Goal: Answer question/provide support: Share knowledge or assist other users

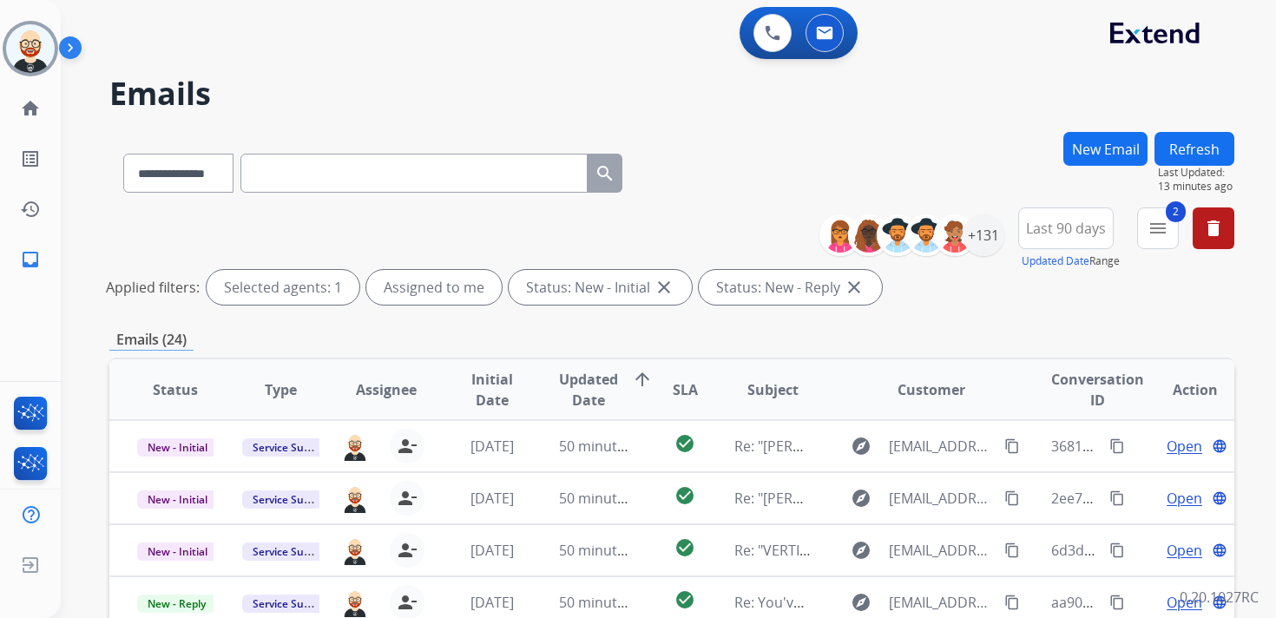
select select "**********"
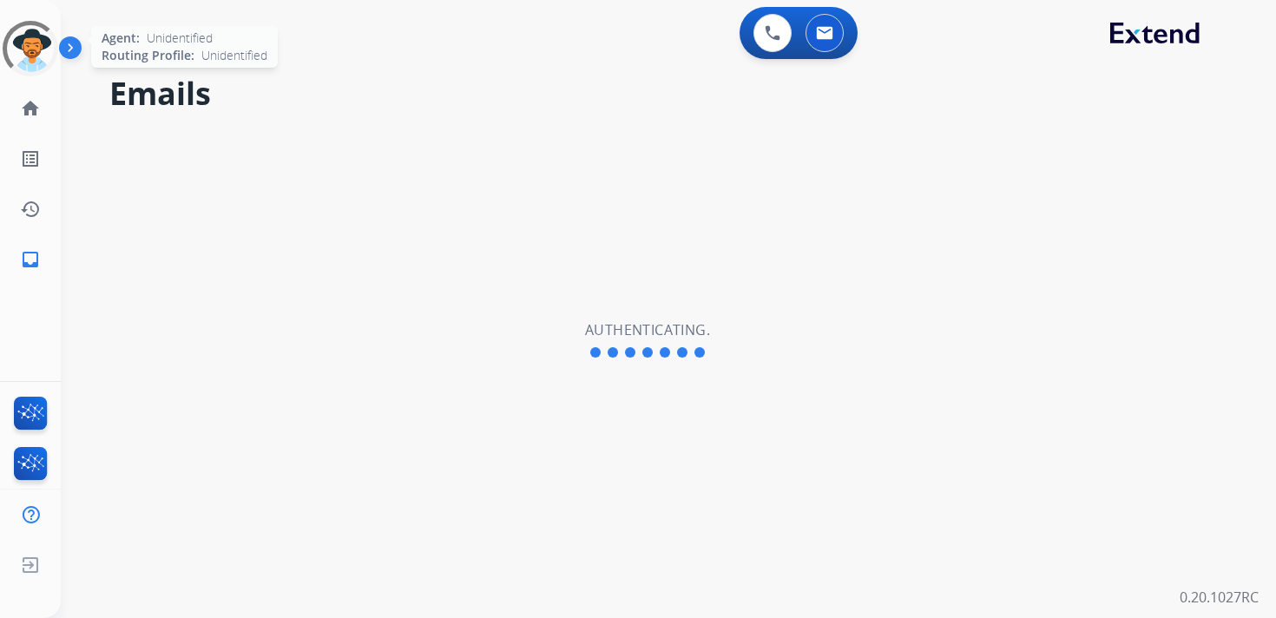
click at [27, 62] on div at bounding box center [31, 49] width 56 height 56
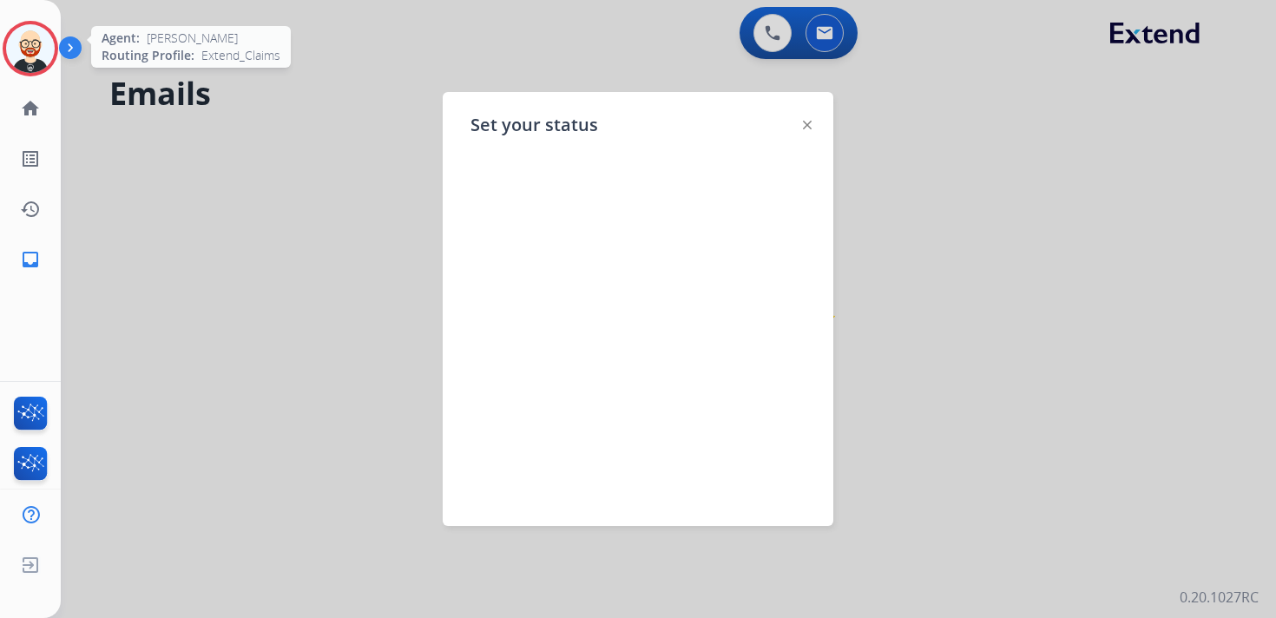
click at [45, 54] on img at bounding box center [30, 48] width 49 height 49
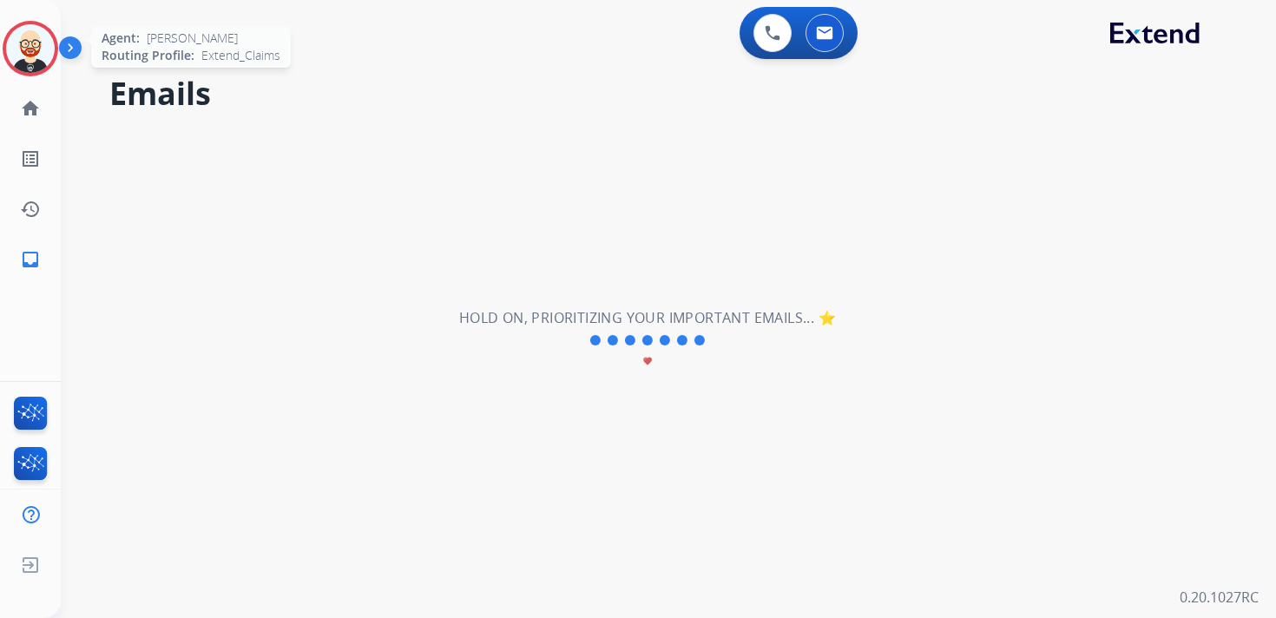
click at [19, 67] on img at bounding box center [30, 48] width 49 height 49
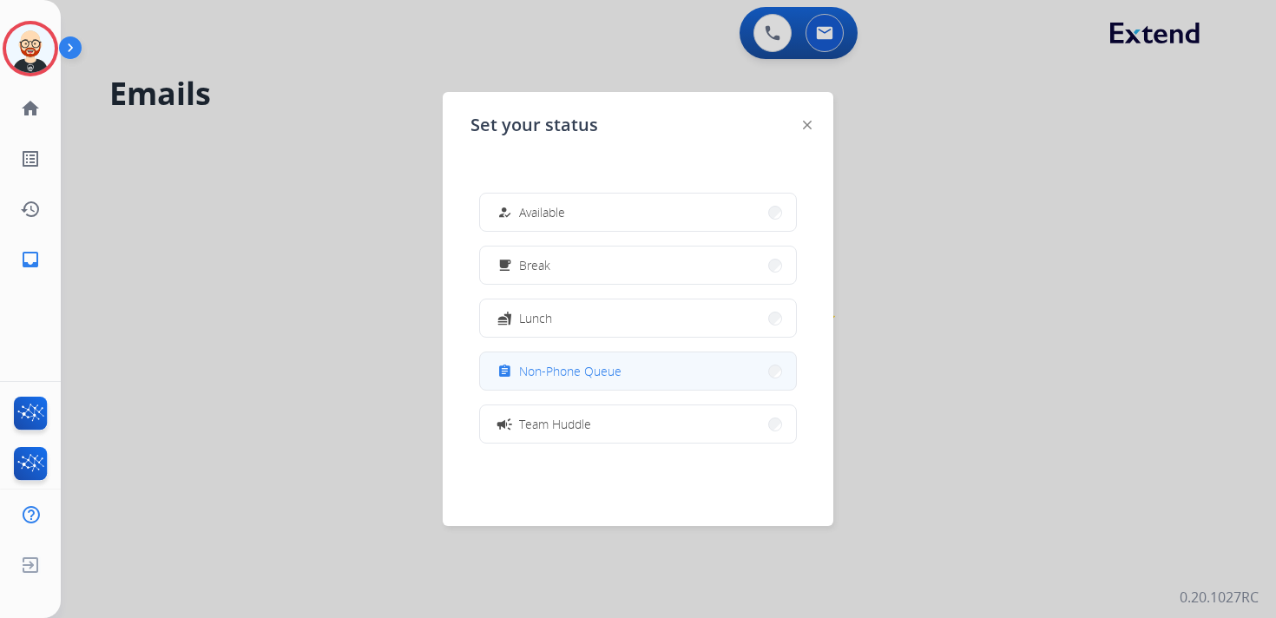
click at [547, 362] on span "Non-Phone Queue" at bounding box center [570, 371] width 102 height 18
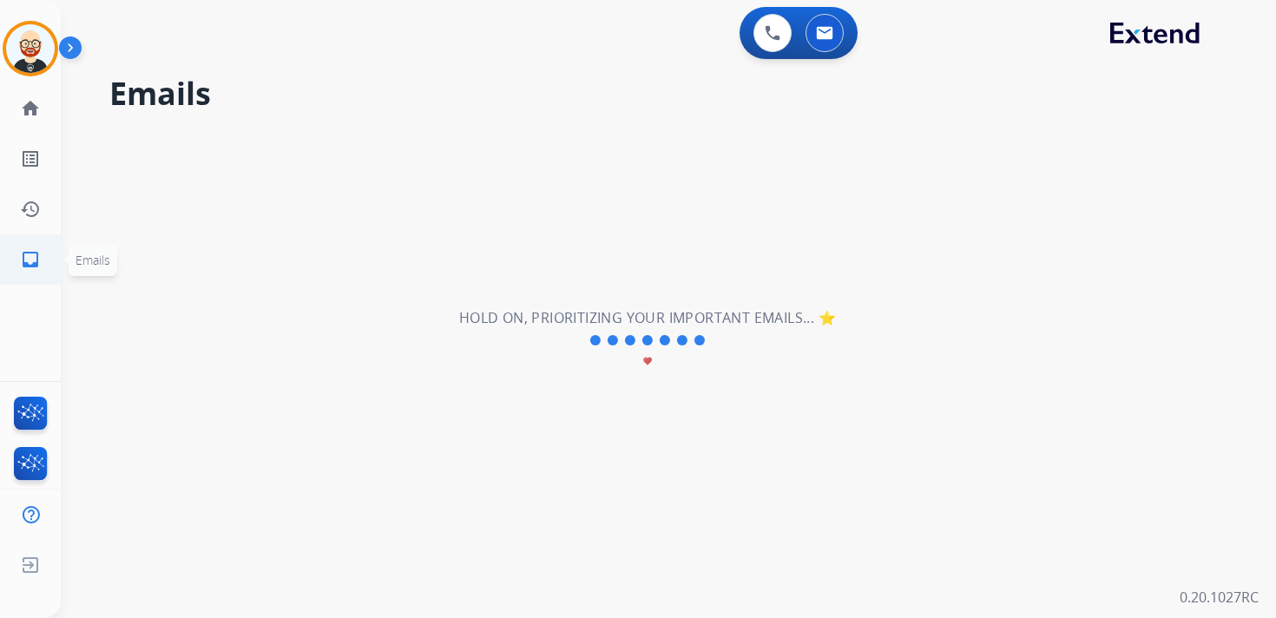
click at [30, 258] on mat-icon "inbox" at bounding box center [30, 259] width 21 height 21
click at [36, 219] on link "history Interaction Log" at bounding box center [30, 209] width 49 height 49
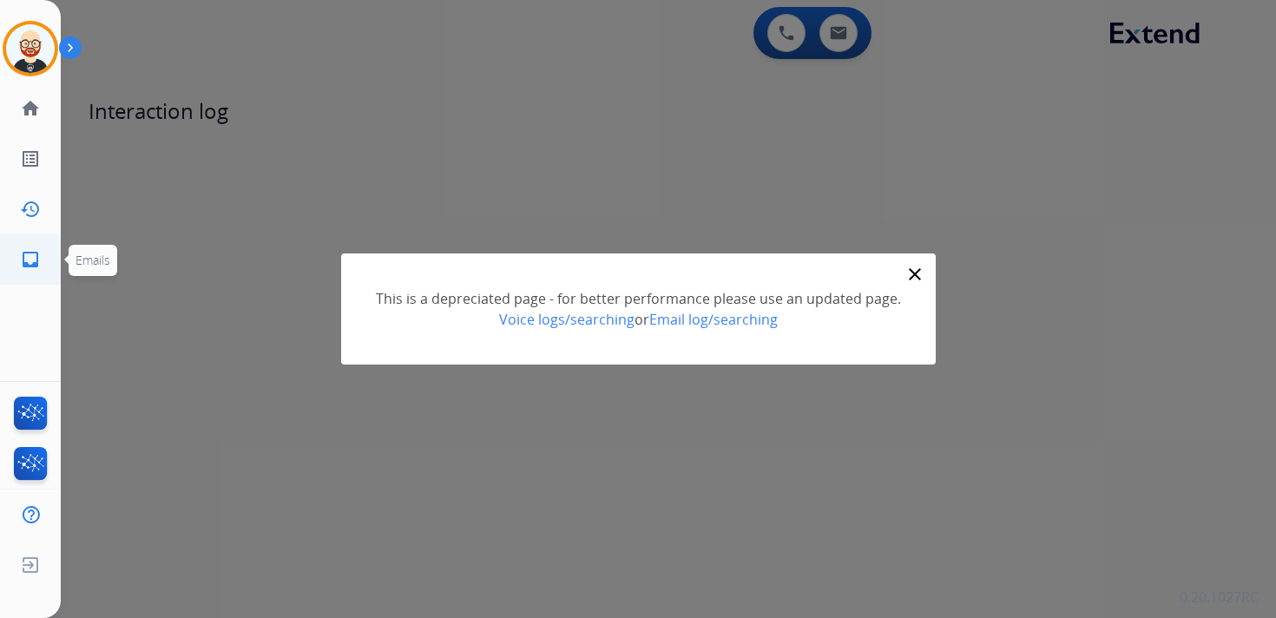
click at [36, 261] on mat-icon "inbox" at bounding box center [30, 259] width 21 height 21
select select "**********"
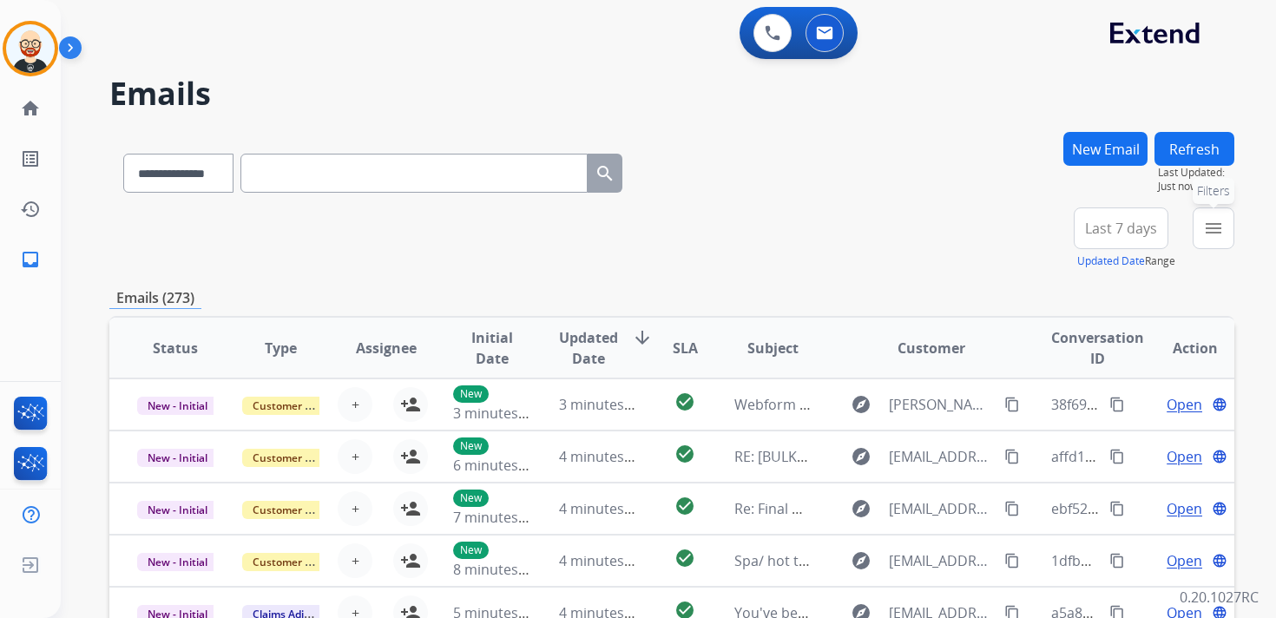
click at [1217, 236] on mat-icon "menu" at bounding box center [1213, 228] width 21 height 21
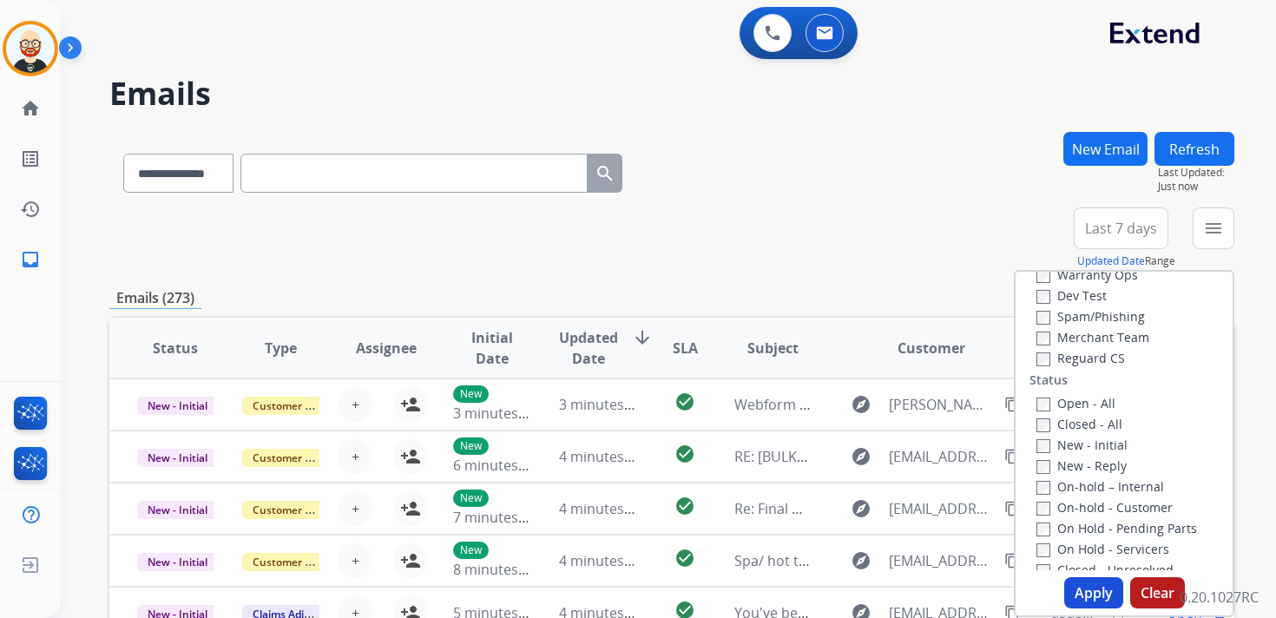
scroll to position [161, 0]
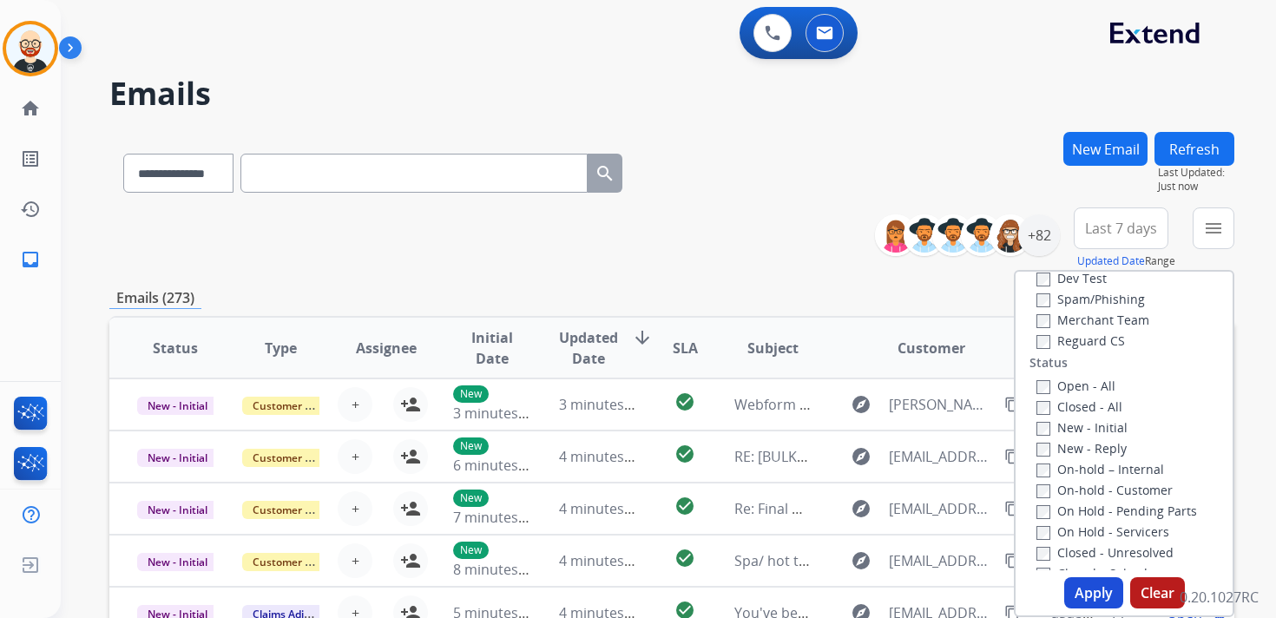
click at [1098, 431] on label "New - Initial" at bounding box center [1081, 427] width 91 height 16
click at [1098, 446] on label "New - Reply" at bounding box center [1081, 448] width 90 height 16
click at [1092, 592] on button "Apply" at bounding box center [1093, 592] width 59 height 31
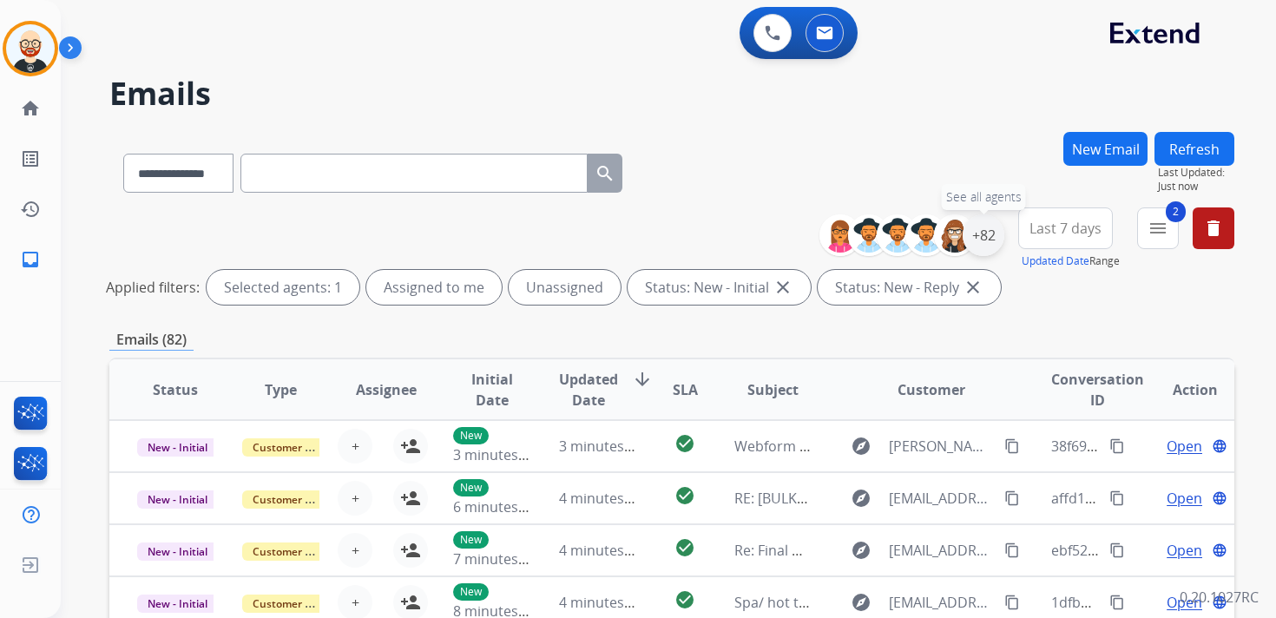
click at [980, 233] on div "+82" at bounding box center [984, 235] width 42 height 42
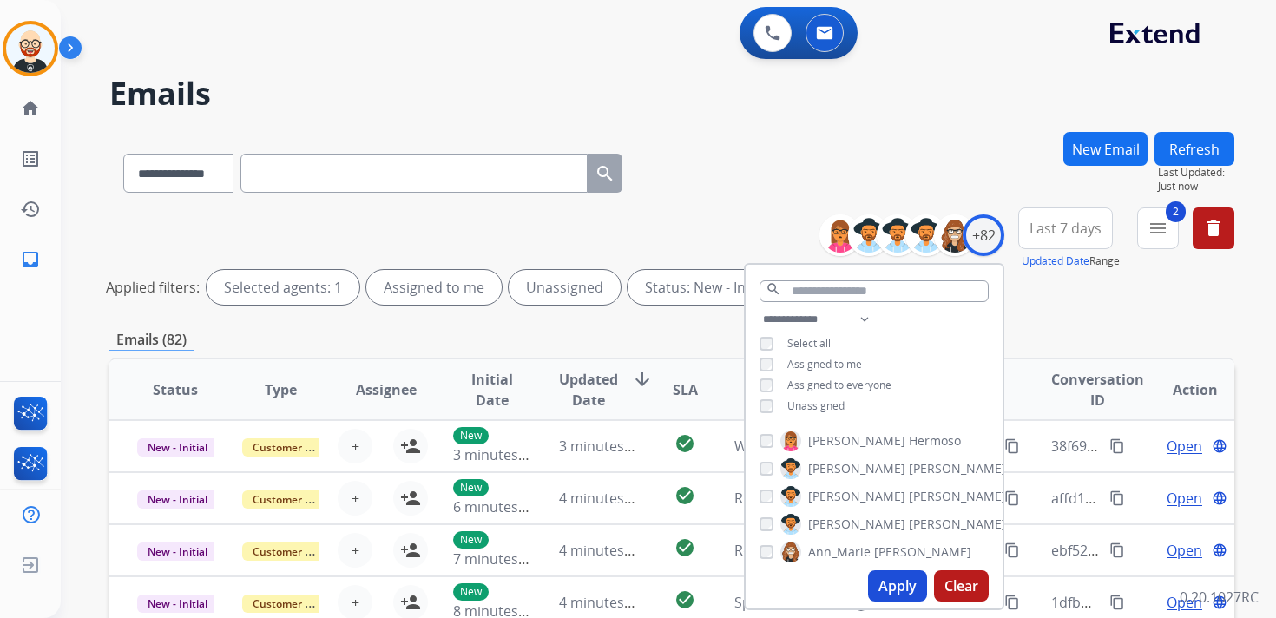
click at [805, 405] on span "Unassigned" at bounding box center [815, 405] width 57 height 15
click at [895, 584] on button "Apply" at bounding box center [897, 585] width 59 height 31
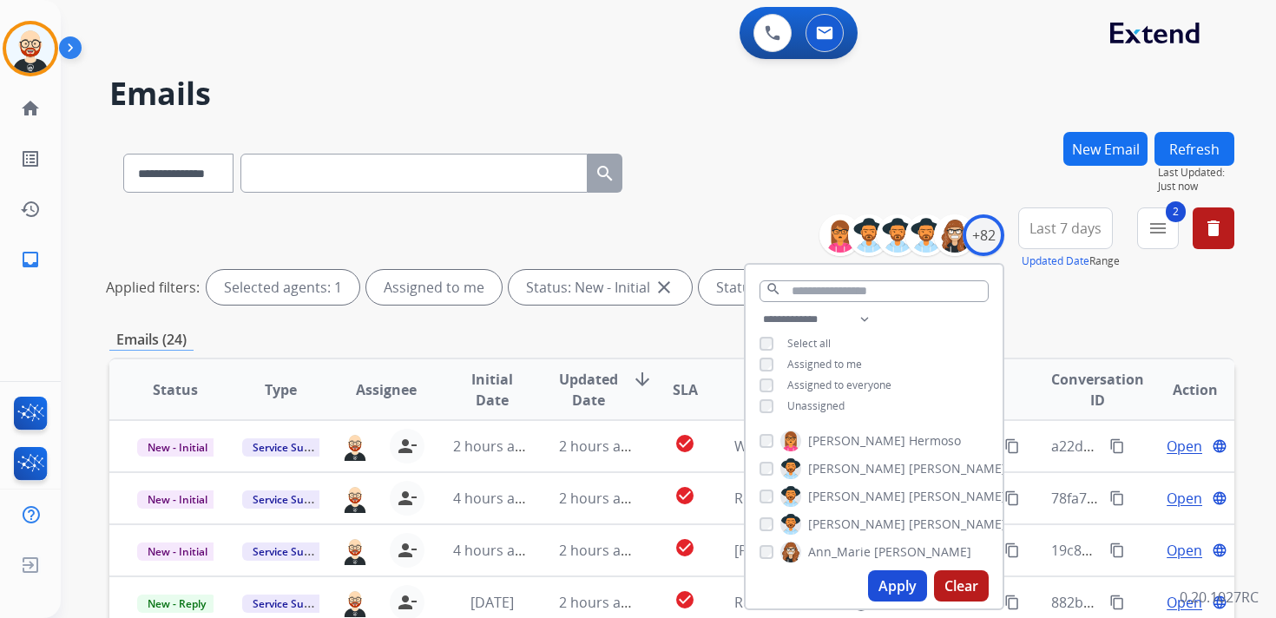
click at [1044, 232] on span "Last 7 days" at bounding box center [1065, 228] width 72 height 7
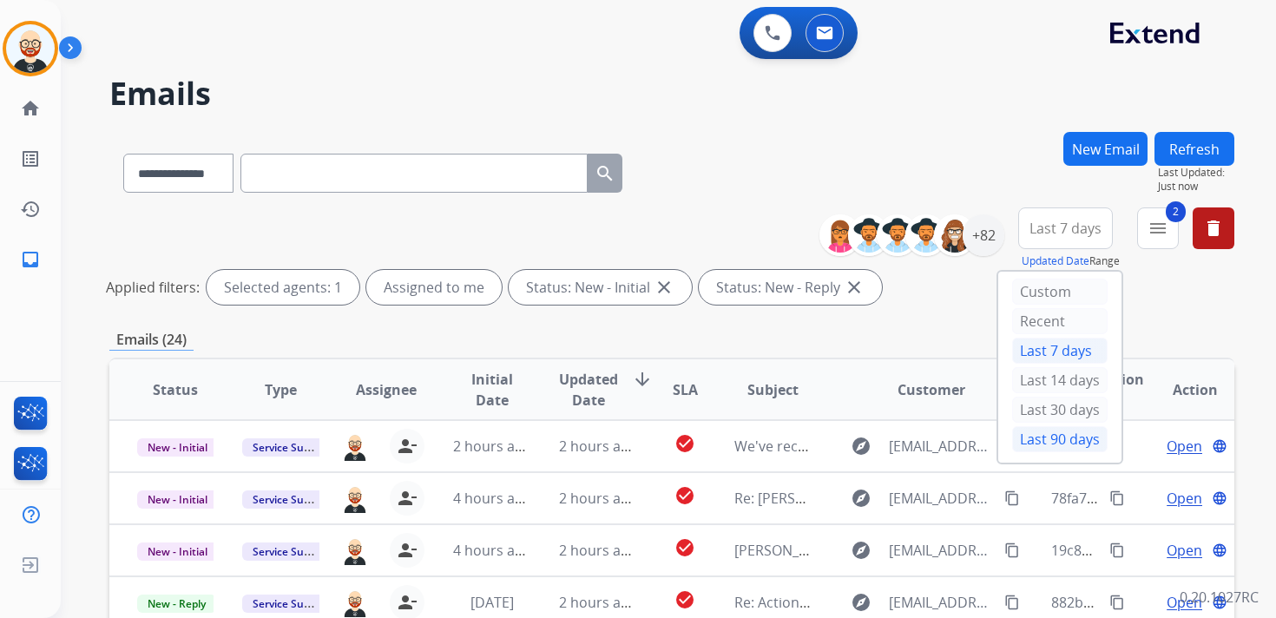
click at [1040, 431] on div "Last 90 days" at bounding box center [1059, 439] width 95 height 26
click at [770, 329] on div "Emails (24)" at bounding box center [671, 340] width 1125 height 22
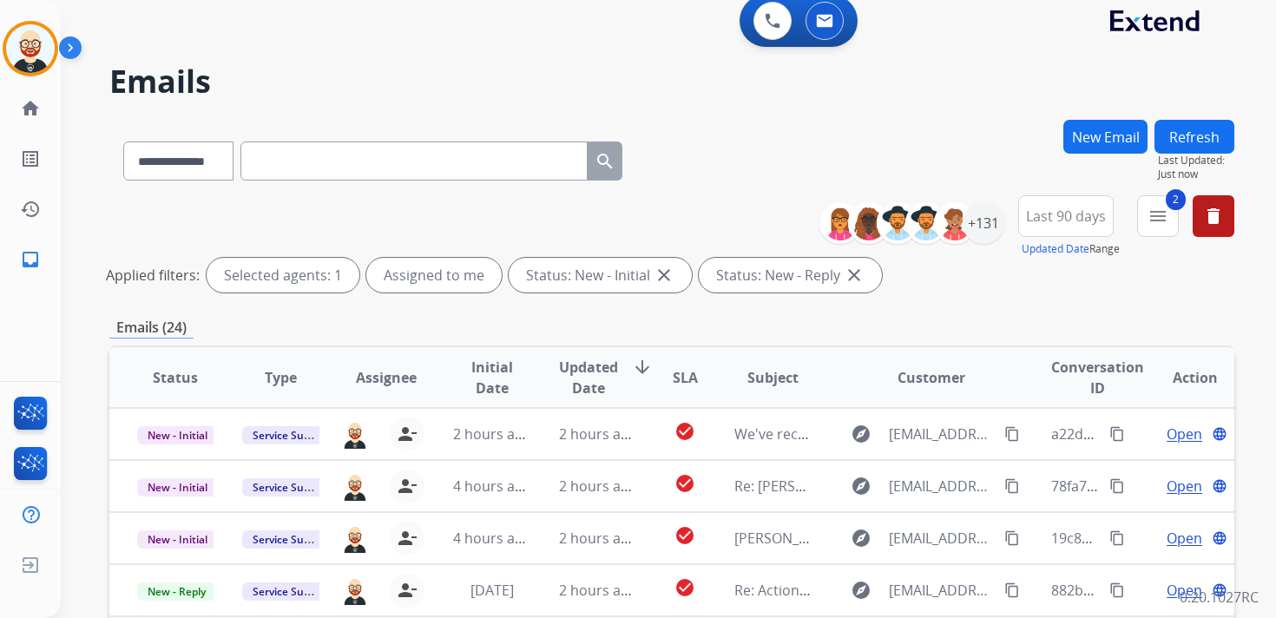
scroll to position [18, 0]
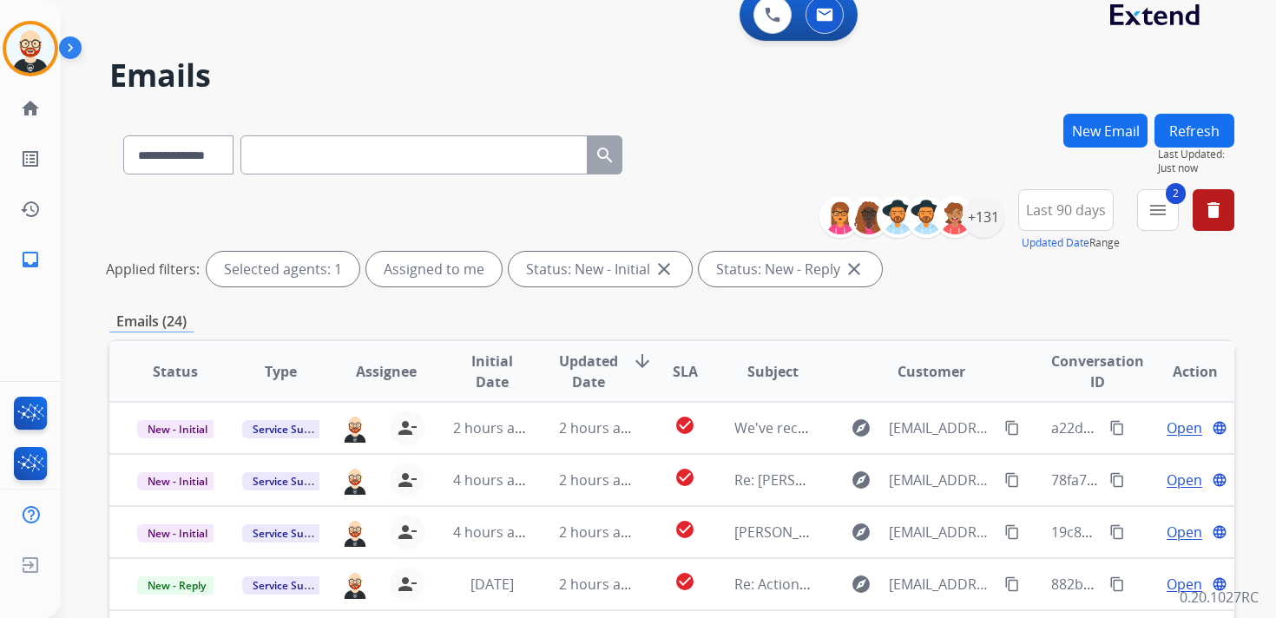
click at [592, 355] on span "Updated Date" at bounding box center [588, 372] width 59 height 42
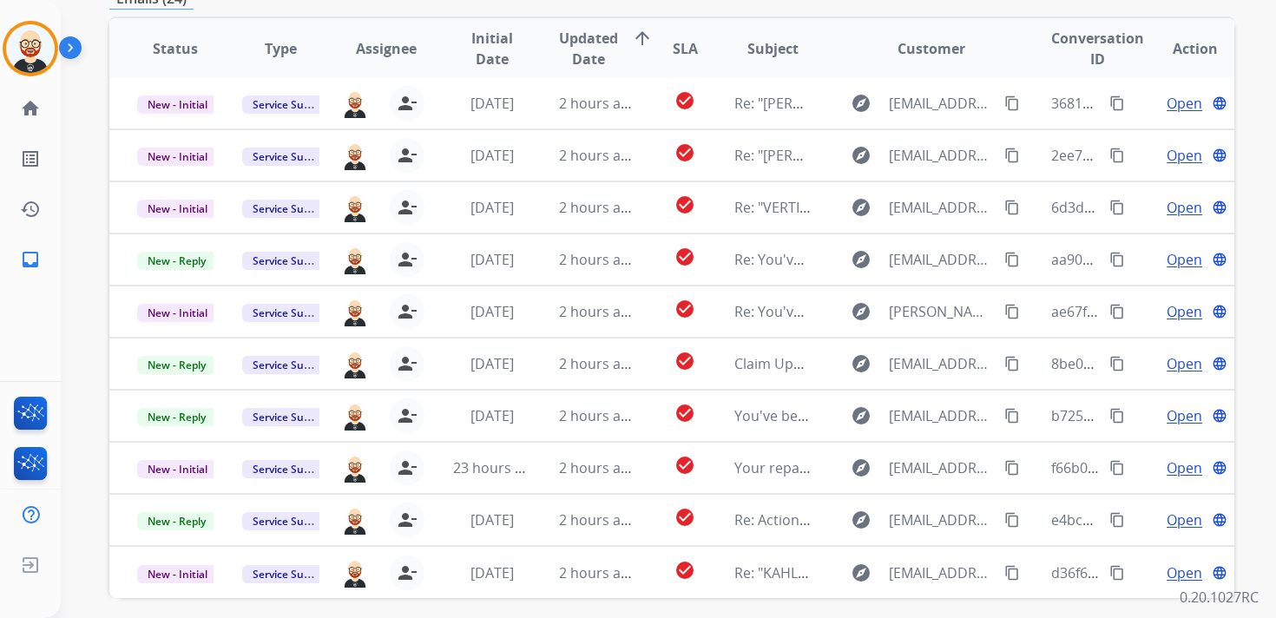
scroll to position [334, 0]
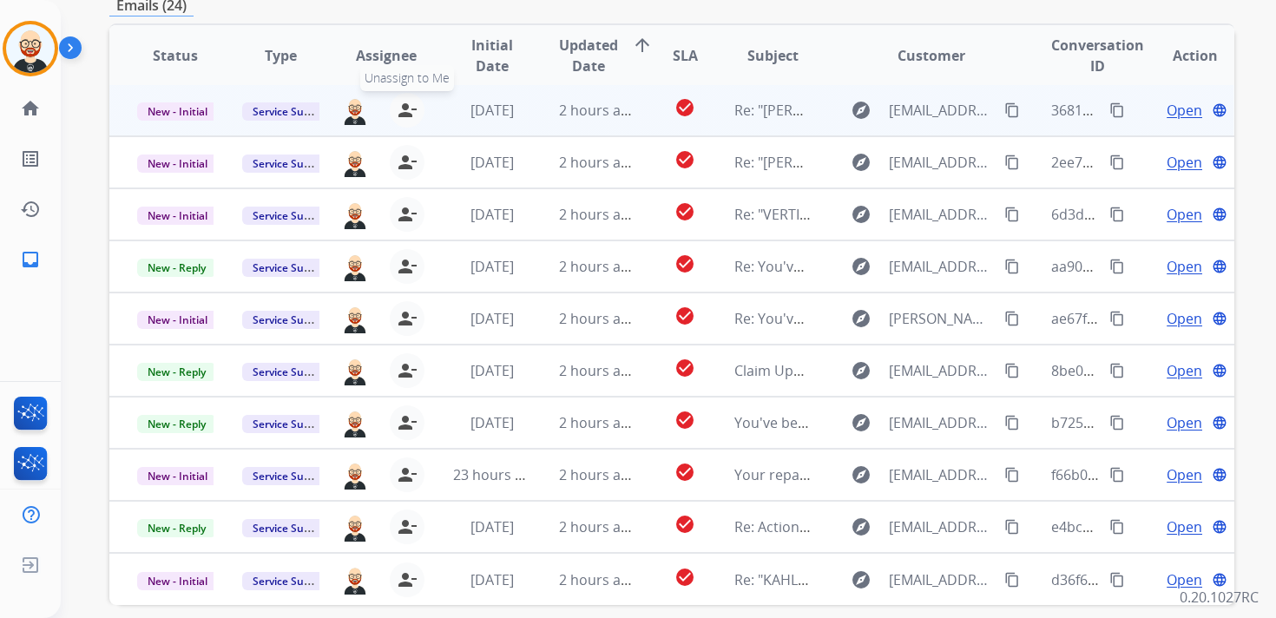
click at [411, 112] on mat-icon "person_remove" at bounding box center [407, 110] width 21 height 21
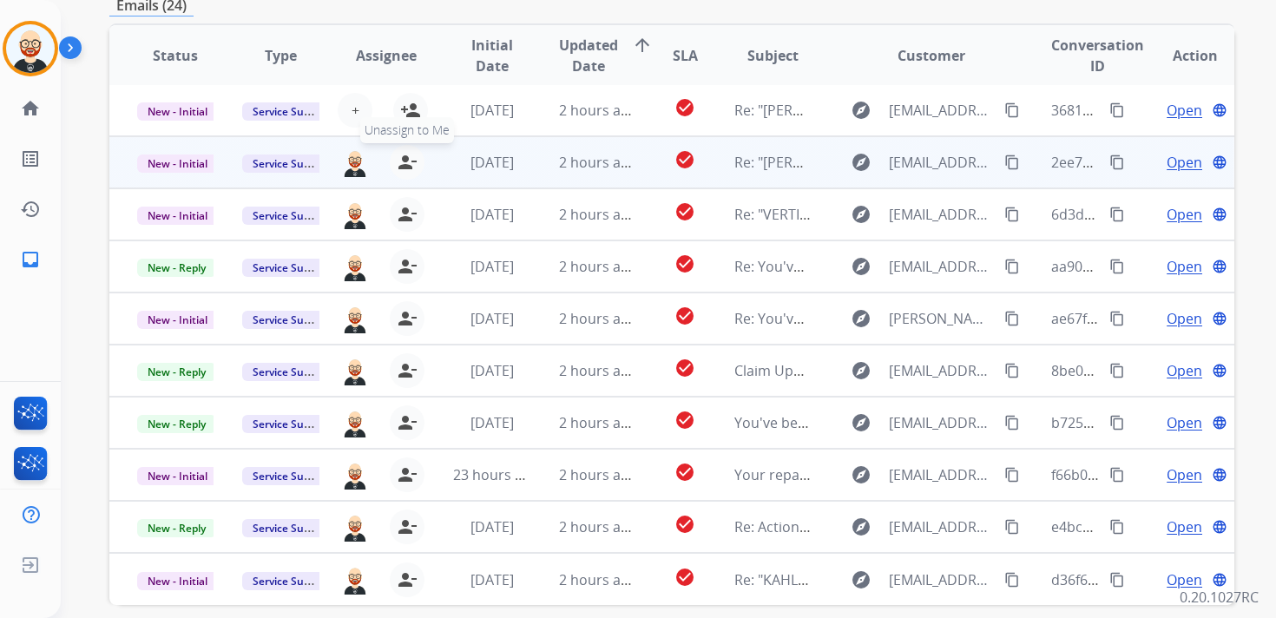
click at [406, 162] on mat-icon "person_remove" at bounding box center [407, 162] width 21 height 21
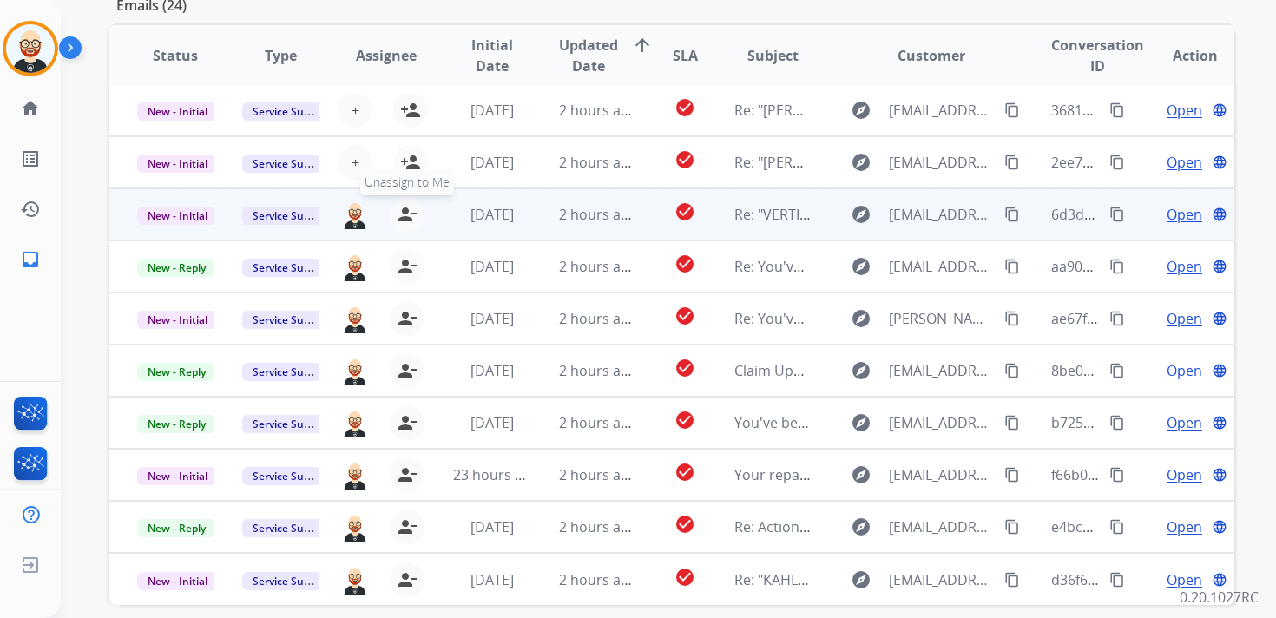
click at [411, 218] on mat-icon "person_remove" at bounding box center [407, 214] width 21 height 21
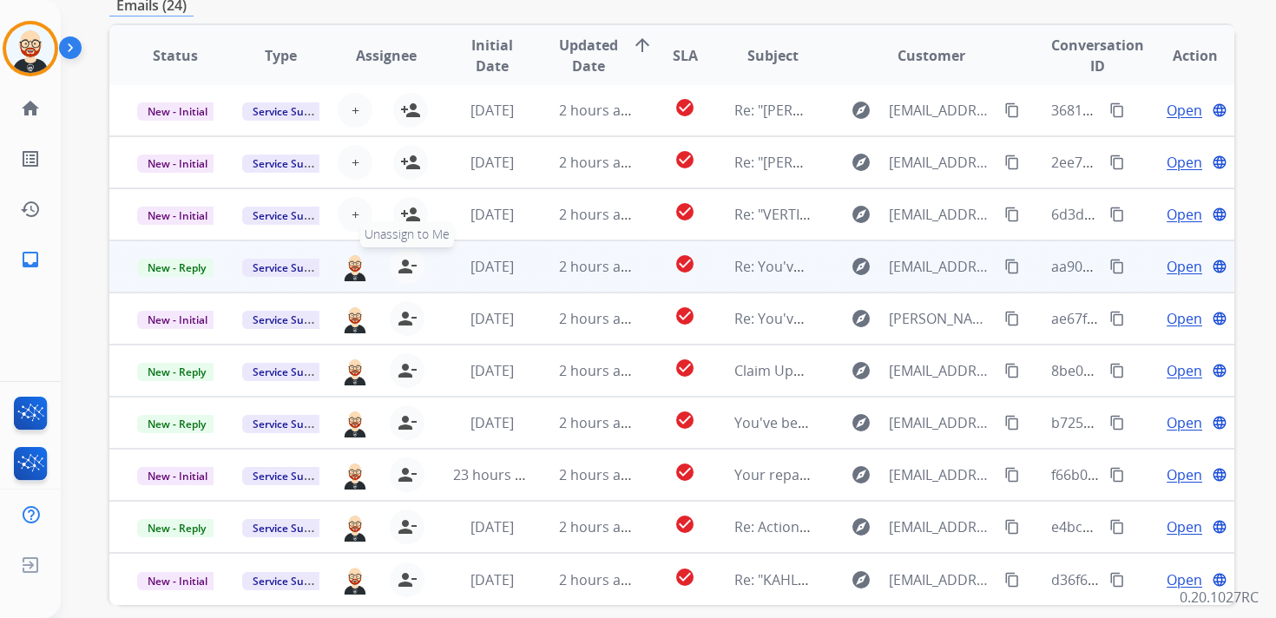
click at [409, 260] on mat-icon "person_remove" at bounding box center [407, 266] width 21 height 21
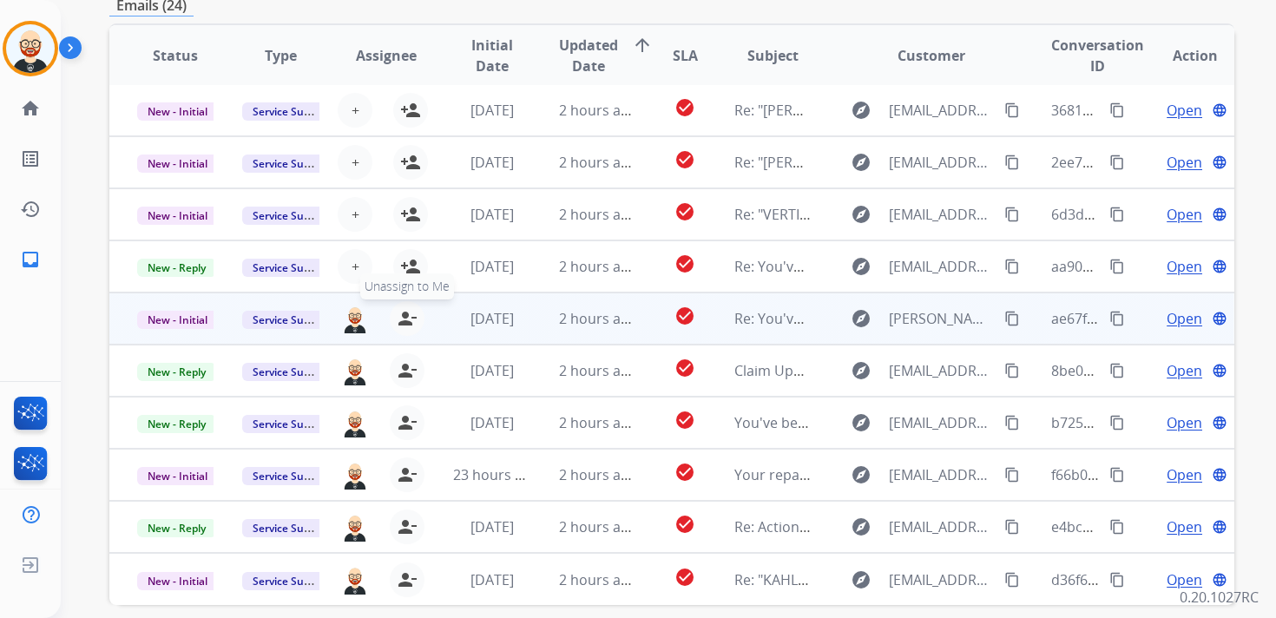
click at [410, 311] on mat-icon "person_remove" at bounding box center [407, 318] width 21 height 21
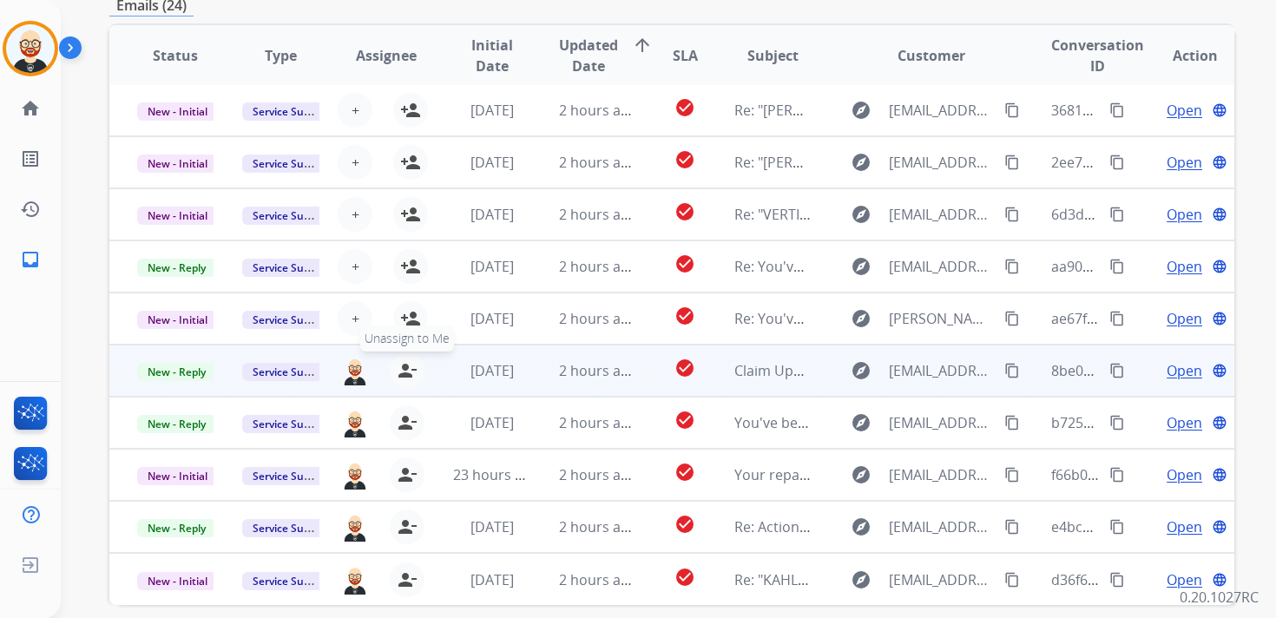
click at [408, 365] on mat-icon "person_remove" at bounding box center [407, 370] width 21 height 21
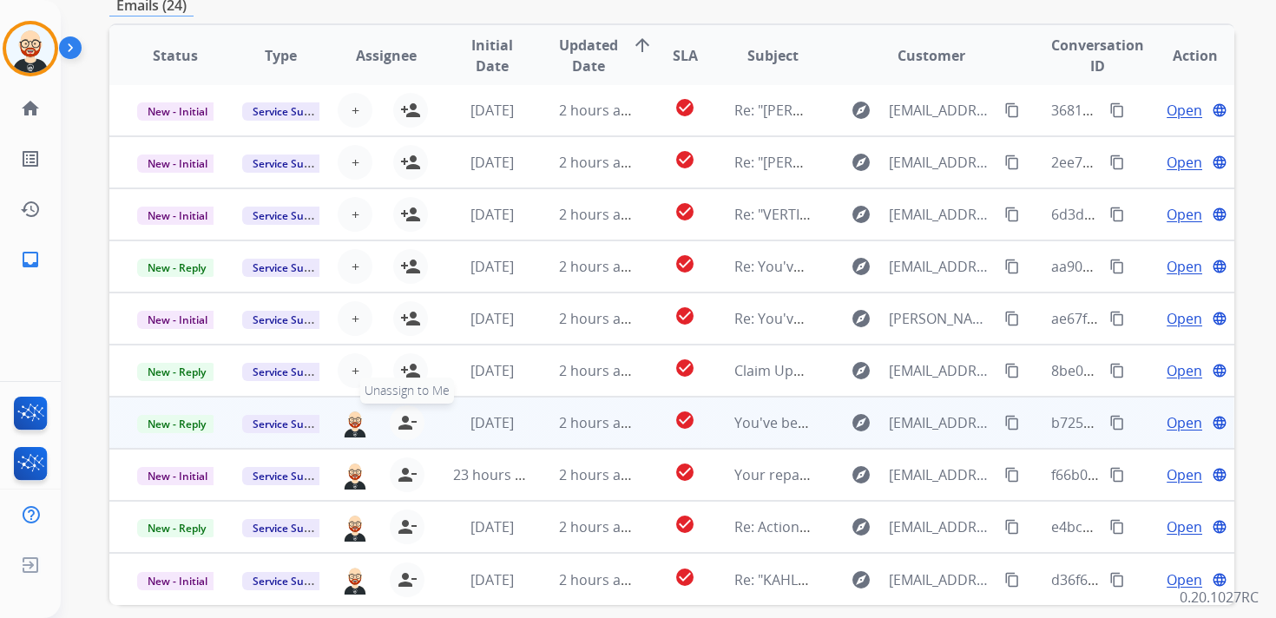
click at [403, 426] on mat-icon "person_remove" at bounding box center [407, 422] width 21 height 21
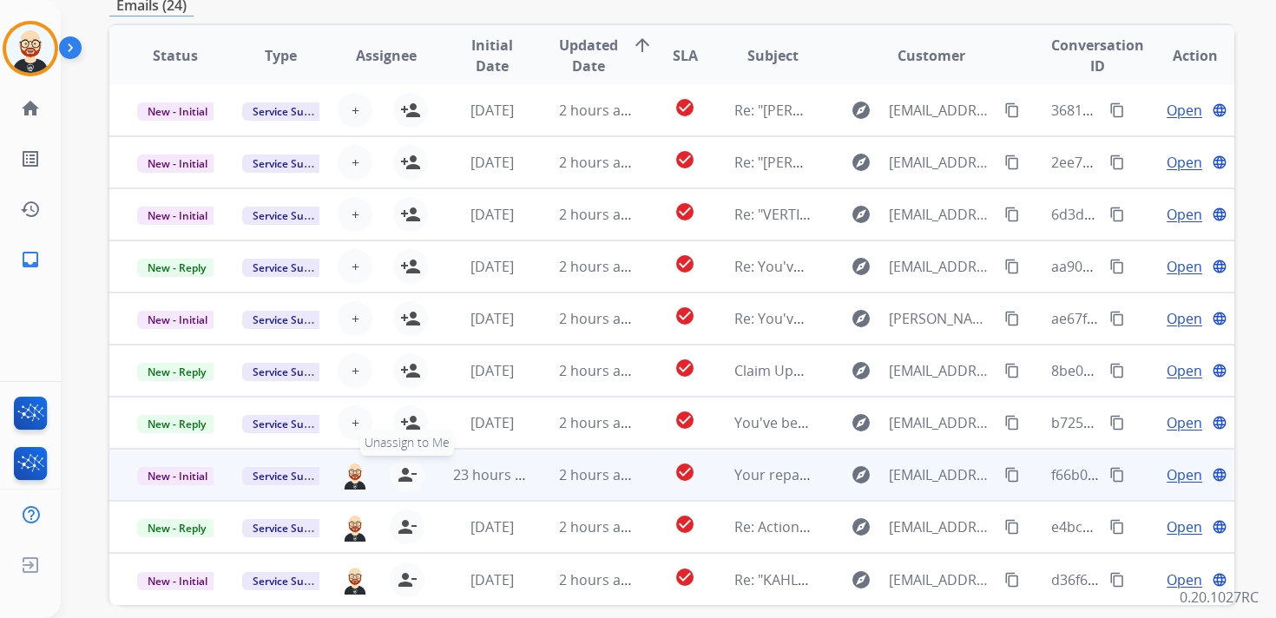
click at [403, 484] on button "person_remove [PERSON_NAME] to Me" at bounding box center [407, 474] width 35 height 35
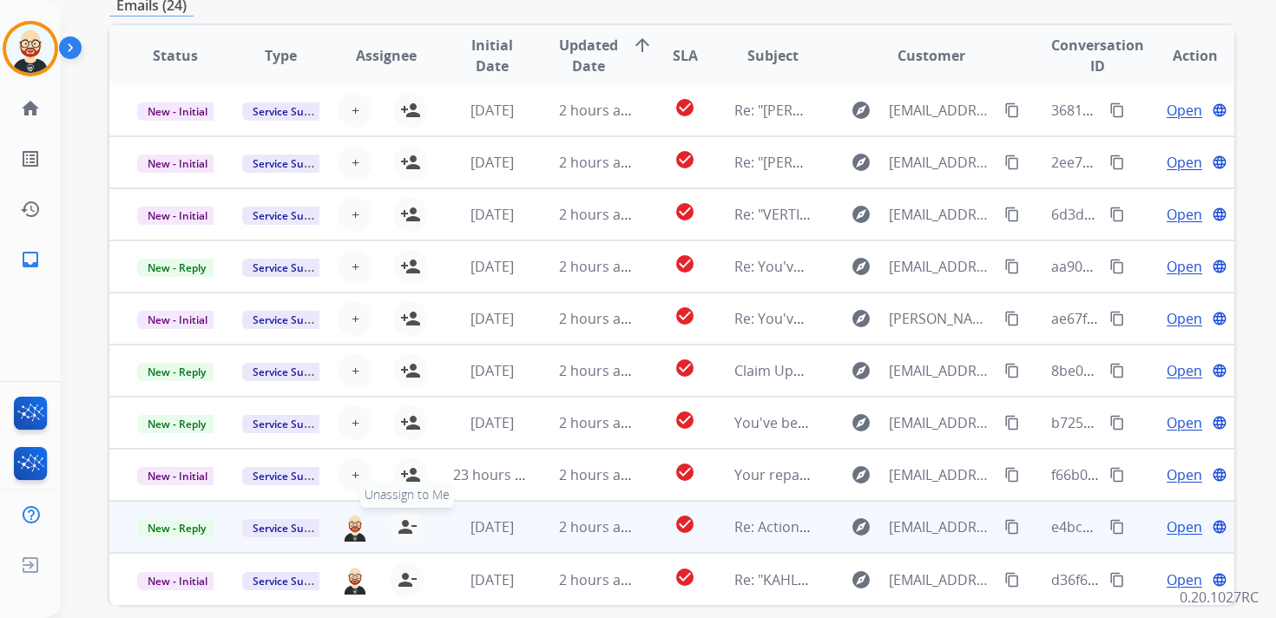
click at [403, 523] on mat-icon "person_remove" at bounding box center [407, 526] width 21 height 21
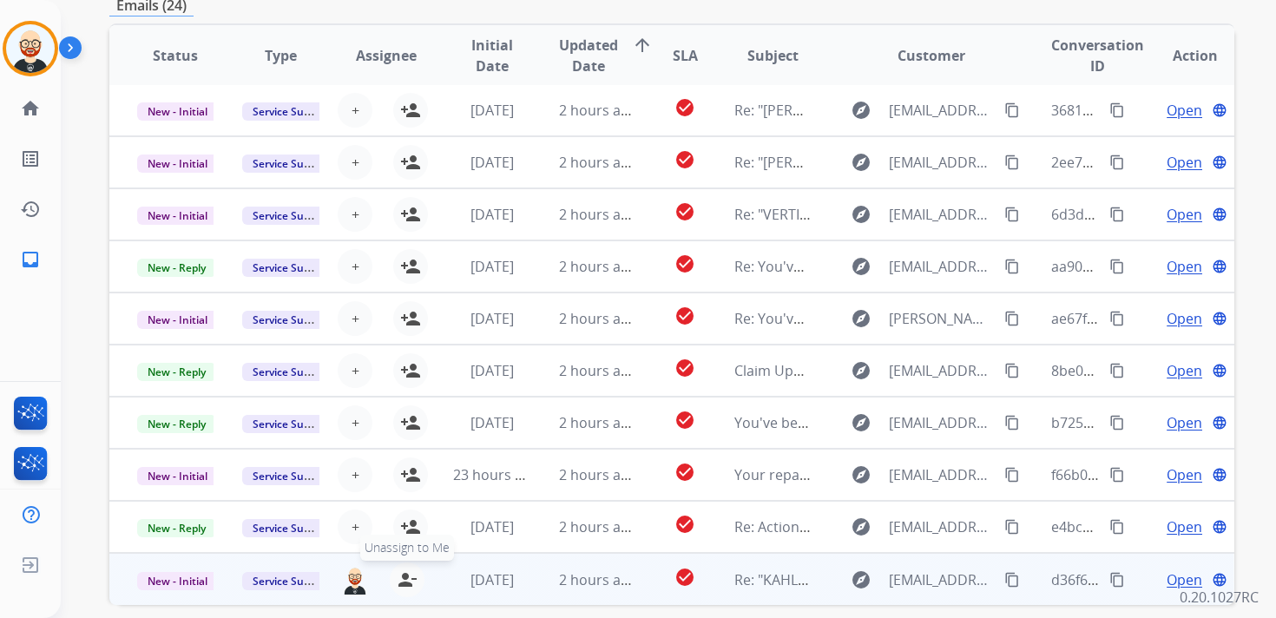
click at [403, 578] on mat-icon "person_remove" at bounding box center [407, 579] width 21 height 21
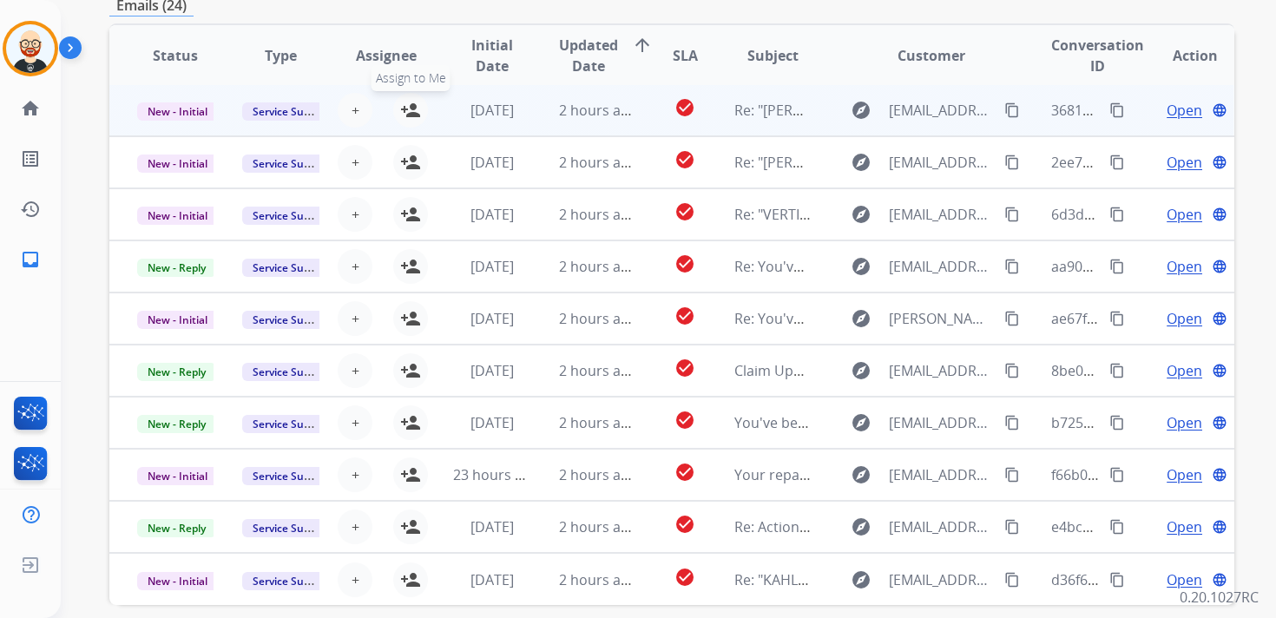
click at [408, 115] on mat-icon "person_add" at bounding box center [410, 110] width 21 height 21
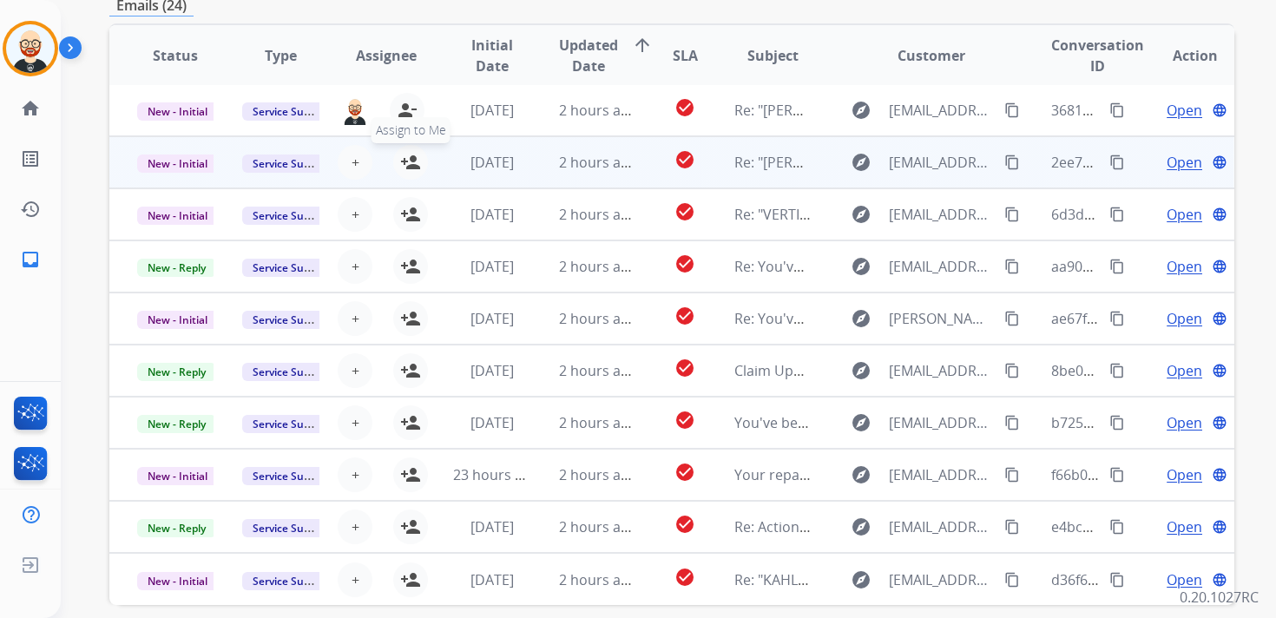
click at [408, 167] on mat-icon "person_add" at bounding box center [410, 162] width 21 height 21
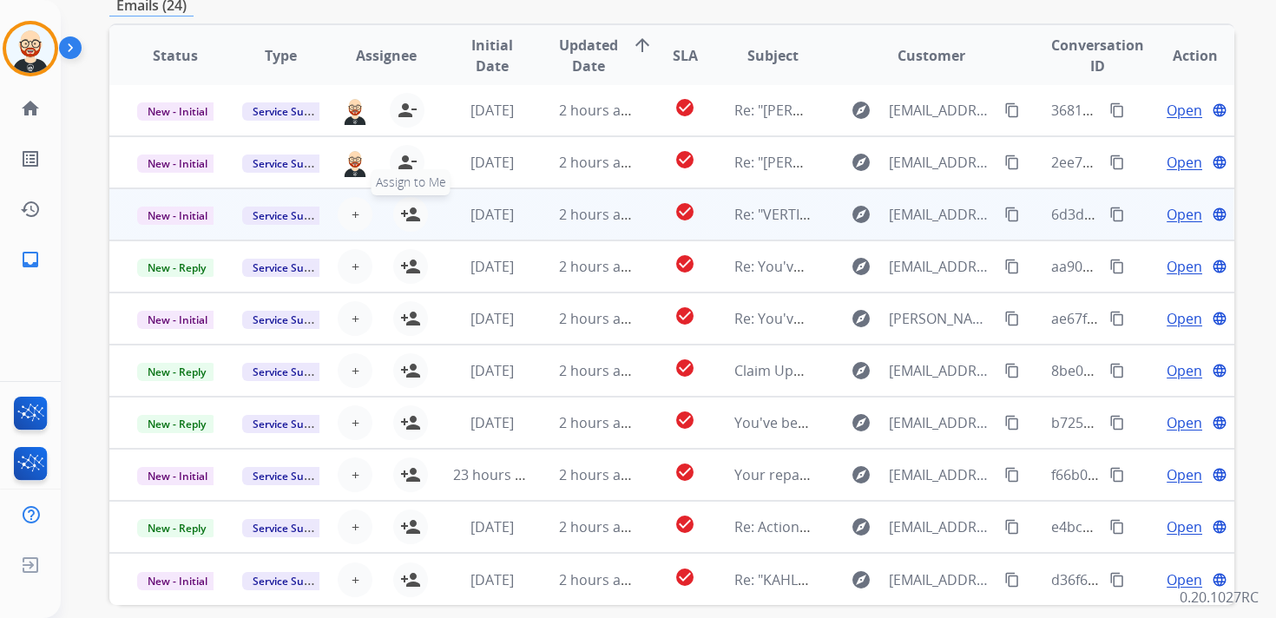
click at [407, 210] on mat-icon "person_add" at bounding box center [410, 214] width 21 height 21
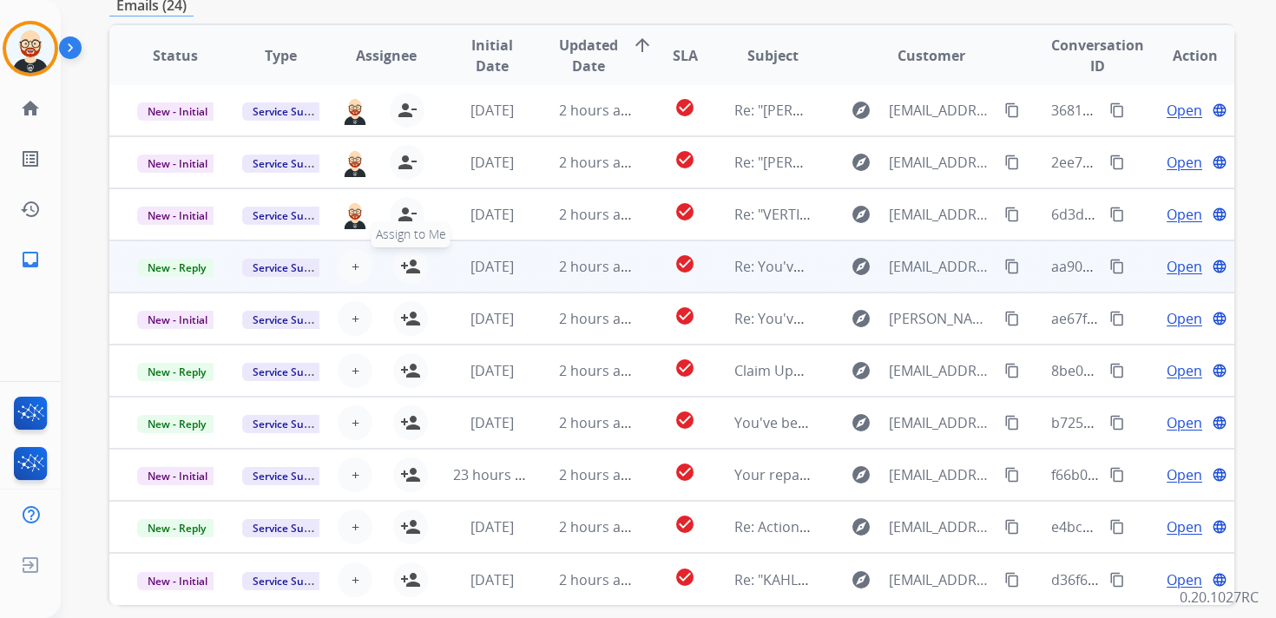
click at [407, 260] on mat-icon "person_add" at bounding box center [410, 266] width 21 height 21
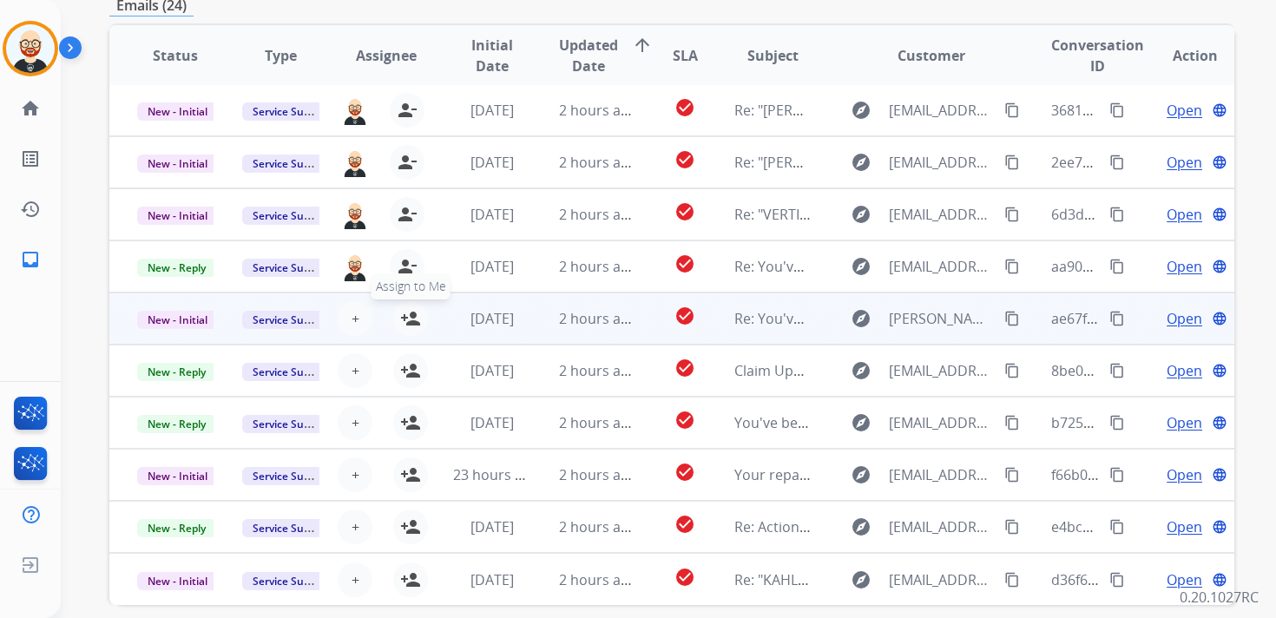
click at [410, 314] on mat-icon "person_add" at bounding box center [410, 318] width 21 height 21
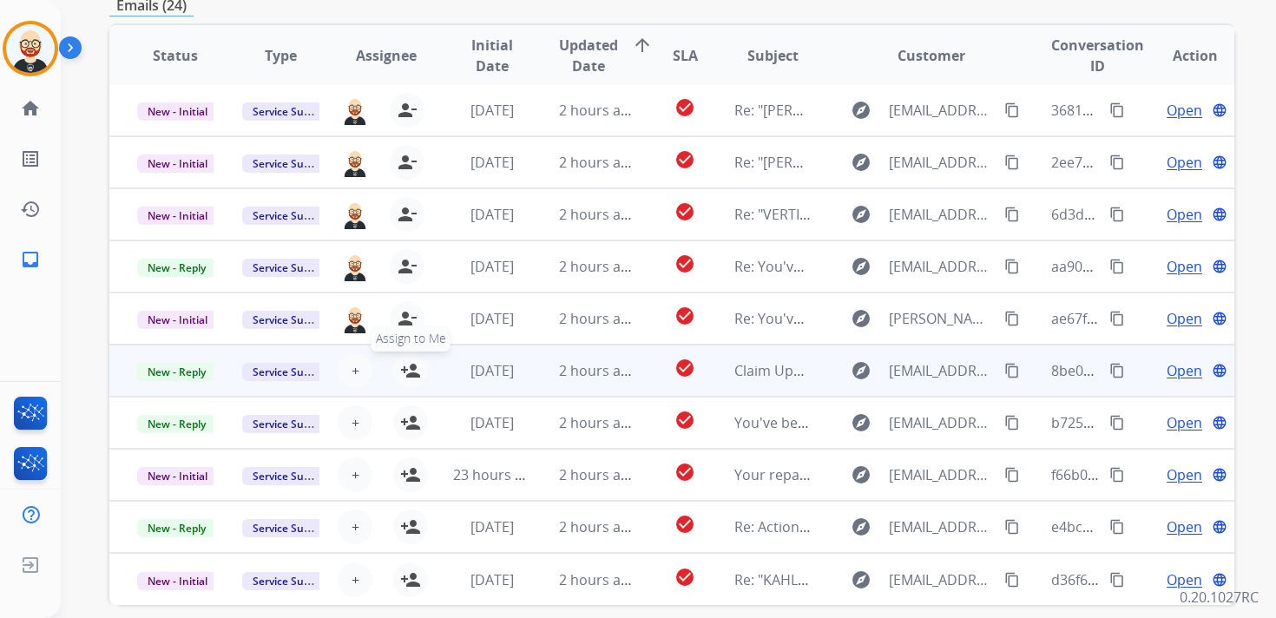
click at [410, 367] on mat-icon "person_add" at bounding box center [410, 370] width 21 height 21
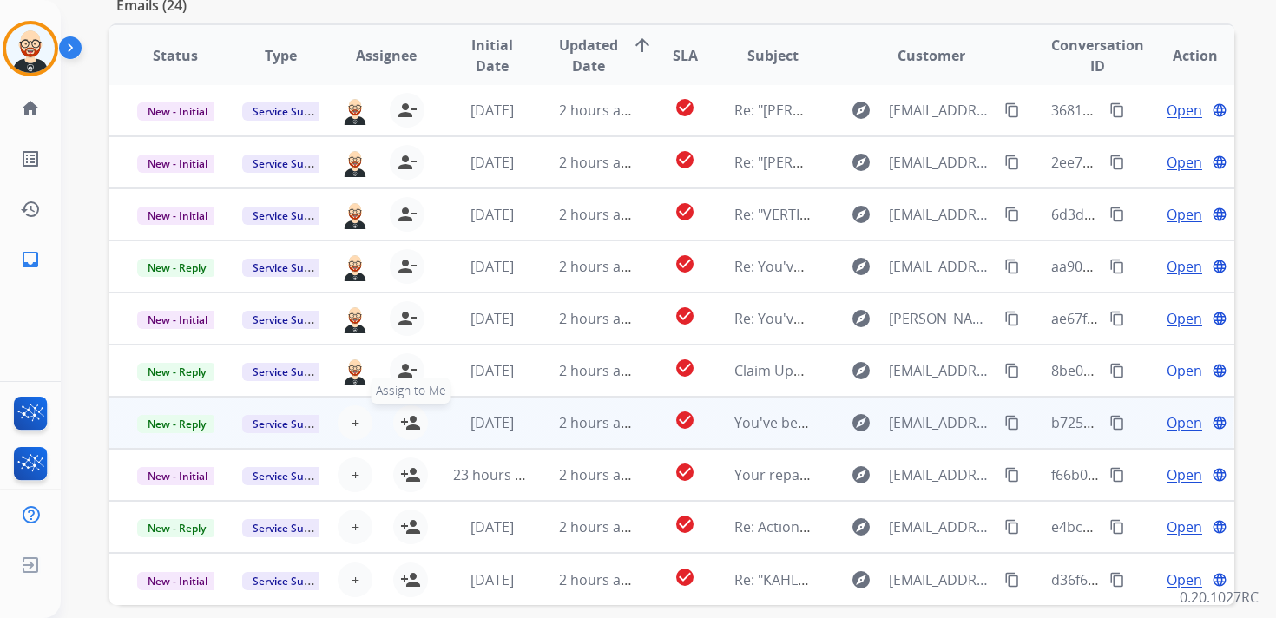
click at [408, 422] on mat-icon "person_add" at bounding box center [410, 422] width 21 height 21
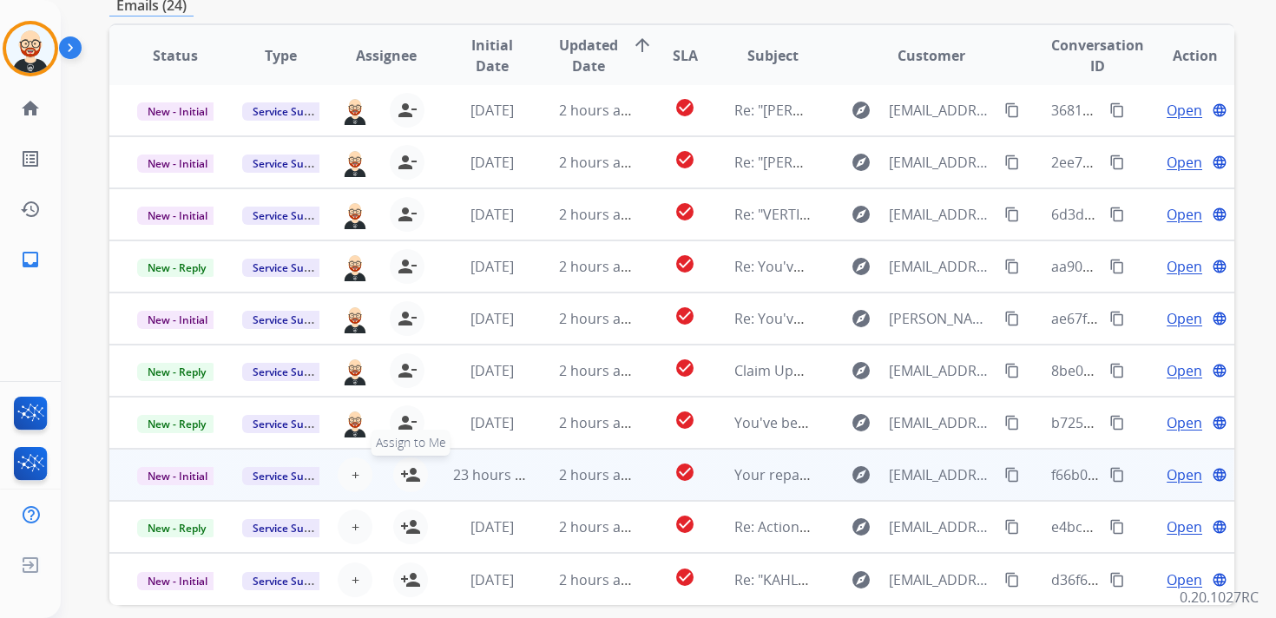
click at [408, 462] on button "person_add Assign to Me" at bounding box center [410, 474] width 35 height 35
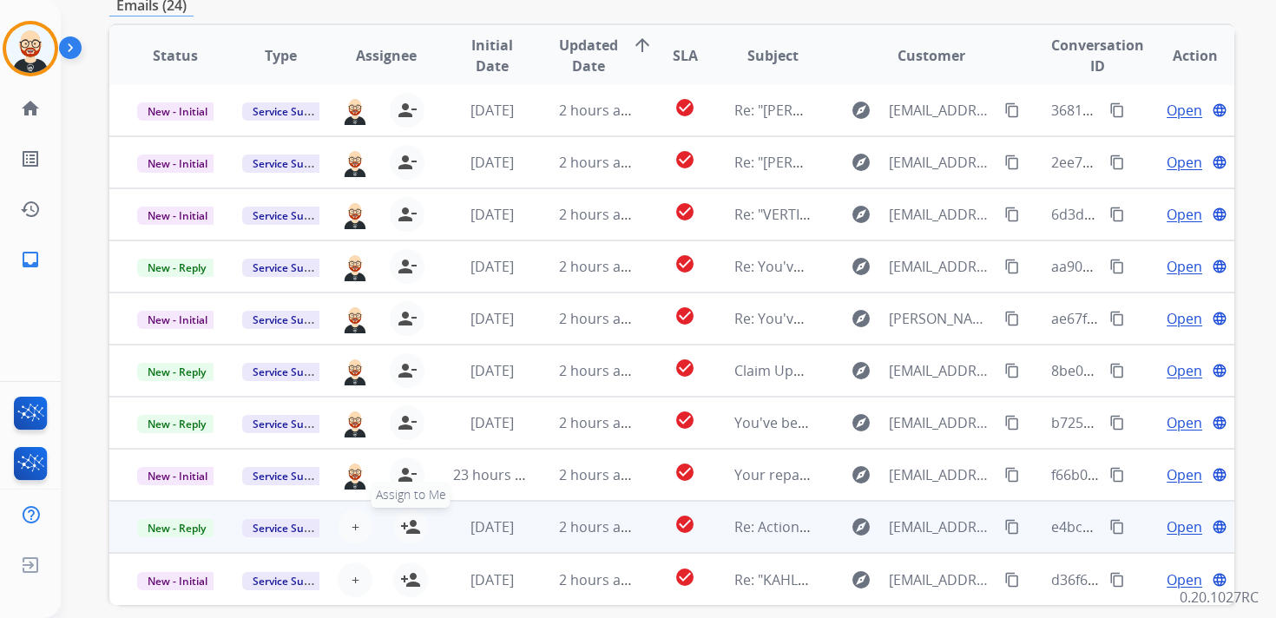
click at [410, 522] on mat-icon "person_add" at bounding box center [410, 526] width 21 height 21
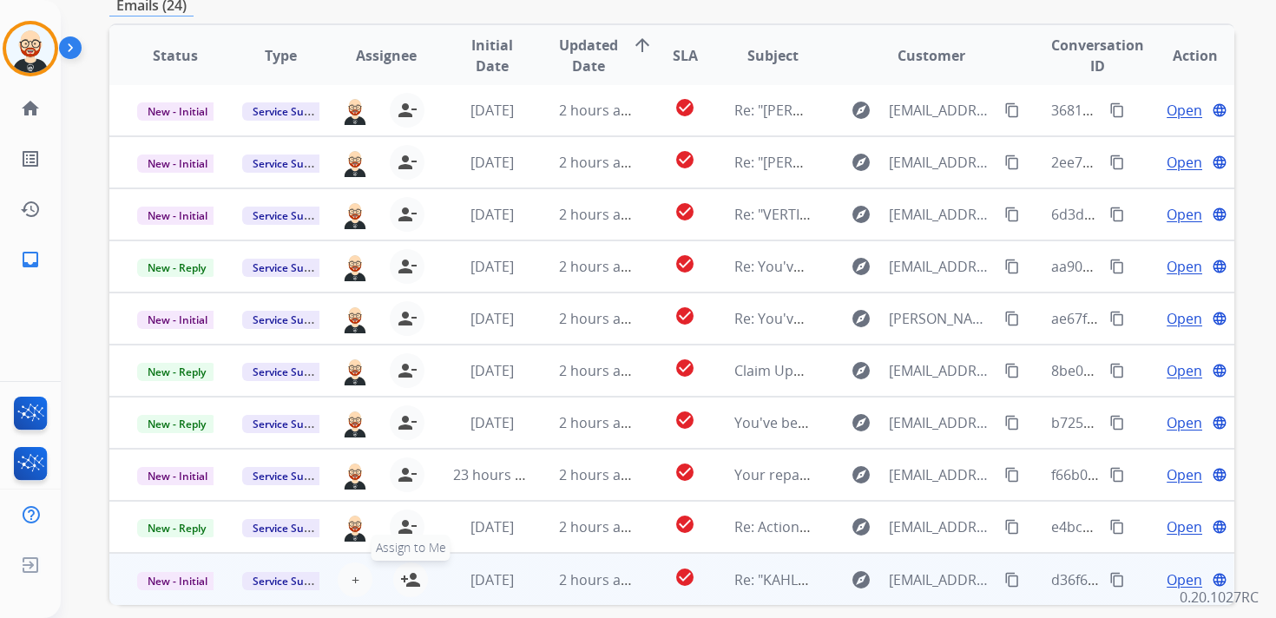
click at [411, 584] on mat-icon "person_add" at bounding box center [410, 579] width 21 height 21
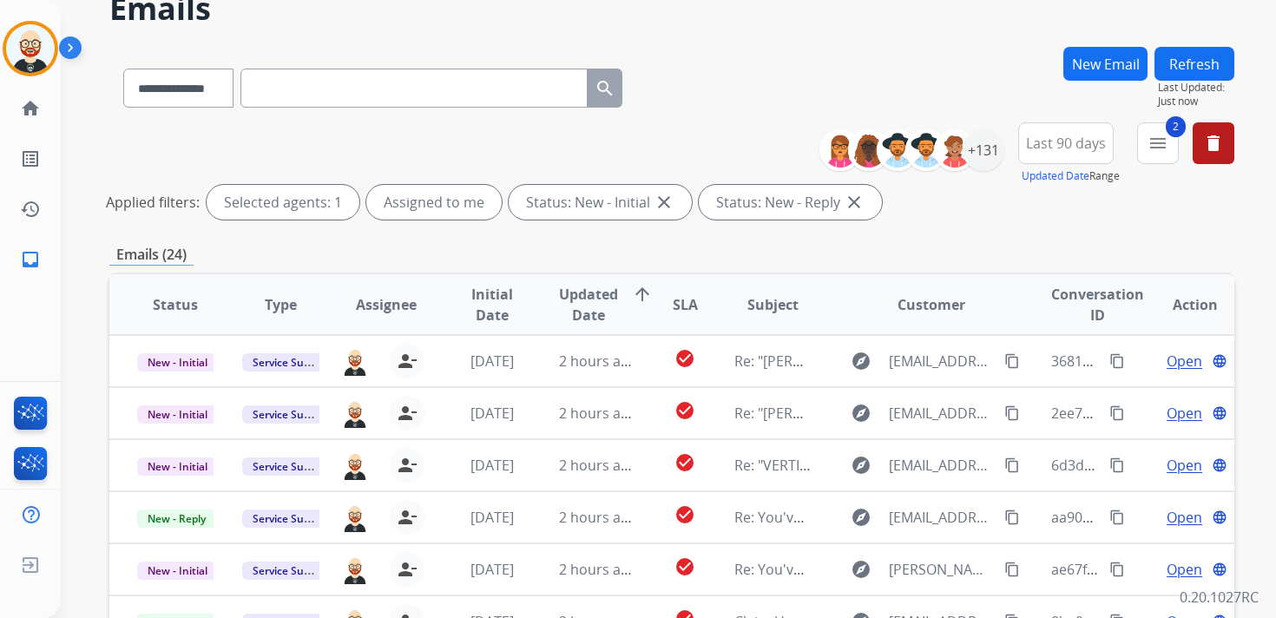
scroll to position [83, 0]
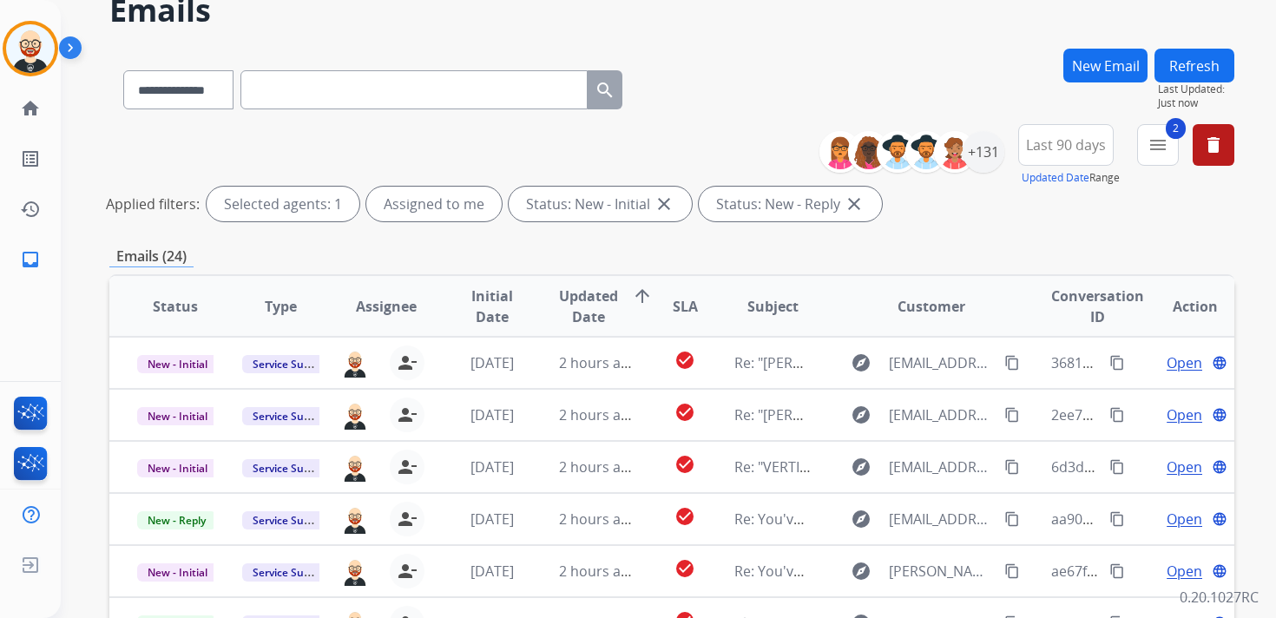
click at [1180, 75] on button "Refresh" at bounding box center [1194, 66] width 80 height 34
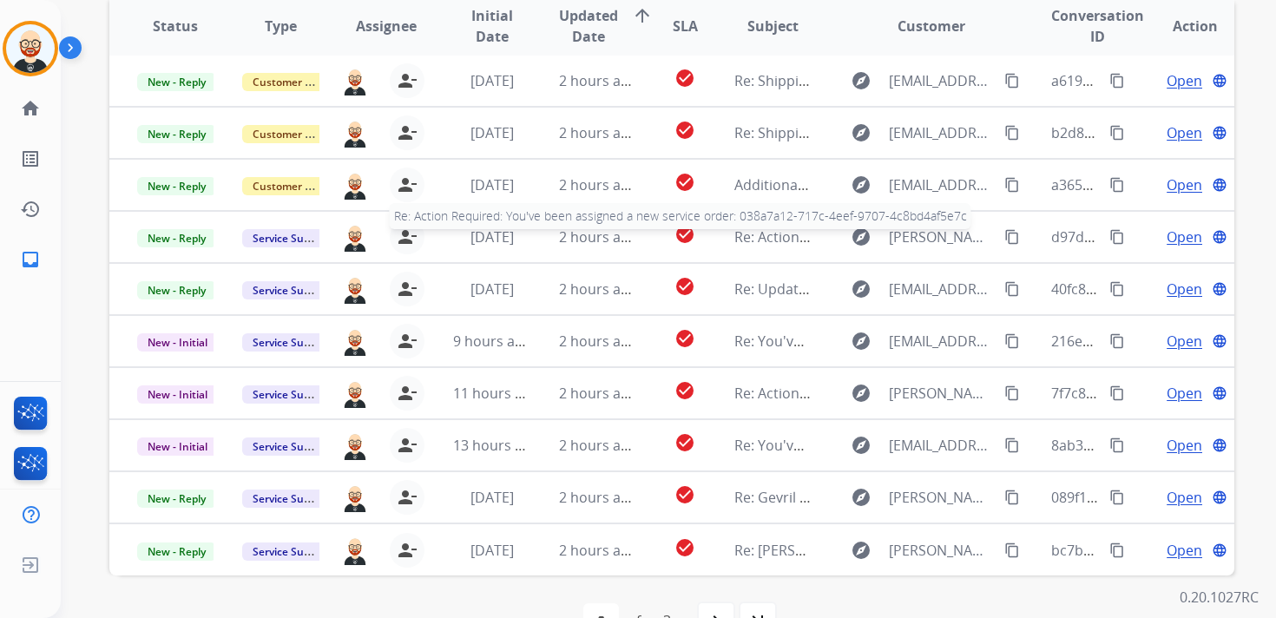
scroll to position [365, 0]
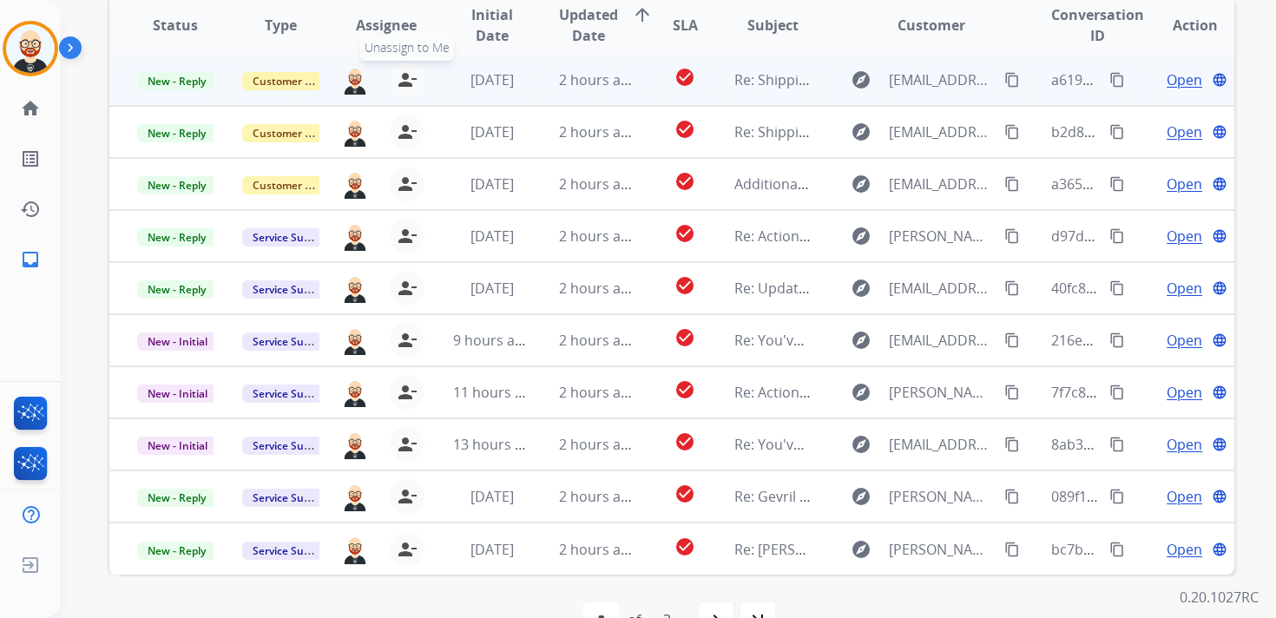
click at [397, 89] on mat-icon "person_remove" at bounding box center [407, 79] width 21 height 21
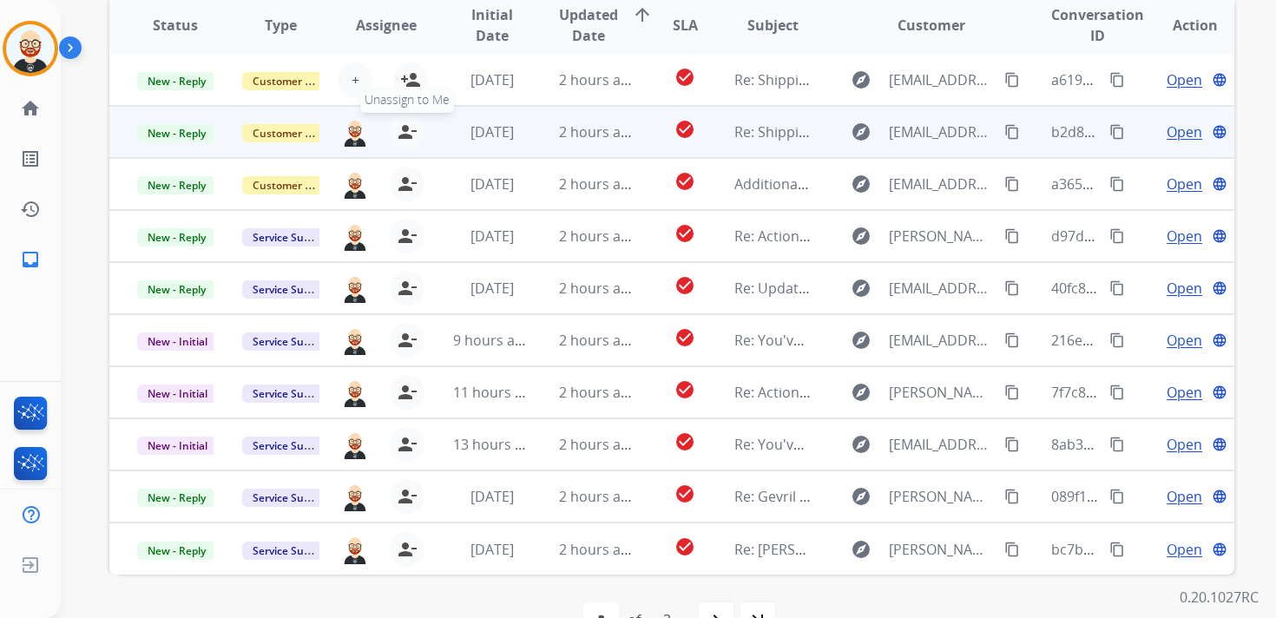
click at [400, 128] on mat-icon "person_remove" at bounding box center [407, 132] width 21 height 21
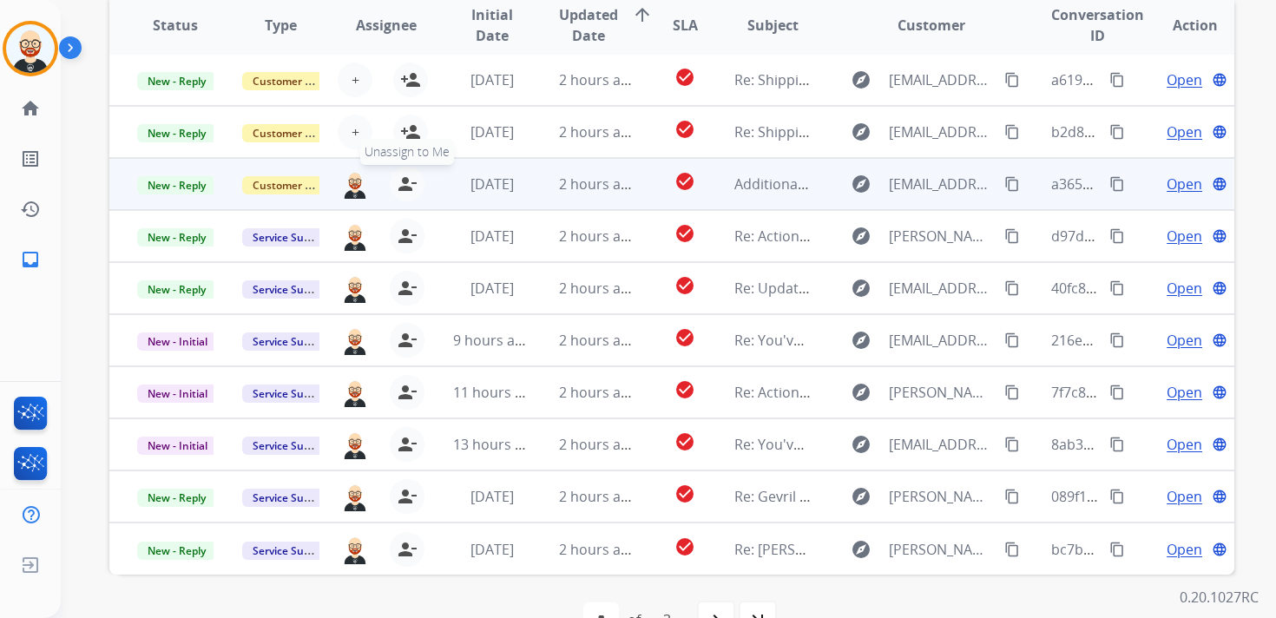
click at [400, 186] on mat-icon "person_remove" at bounding box center [407, 184] width 21 height 21
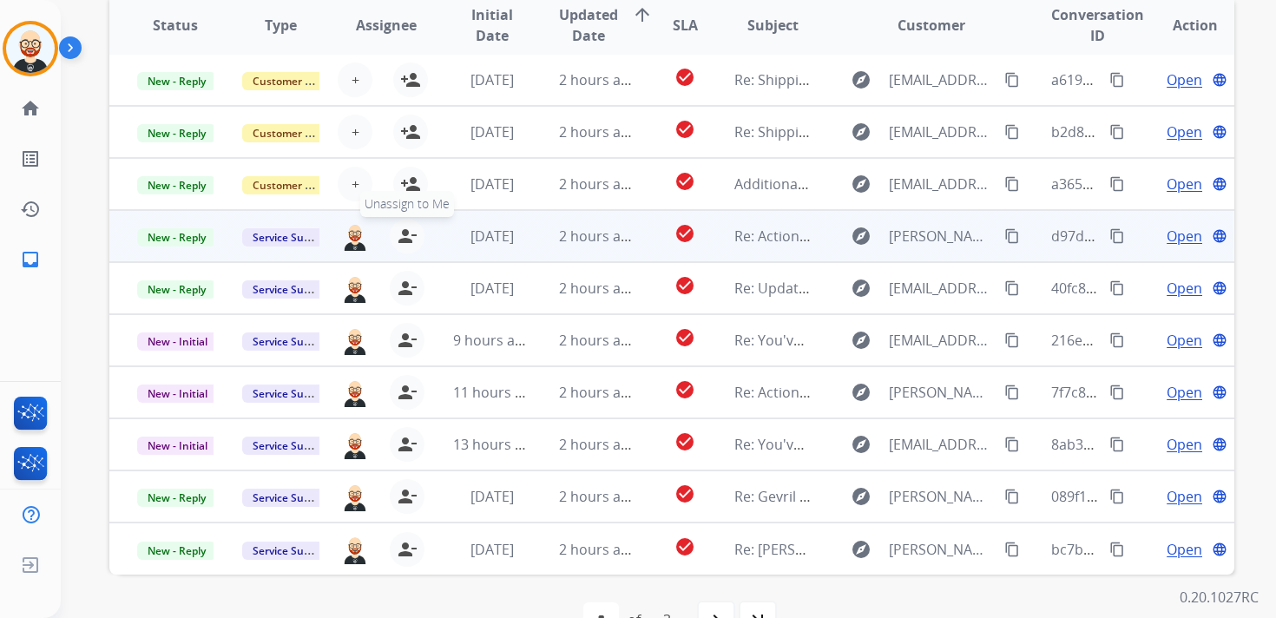
click at [400, 242] on mat-icon "person_remove" at bounding box center [407, 236] width 21 height 21
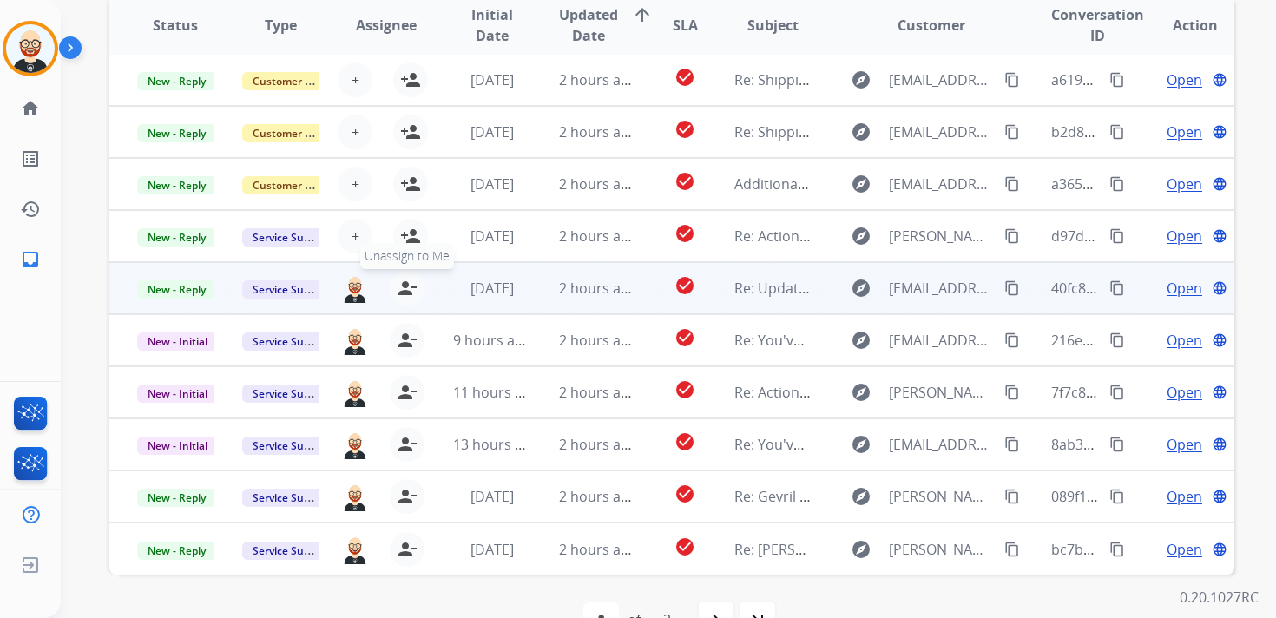
click at [404, 291] on mat-icon "person_remove" at bounding box center [407, 288] width 21 height 21
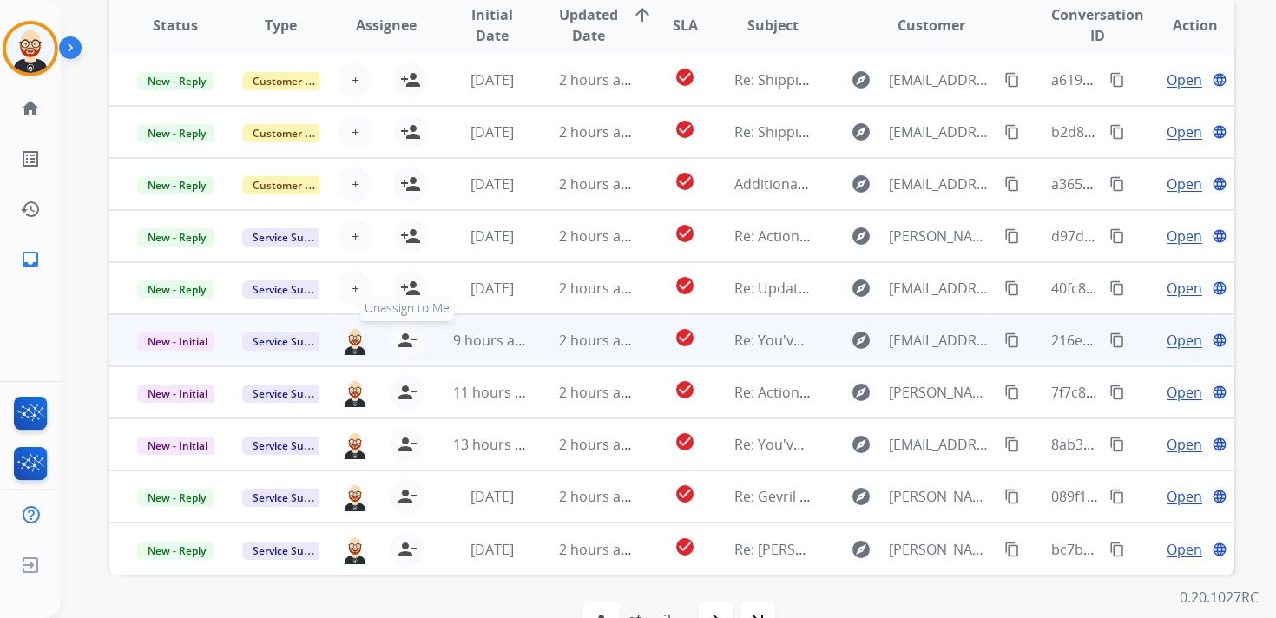
click at [406, 349] on mat-icon "person_remove" at bounding box center [407, 340] width 21 height 21
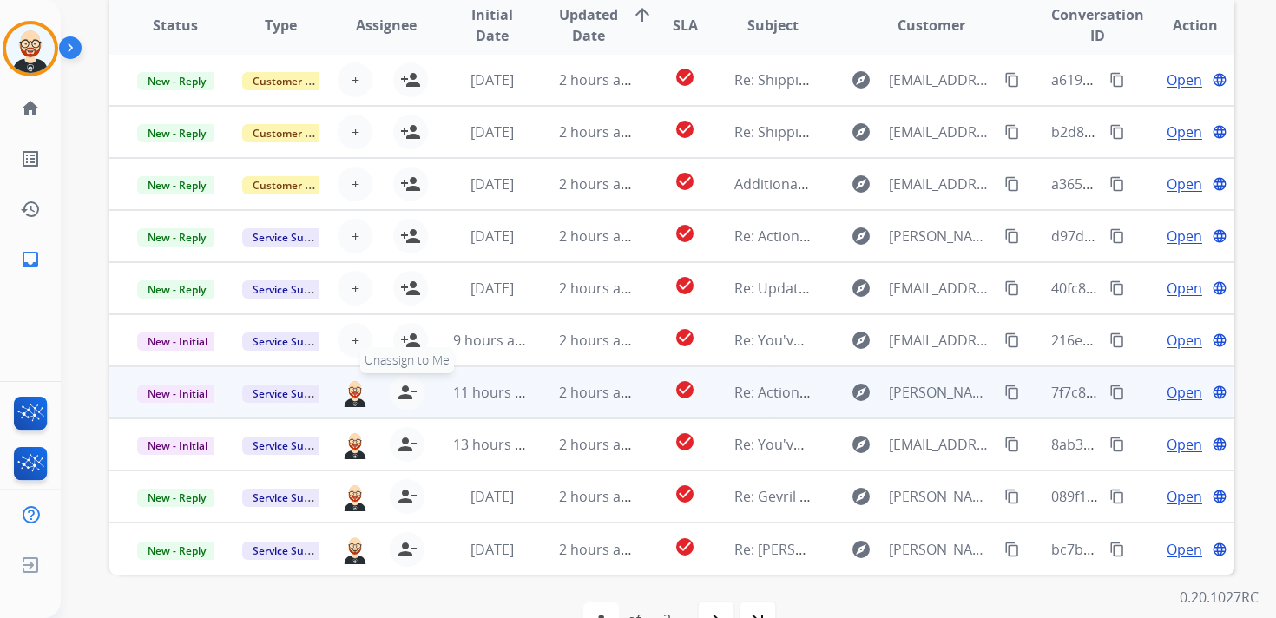
click at [408, 385] on mat-icon "person_remove" at bounding box center [407, 392] width 21 height 21
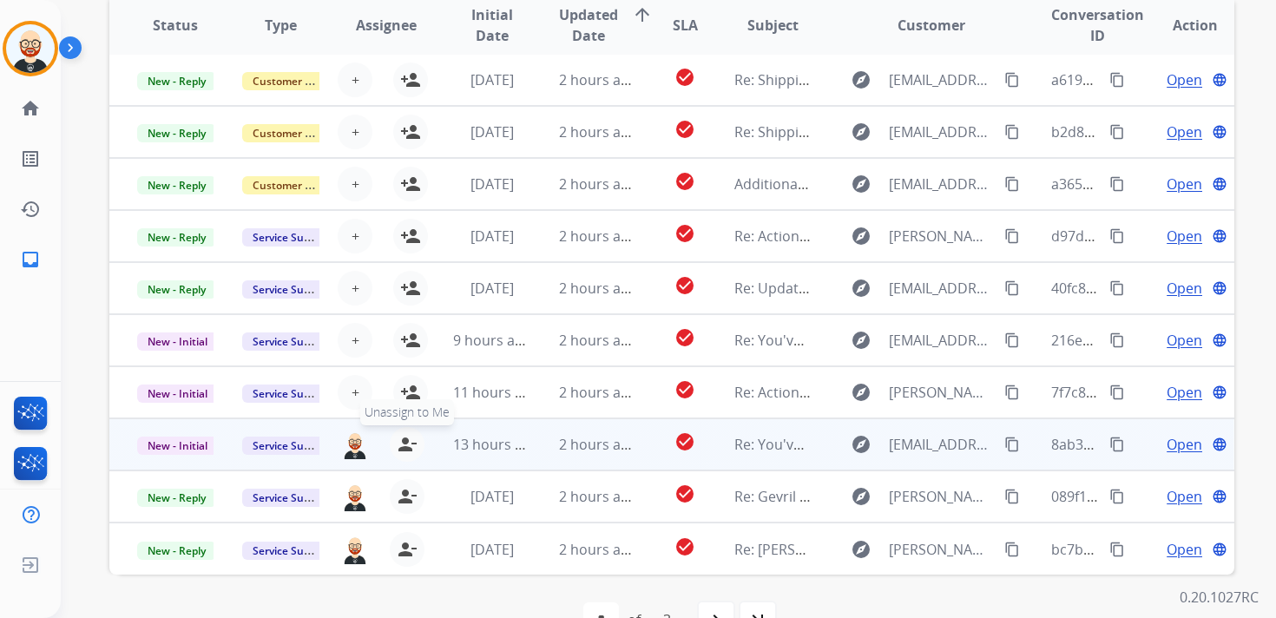
click at [406, 441] on mat-icon "person_remove" at bounding box center [407, 444] width 21 height 21
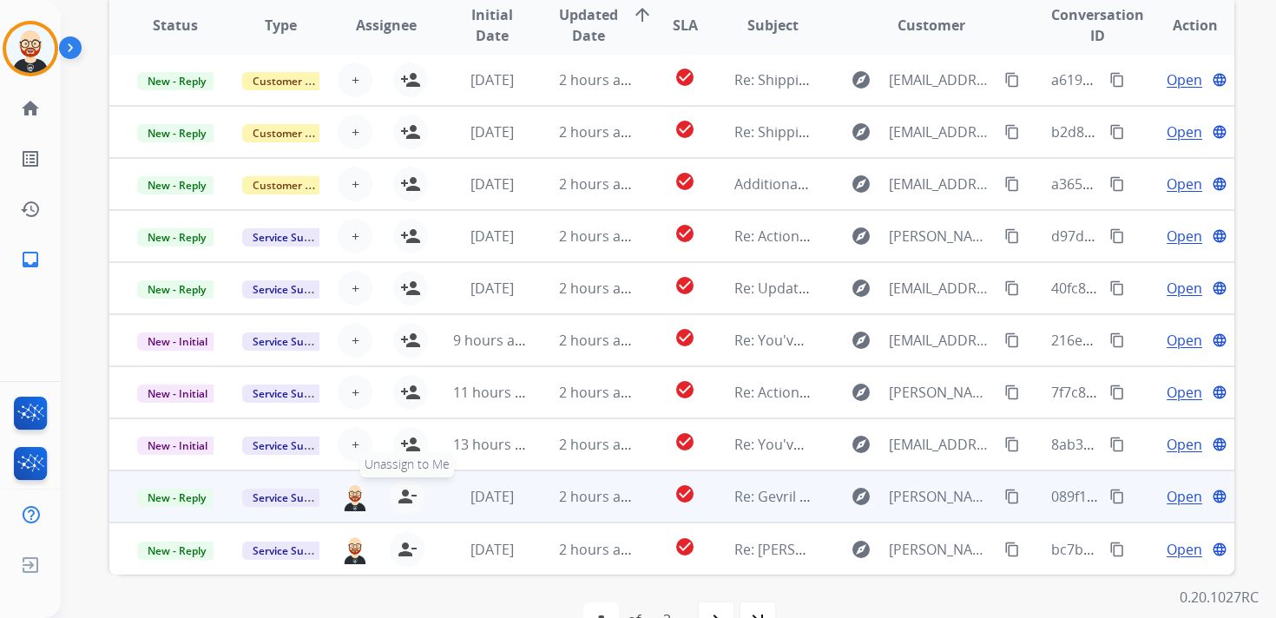
click at [404, 493] on mat-icon "person_remove" at bounding box center [407, 496] width 21 height 21
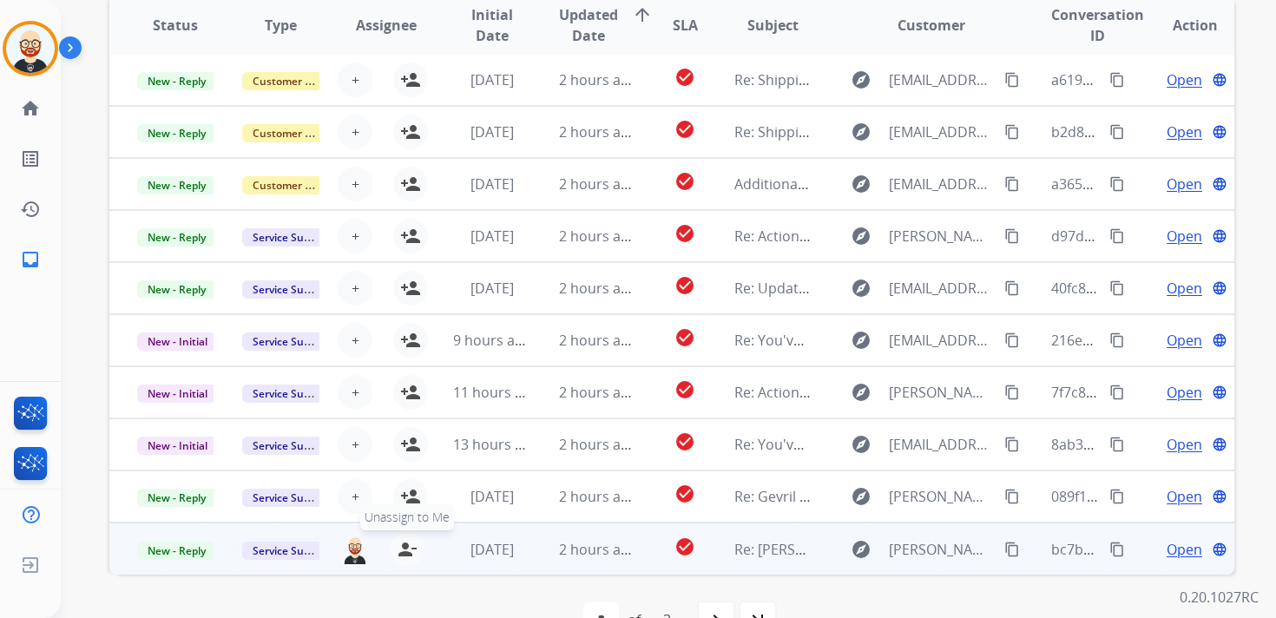
click at [404, 553] on mat-icon "person_remove" at bounding box center [407, 549] width 21 height 21
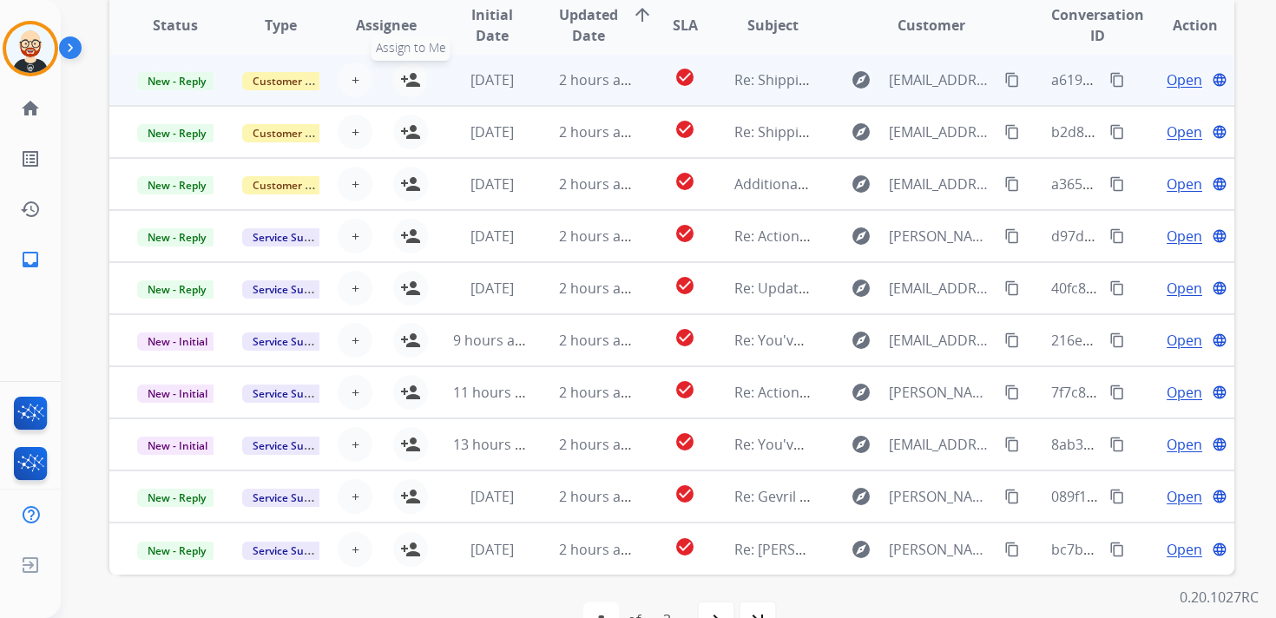
click at [415, 75] on mat-icon "person_add" at bounding box center [410, 79] width 21 height 21
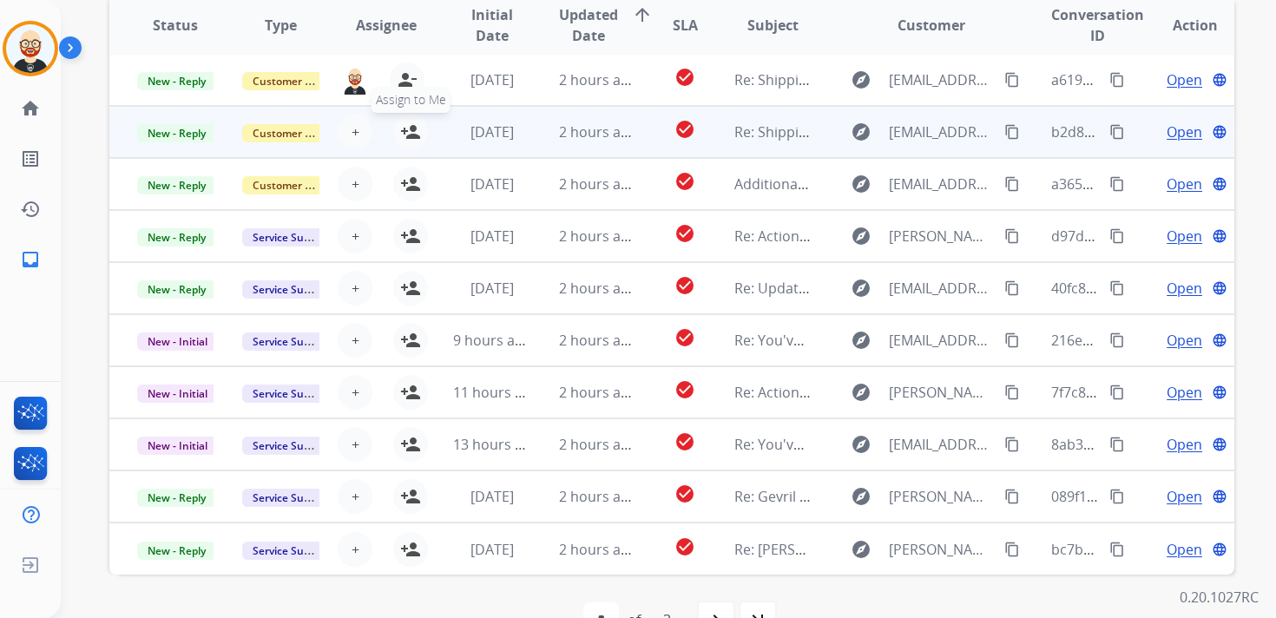
click at [413, 127] on mat-icon "person_add" at bounding box center [410, 132] width 21 height 21
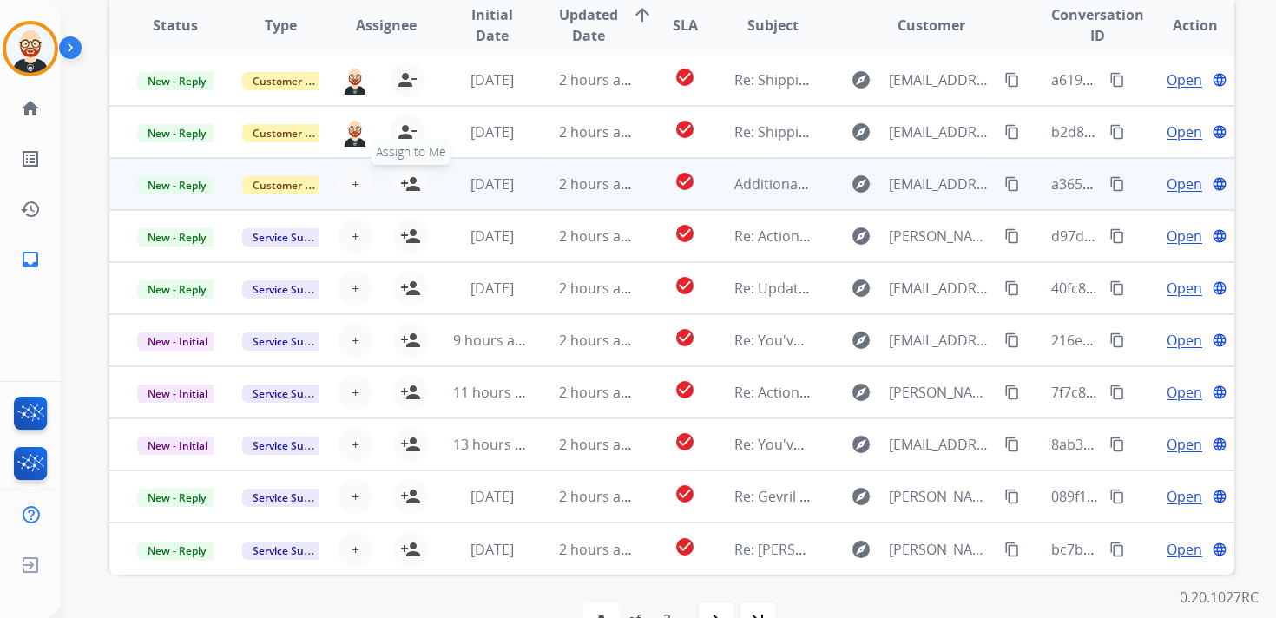
click at [412, 182] on mat-icon "person_add" at bounding box center [410, 184] width 21 height 21
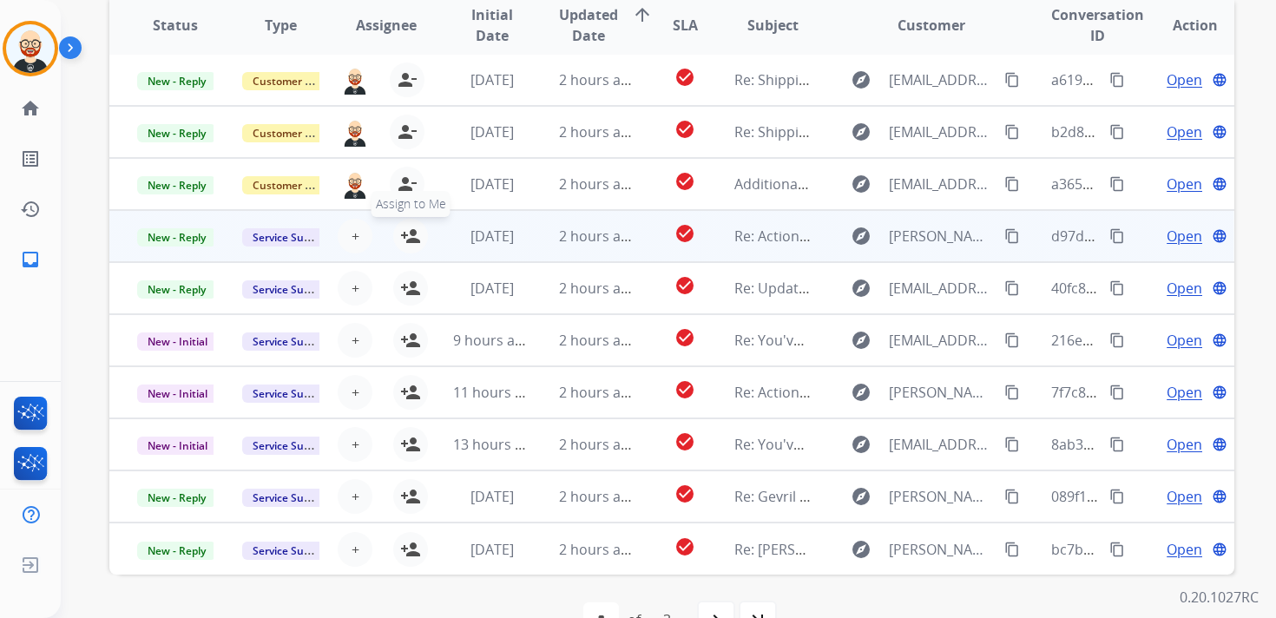
click at [407, 243] on mat-icon "person_add" at bounding box center [410, 236] width 21 height 21
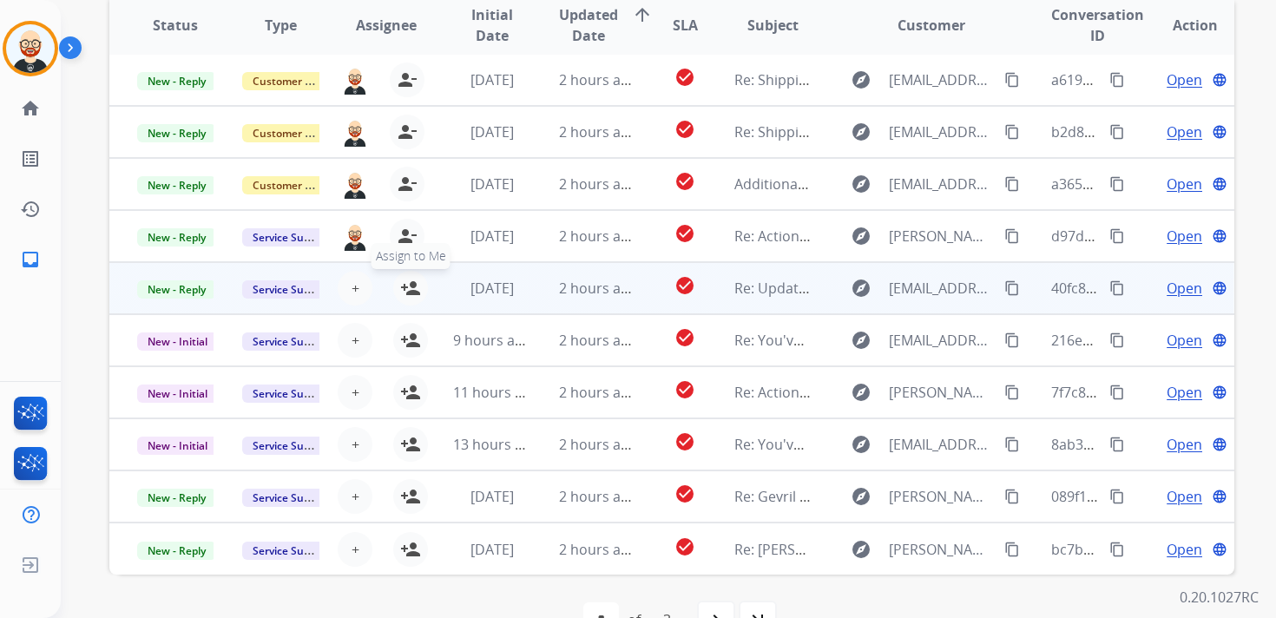
click at [408, 293] on mat-icon "person_add" at bounding box center [410, 288] width 21 height 21
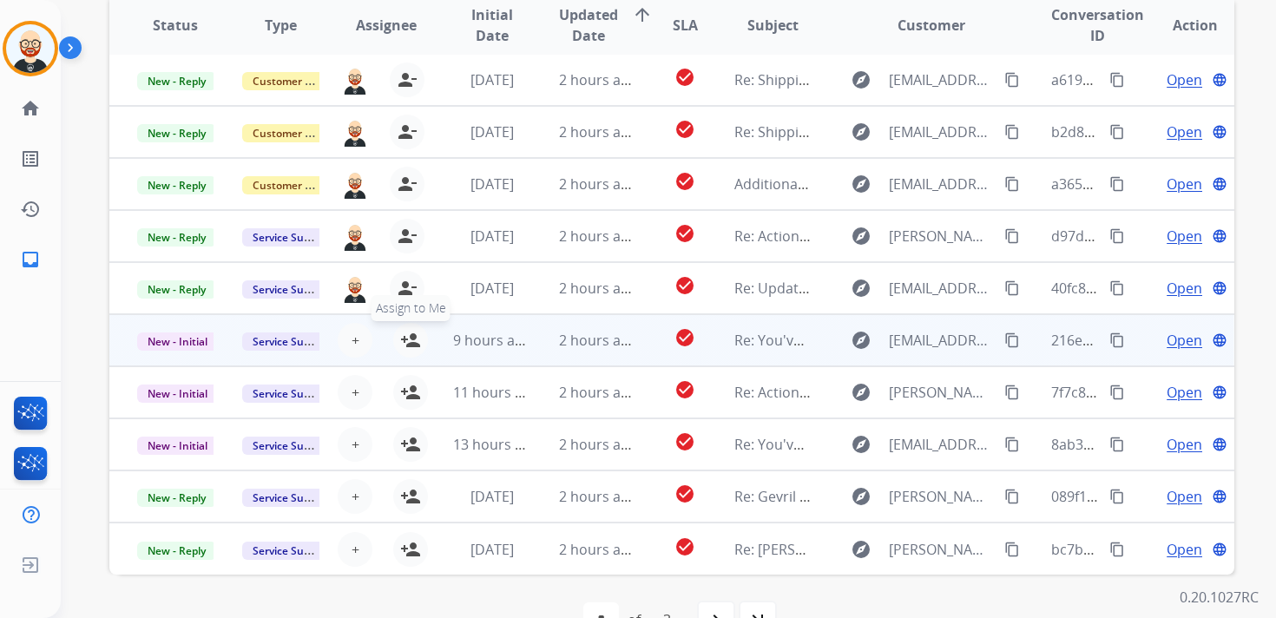
click at [411, 347] on mat-icon "person_add" at bounding box center [410, 340] width 21 height 21
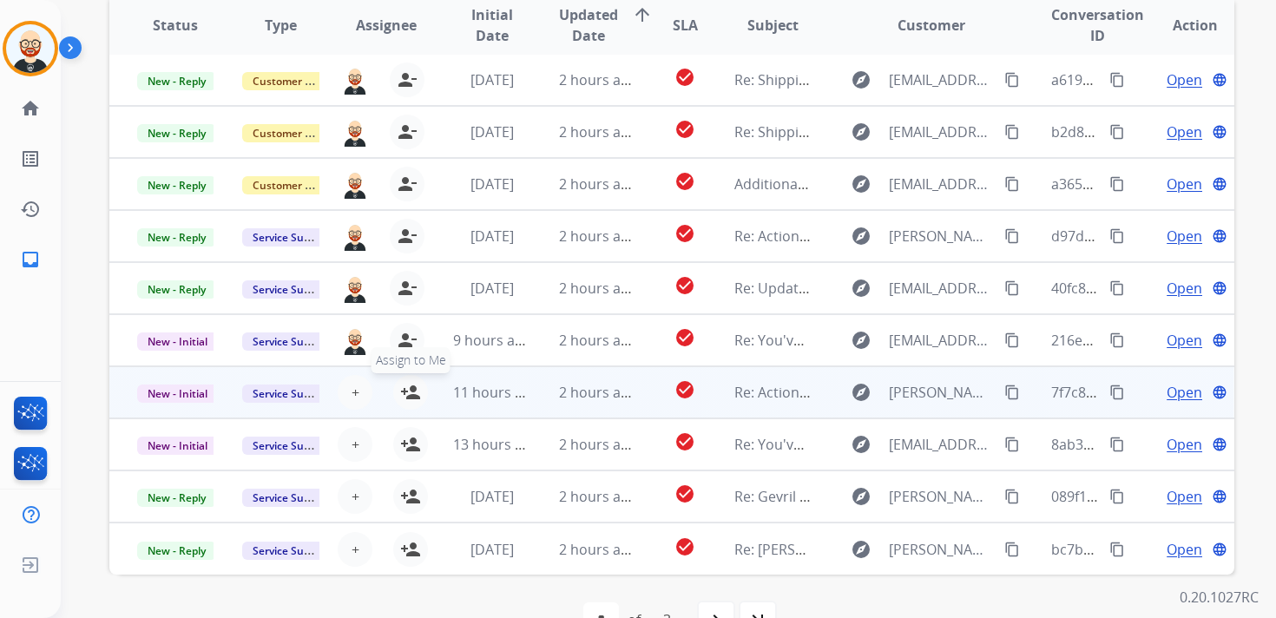
click at [411, 391] on mat-icon "person_add" at bounding box center [410, 392] width 21 height 21
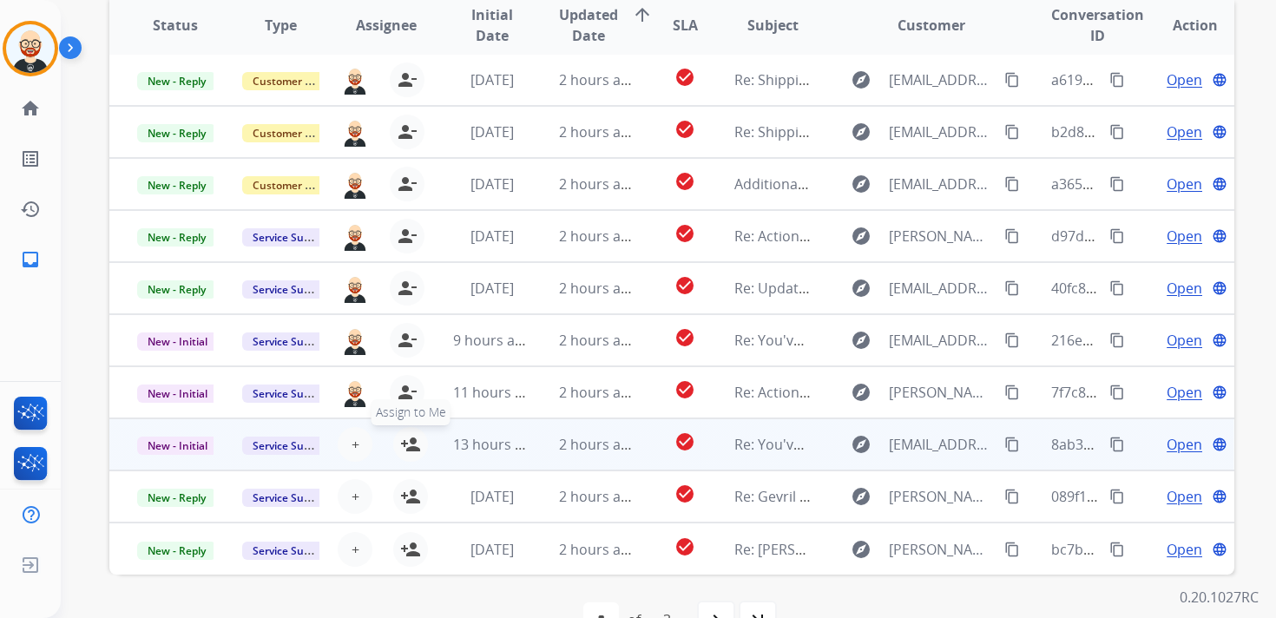
click at [411, 438] on mat-icon "person_add" at bounding box center [410, 444] width 21 height 21
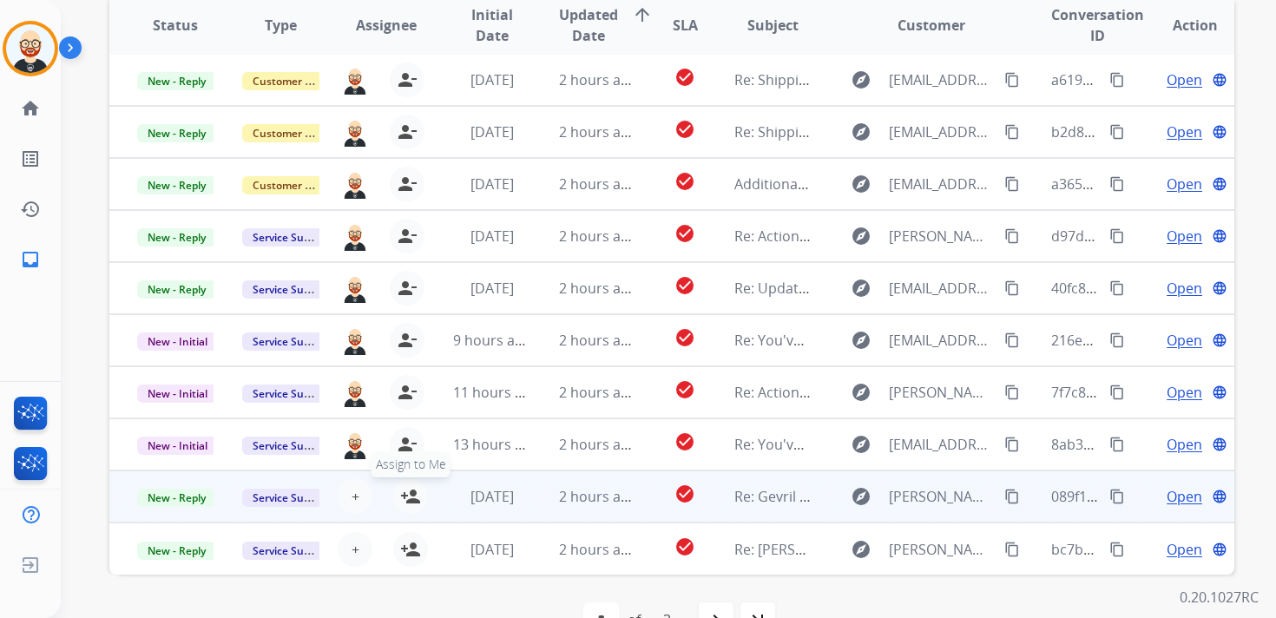
click at [411, 488] on mat-icon "person_add" at bounding box center [410, 496] width 21 height 21
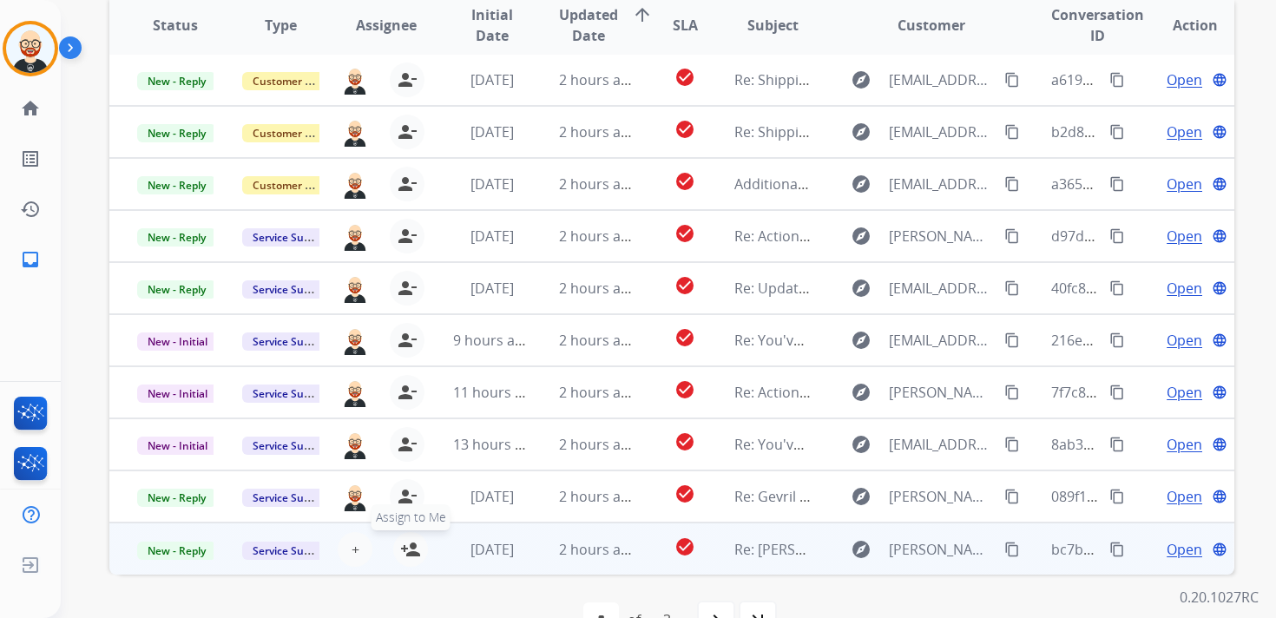
click at [411, 547] on mat-icon "person_add" at bounding box center [410, 549] width 21 height 21
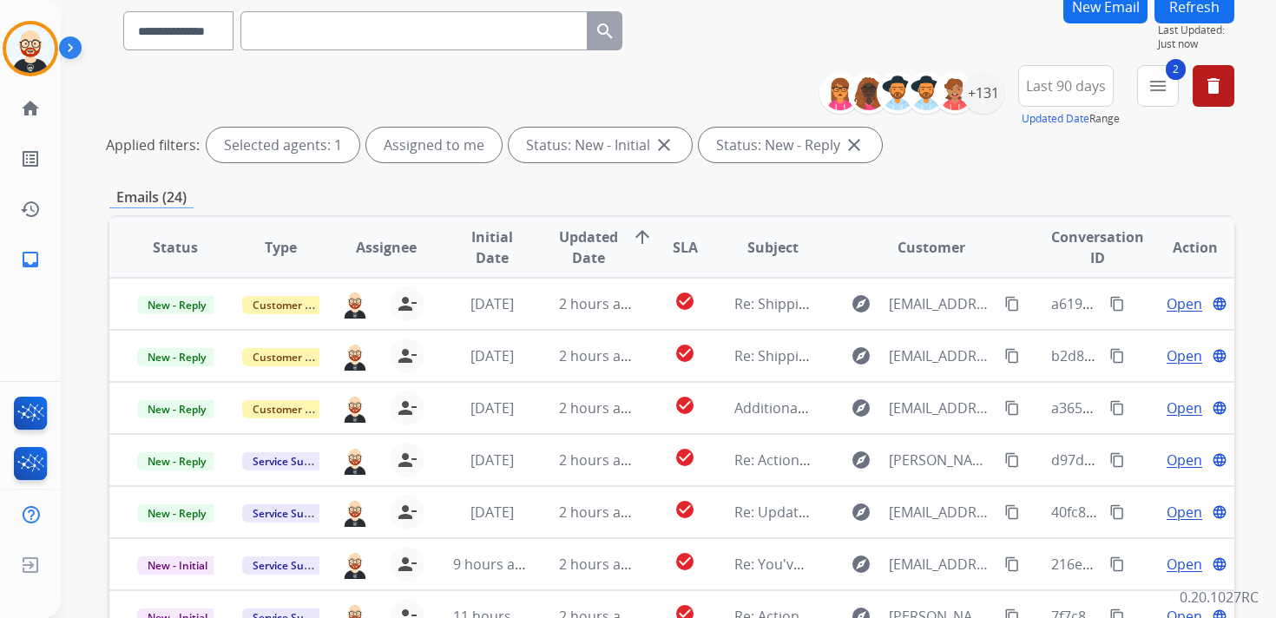
scroll to position [0, 0]
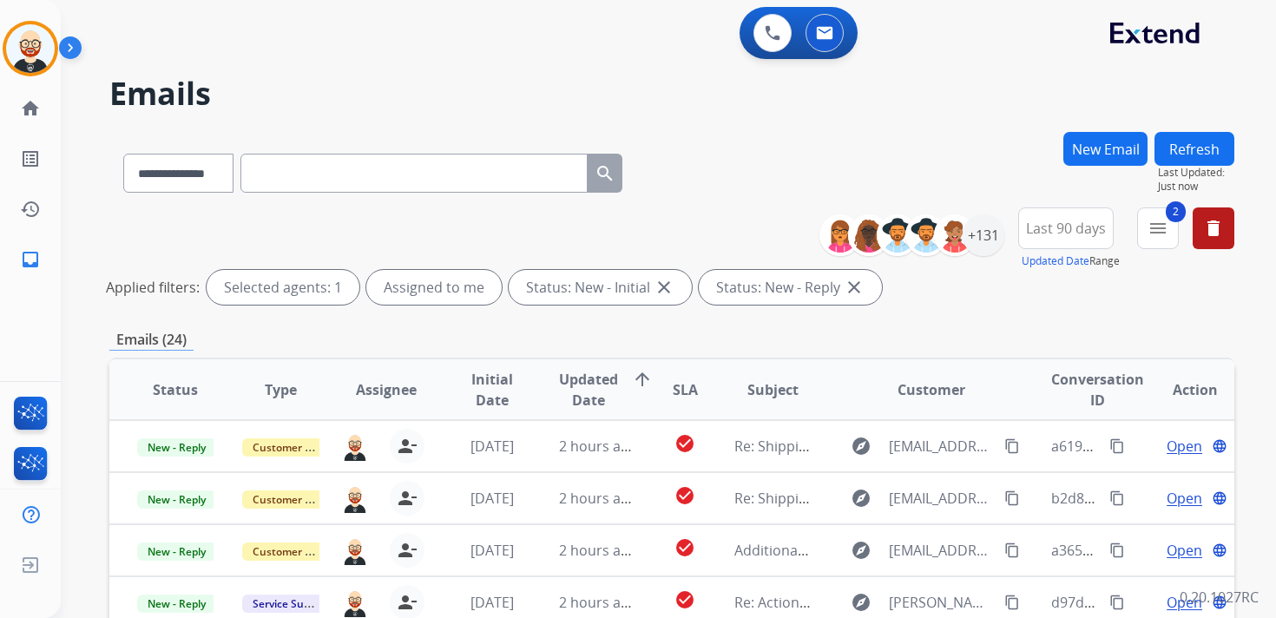
click at [1201, 154] on button "Refresh" at bounding box center [1194, 149] width 80 height 34
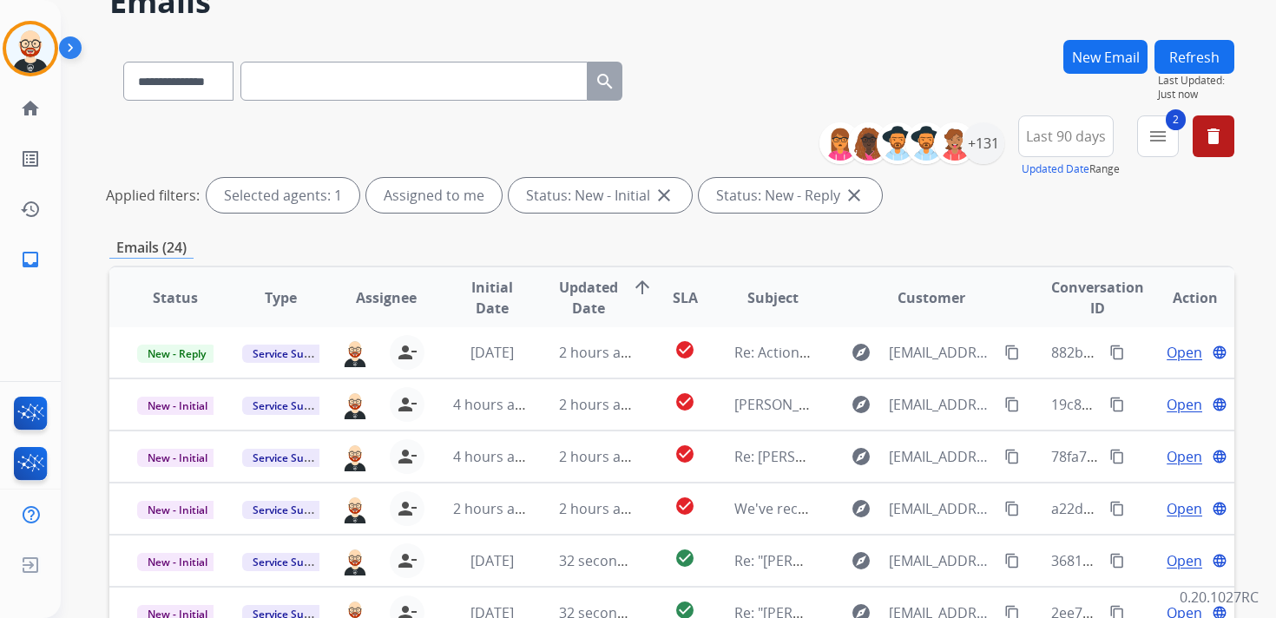
scroll to position [102, 0]
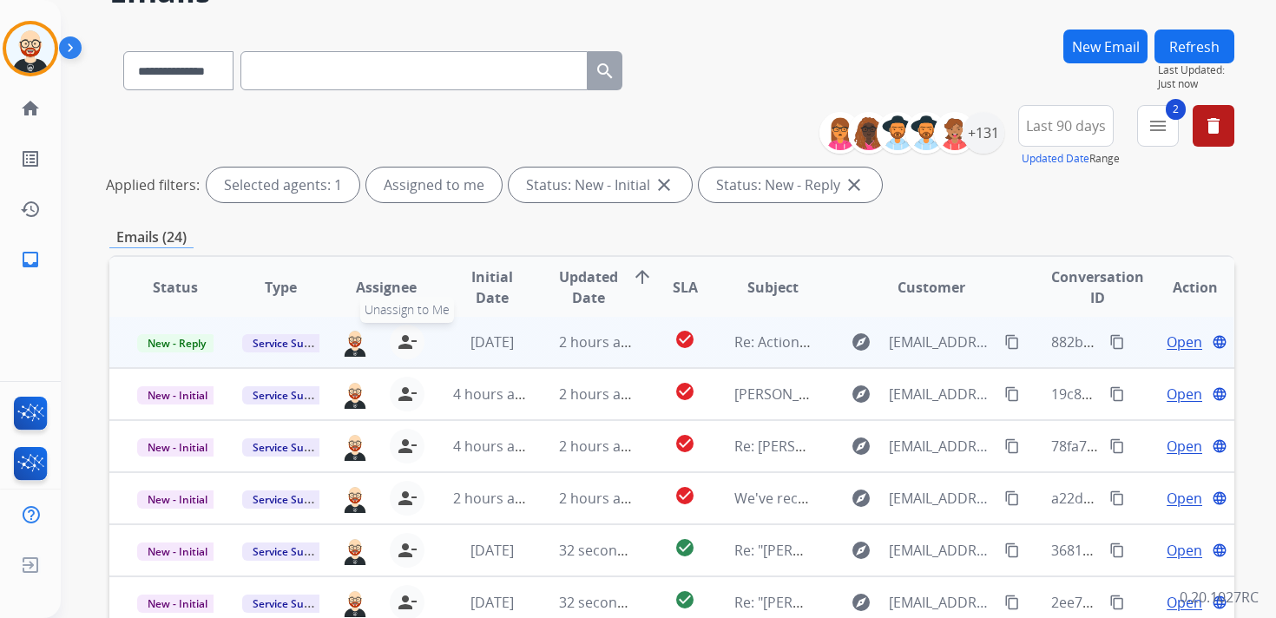
click at [405, 344] on mat-icon "person_remove" at bounding box center [407, 342] width 21 height 21
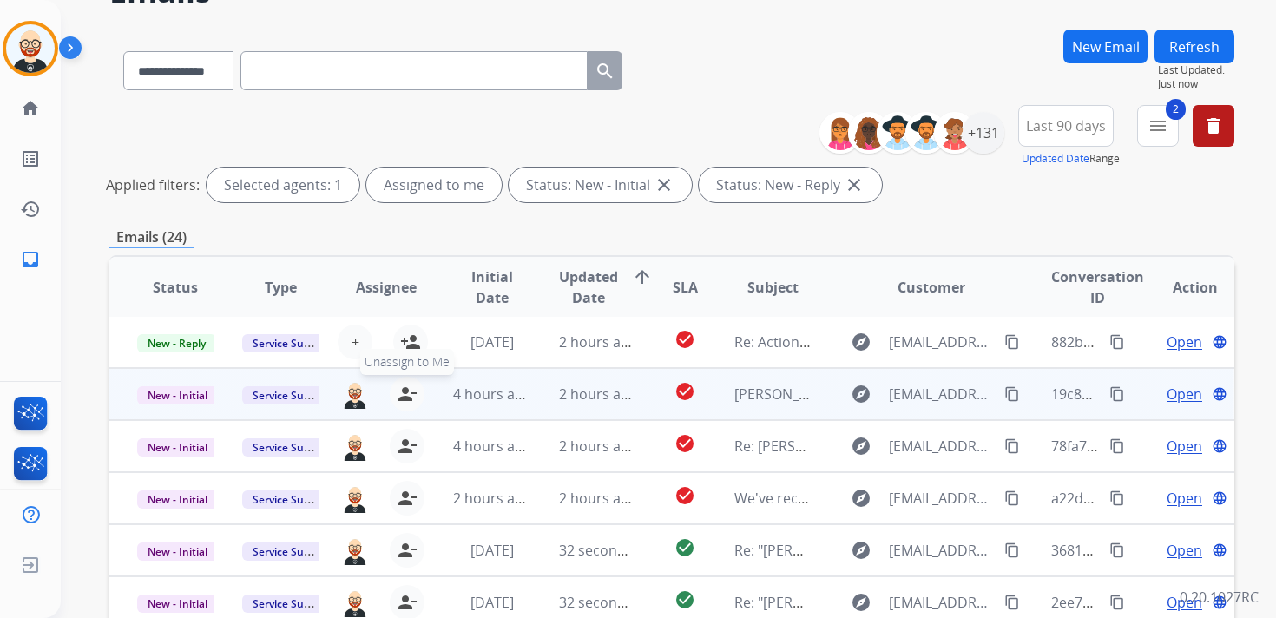
click at [404, 392] on mat-icon "person_remove" at bounding box center [407, 394] width 21 height 21
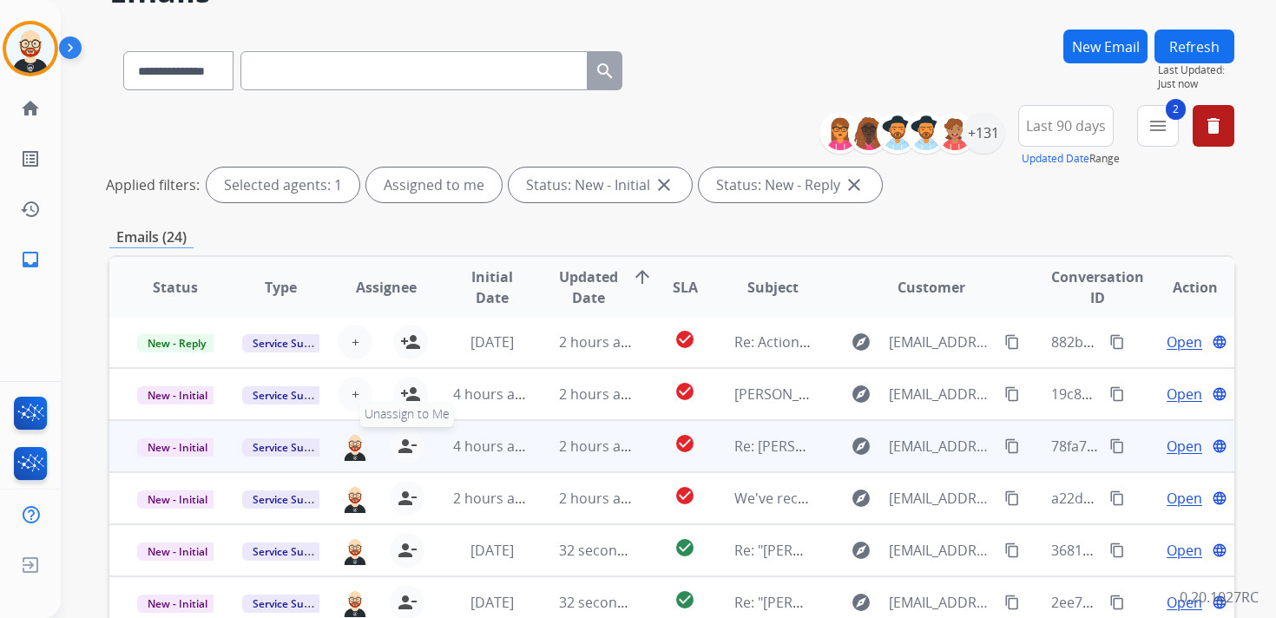
click at [404, 445] on mat-icon "person_remove" at bounding box center [407, 446] width 21 height 21
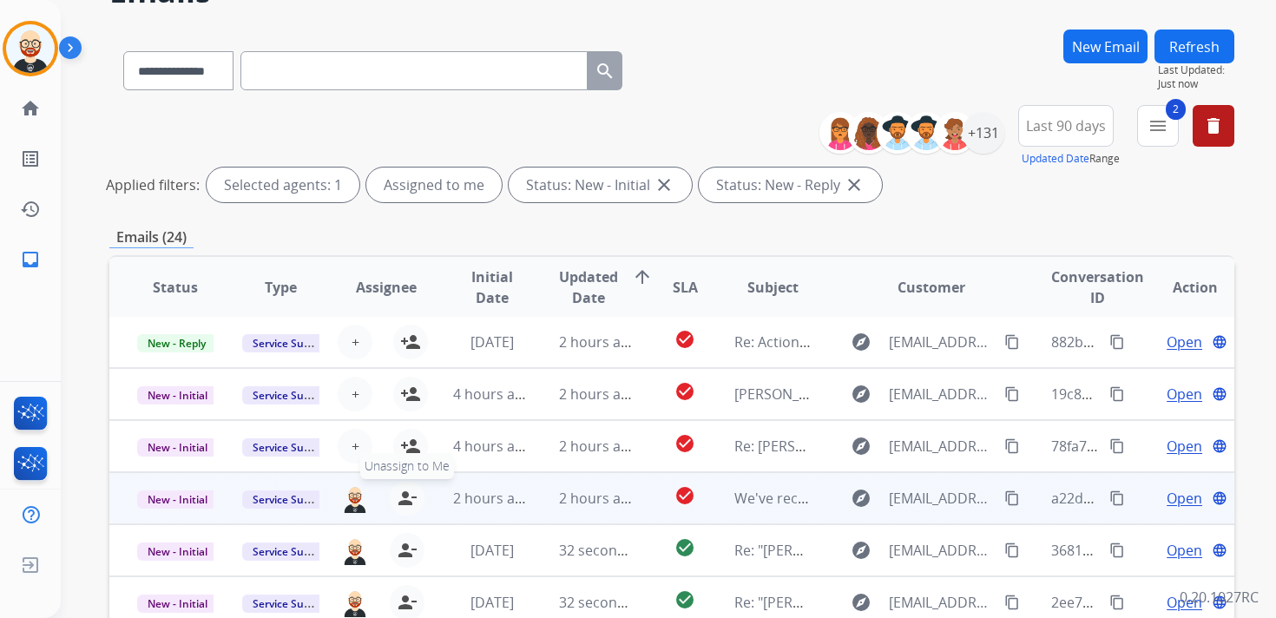
click at [403, 496] on mat-icon "person_remove" at bounding box center [407, 498] width 21 height 21
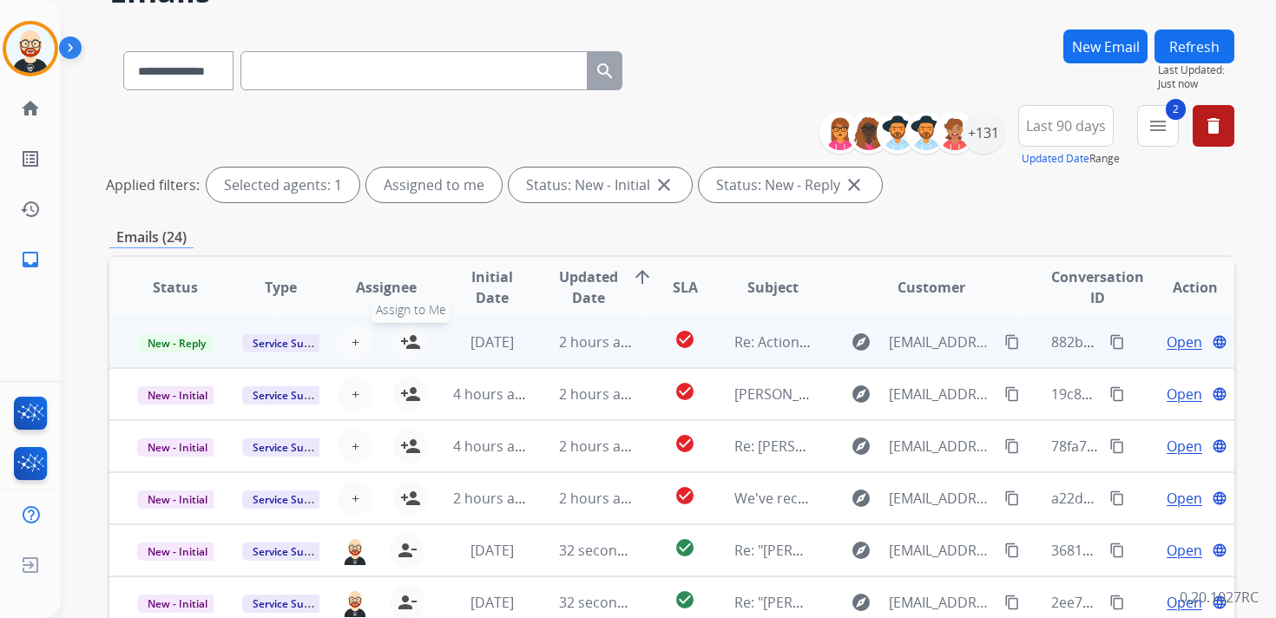
click at [409, 339] on mat-icon "person_add" at bounding box center [410, 342] width 21 height 21
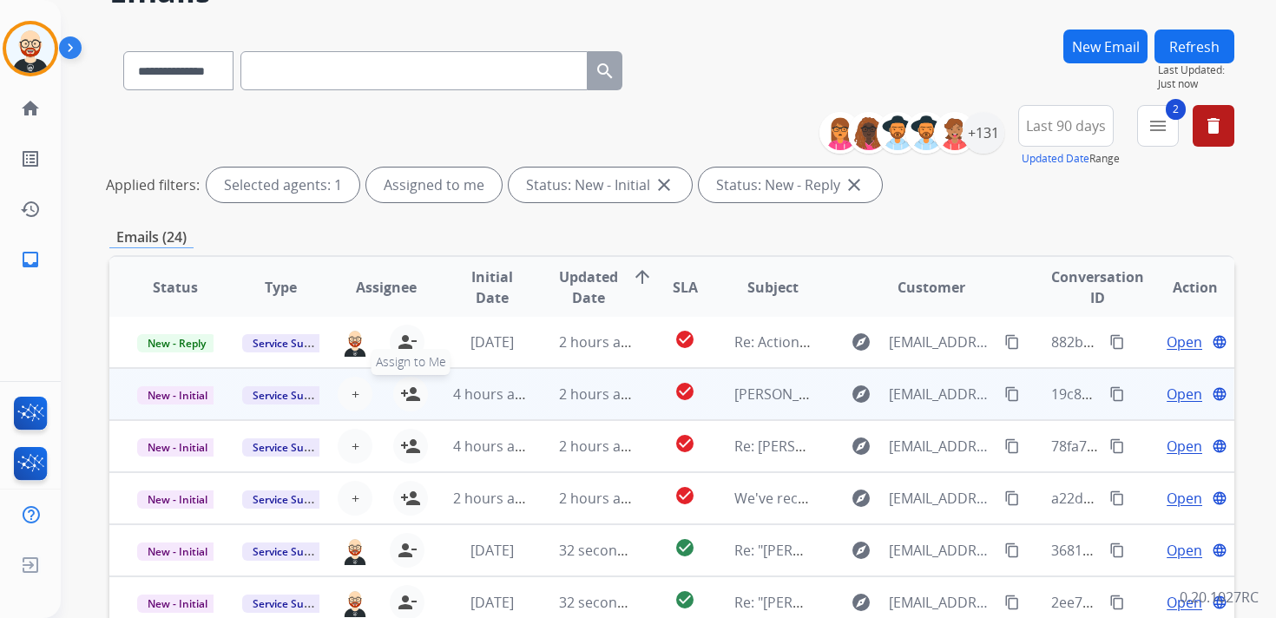
click at [411, 382] on button "person_add Assign to Me" at bounding box center [410, 394] width 35 height 35
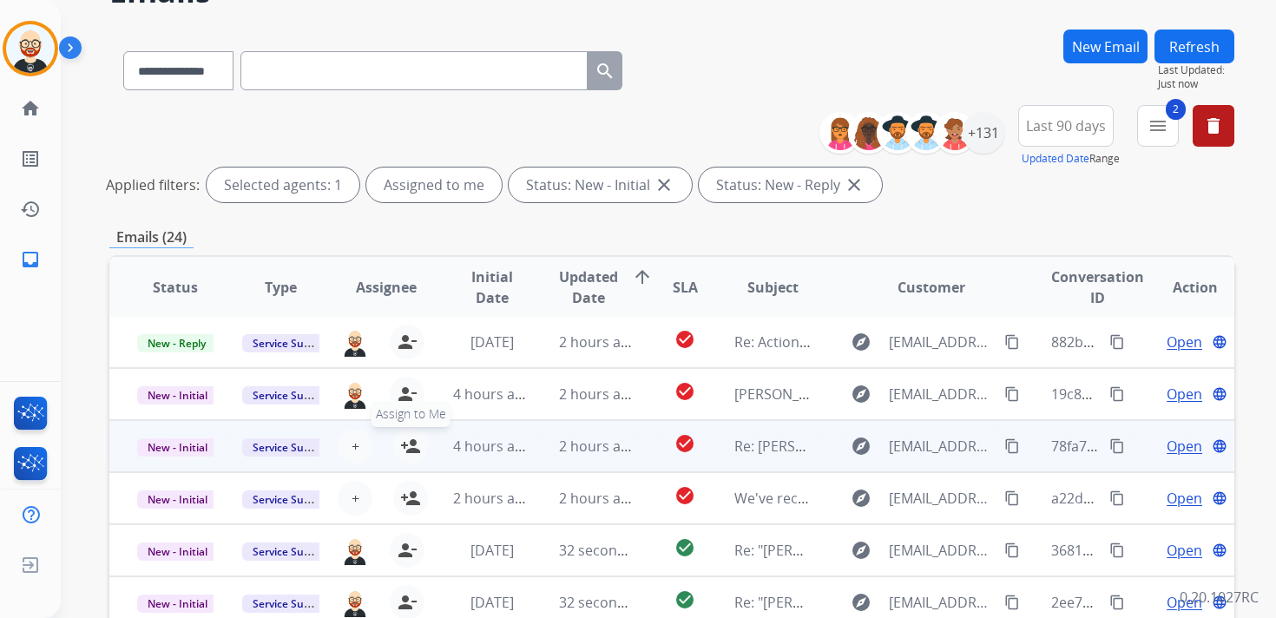
click at [416, 437] on mat-icon "person_add" at bounding box center [410, 446] width 21 height 21
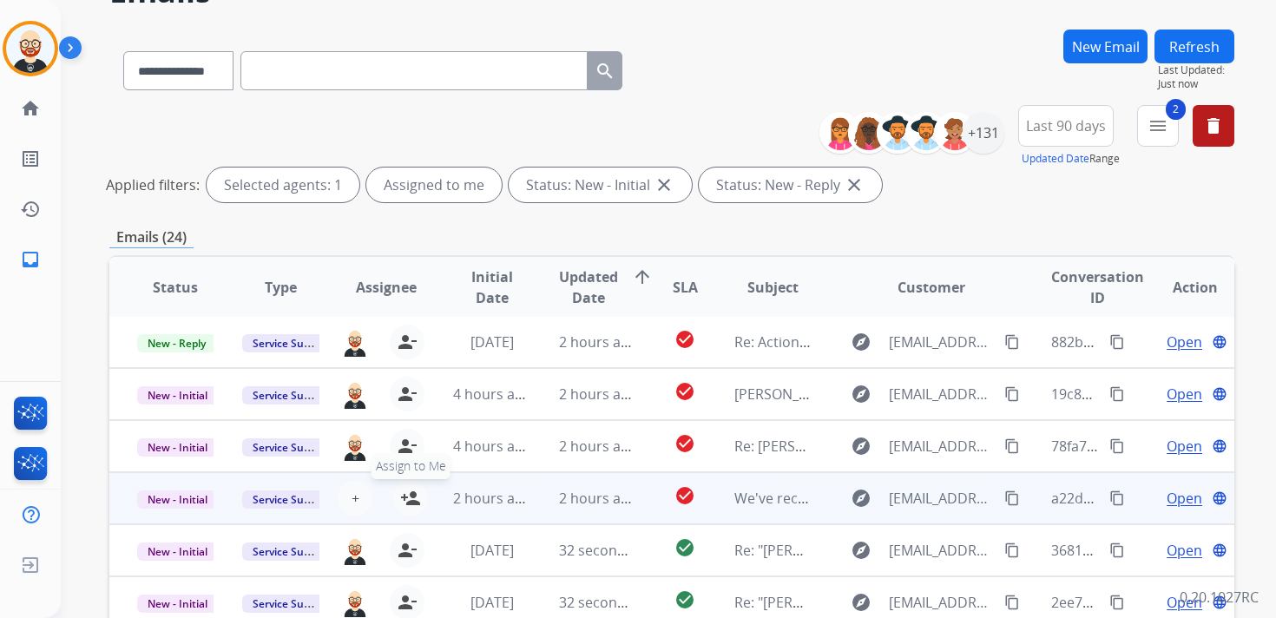
click at [416, 490] on mat-icon "person_add" at bounding box center [410, 498] width 21 height 21
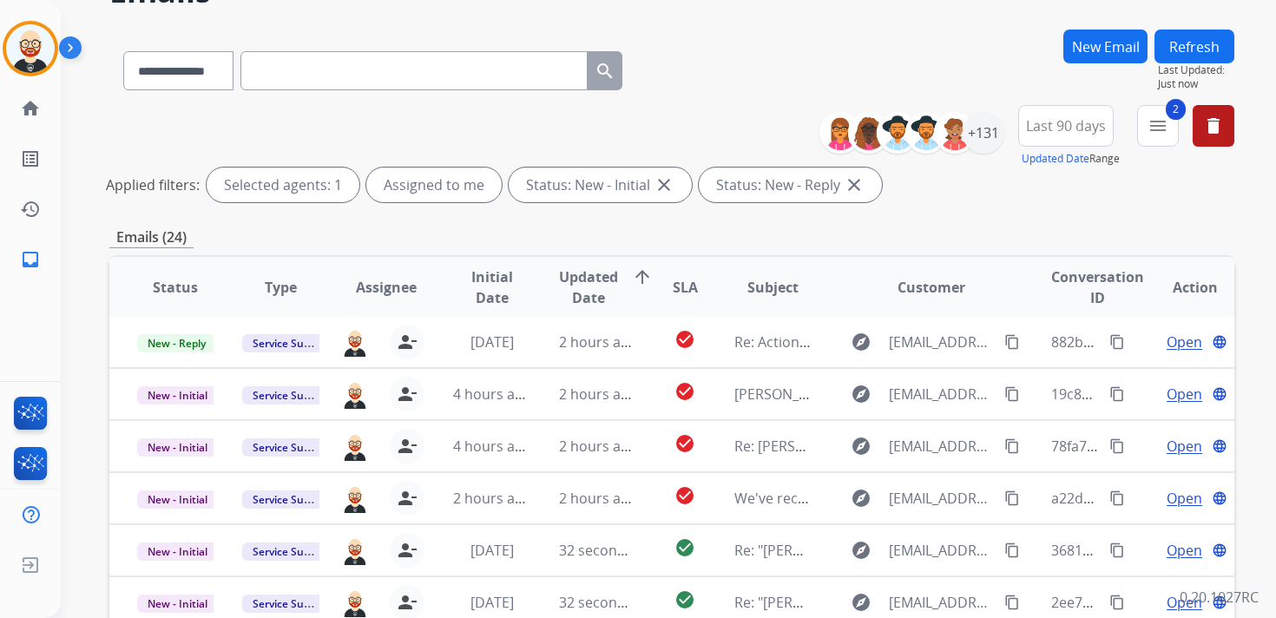
click at [1205, 33] on button "Refresh" at bounding box center [1194, 47] width 80 height 34
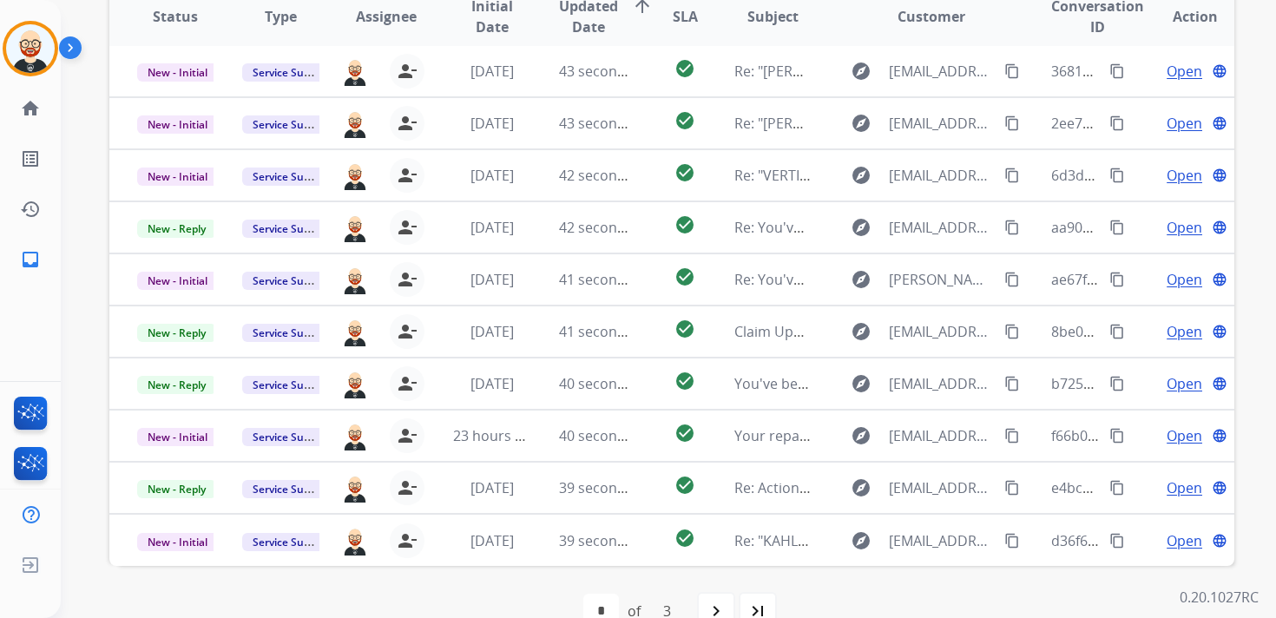
scroll to position [375, 0]
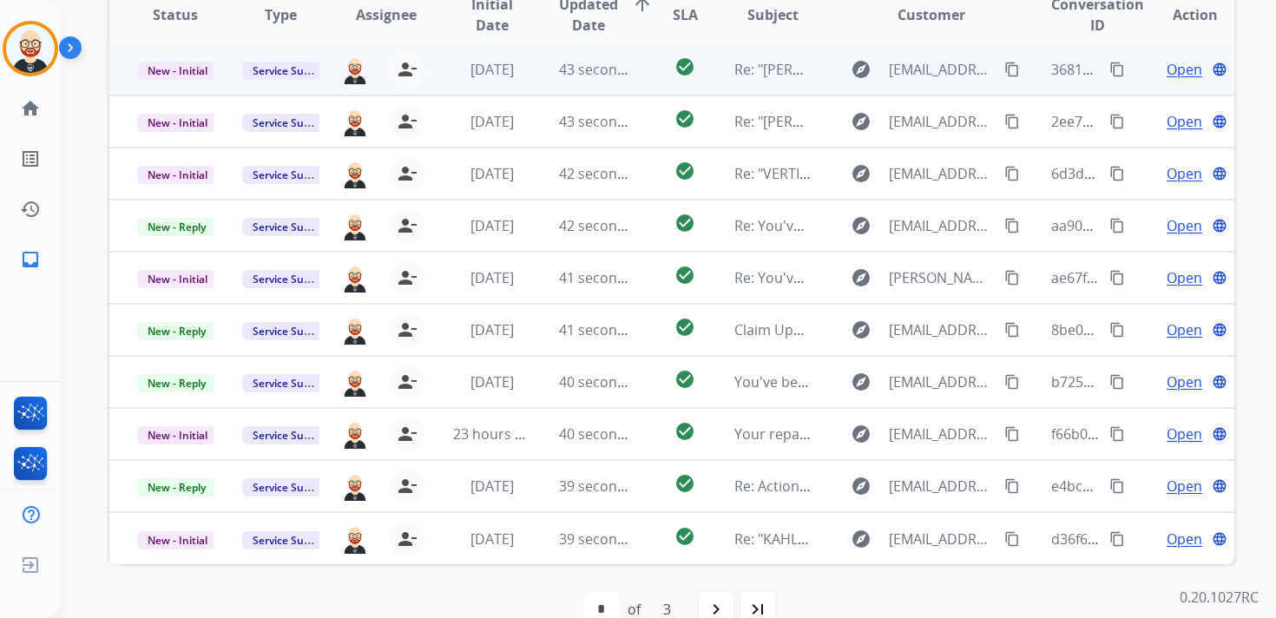
click at [1167, 72] on span "Open" at bounding box center [1185, 69] width 36 height 21
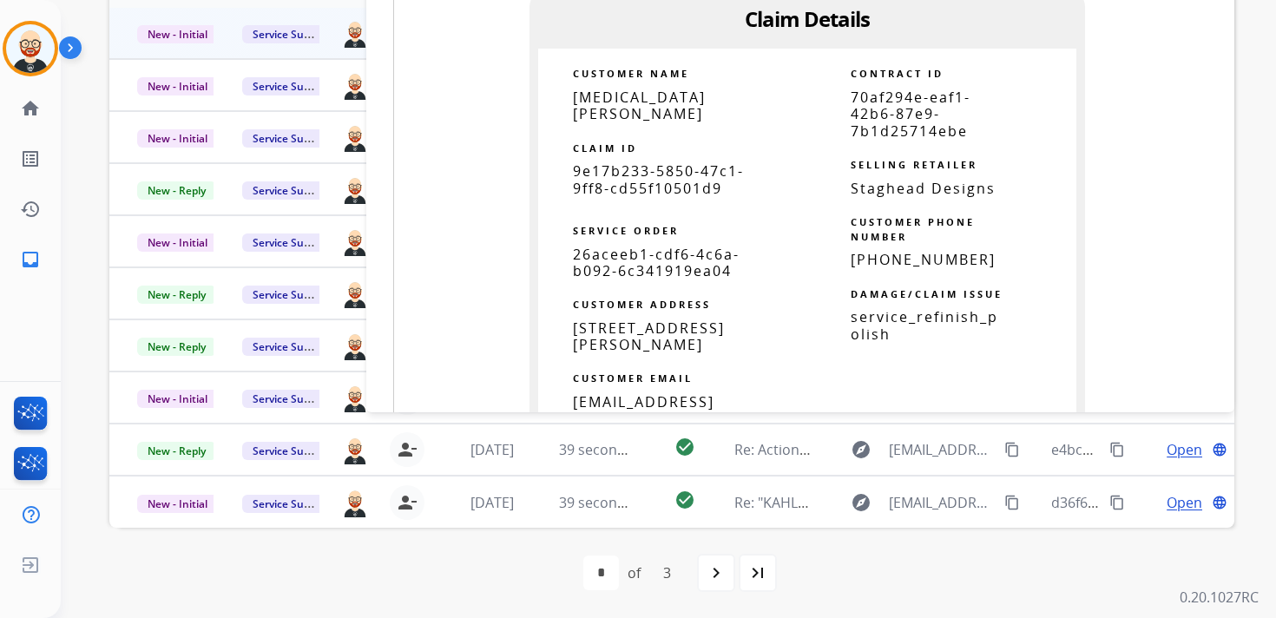
scroll to position [777, 0]
click at [641, 162] on span "9e17b233-5850-47c1-9ff8-cd55f10501d9" at bounding box center [658, 179] width 171 height 36
copy tbody
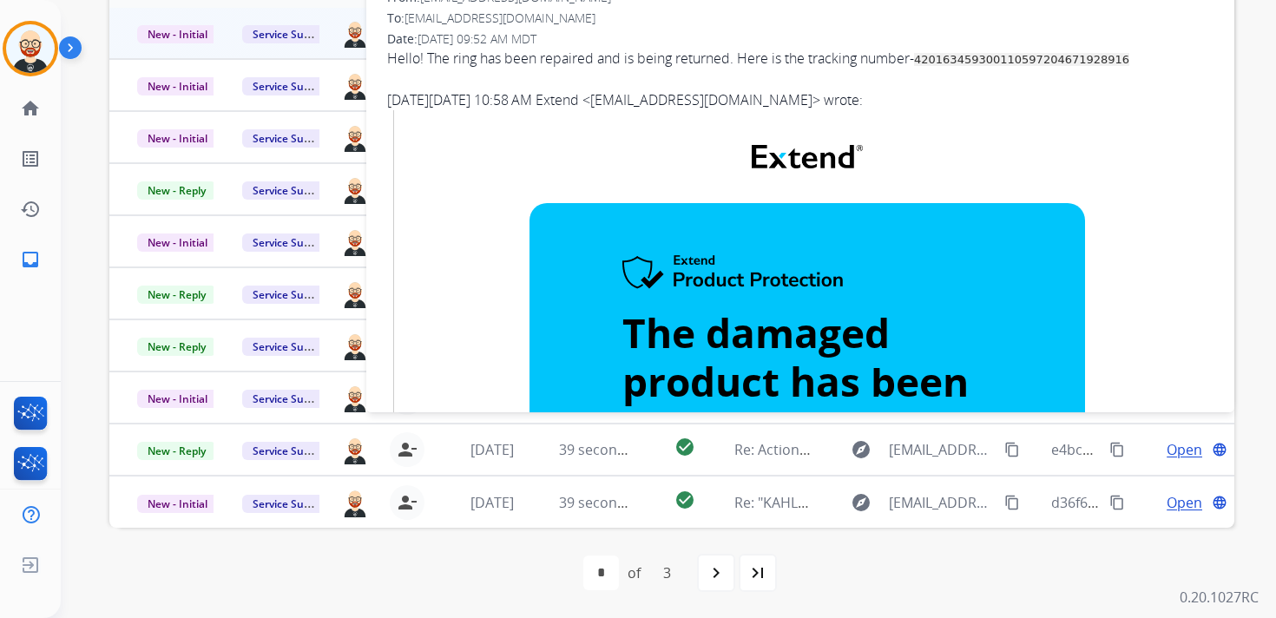
scroll to position [0, 0]
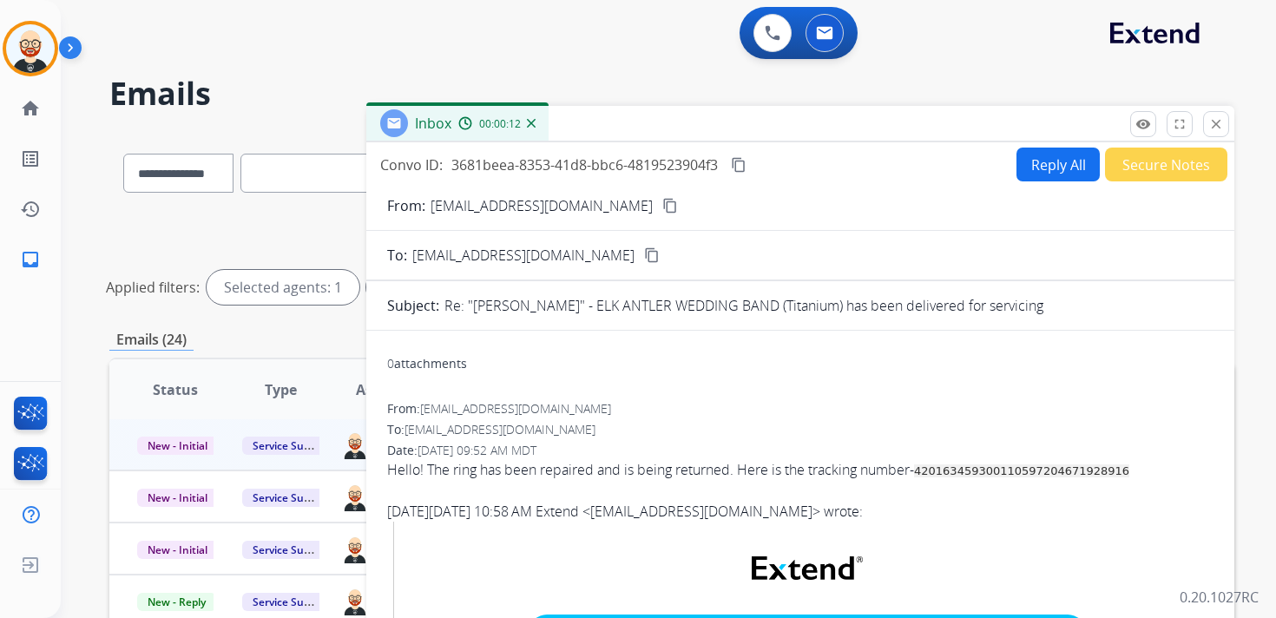
click at [739, 168] on mat-icon "content_copy" at bounding box center [739, 165] width 16 height 16
click at [745, 160] on mat-icon "content_copy" at bounding box center [739, 165] width 16 height 16
click at [694, 476] on div "Hello! The ring has been repaired and is being returned. Here is the tracking n…" at bounding box center [800, 469] width 826 height 21
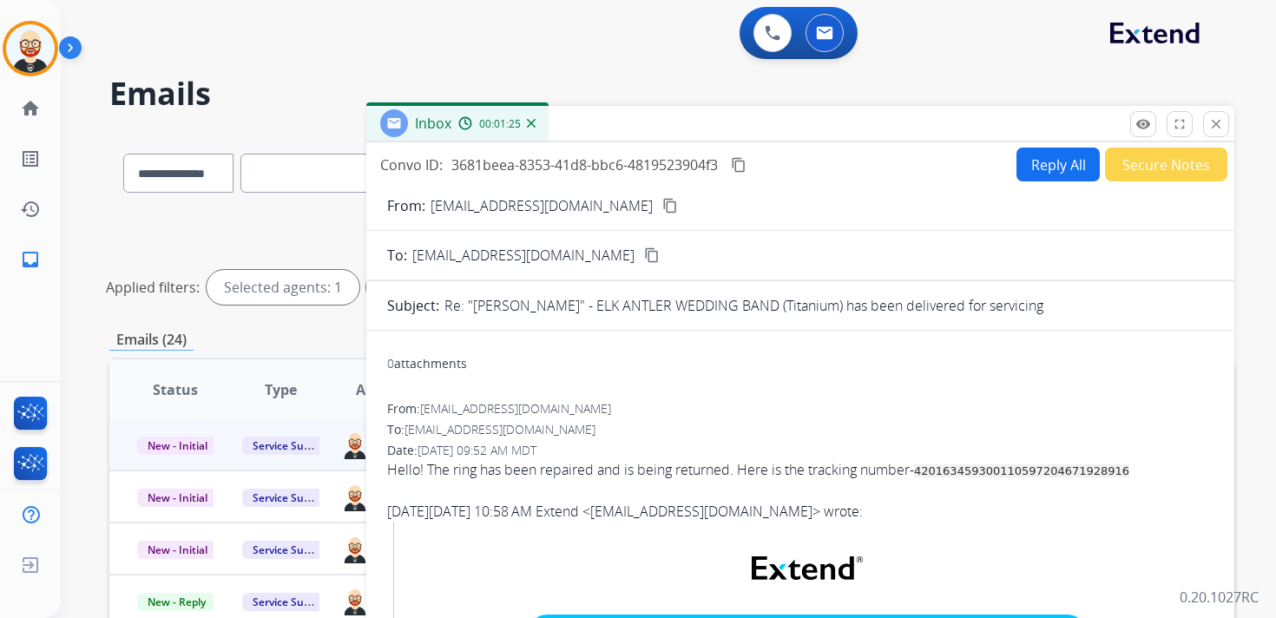
copy div "returned"
click at [1047, 169] on button "Reply All" at bounding box center [1057, 165] width 83 height 34
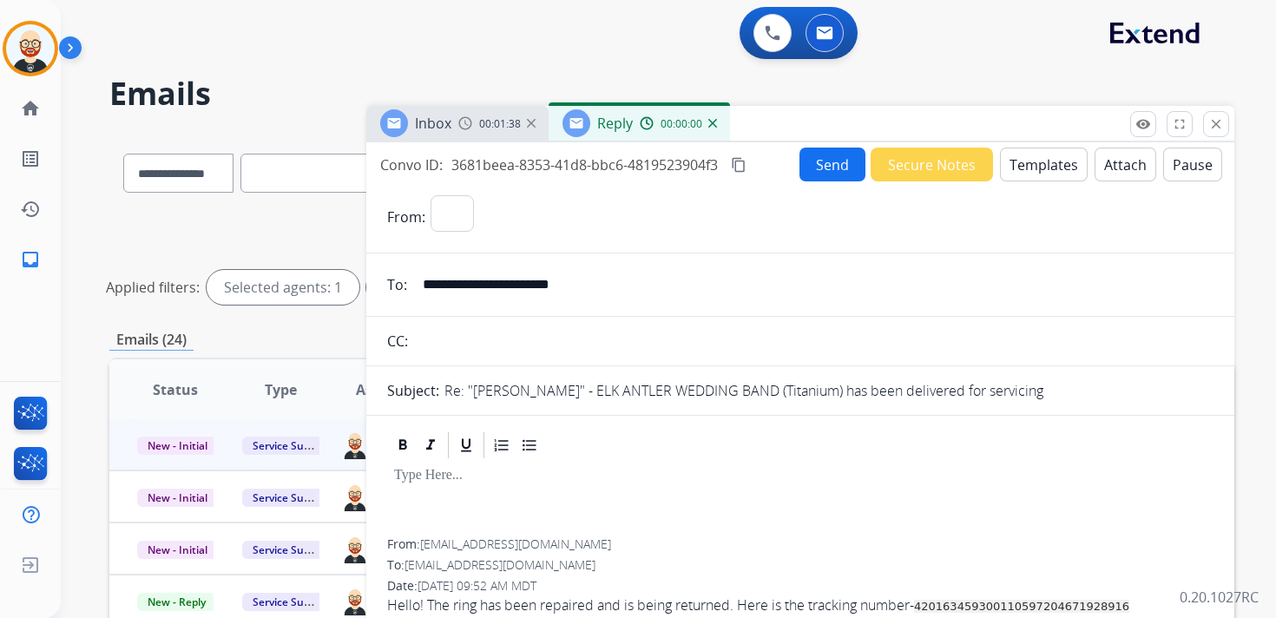
select select "**********"
click at [478, 500] on div at bounding box center [800, 500] width 826 height 78
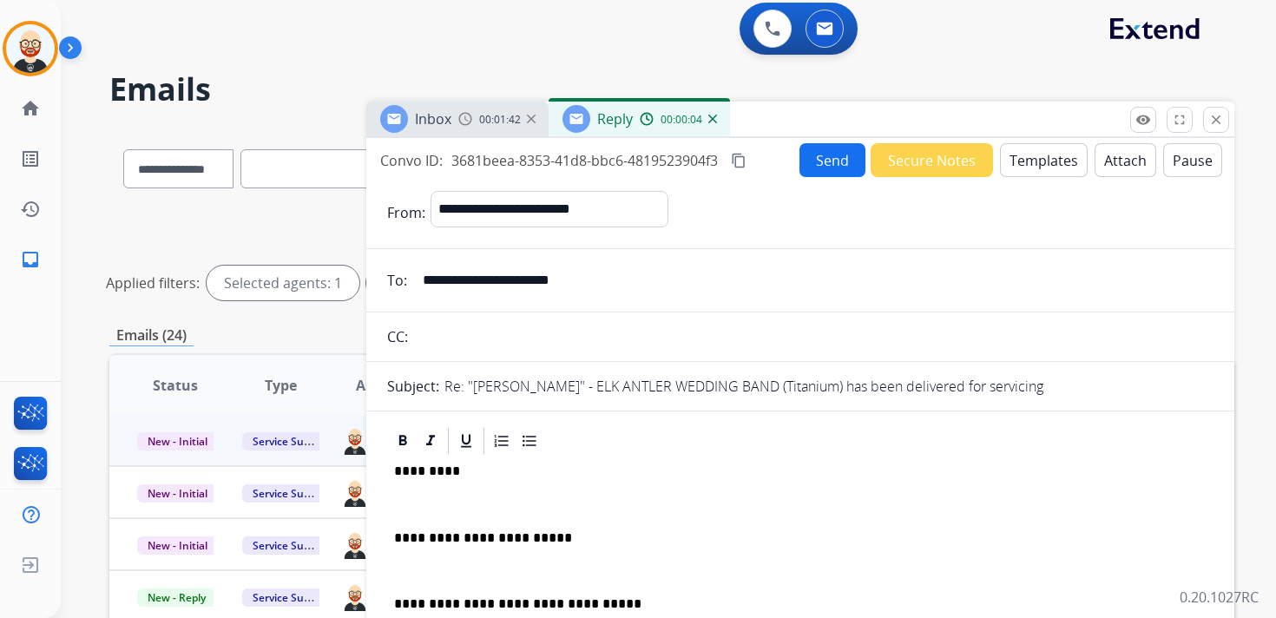
click at [412, 493] on div "**********" at bounding box center [800, 579] width 826 height 245
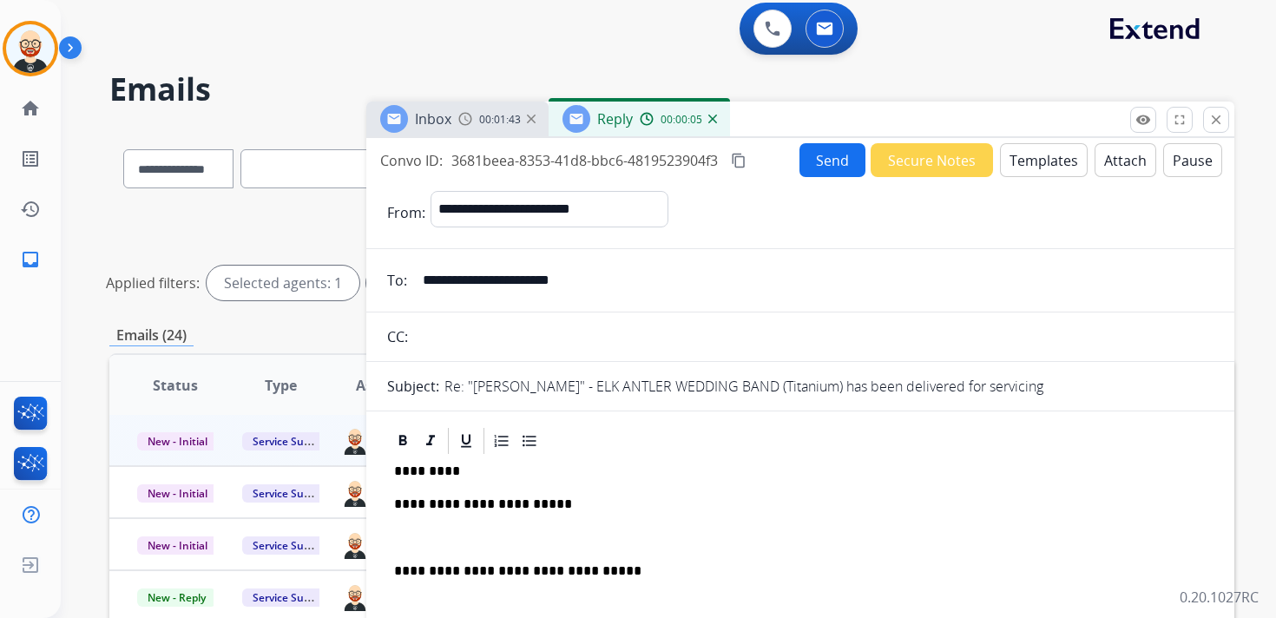
click at [437, 528] on div "**********" at bounding box center [800, 563] width 826 height 212
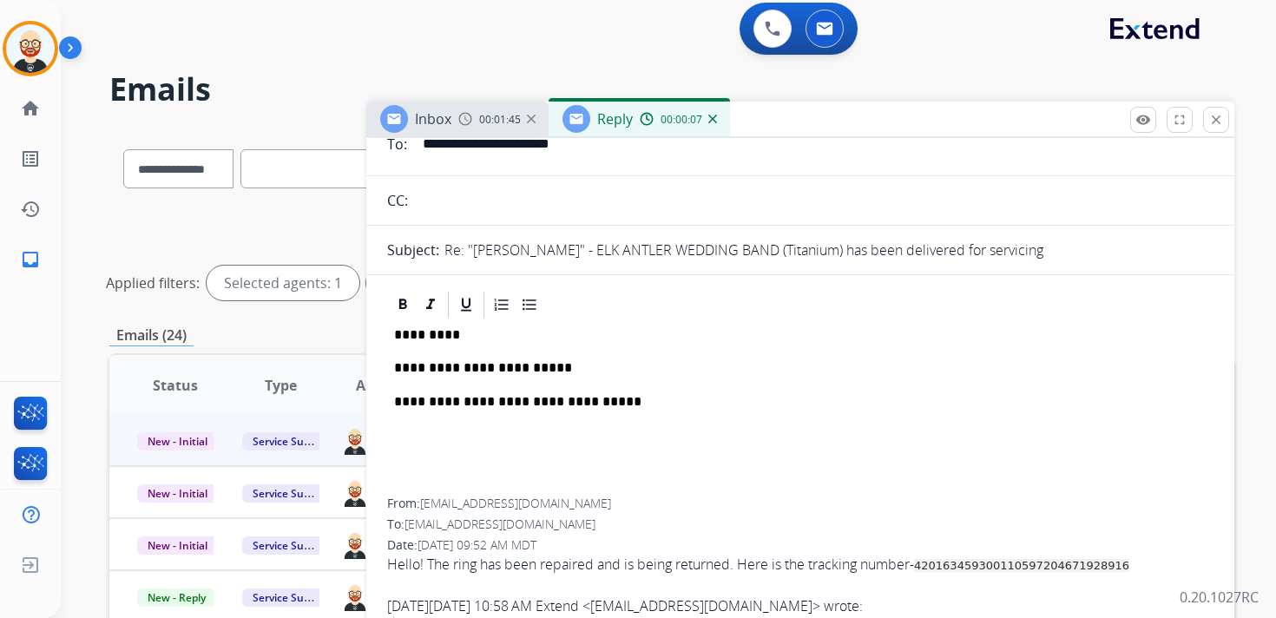
scroll to position [0, 0]
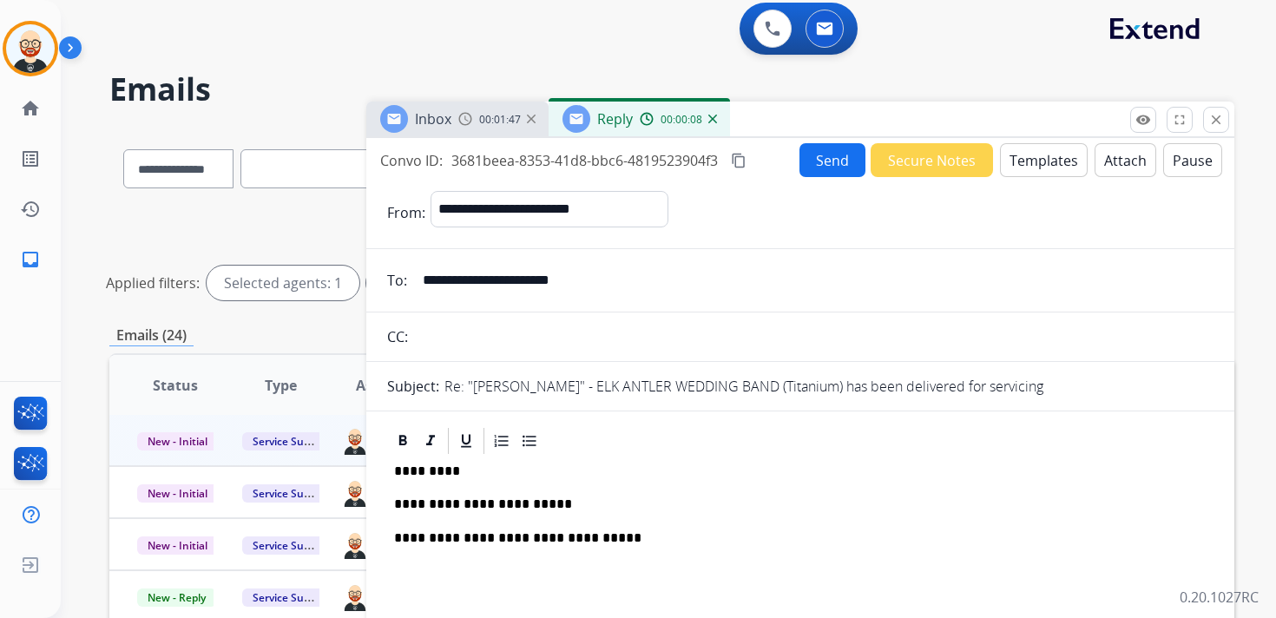
click at [814, 149] on button "Send" at bounding box center [832, 160] width 66 height 34
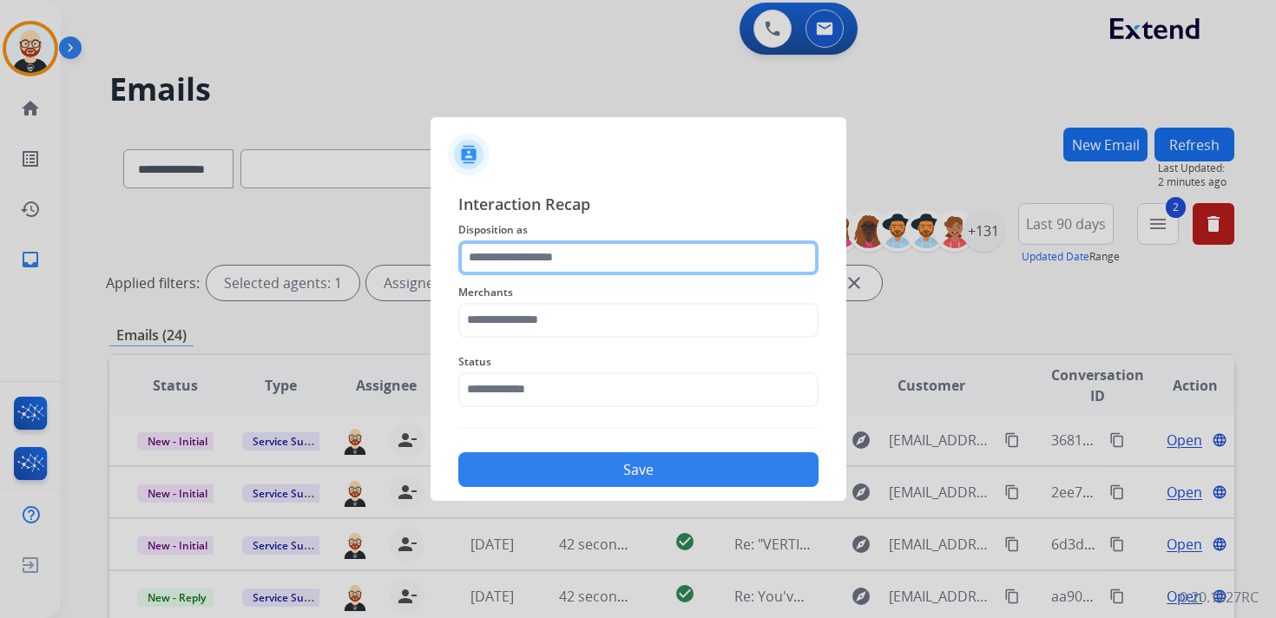
click at [501, 258] on input "text" at bounding box center [638, 257] width 360 height 35
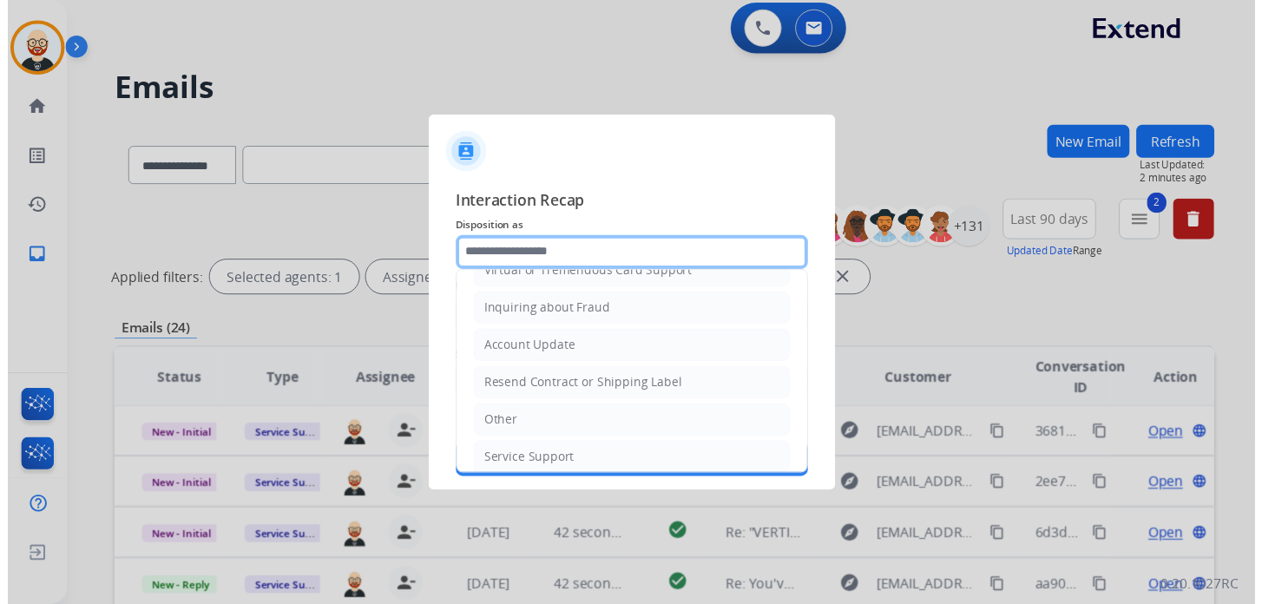
scroll to position [260, 0]
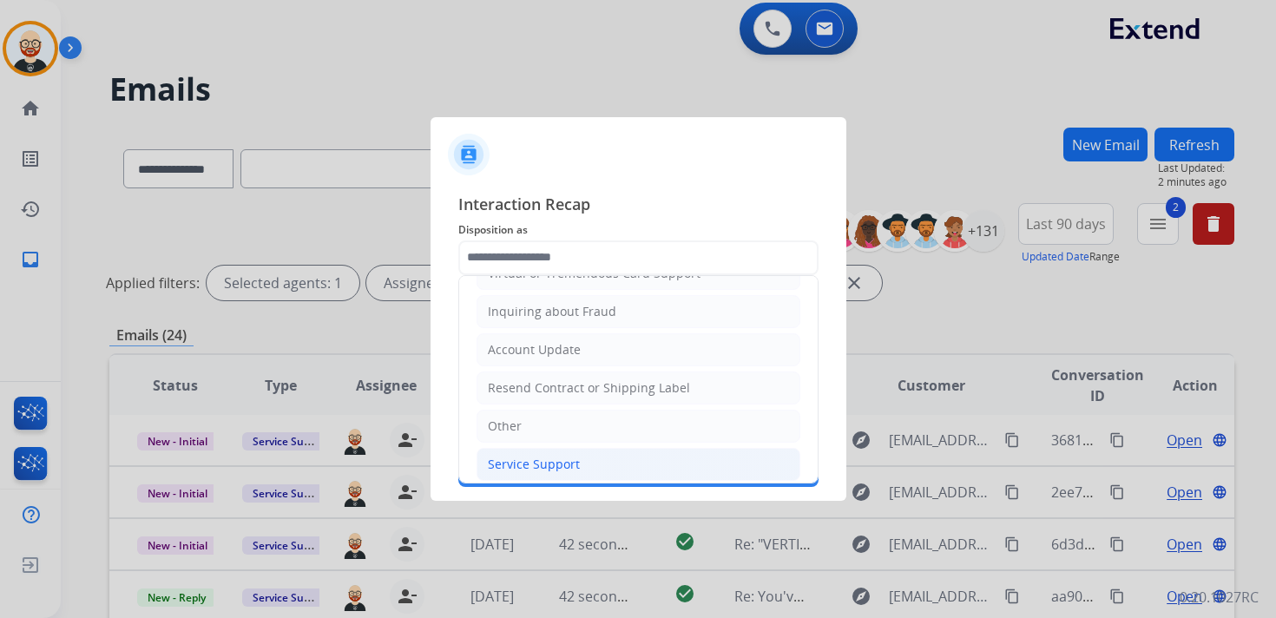
click at [536, 456] on div "Service Support" at bounding box center [534, 464] width 92 height 17
type input "**********"
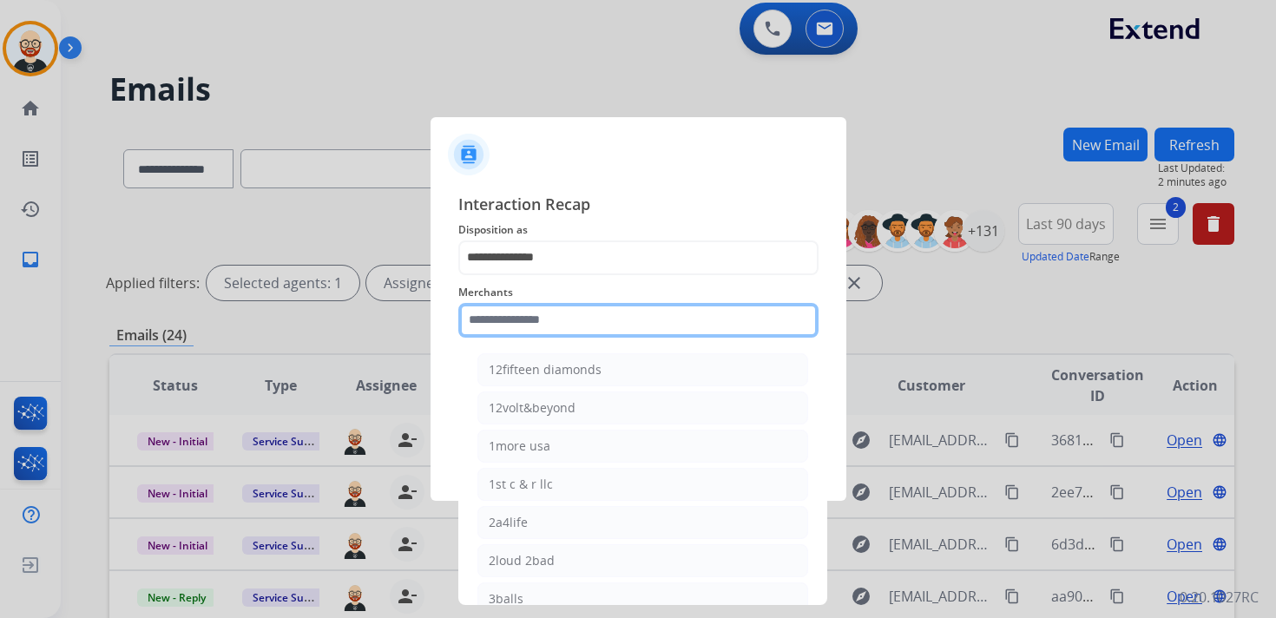
click at [493, 305] on input "text" at bounding box center [638, 320] width 360 height 35
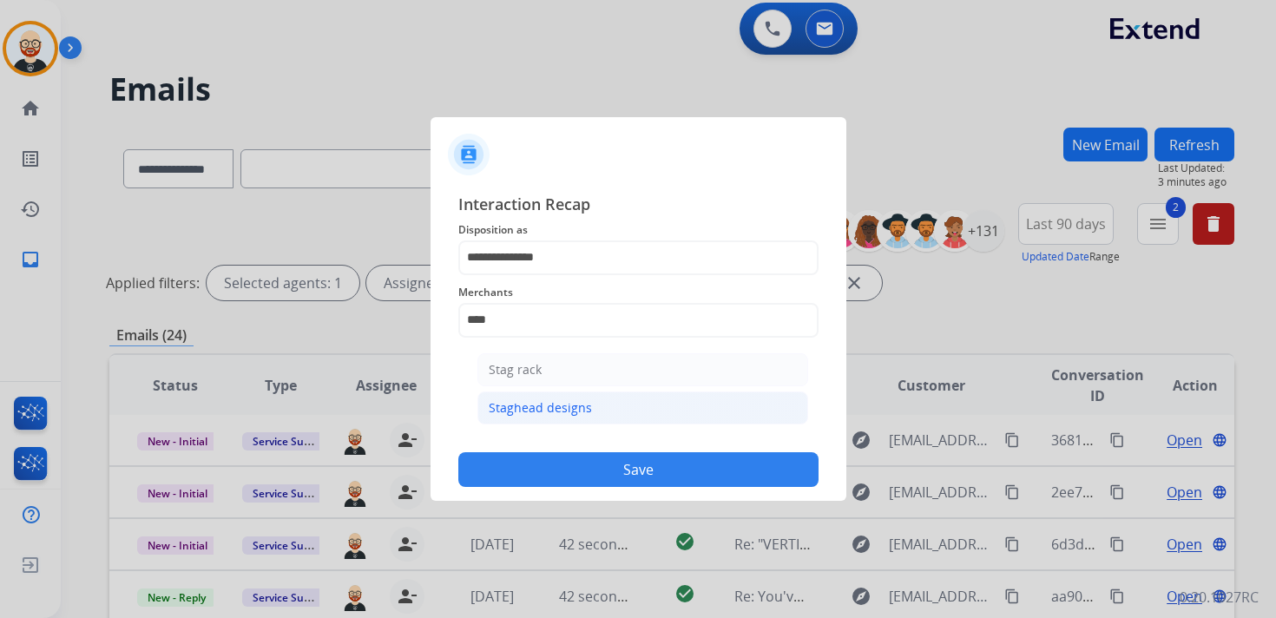
click at [506, 399] on div "Staghead designs" at bounding box center [540, 407] width 103 height 17
type input "**********"
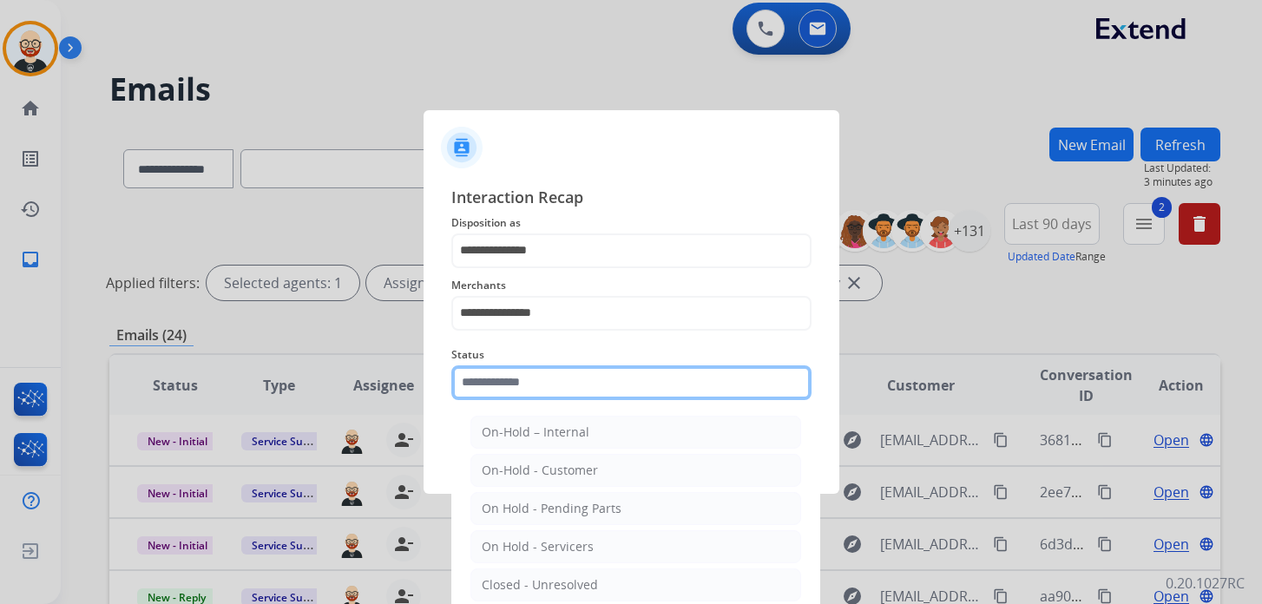
click at [506, 399] on input "text" at bounding box center [631, 382] width 360 height 35
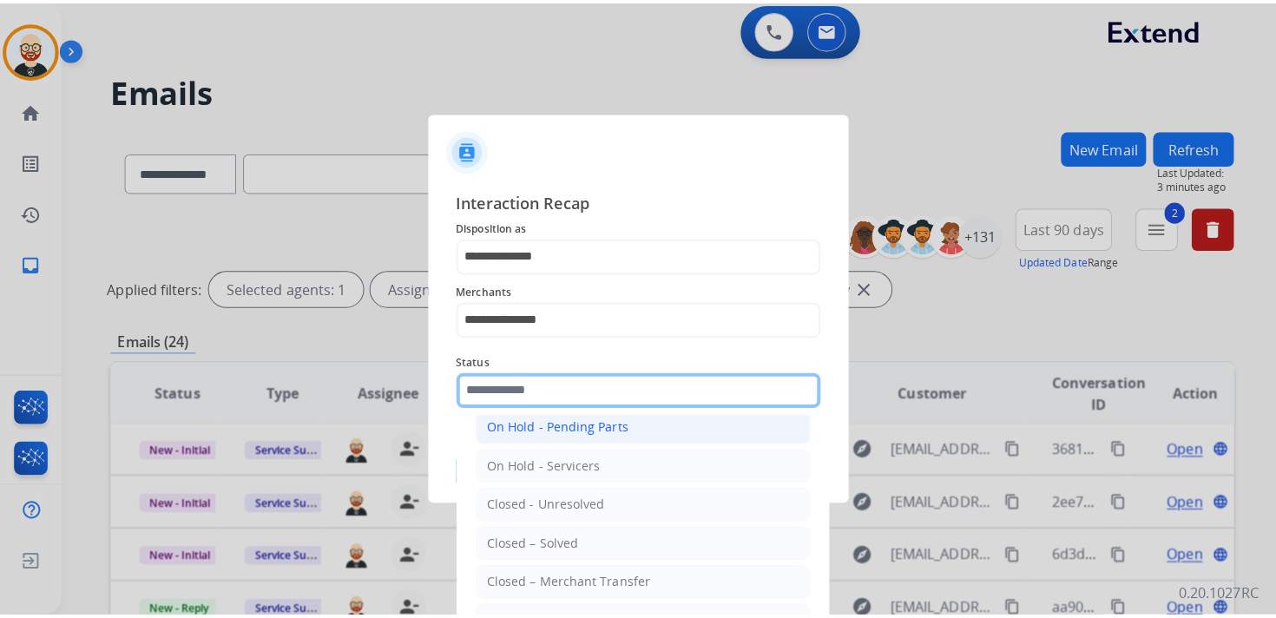
scroll to position [96, 0]
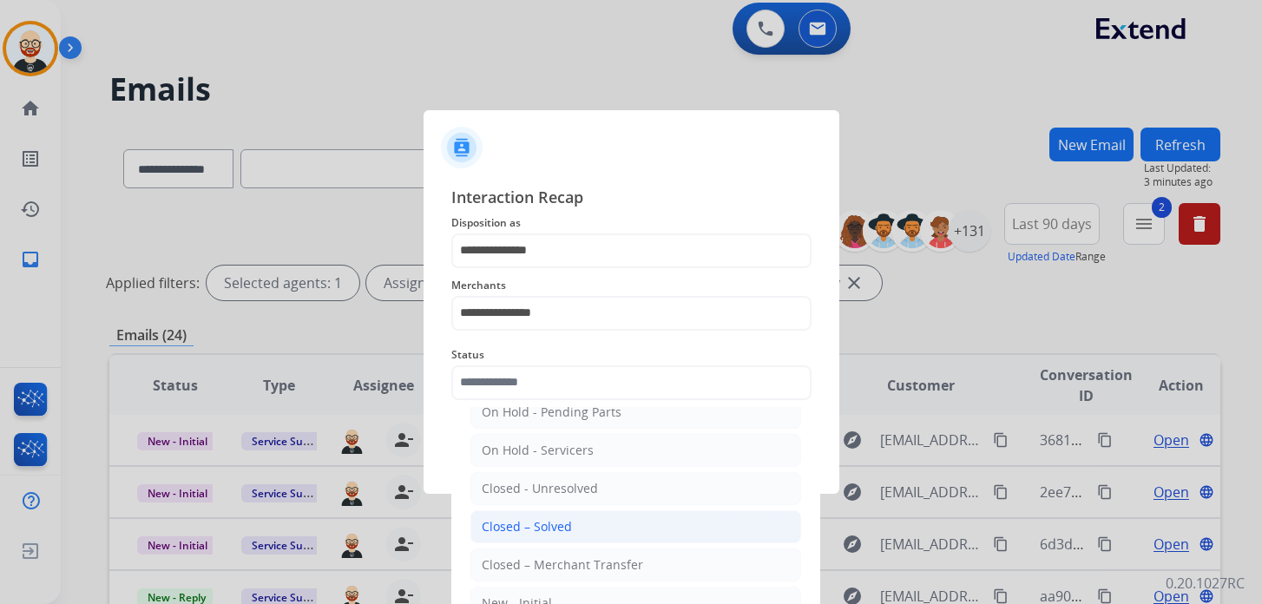
click at [513, 522] on div "Closed – Solved" at bounding box center [527, 526] width 90 height 17
type input "**********"
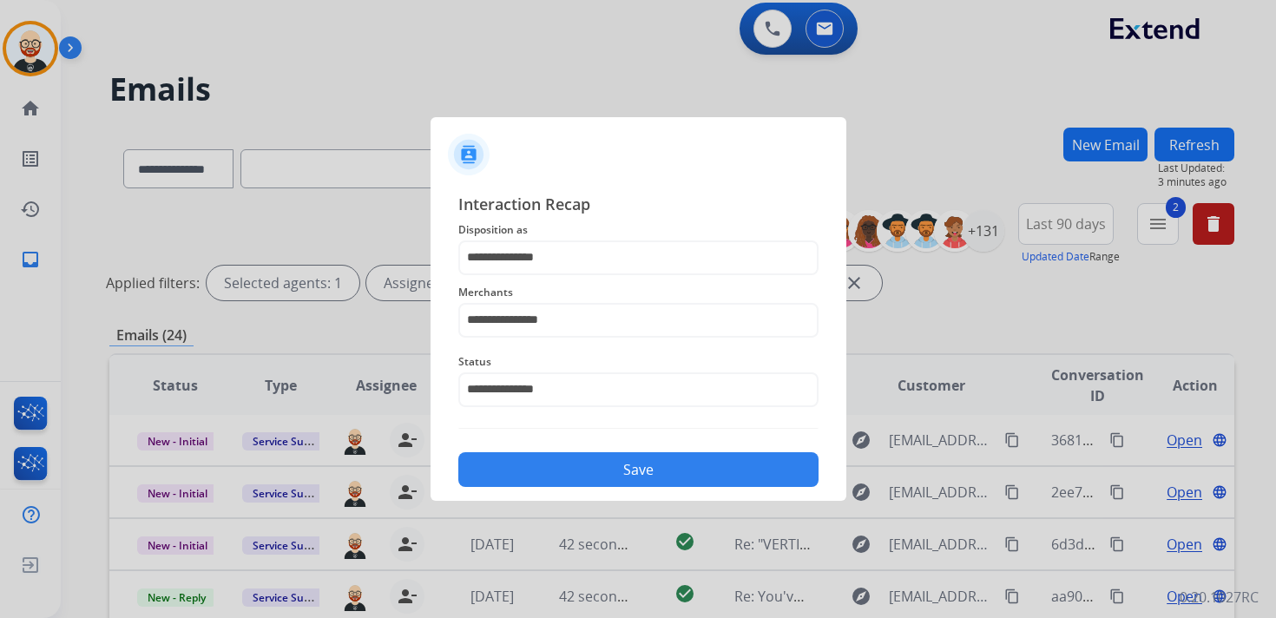
click at [590, 477] on button "Save" at bounding box center [638, 469] width 360 height 35
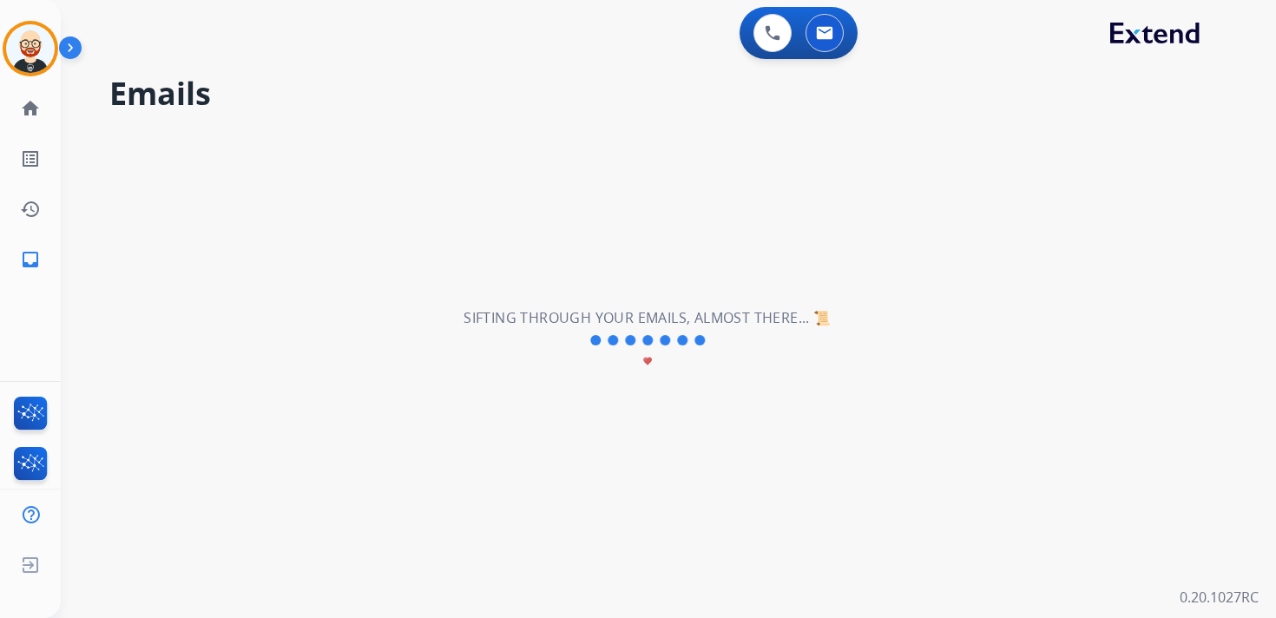
scroll to position [0, 0]
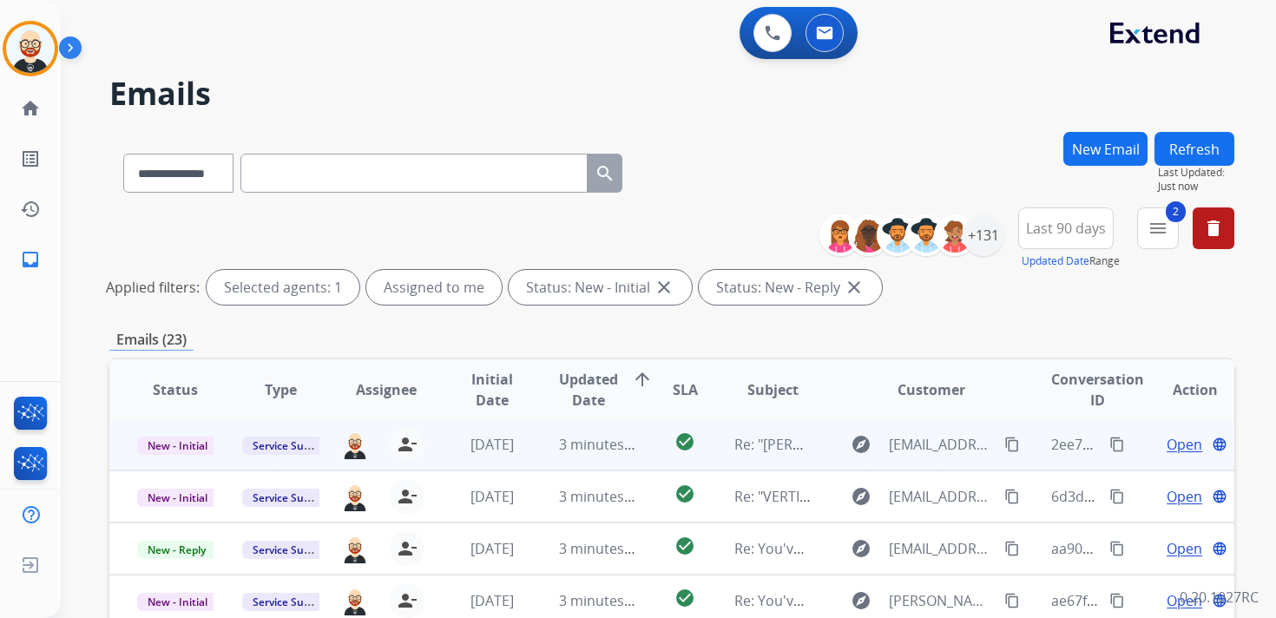
click at [1166, 431] on td "Open language" at bounding box center [1181, 444] width 106 height 52
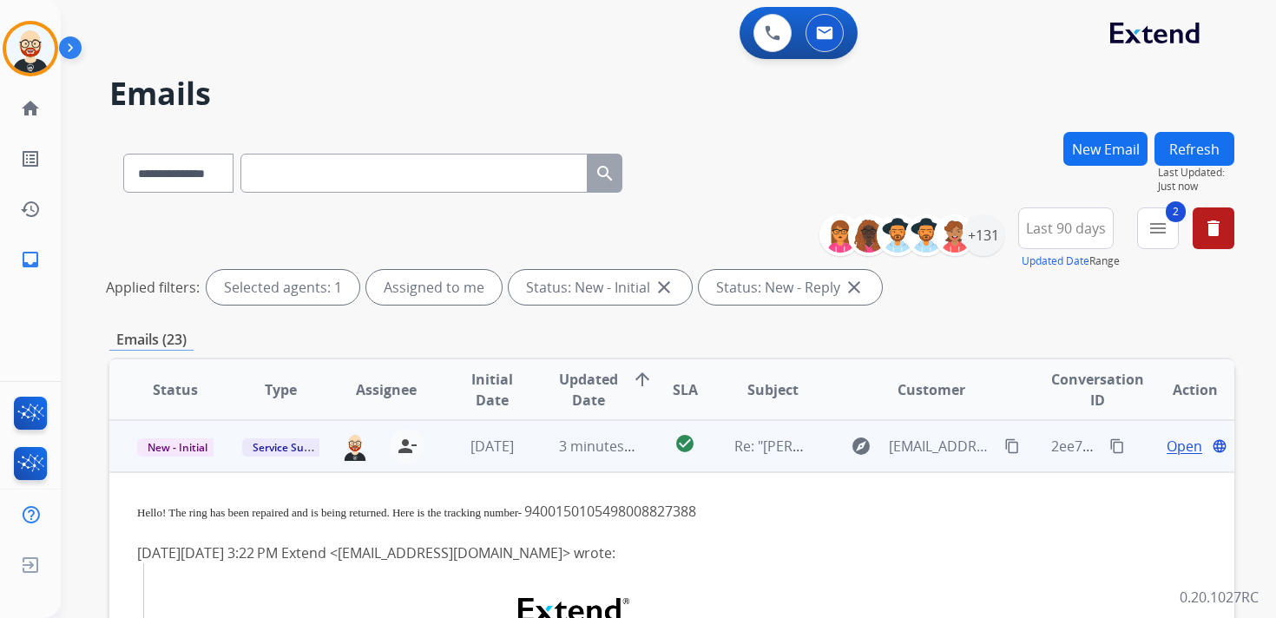
click at [1023, 465] on td "2ee7cab7-64d9-4199-8143-6603bf51c5b0 content_copy" at bounding box center [1075, 446] width 105 height 52
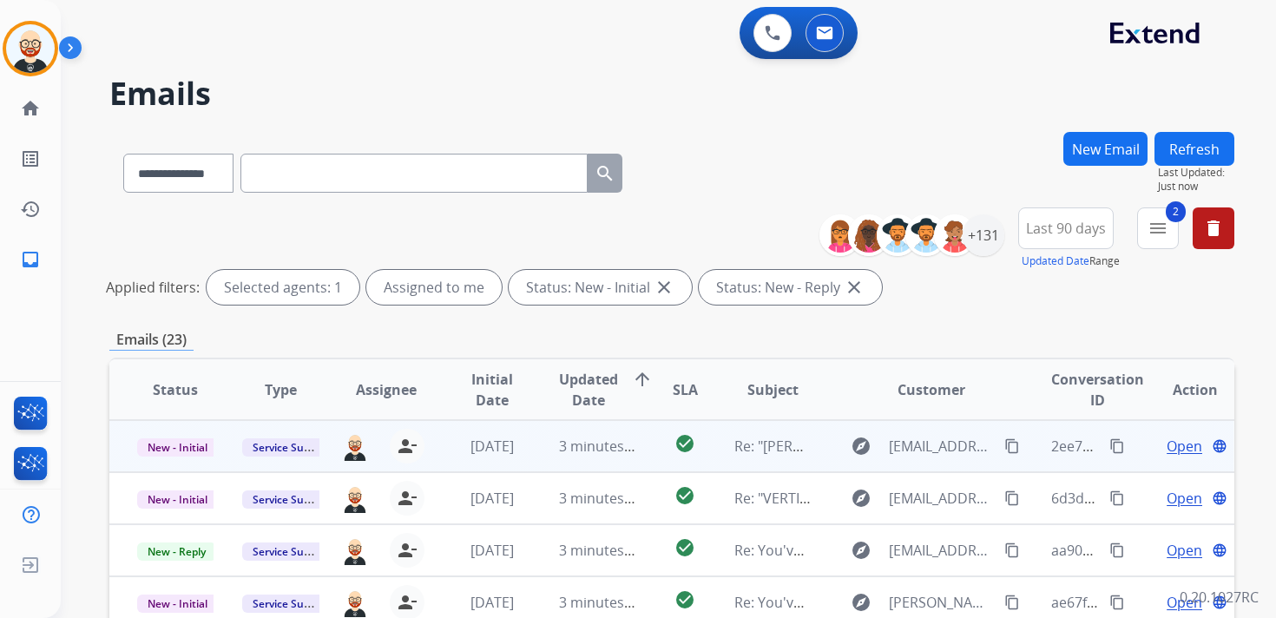
click at [1177, 443] on span "Open" at bounding box center [1185, 446] width 36 height 21
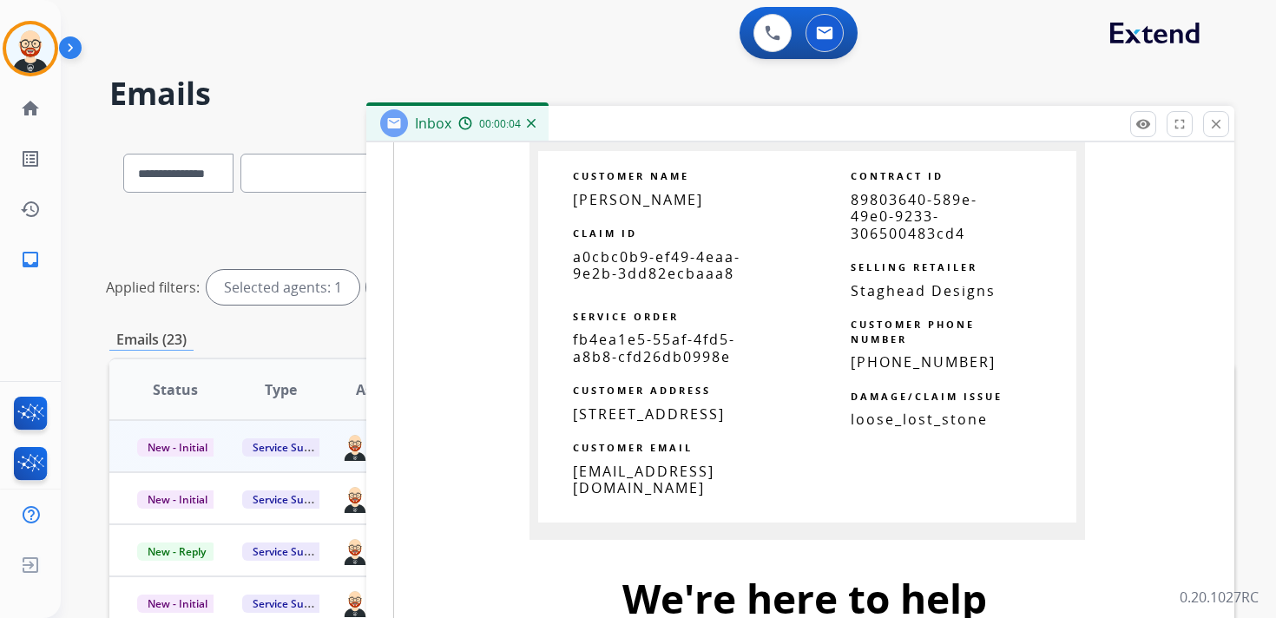
scroll to position [1063, 0]
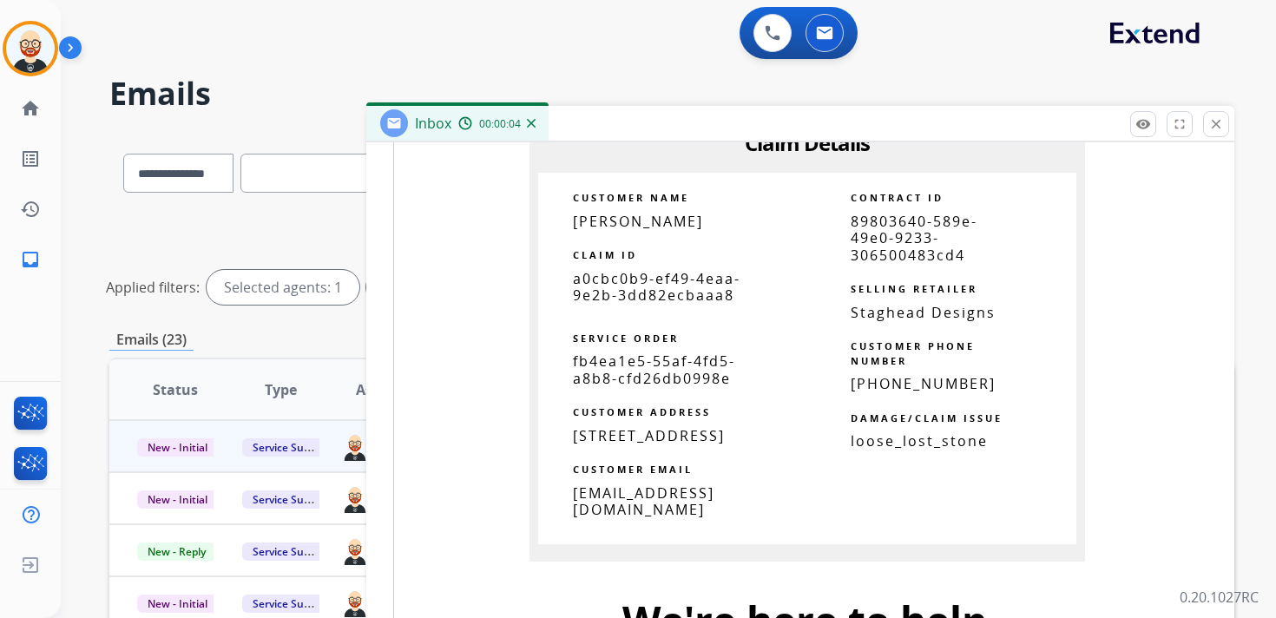
click at [632, 295] on span "a0cbc0b9-ef49-4eaa-9e2b-3dd82ecbaaa8" at bounding box center [657, 287] width 168 height 36
copy tbody
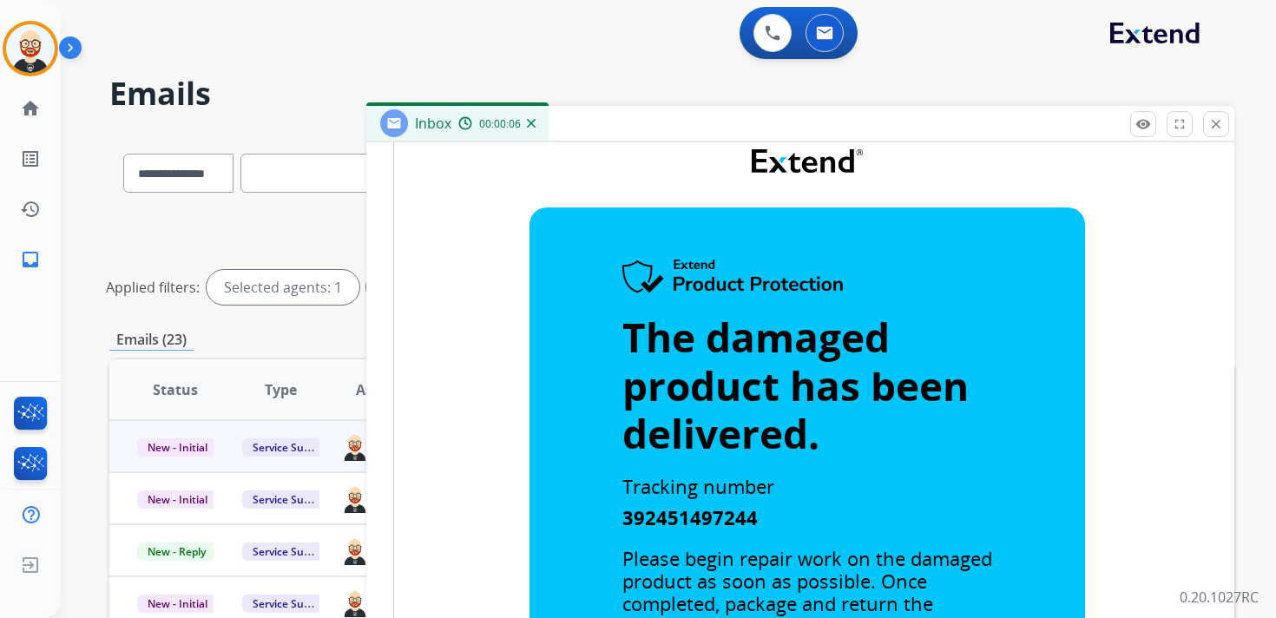
scroll to position [0, 0]
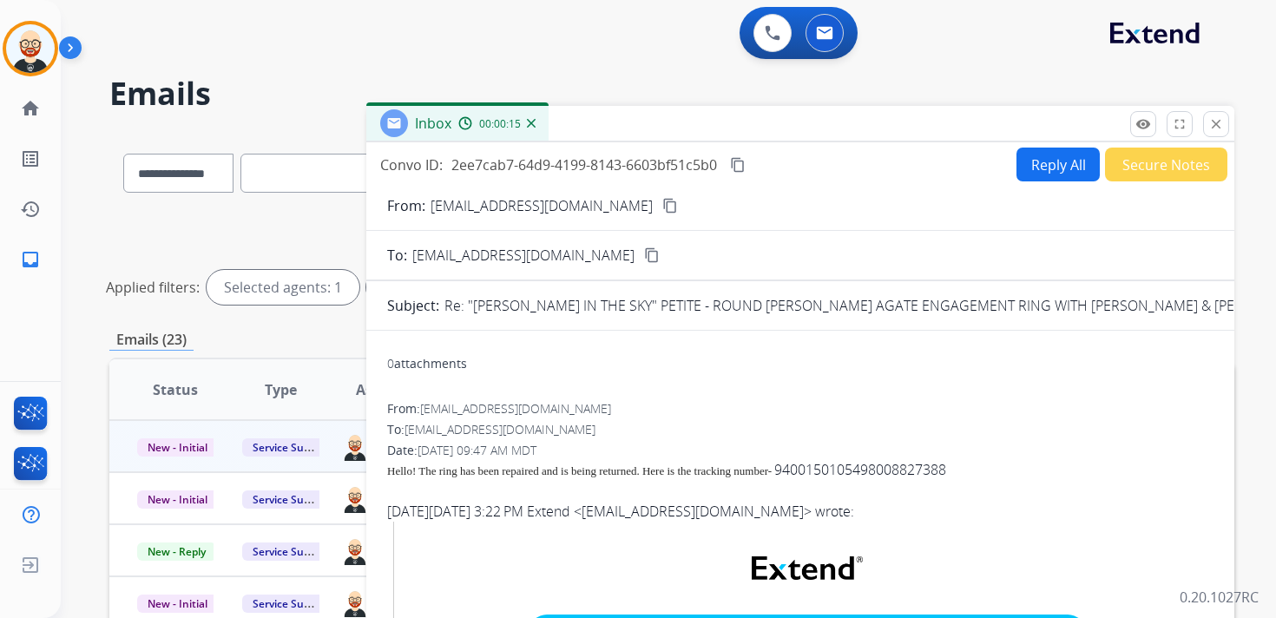
click at [740, 164] on mat-icon "content_copy" at bounding box center [738, 165] width 16 height 16
click at [496, 476] on span "Hello! The ring has been repaired and is being returned. Here is the tracking n…" at bounding box center [579, 470] width 385 height 13
copy span
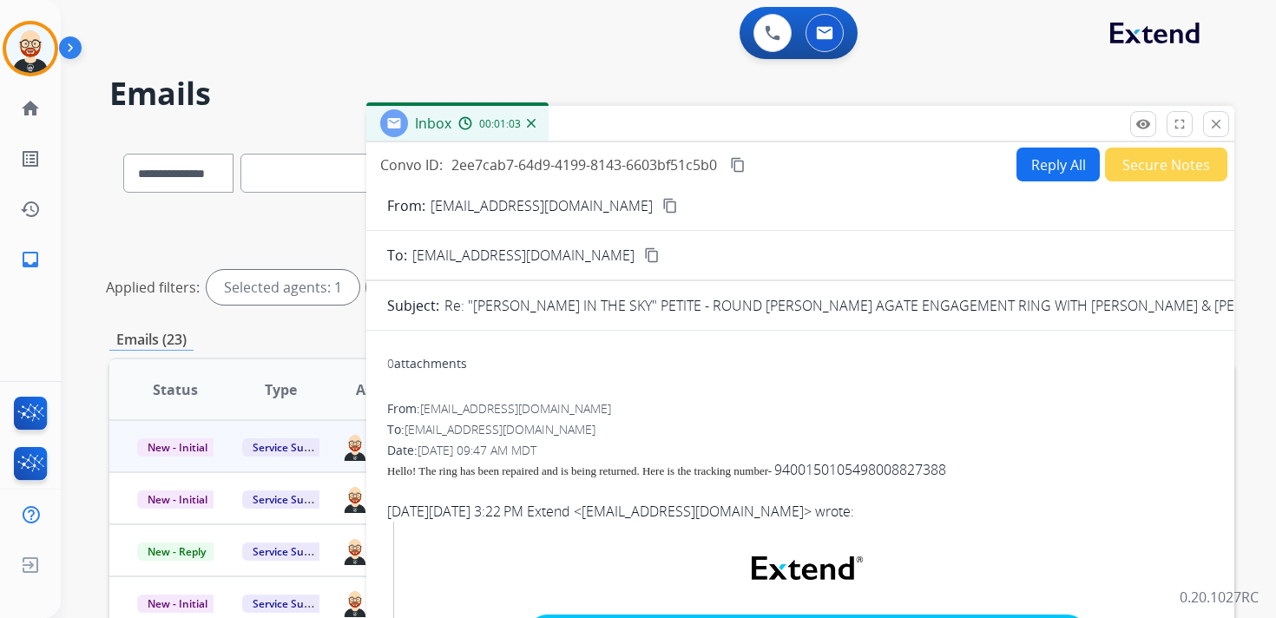
click at [1052, 166] on button "Reply All" at bounding box center [1057, 165] width 83 height 34
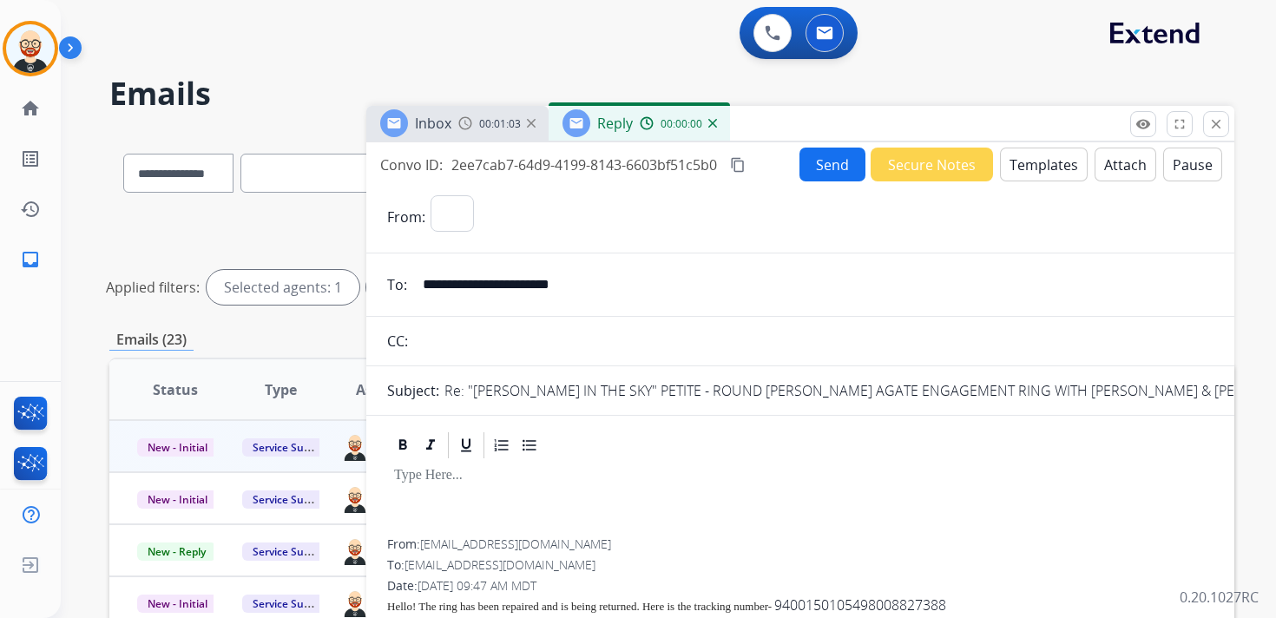
select select "**********"
click at [491, 463] on div at bounding box center [800, 500] width 826 height 78
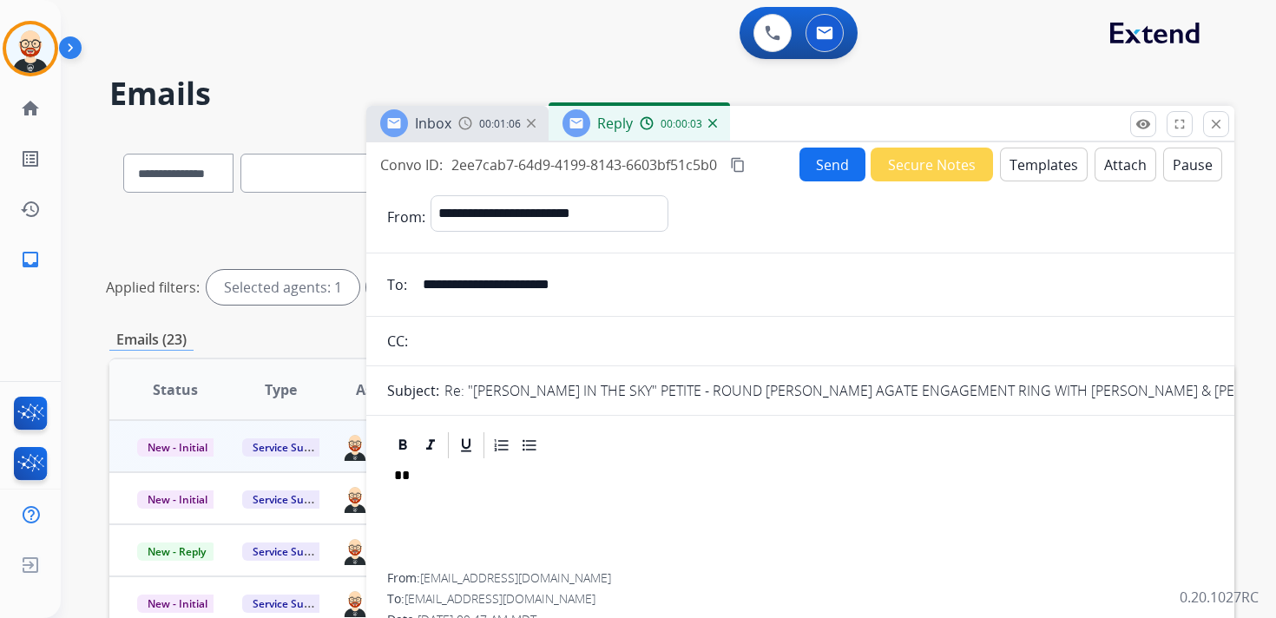
scroll to position [4, 0]
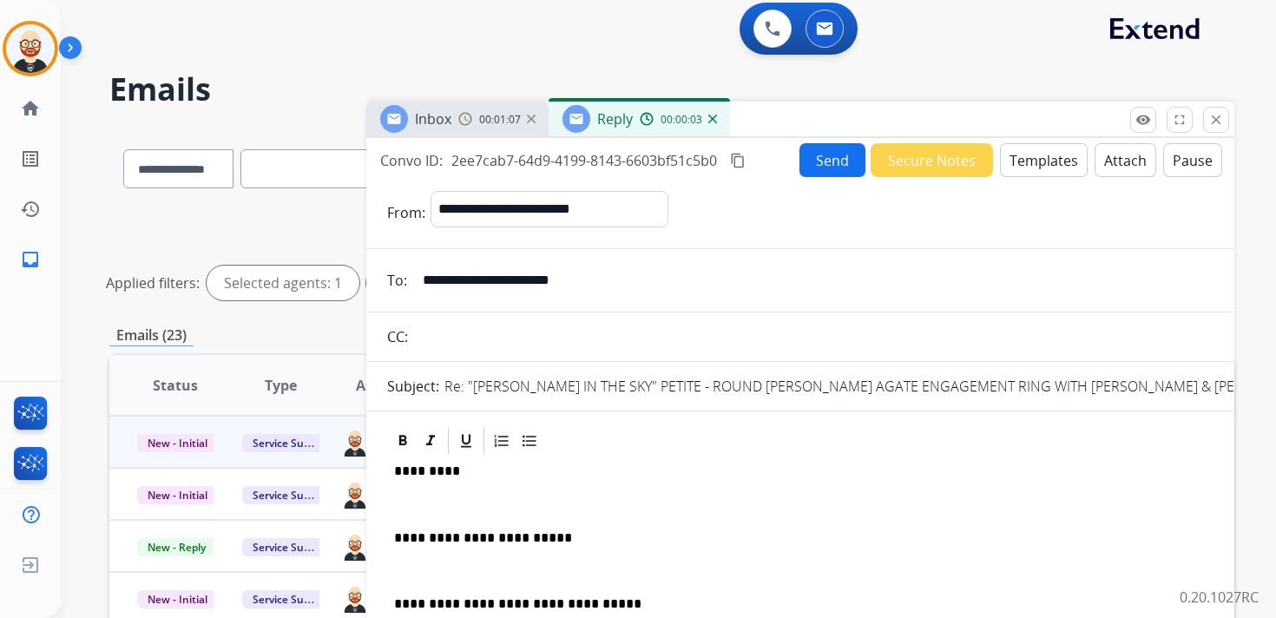
drag, startPoint x: 424, startPoint y: 508, endPoint x: 435, endPoint y: 479, distance: 30.5
click at [424, 507] on p at bounding box center [800, 504] width 812 height 16
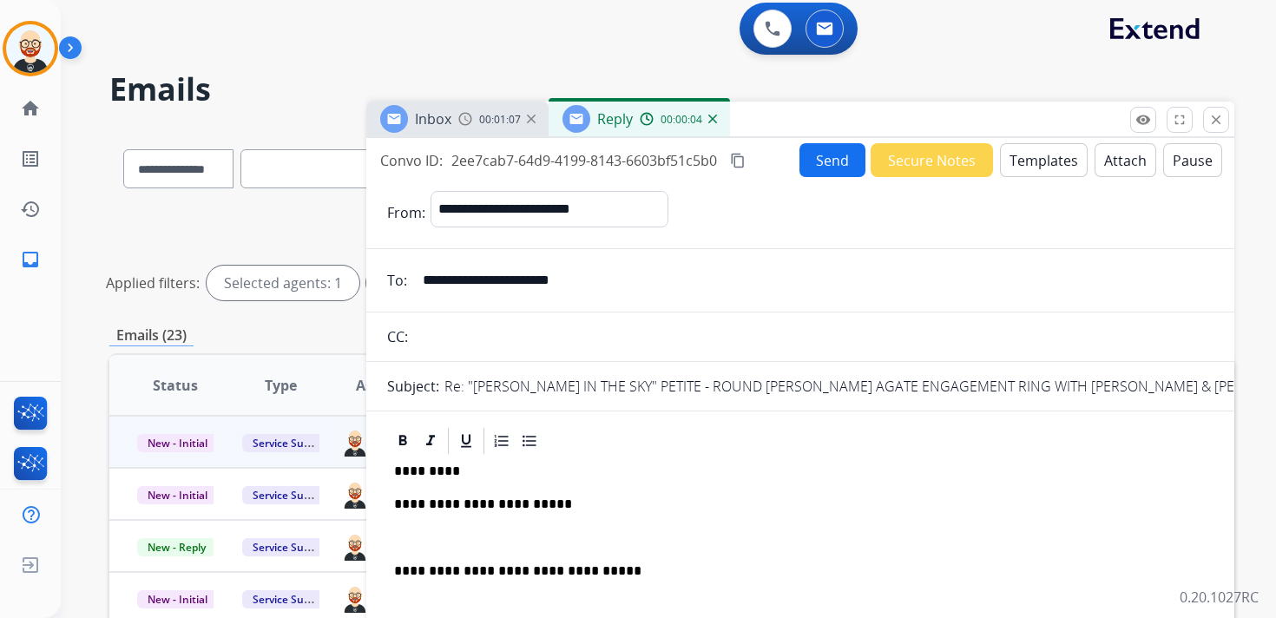
click at [448, 516] on div "**********" at bounding box center [800, 579] width 826 height 245
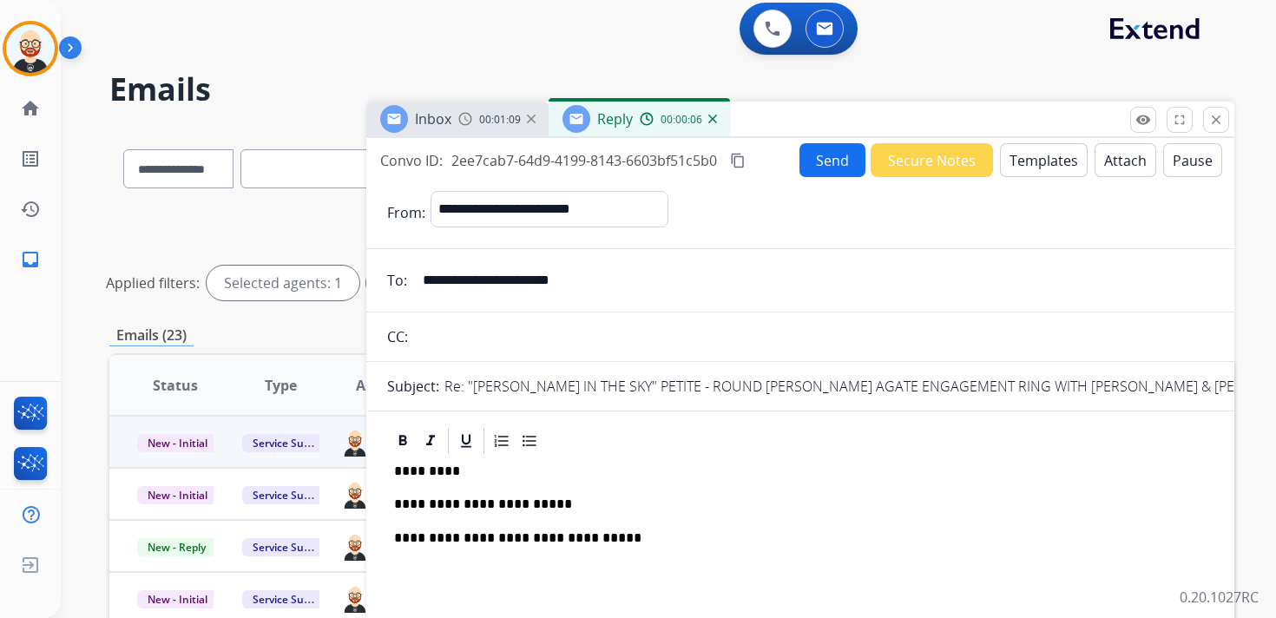
click at [799, 167] on button "Send" at bounding box center [832, 160] width 66 height 34
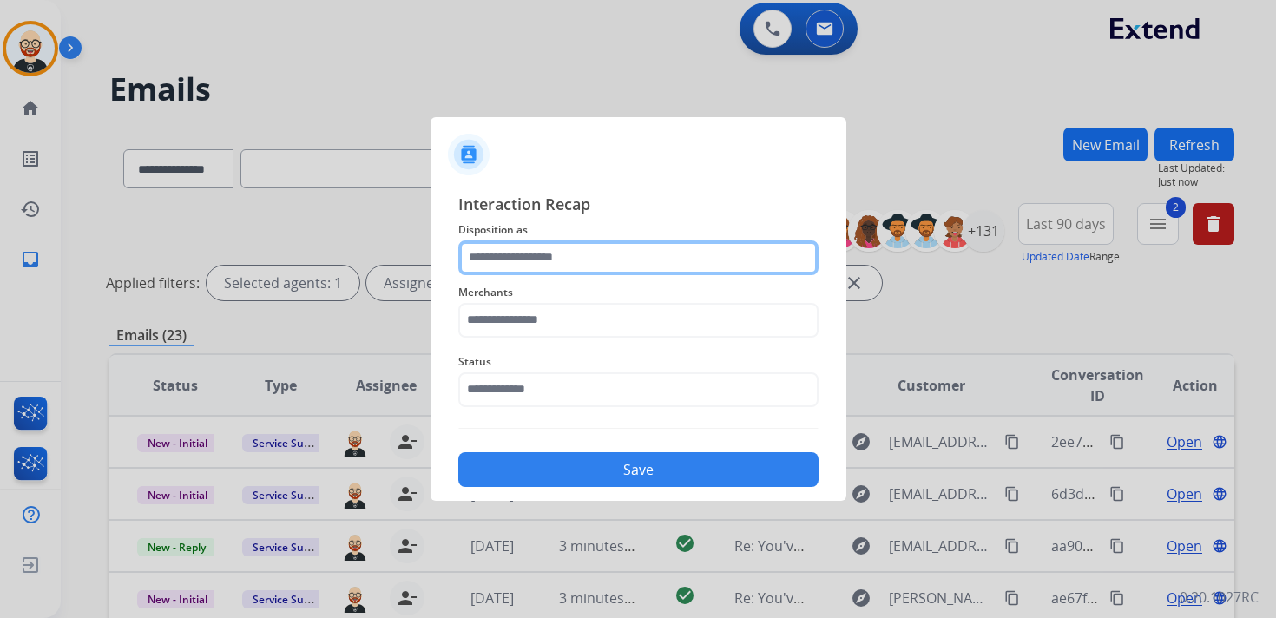
click at [527, 258] on input "text" at bounding box center [638, 257] width 360 height 35
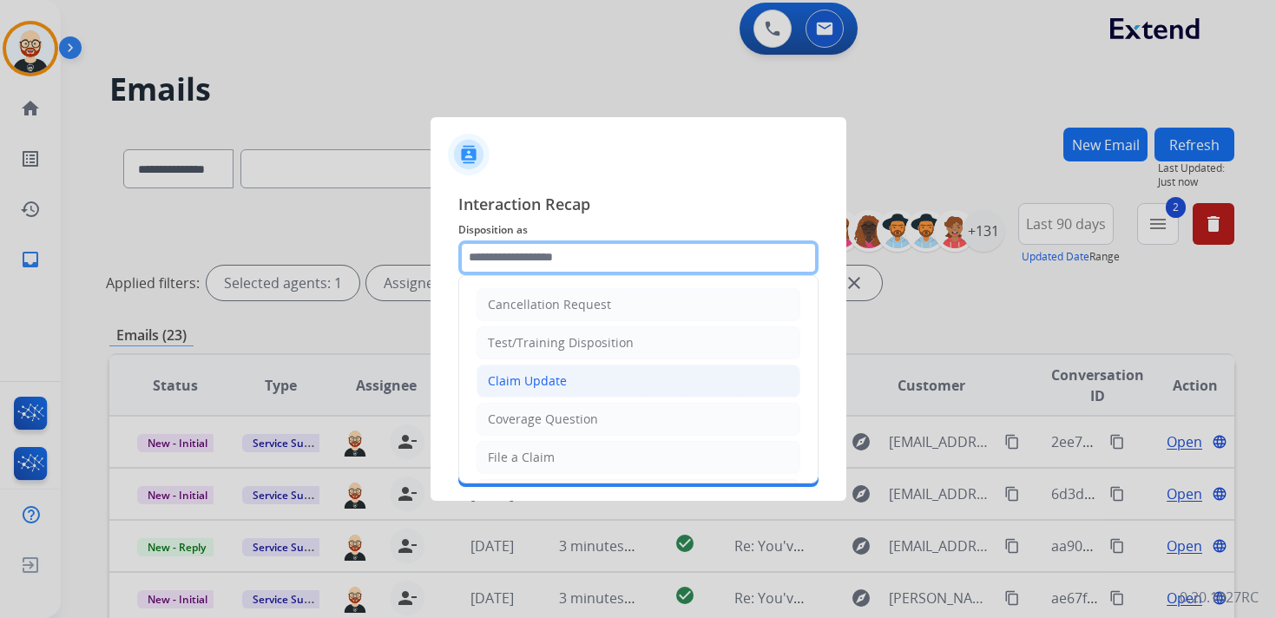
scroll to position [260, 0]
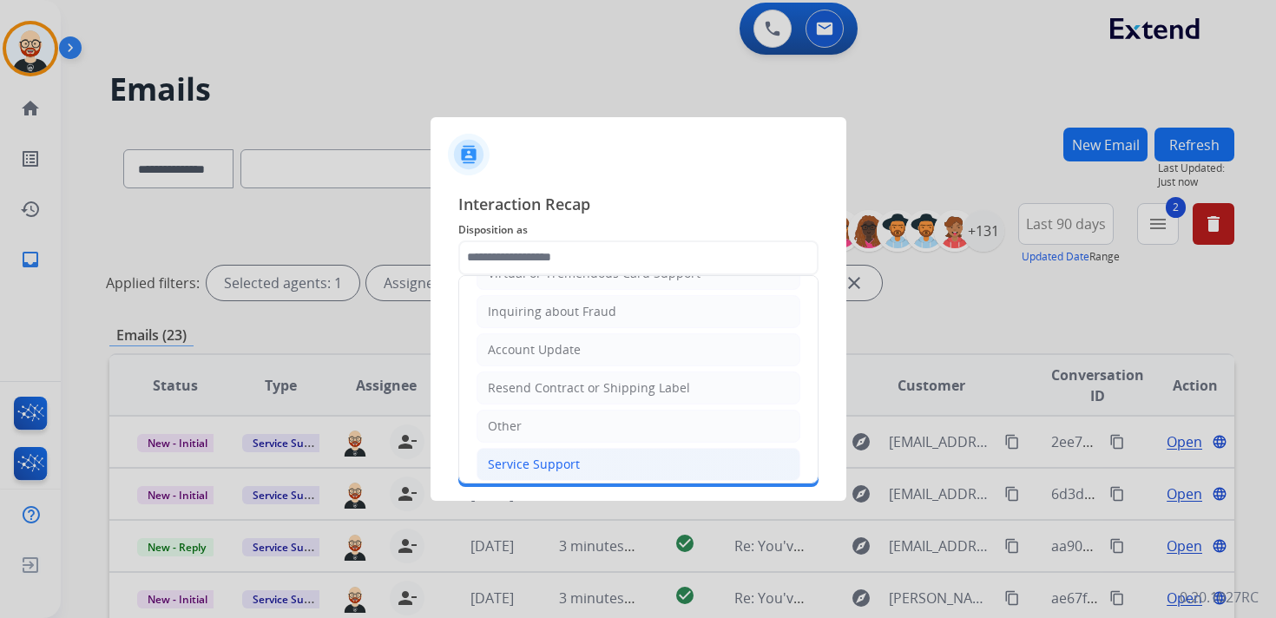
click at [522, 448] on li "Service Support" at bounding box center [639, 464] width 324 height 33
type input "**********"
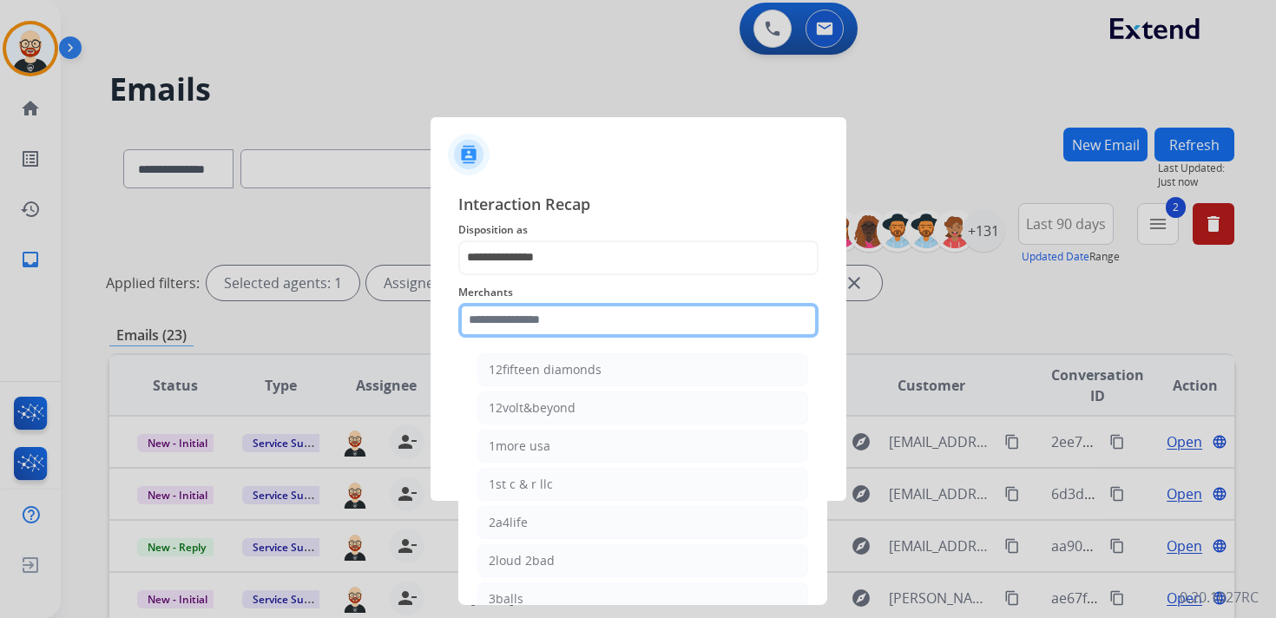
click at [501, 313] on input "text" at bounding box center [638, 320] width 360 height 35
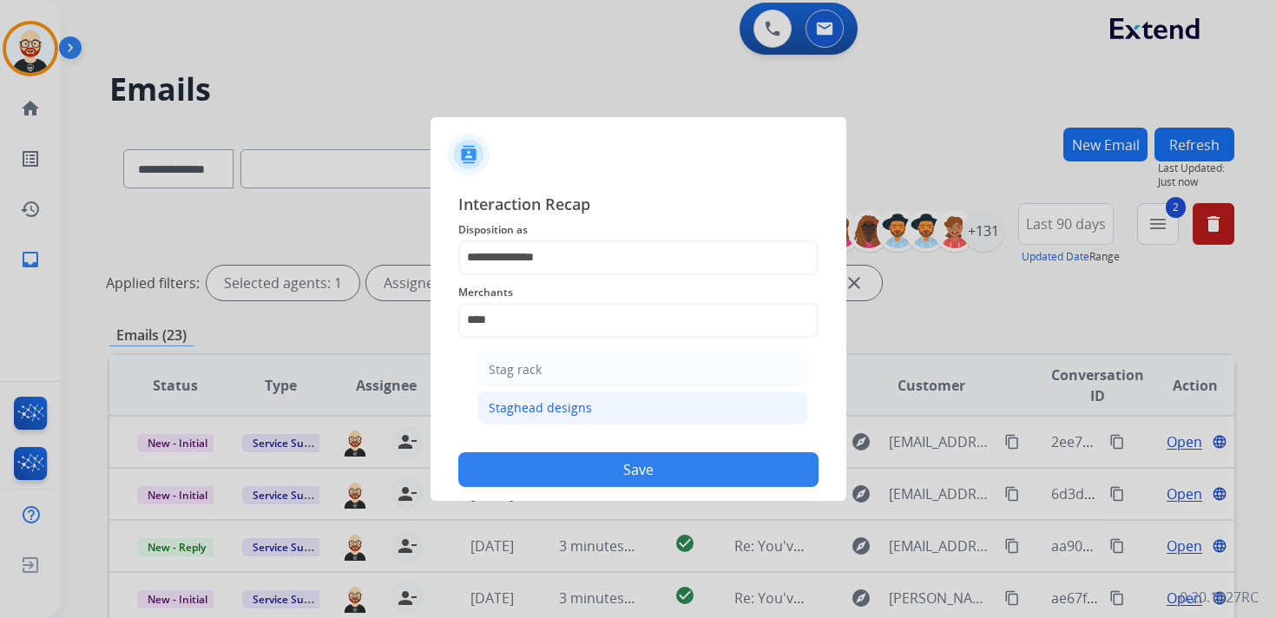
click at [535, 404] on div "Staghead designs" at bounding box center [540, 407] width 103 height 17
type input "**********"
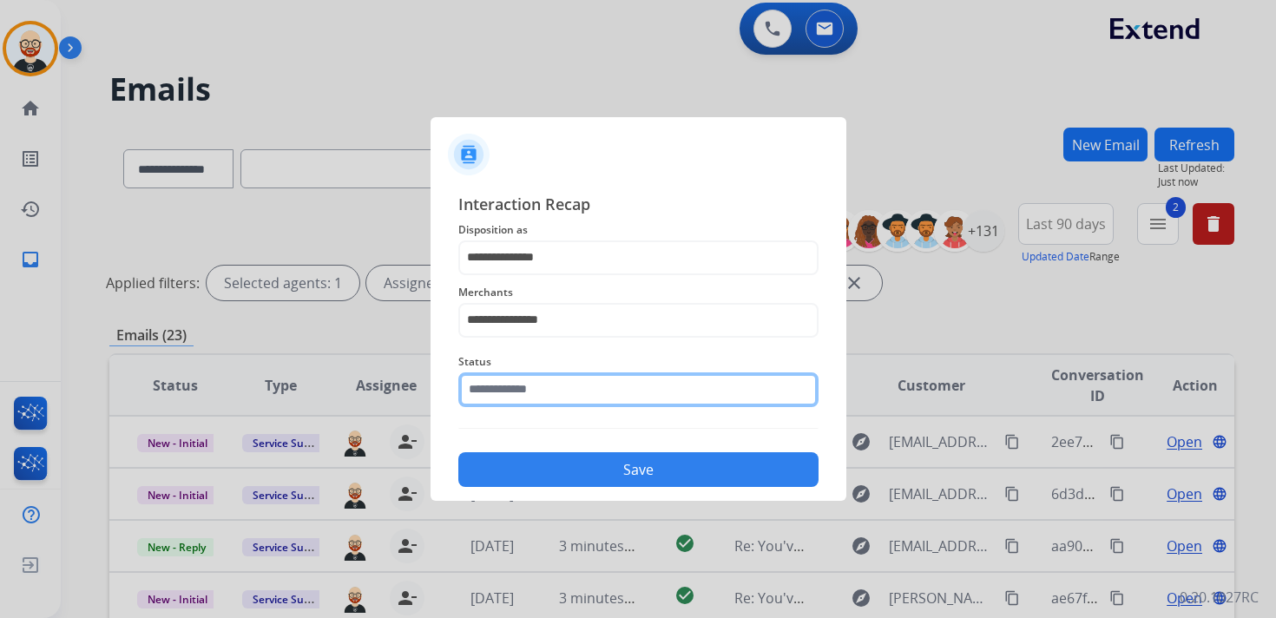
click at [531, 389] on input "text" at bounding box center [638, 389] width 360 height 35
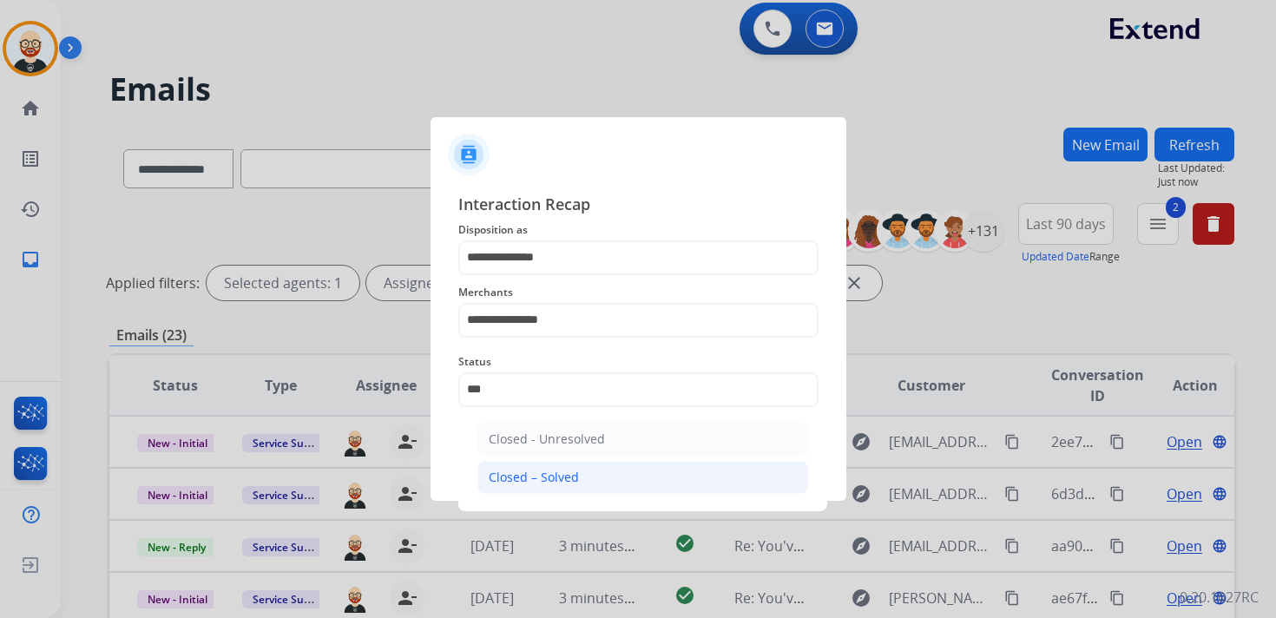
click at [539, 469] on div "Closed – Solved" at bounding box center [534, 477] width 90 height 17
type input "**********"
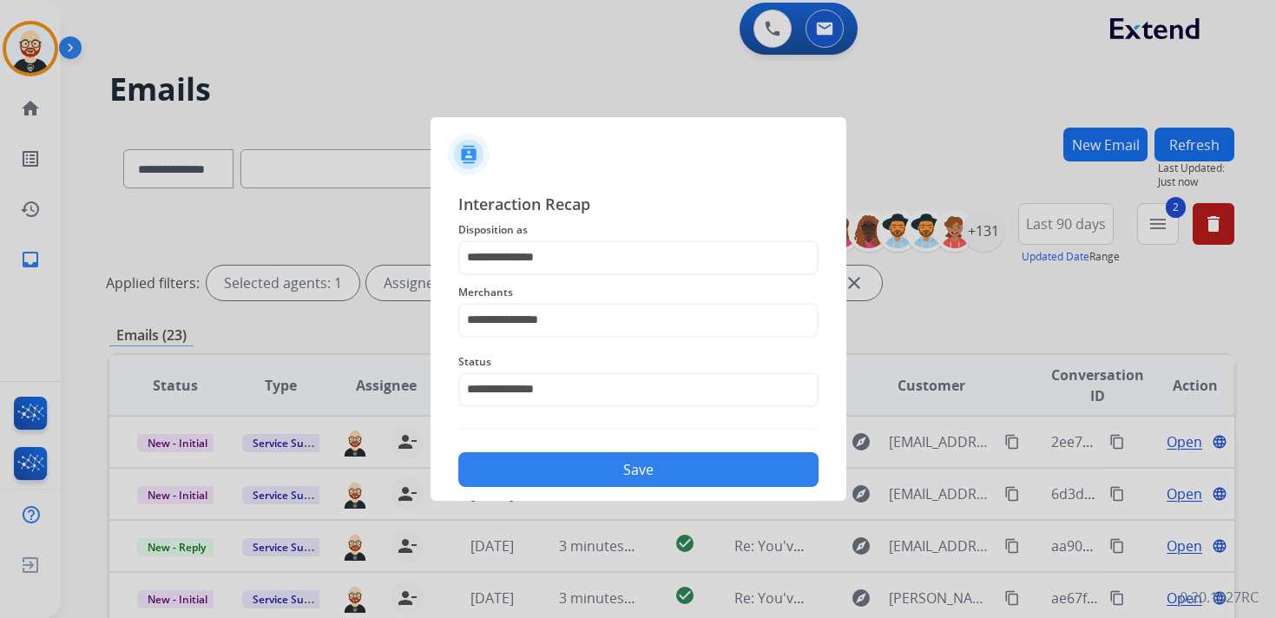
click at [539, 467] on button "Save" at bounding box center [638, 469] width 360 height 35
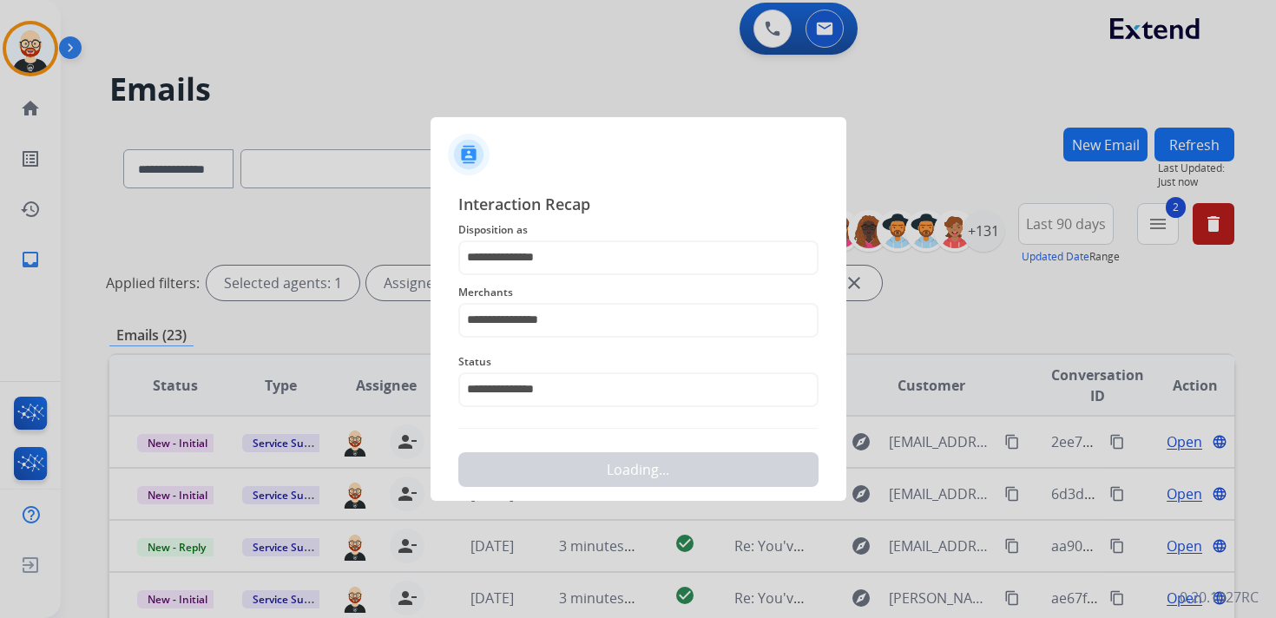
scroll to position [0, 0]
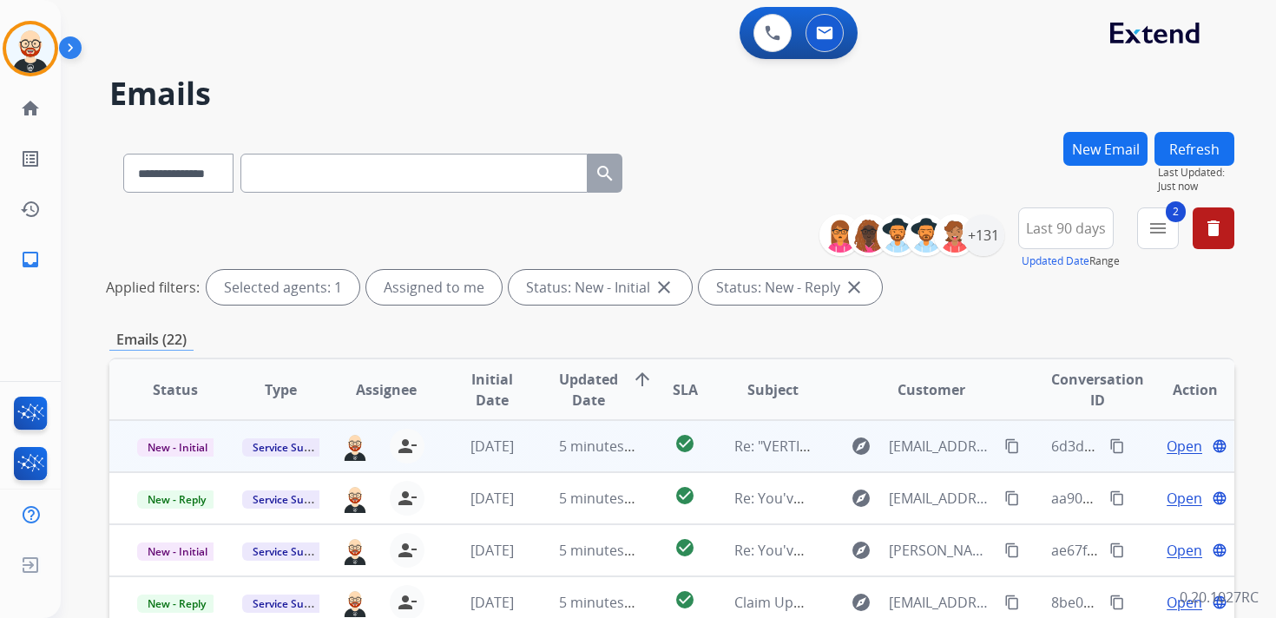
click at [1156, 452] on div "Open language" at bounding box center [1194, 446] width 77 height 21
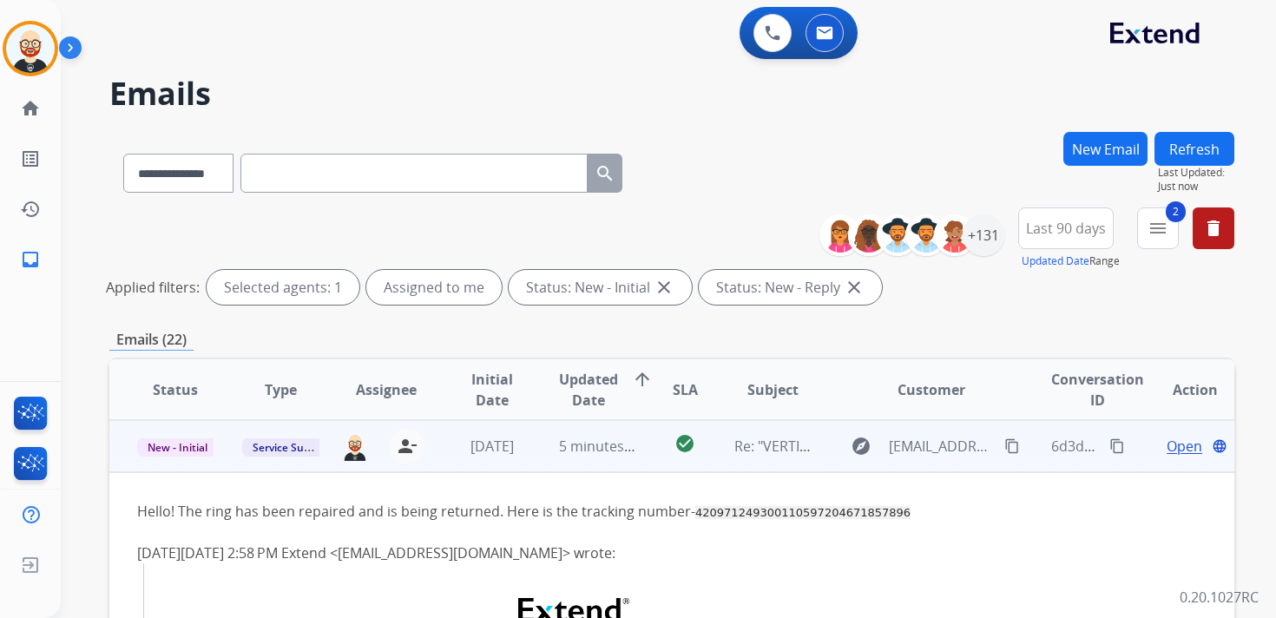
click at [1128, 452] on td "Open language" at bounding box center [1181, 446] width 106 height 52
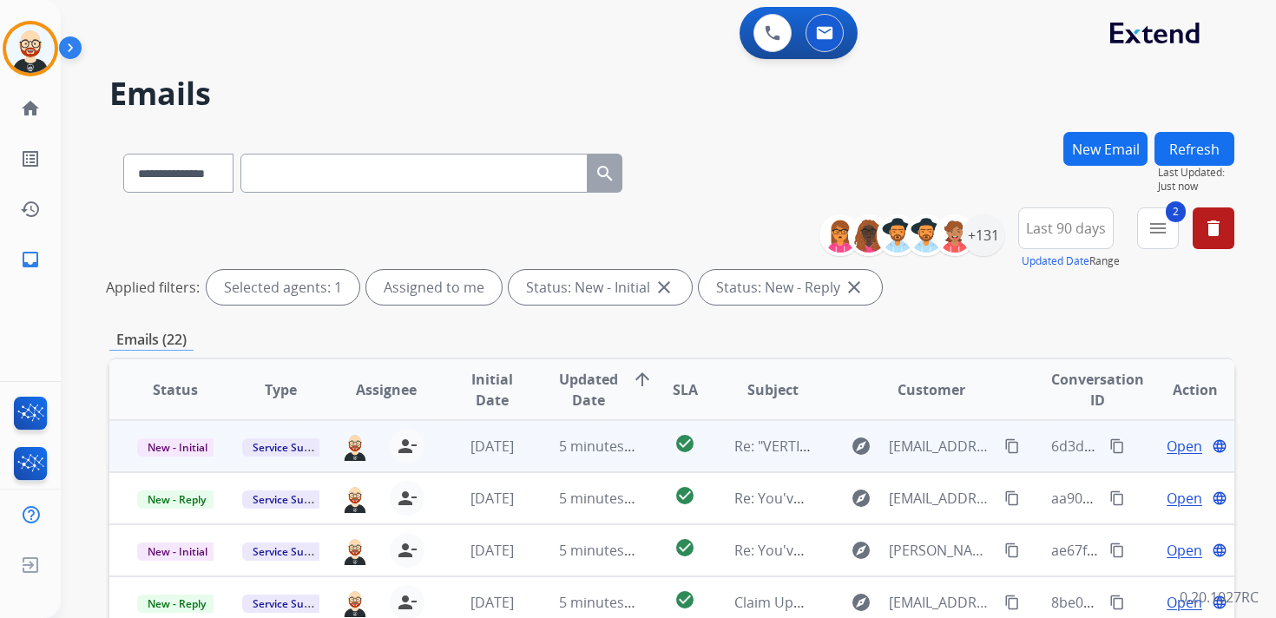
click at [1173, 450] on span "Open" at bounding box center [1185, 446] width 36 height 21
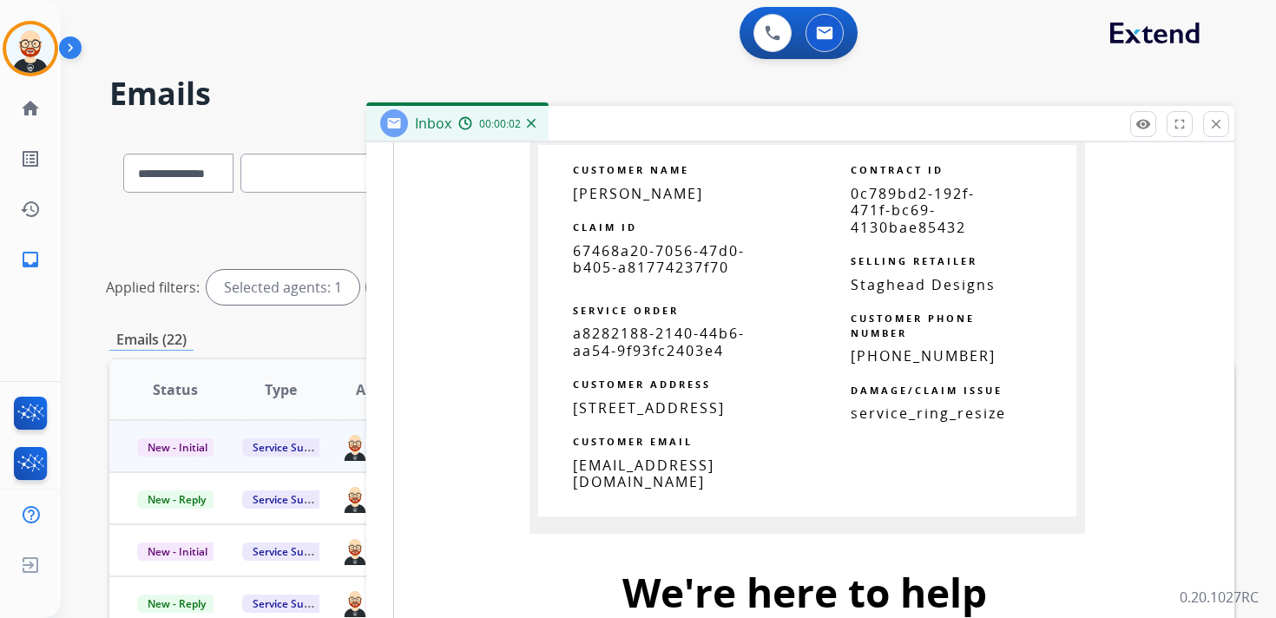
scroll to position [1087, 0]
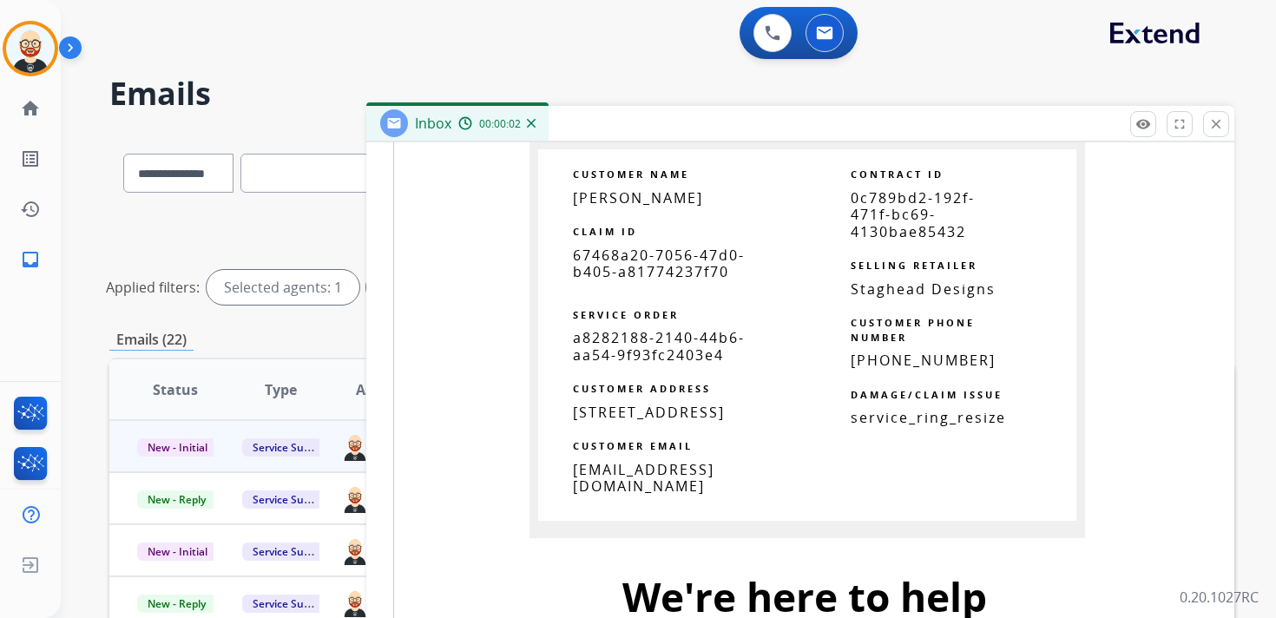
click at [640, 272] on span "67468a20-7056-47d0-b405-a81774237f70" at bounding box center [659, 264] width 172 height 36
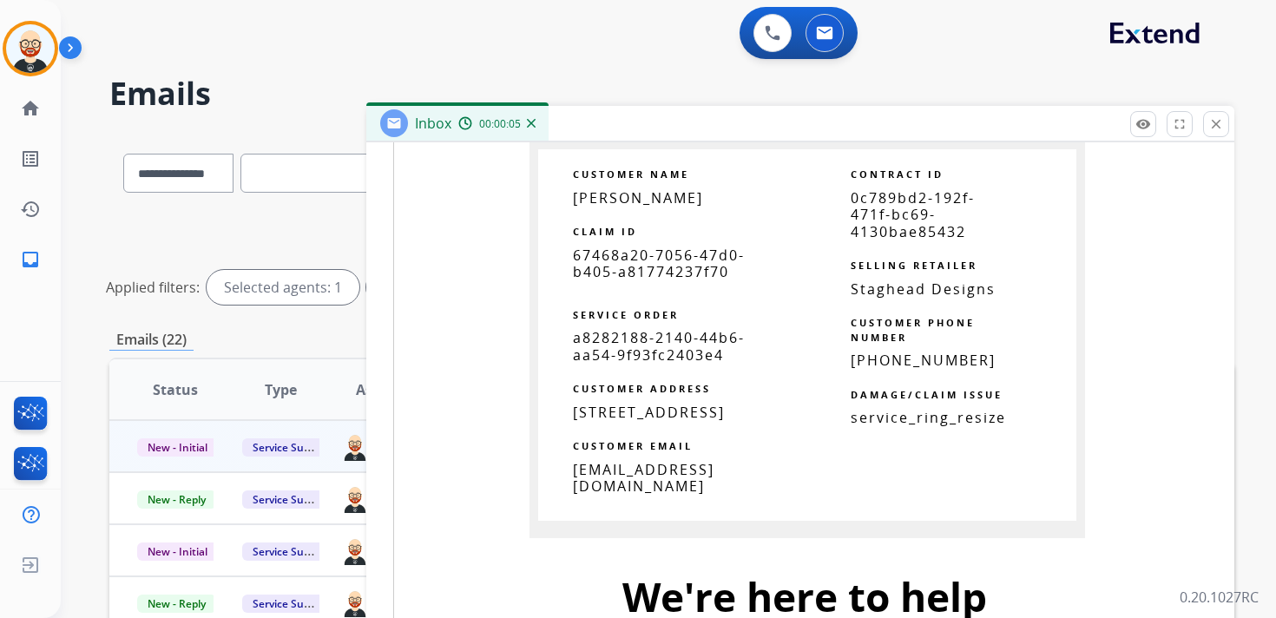
scroll to position [0, 0]
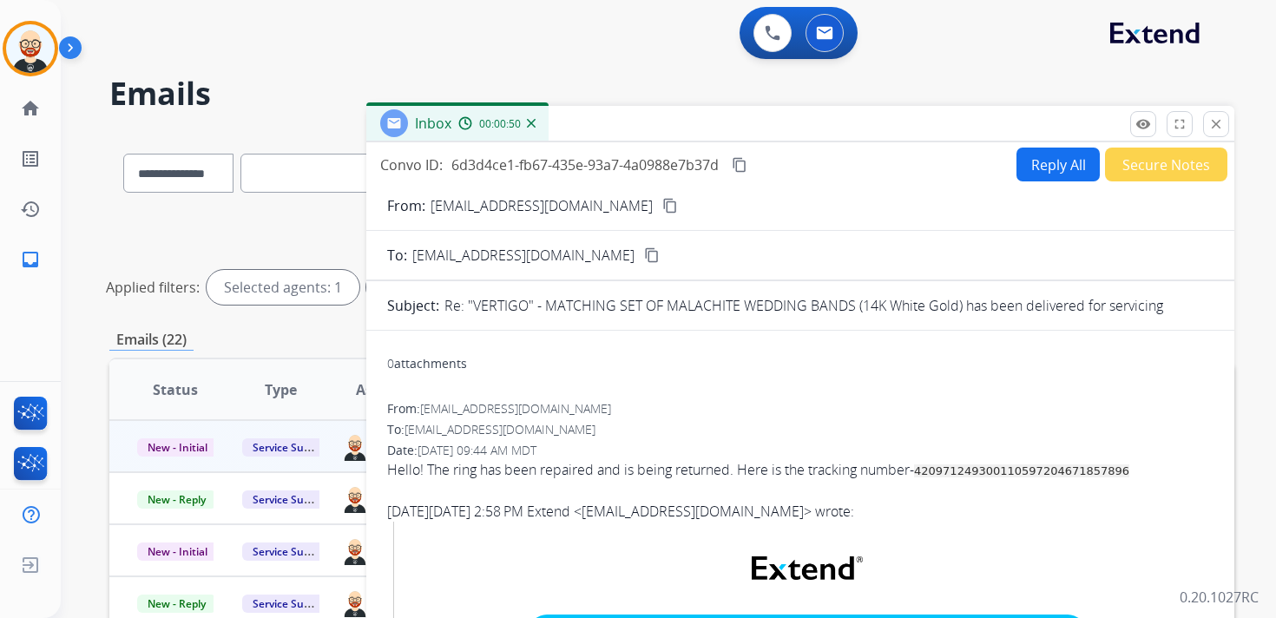
click at [743, 166] on mat-icon "content_copy" at bounding box center [740, 165] width 16 height 16
click at [583, 476] on div "Hello! The ring has been repaired and is being returned. Here is the tracking n…" at bounding box center [800, 469] width 826 height 21
copy div "repaired"
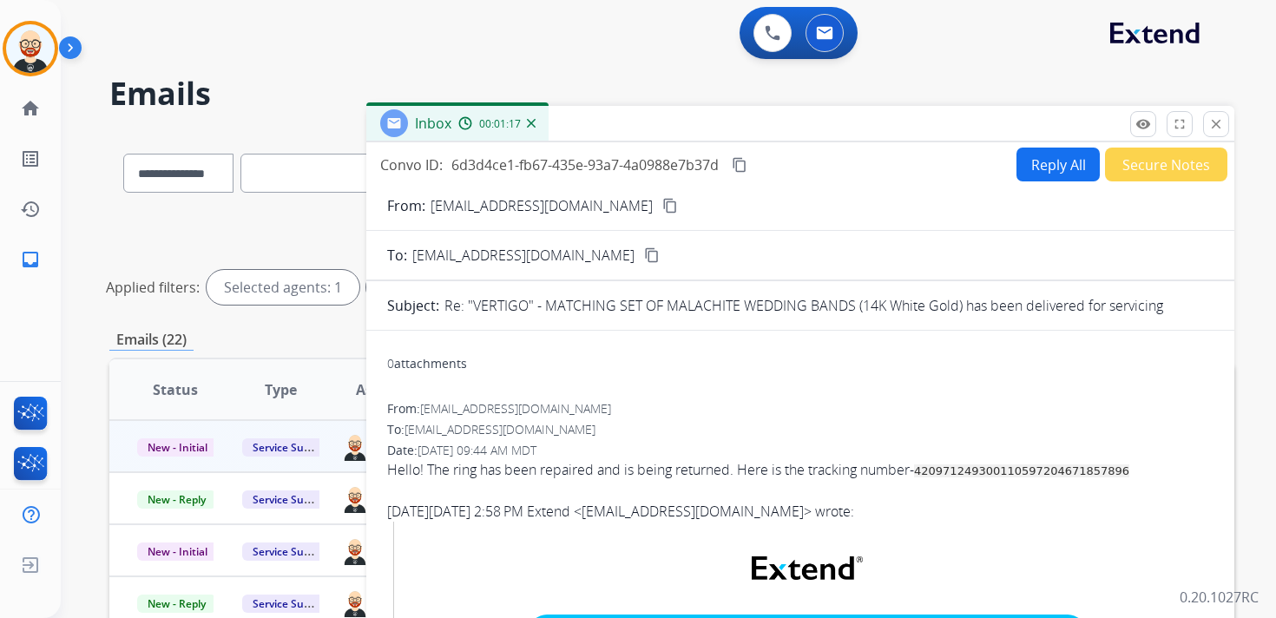
click at [1055, 155] on button "Reply All" at bounding box center [1057, 165] width 83 height 34
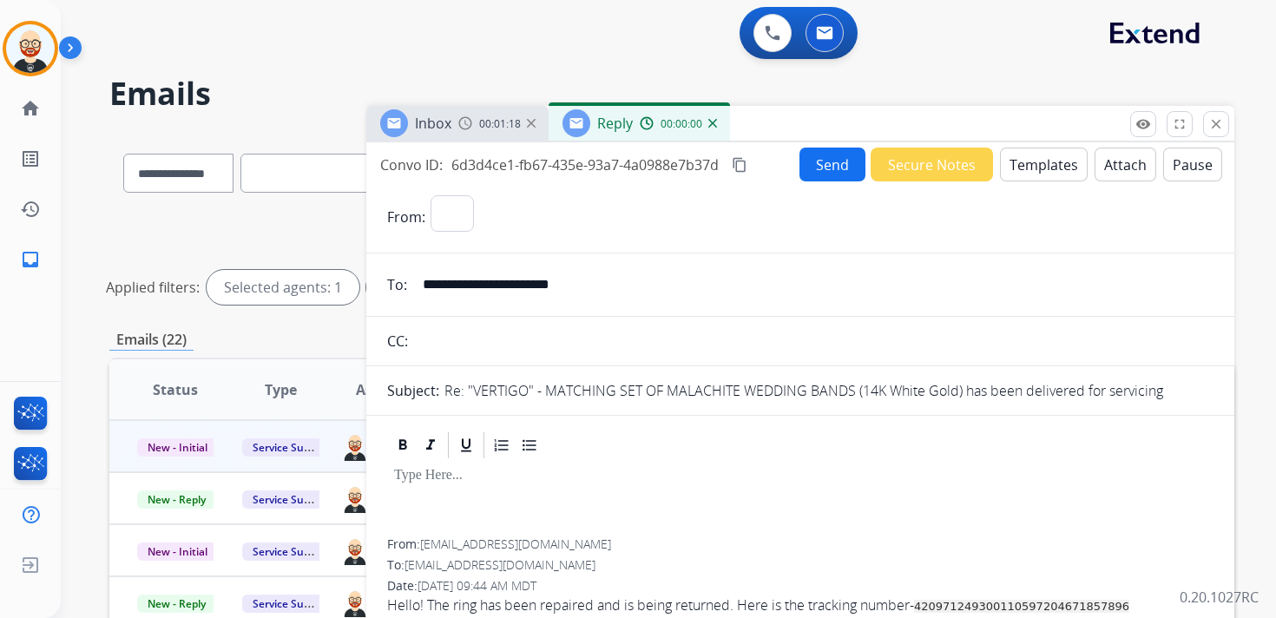
select select "**********"
click at [510, 487] on div at bounding box center [800, 500] width 826 height 78
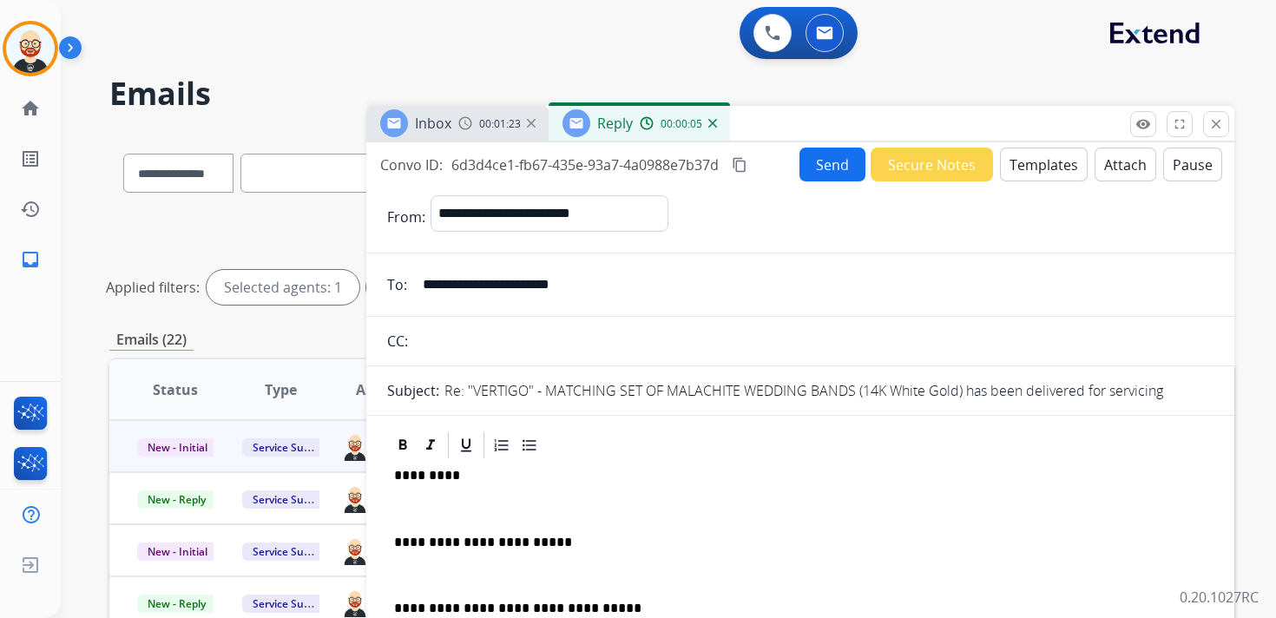
scroll to position [4, 0]
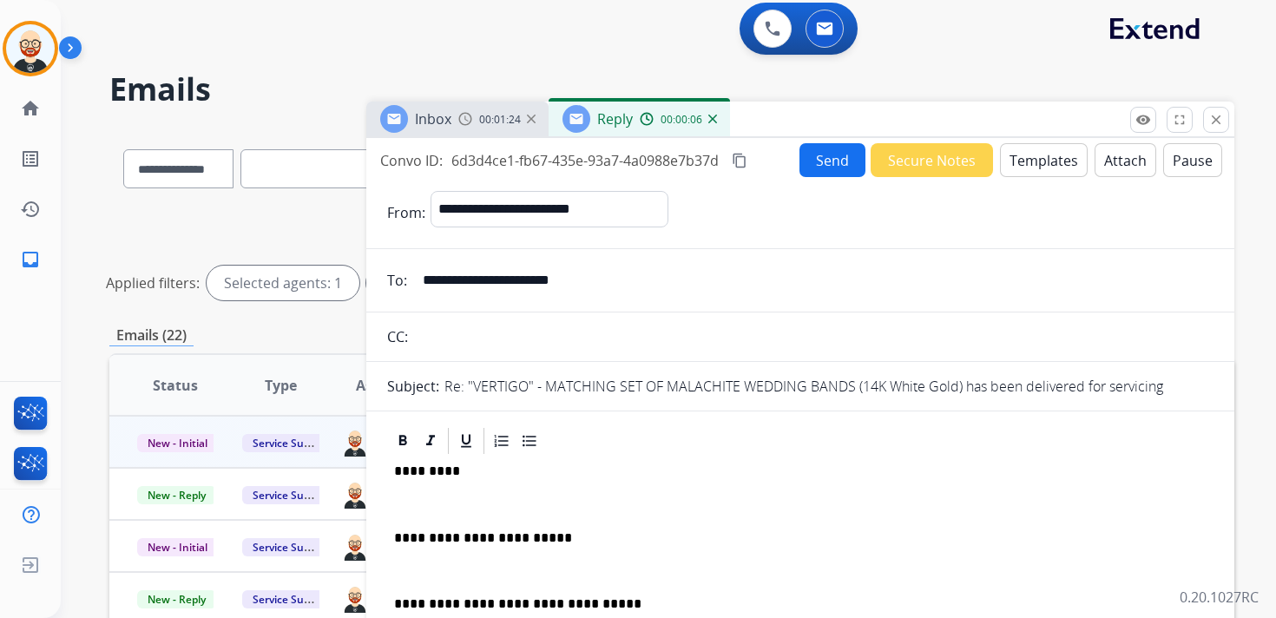
click at [496, 506] on p at bounding box center [800, 504] width 812 height 16
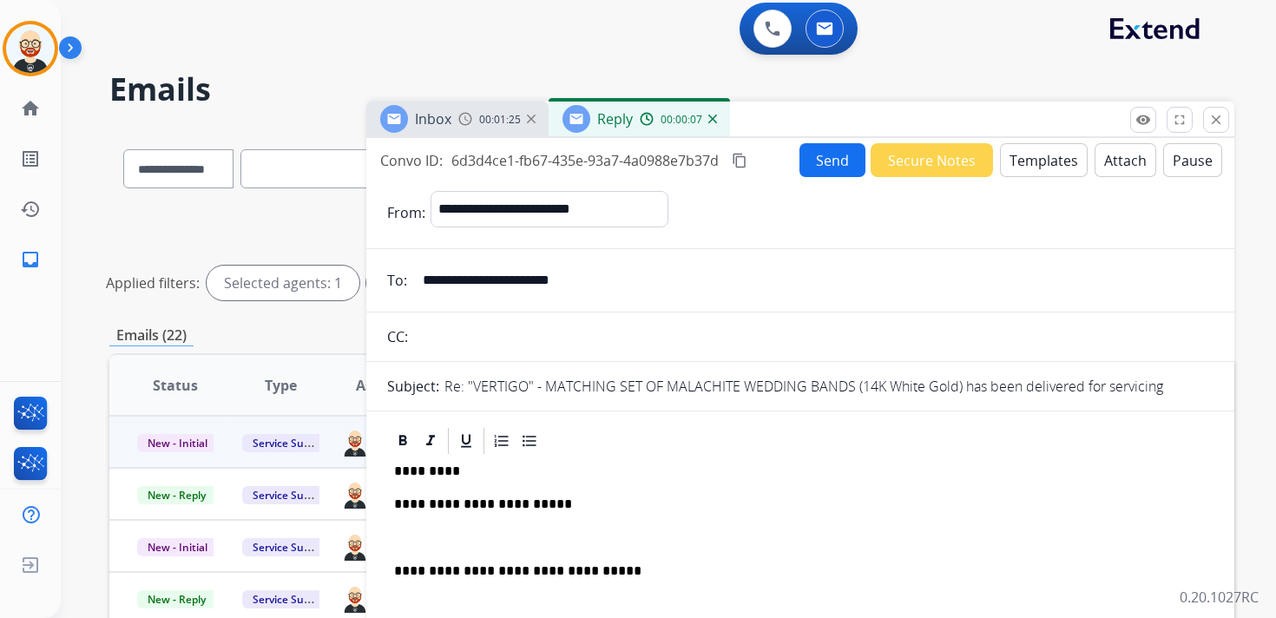
click at [503, 539] on p at bounding box center [800, 538] width 812 height 16
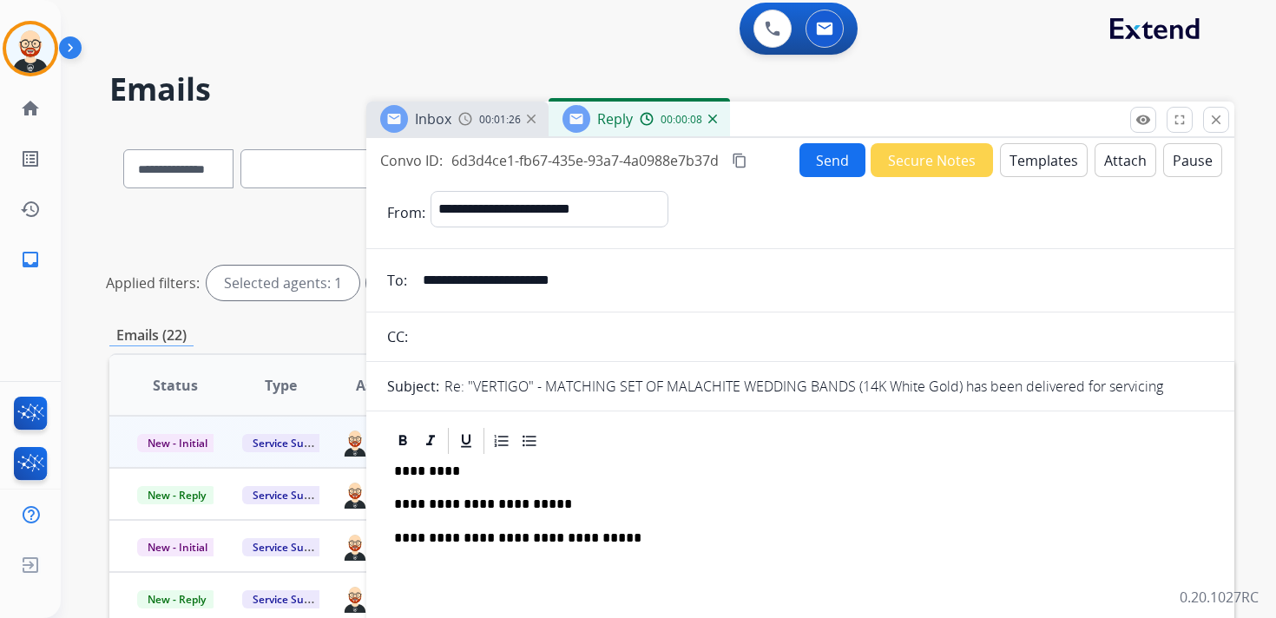
click at [812, 161] on button "Send" at bounding box center [832, 160] width 66 height 34
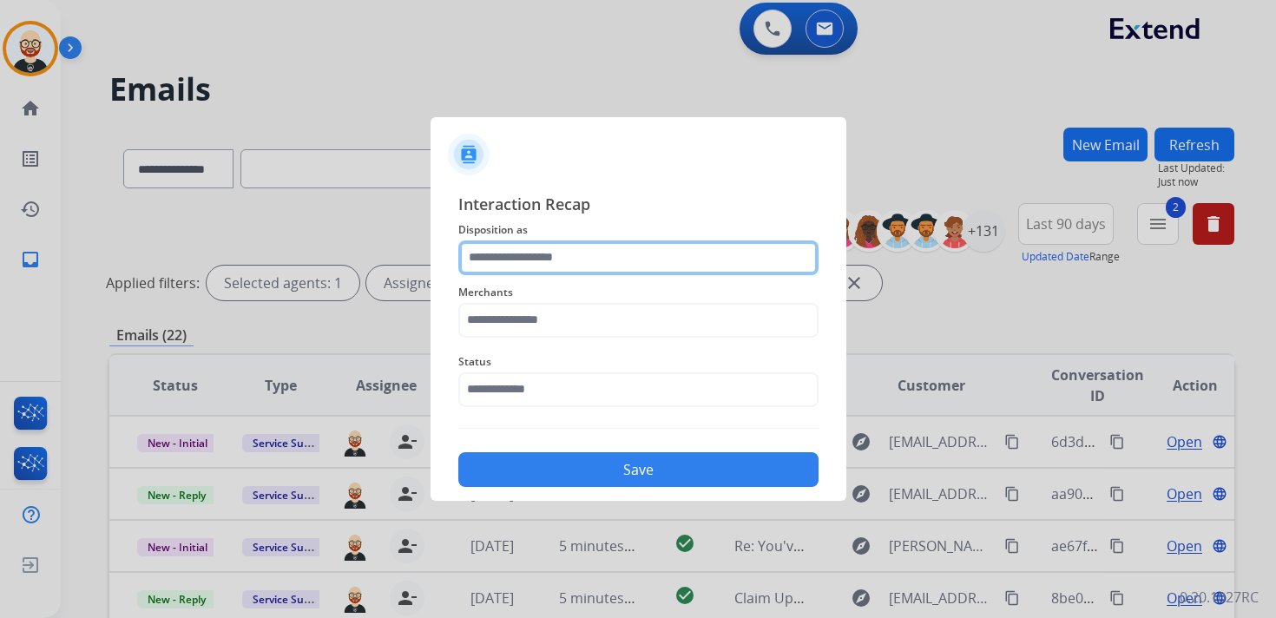
click at [548, 258] on input "text" at bounding box center [638, 257] width 360 height 35
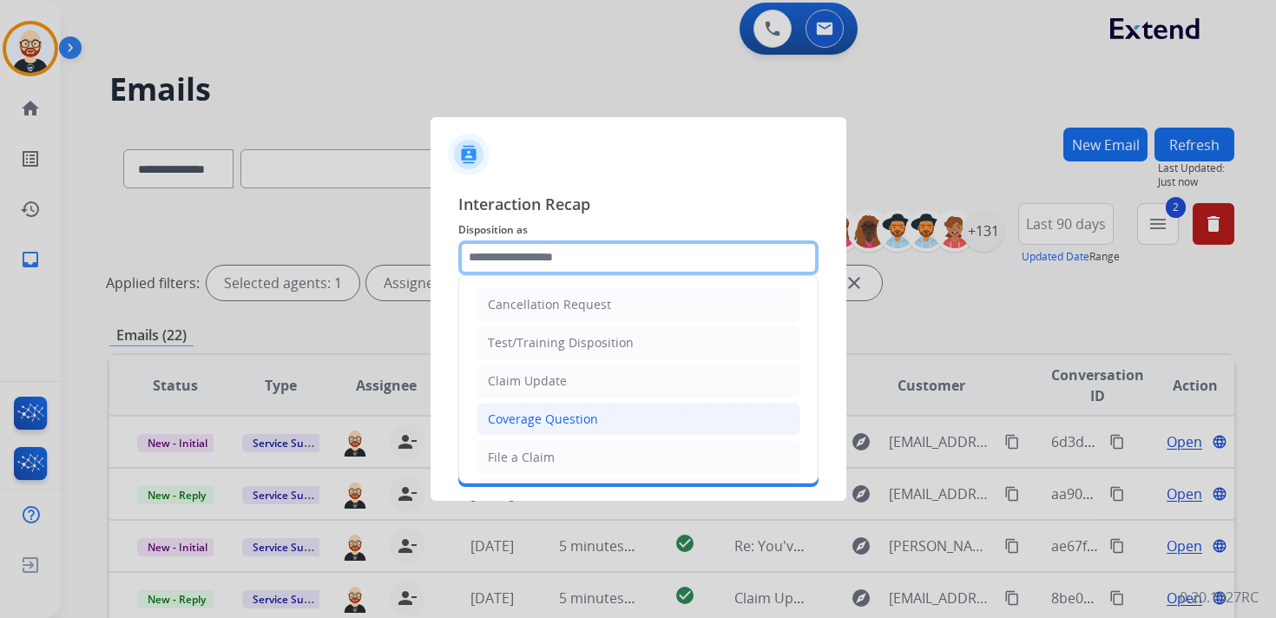
scroll to position [260, 0]
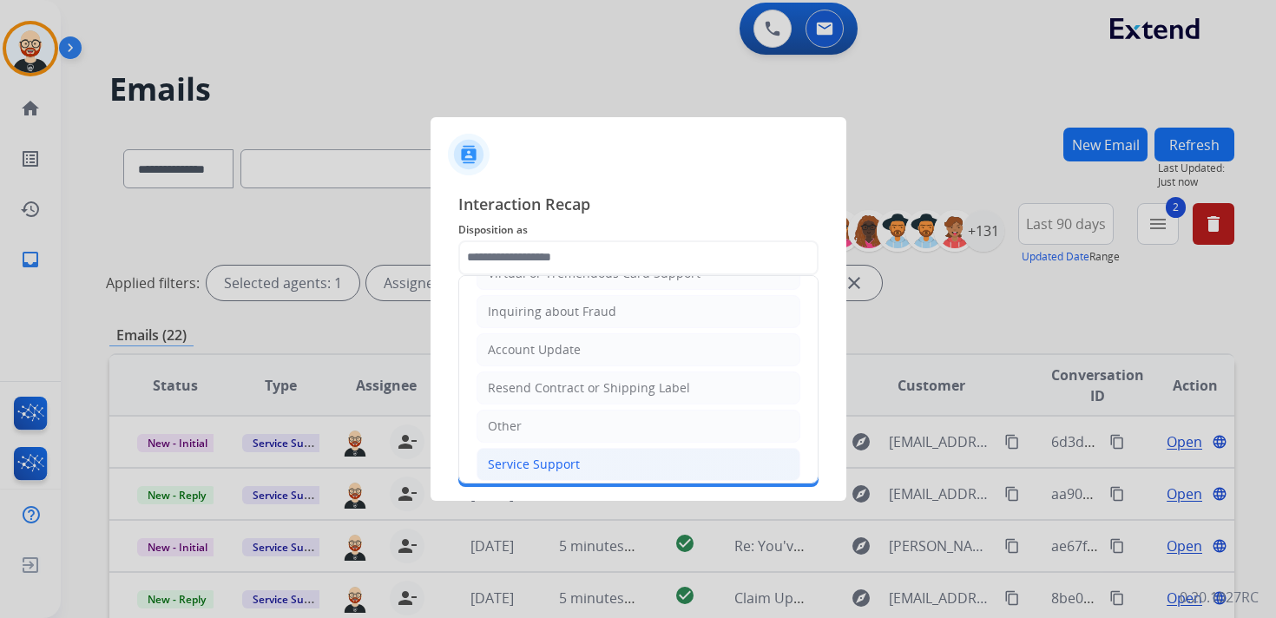
click at [545, 456] on div "Service Support" at bounding box center [534, 464] width 92 height 17
type input "**********"
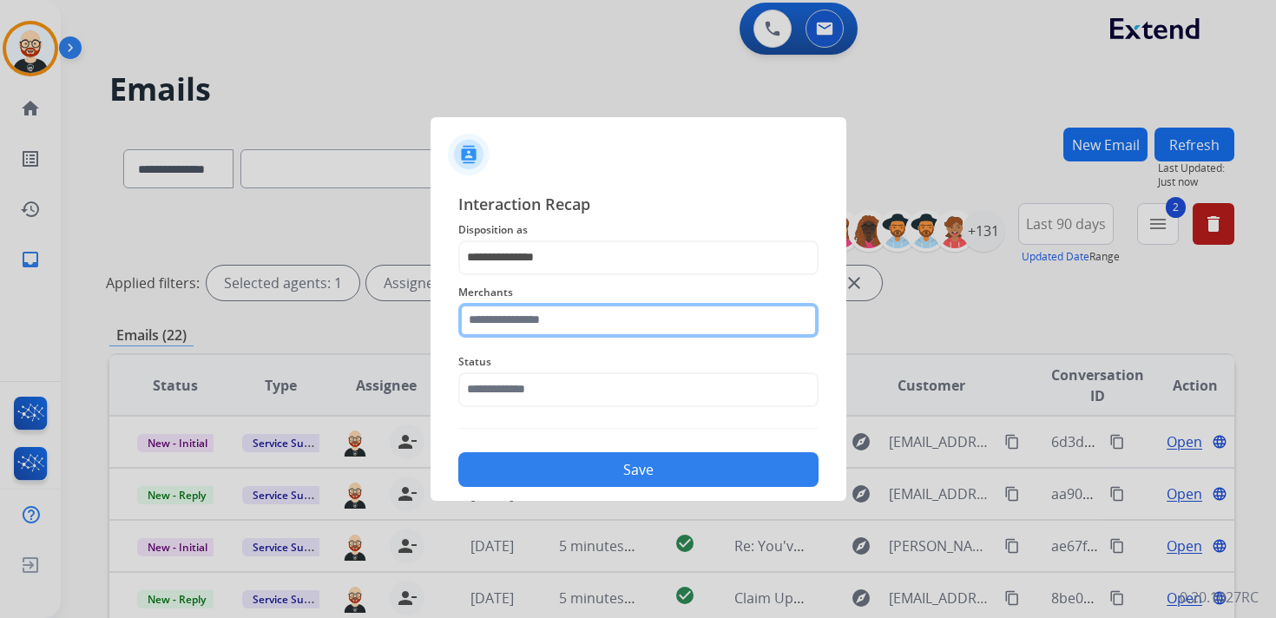
click at [514, 331] on input "text" at bounding box center [638, 320] width 360 height 35
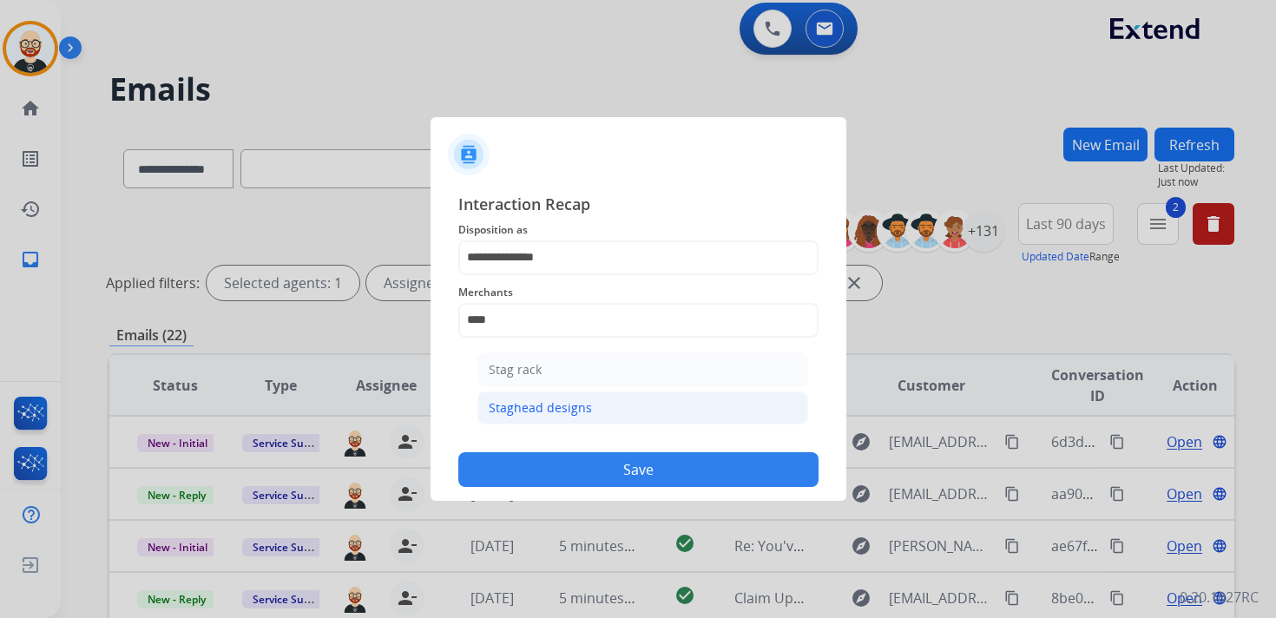
click at [508, 406] on div "Staghead designs" at bounding box center [540, 407] width 103 height 17
type input "**********"
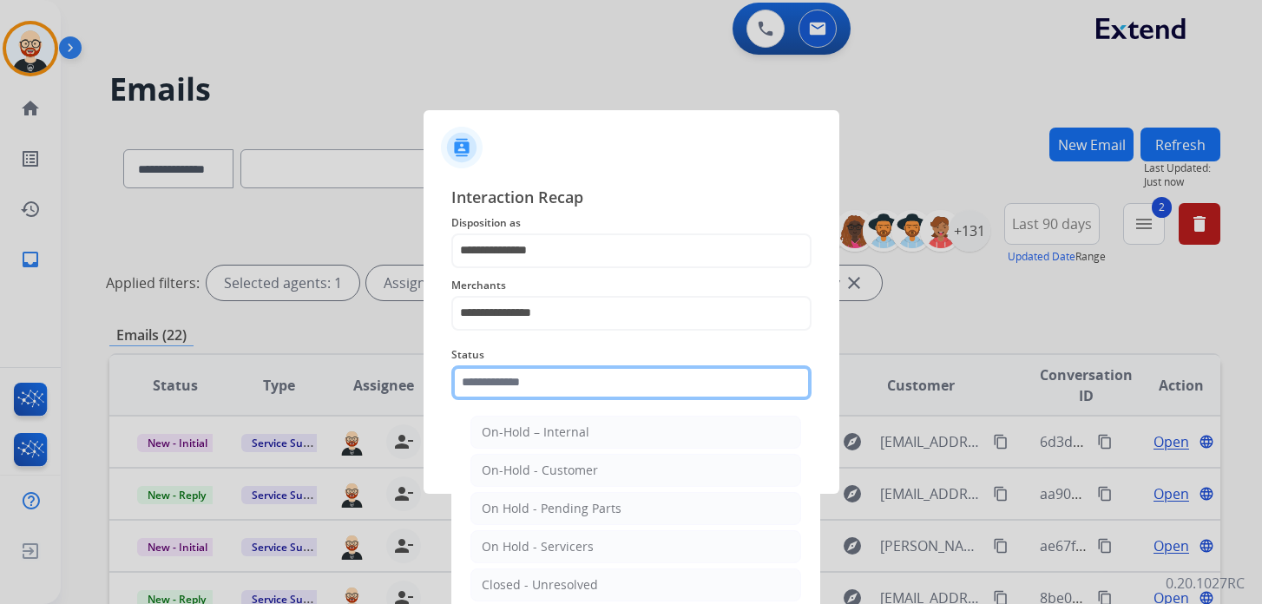
click at [508, 391] on input "text" at bounding box center [631, 382] width 360 height 35
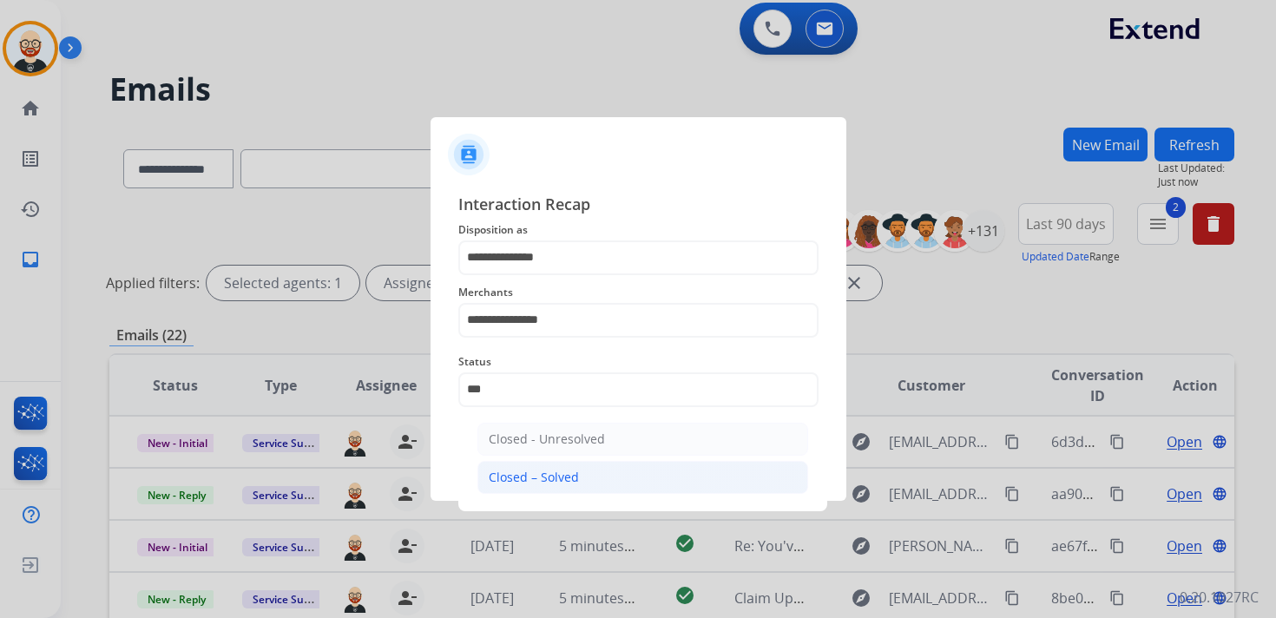
click at [528, 477] on div "Closed – Solved" at bounding box center [534, 477] width 90 height 17
type input "**********"
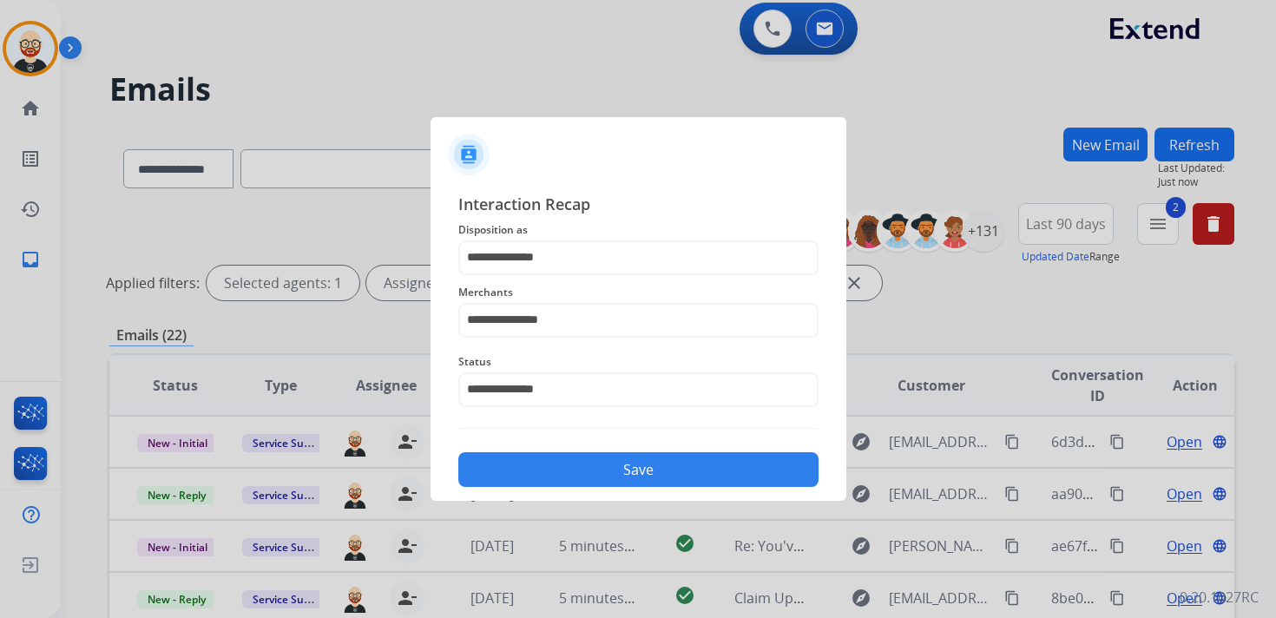
click at [526, 469] on button "Save" at bounding box center [638, 469] width 360 height 35
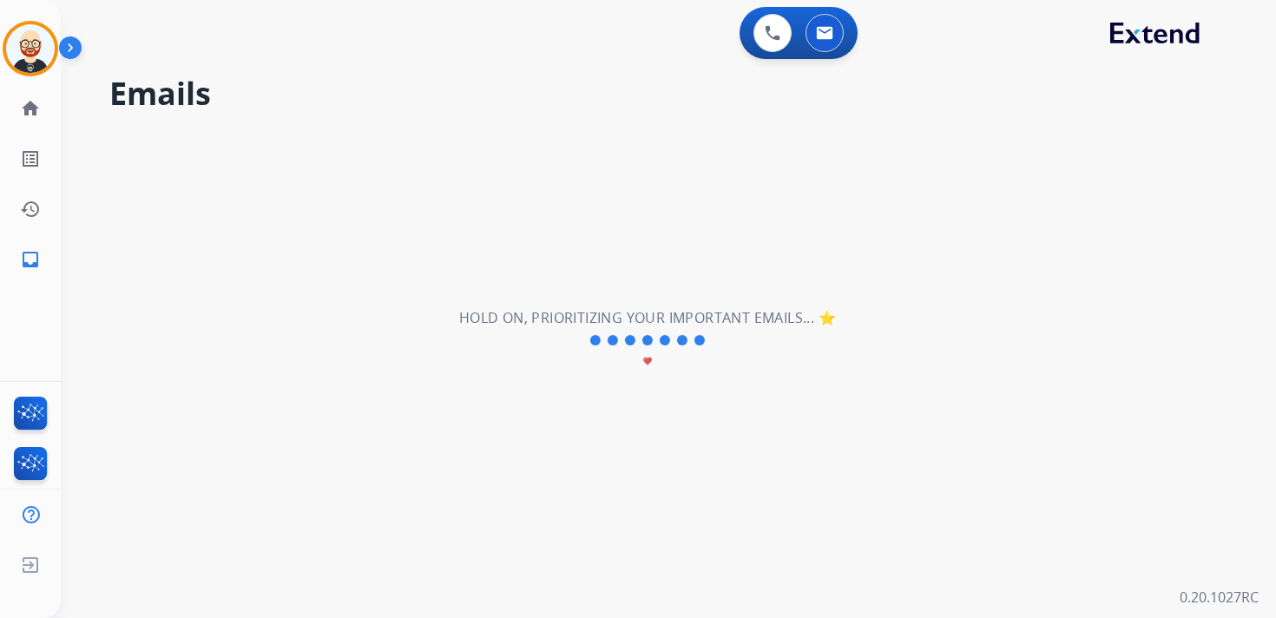
scroll to position [0, 0]
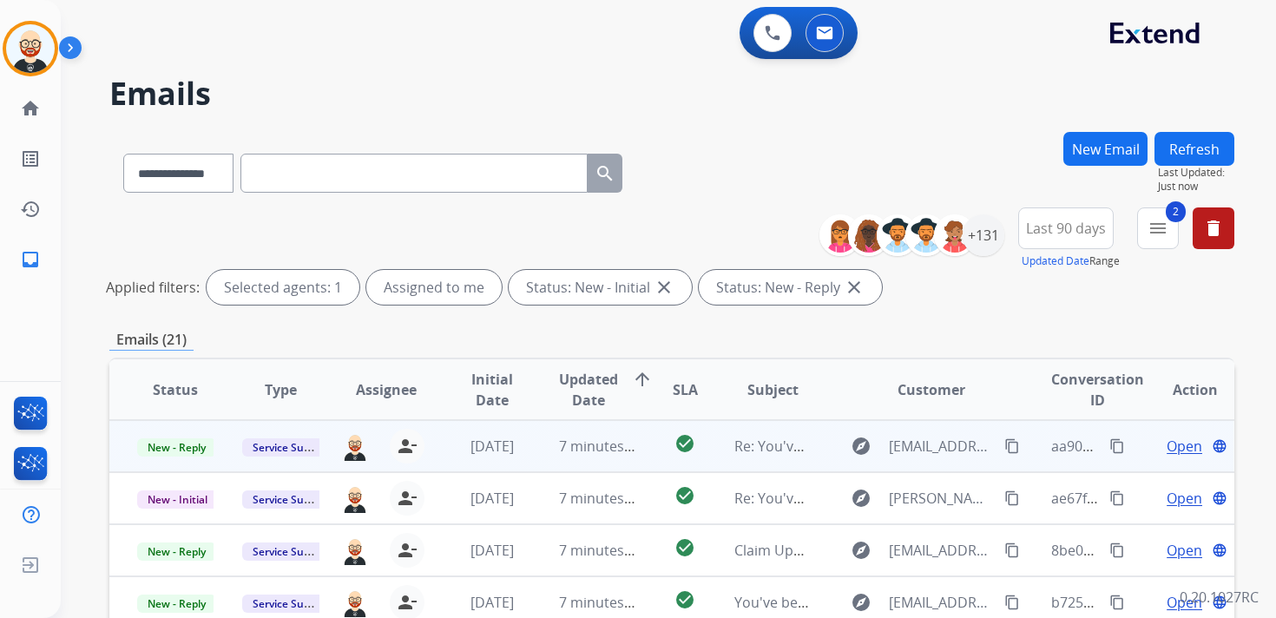
click at [1171, 449] on span "Open" at bounding box center [1185, 446] width 36 height 21
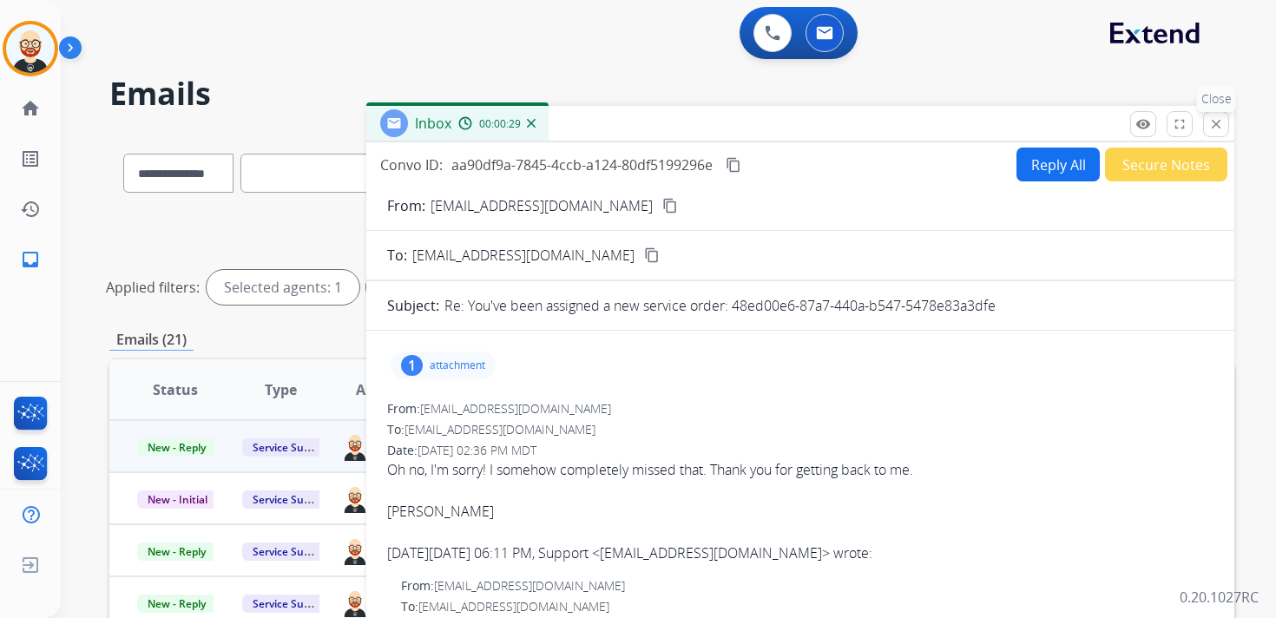
click at [1216, 121] on mat-icon "close" at bounding box center [1216, 124] width 16 height 16
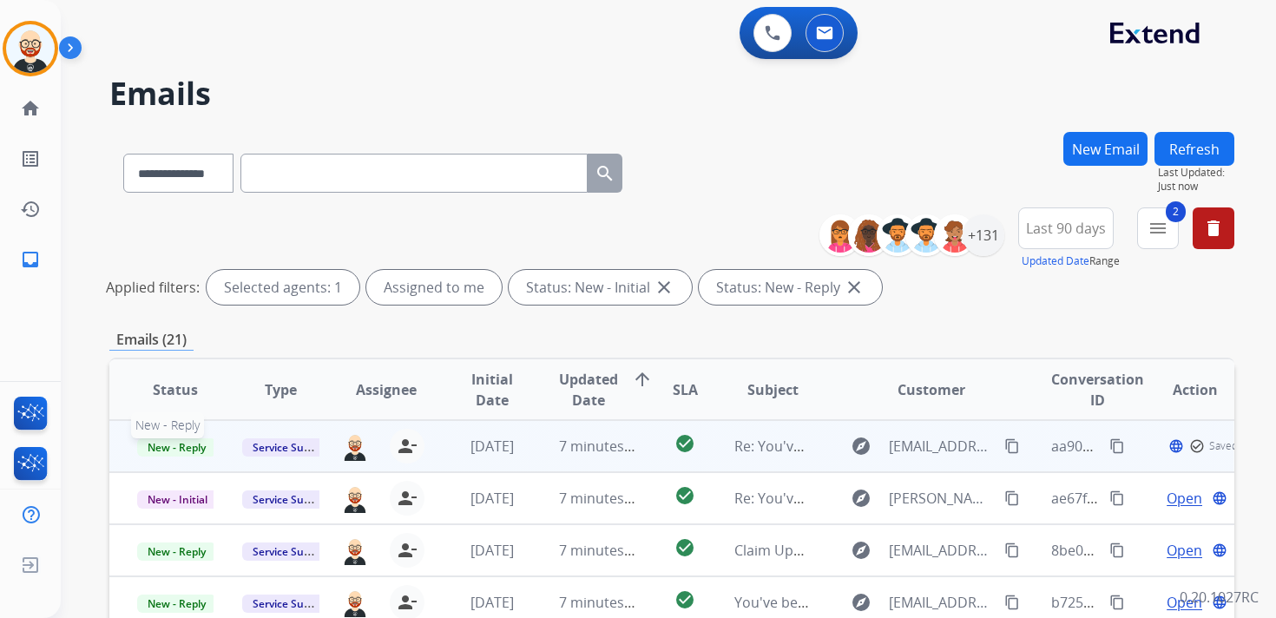
click at [169, 443] on span "New - Reply" at bounding box center [176, 447] width 79 height 18
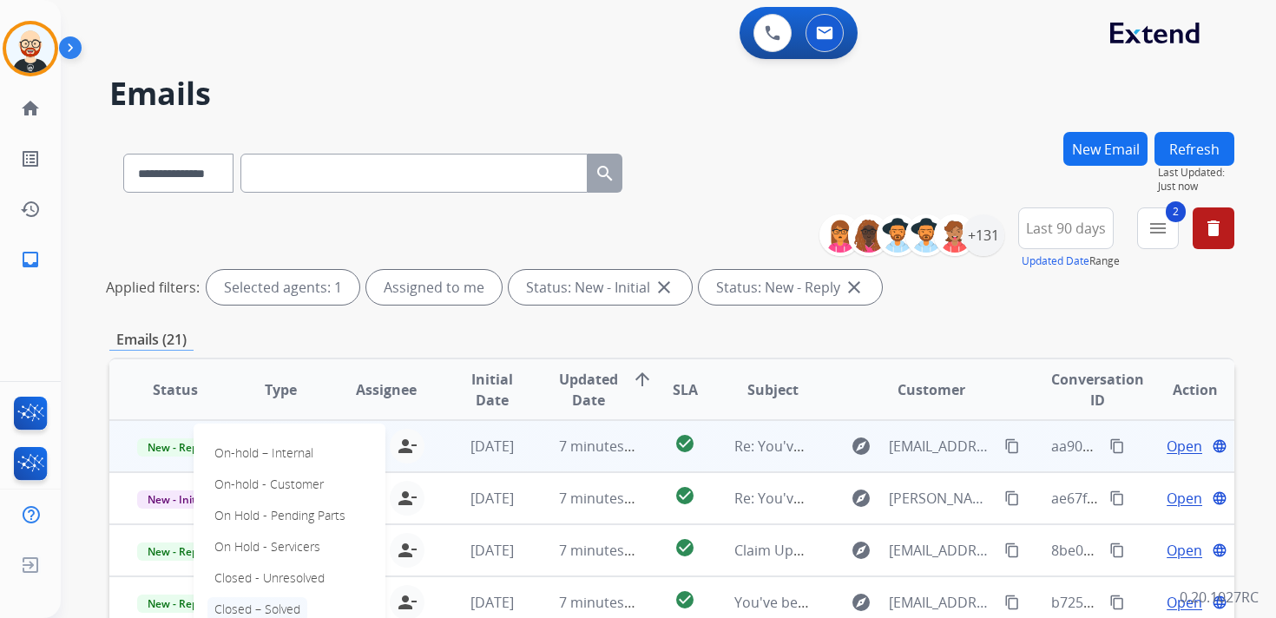
click at [295, 602] on p "Closed – Solved" at bounding box center [257, 609] width 100 height 24
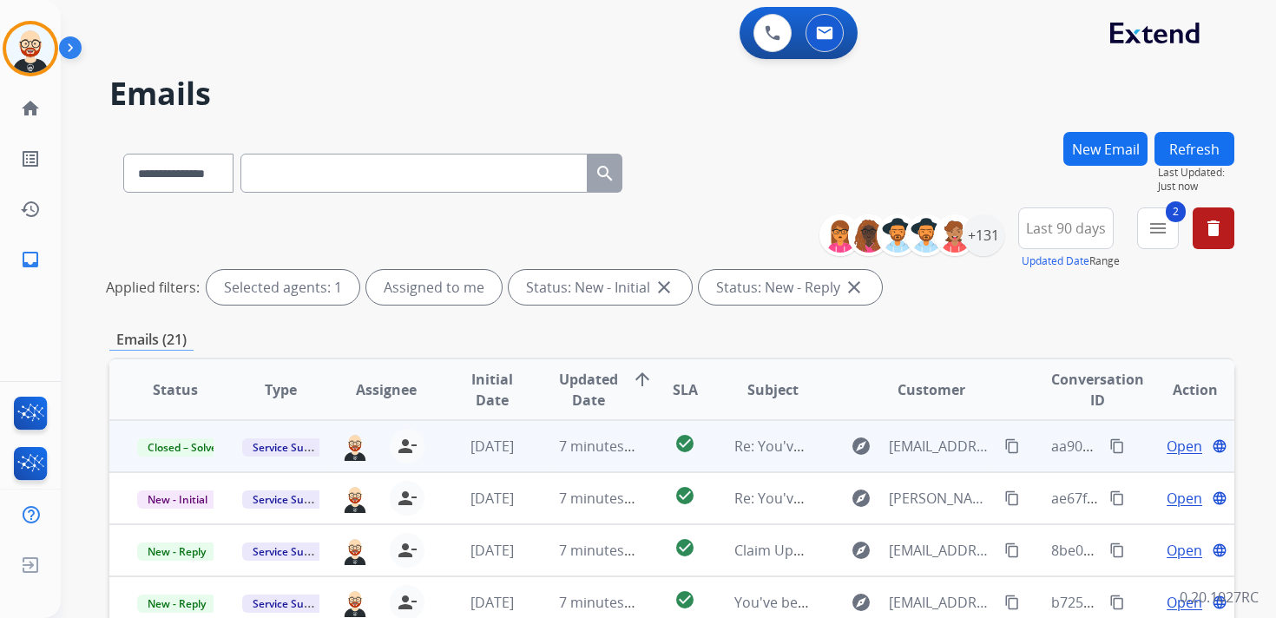
click at [1208, 134] on button "Refresh" at bounding box center [1194, 149] width 80 height 34
click at [1167, 448] on span "Open" at bounding box center [1185, 446] width 36 height 21
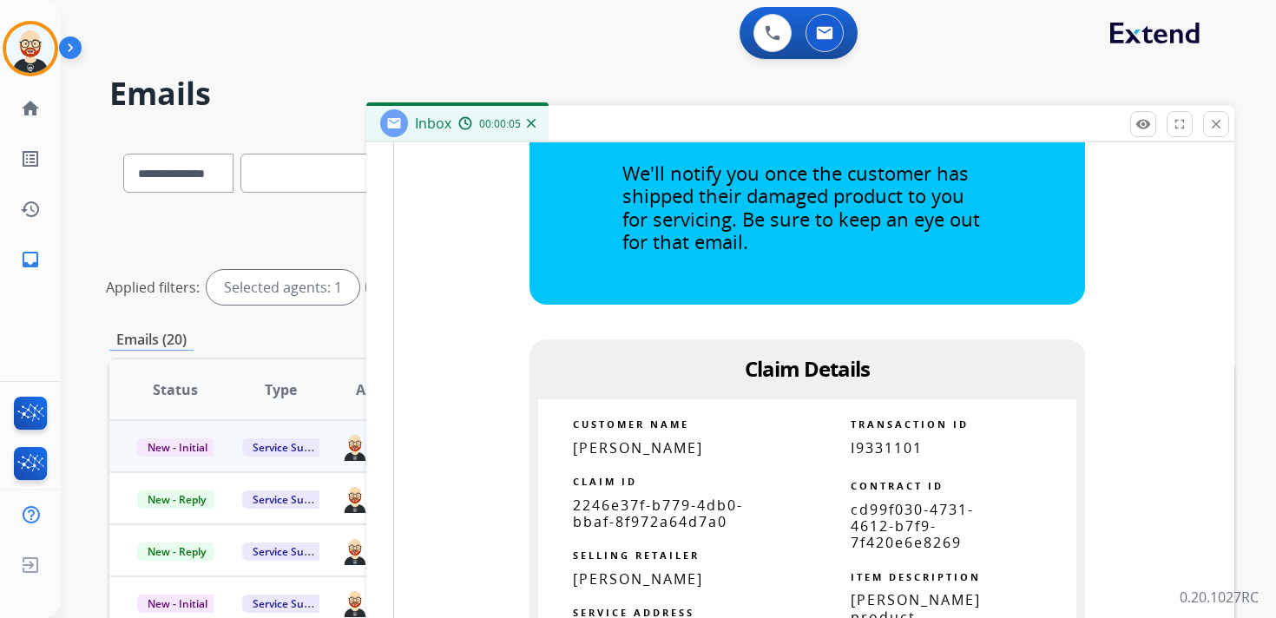
scroll to position [954, 0]
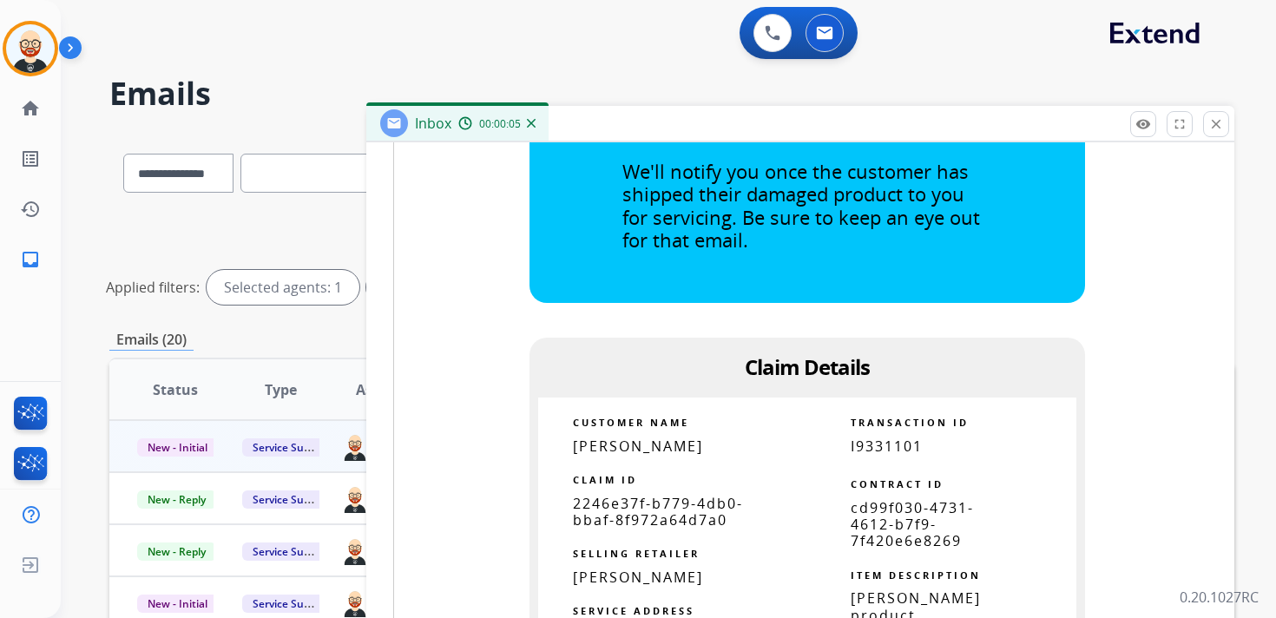
click at [669, 494] on span "2246e37f-b779-4db0-bbaf-8f972a64d7a0" at bounding box center [658, 512] width 170 height 36
copy tbody
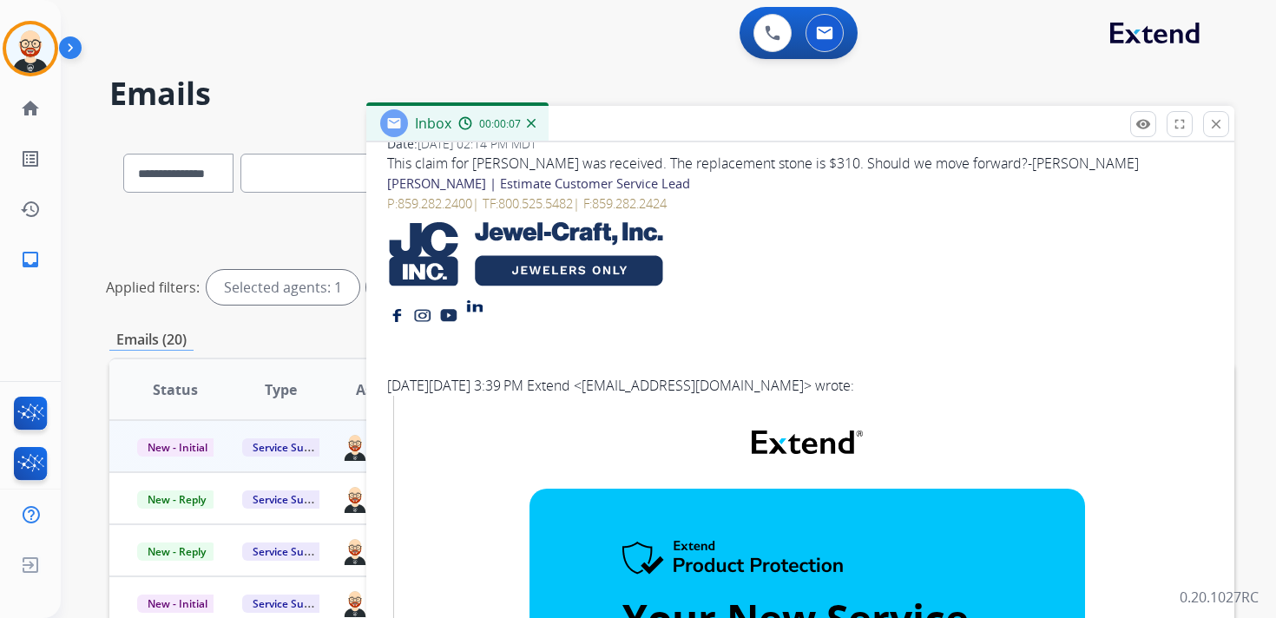
scroll to position [0, 0]
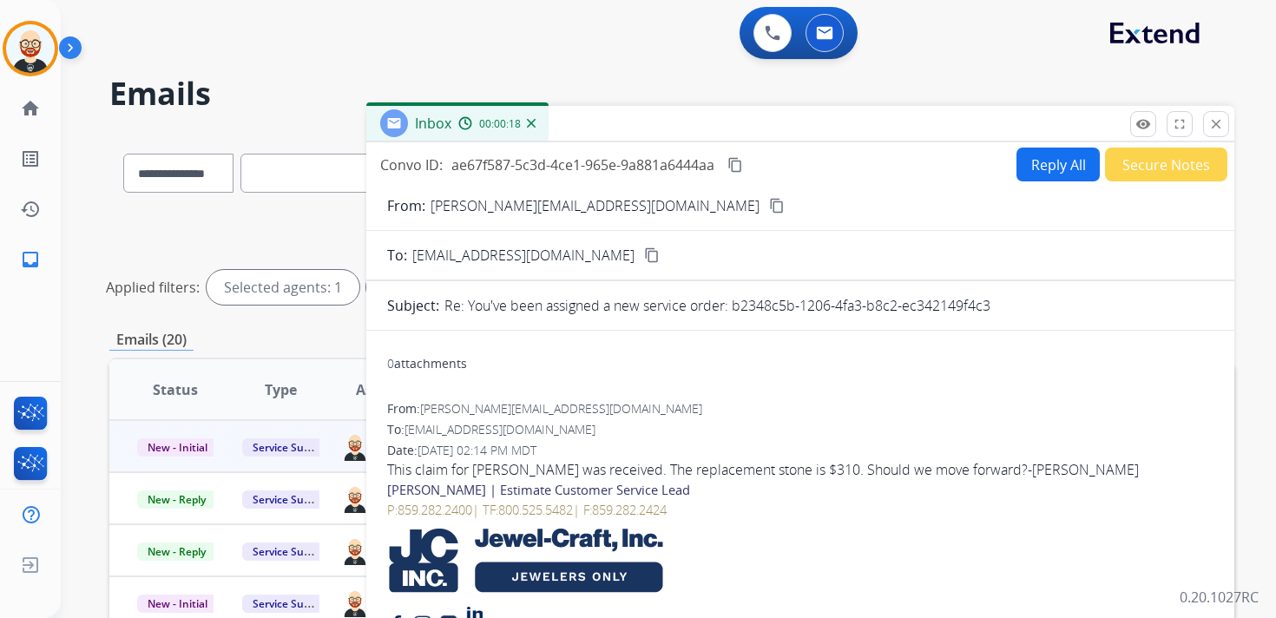
click at [741, 164] on mat-icon "content_copy" at bounding box center [735, 165] width 16 height 16
click at [516, 468] on div "This claim for [PERSON_NAME] was received. The replacement stone is $310. Shoul…" at bounding box center [800, 469] width 826 height 21
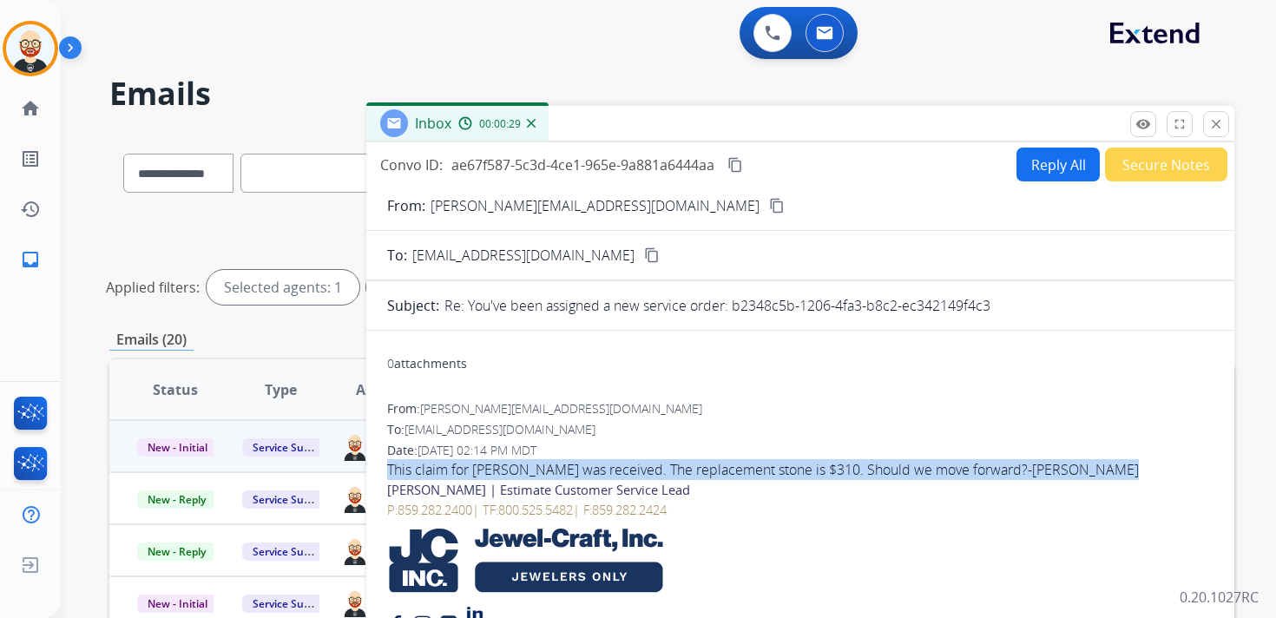
click at [516, 468] on div "This claim for [PERSON_NAME] was received. The replacement stone is $310. Shoul…" at bounding box center [800, 469] width 826 height 21
copy div "This claim for [PERSON_NAME] was received. The replacement stone is $310. Shoul…"
click at [1043, 162] on button "Reply All" at bounding box center [1057, 165] width 83 height 34
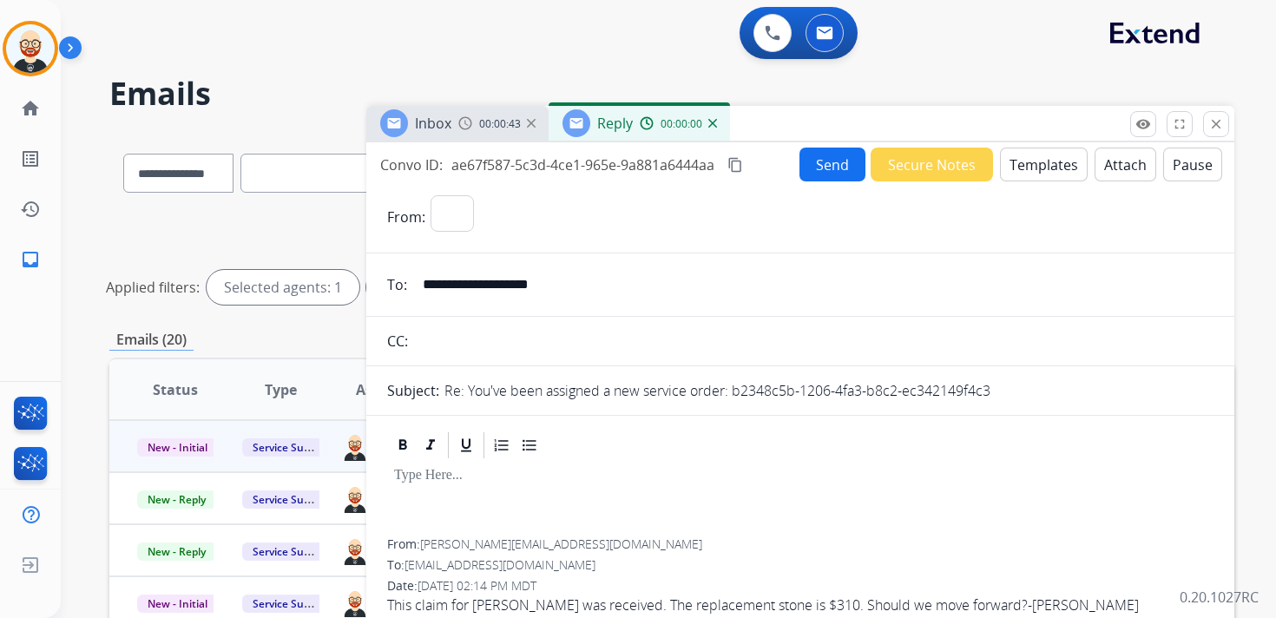
select select "**********"
click at [478, 496] on div at bounding box center [800, 500] width 826 height 78
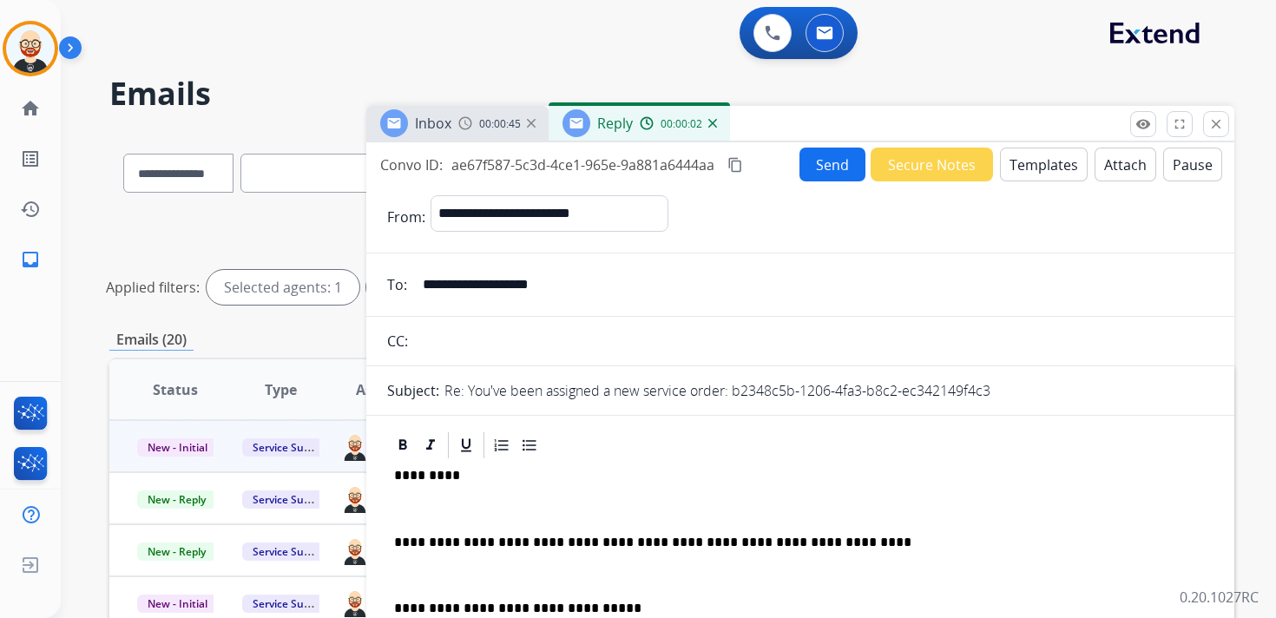
scroll to position [4, 0]
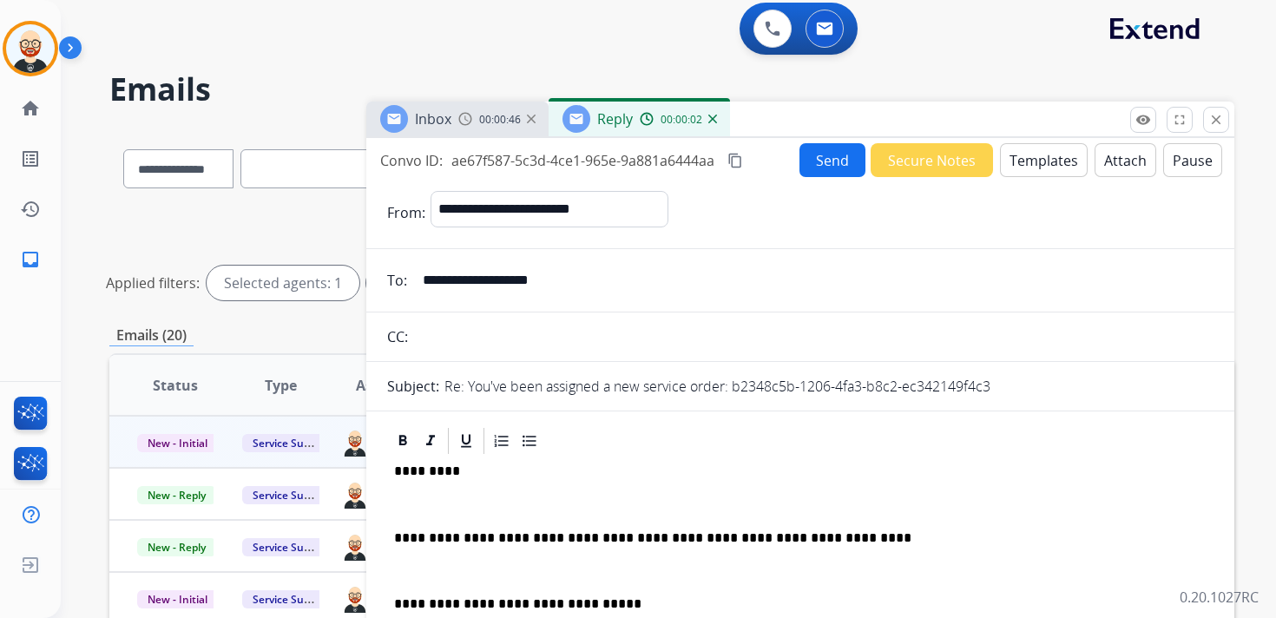
click at [430, 470] on p "*********" at bounding box center [793, 471] width 799 height 16
click at [405, 513] on div "**********" at bounding box center [800, 579] width 826 height 245
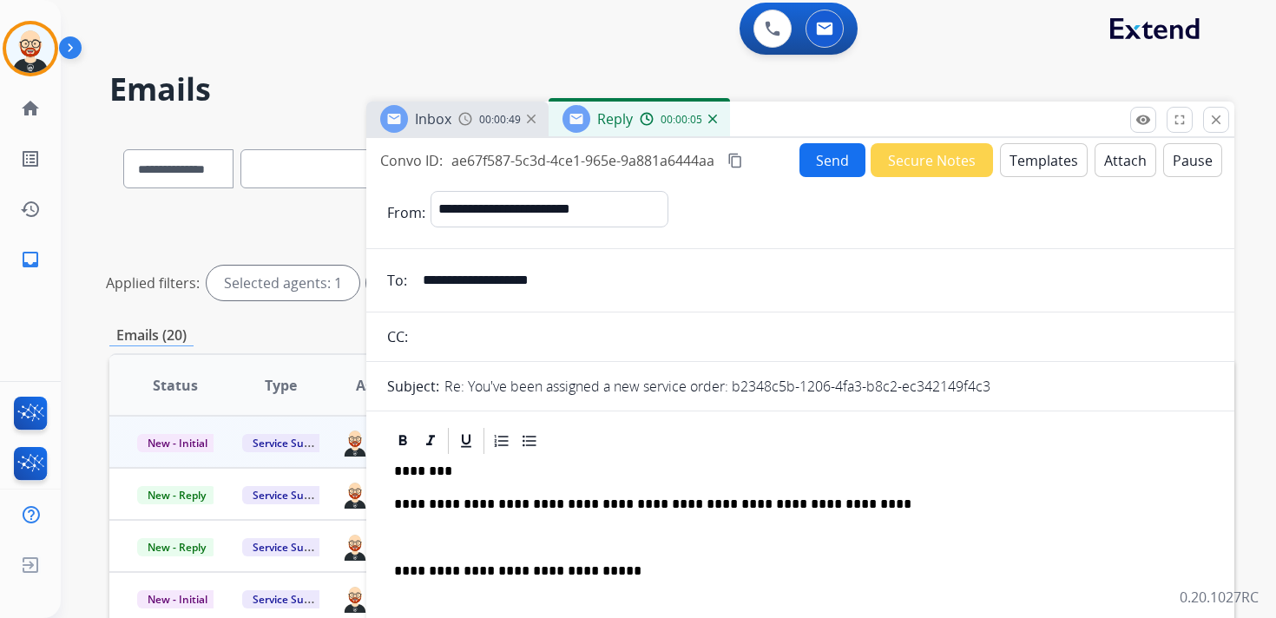
click at [409, 527] on div "**********" at bounding box center [800, 563] width 826 height 212
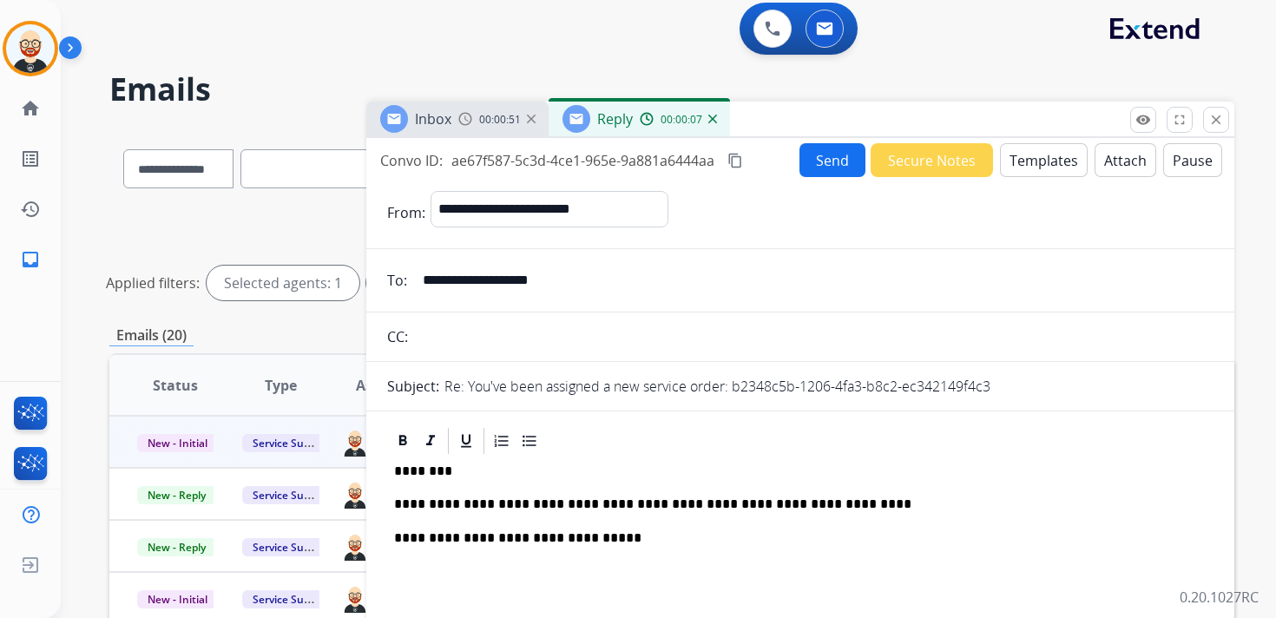
click at [818, 161] on button "Send" at bounding box center [832, 160] width 66 height 34
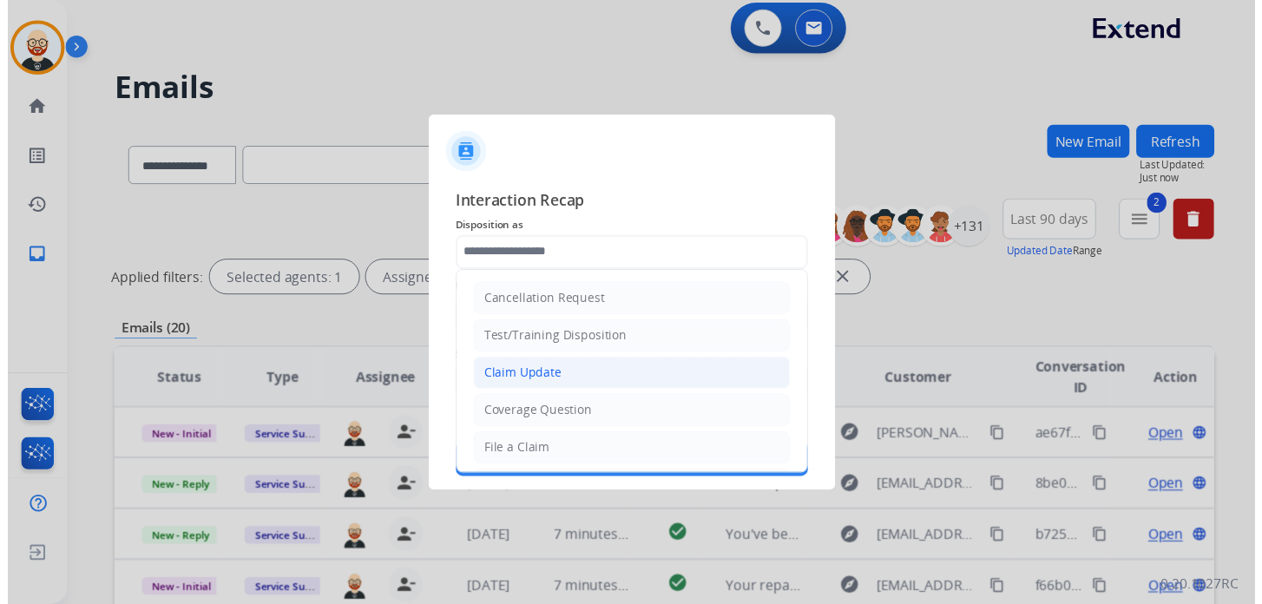
scroll to position [260, 0]
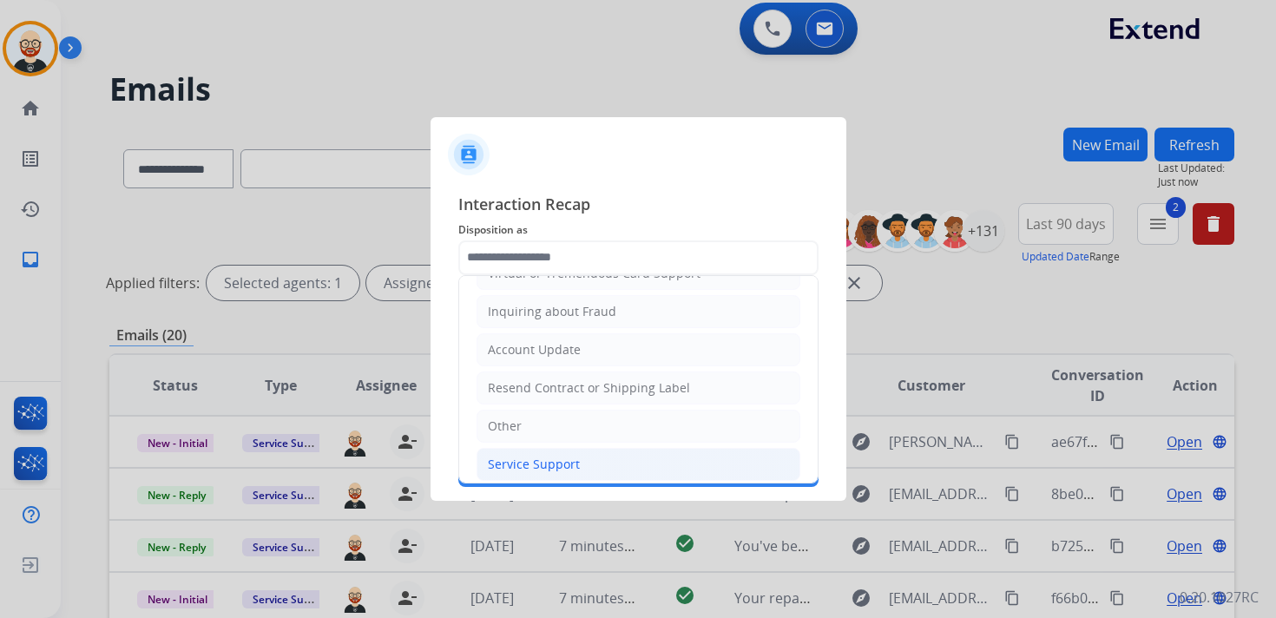
click at [534, 459] on div "Service Support" at bounding box center [534, 464] width 92 height 17
type input "**********"
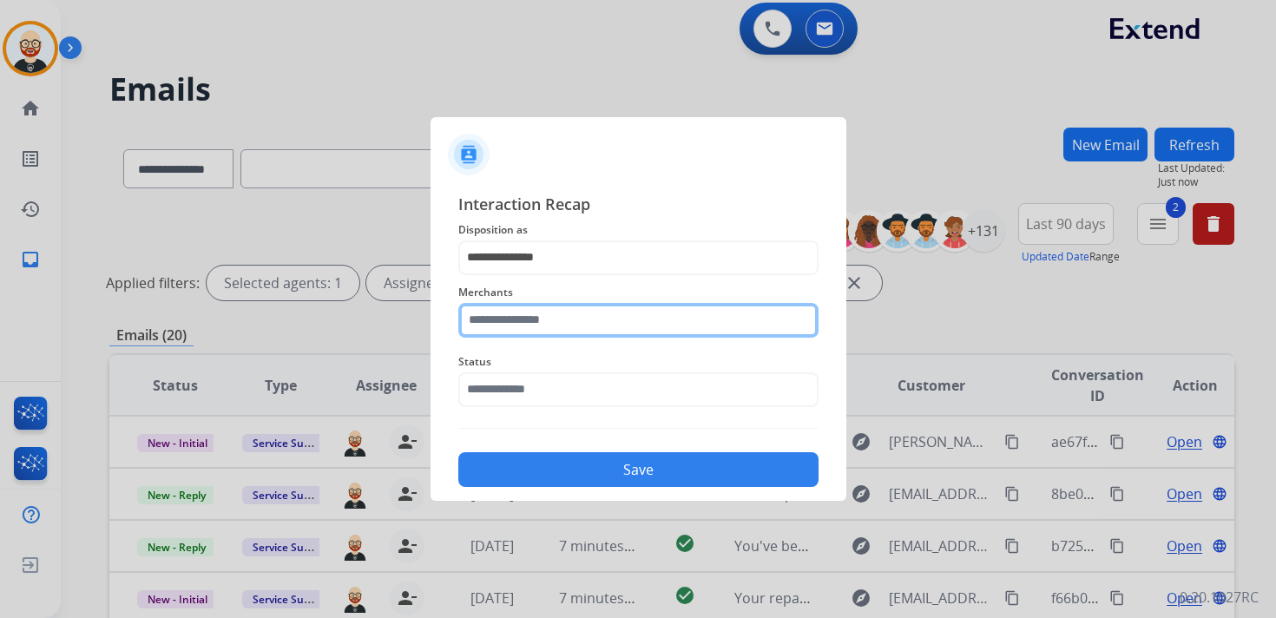
click at [524, 325] on input "text" at bounding box center [638, 320] width 360 height 35
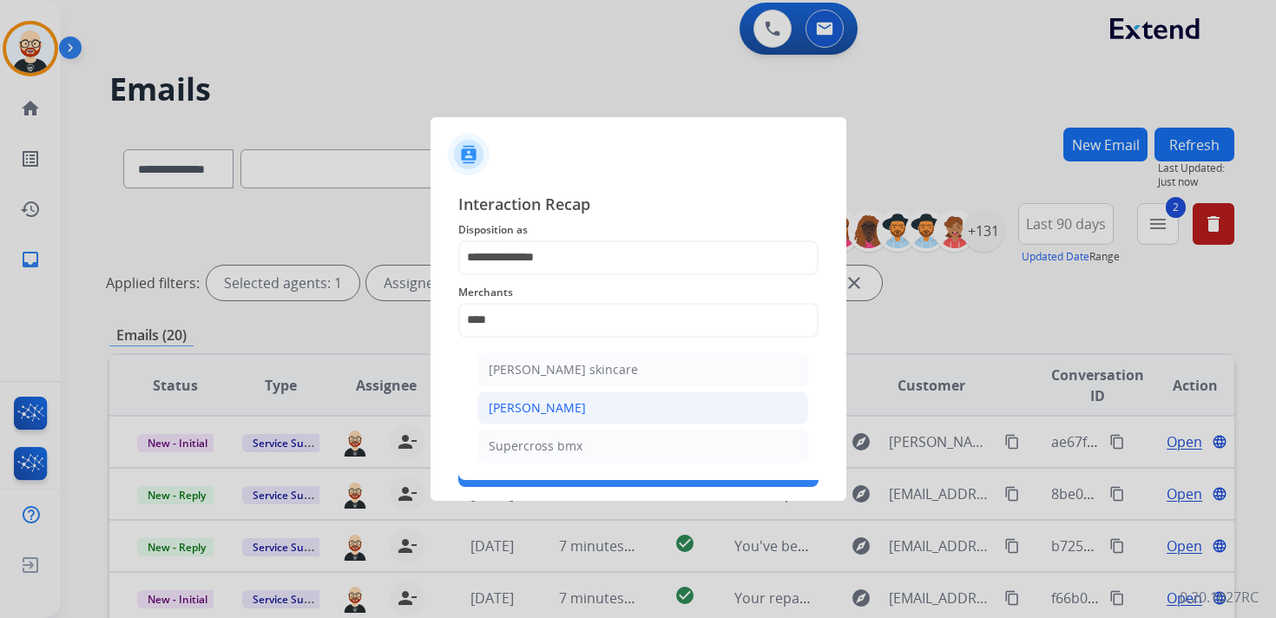
click at [588, 403] on li "[PERSON_NAME]" at bounding box center [642, 407] width 331 height 33
type input "**********"
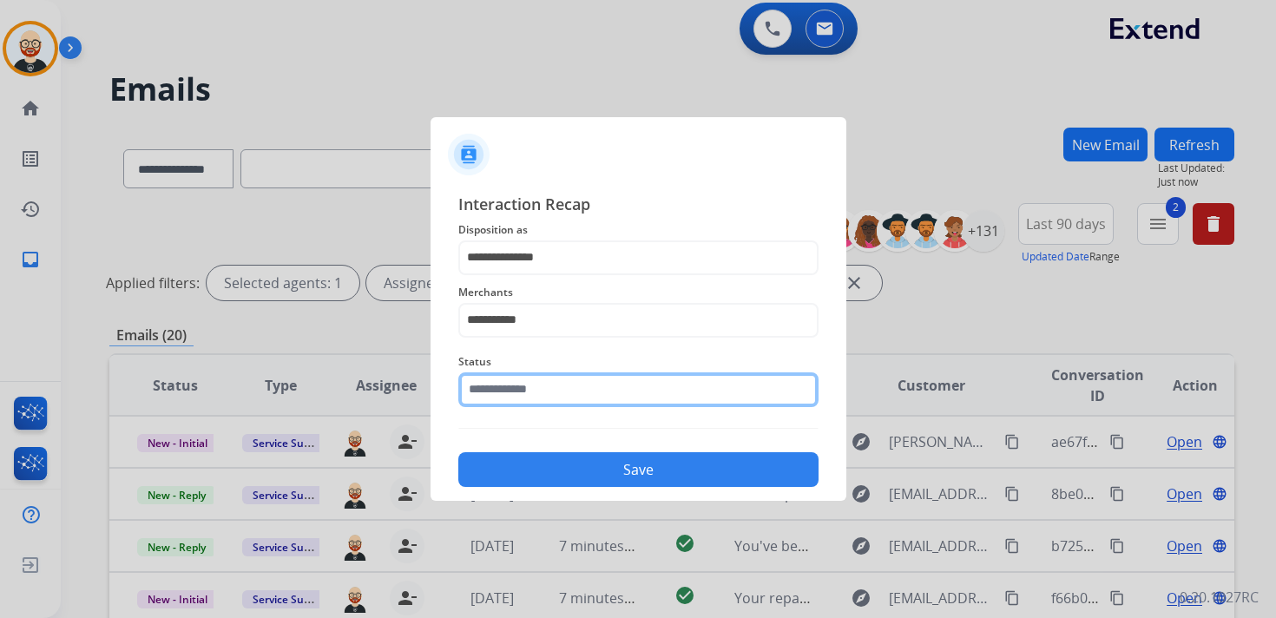
click at [543, 385] on input "text" at bounding box center [638, 389] width 360 height 35
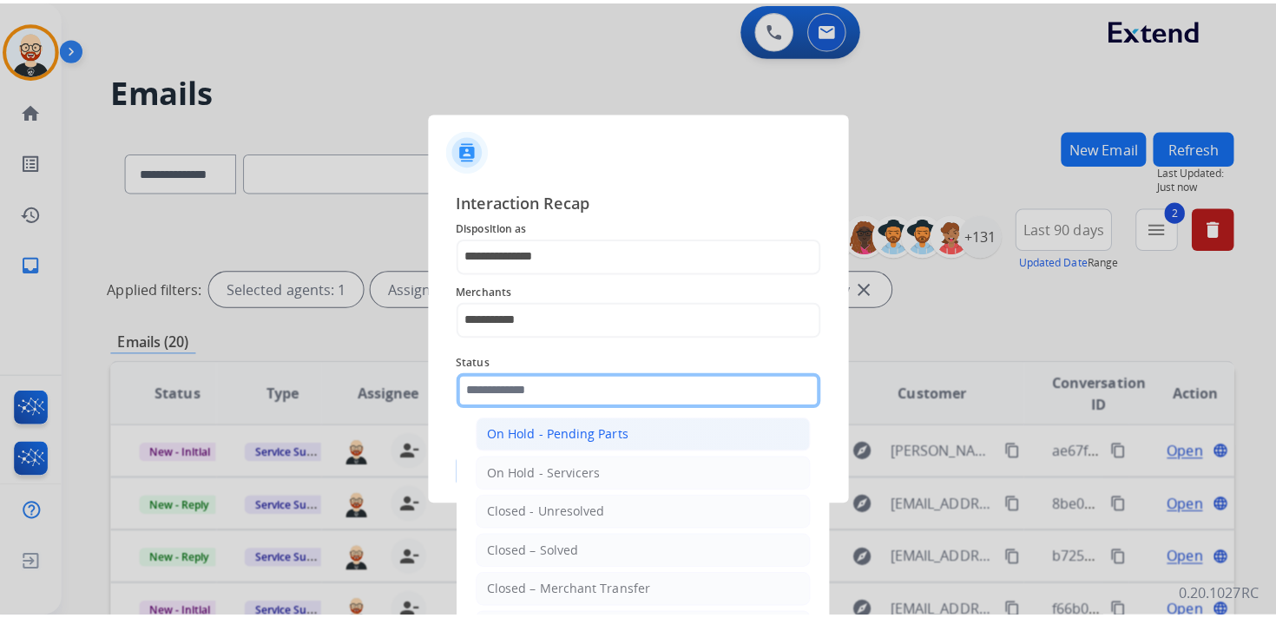
scroll to position [96, 0]
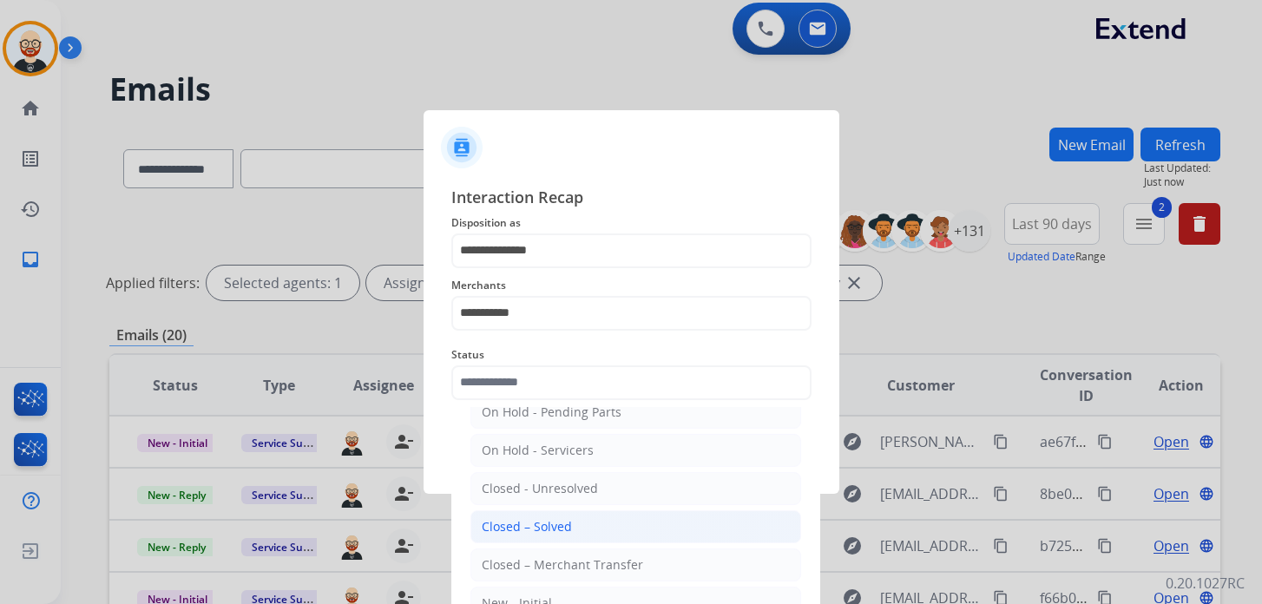
click at [546, 510] on li "Closed – Solved" at bounding box center [635, 526] width 331 height 33
type input "**********"
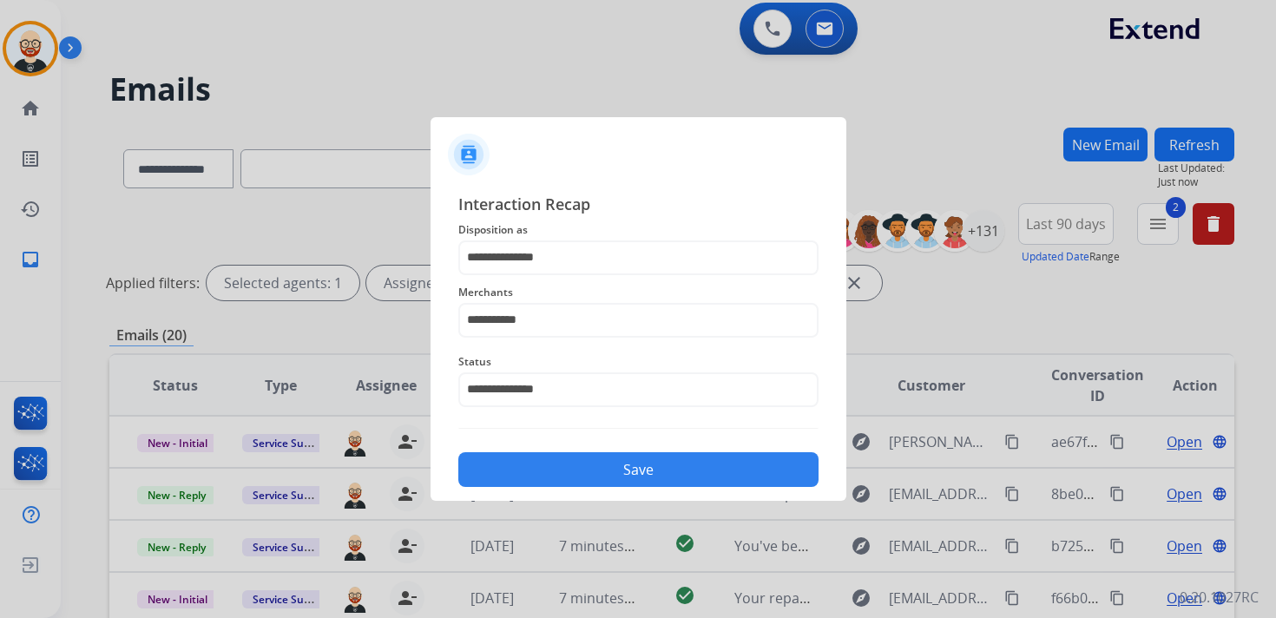
click at [554, 472] on button "Save" at bounding box center [638, 469] width 360 height 35
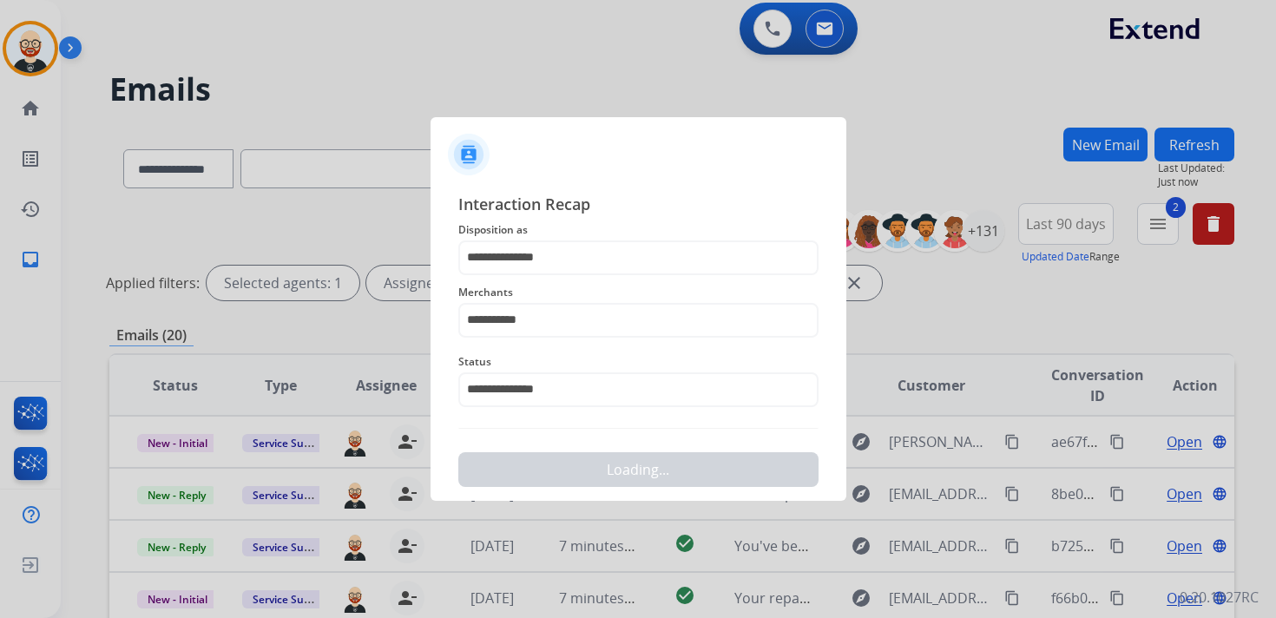
scroll to position [0, 0]
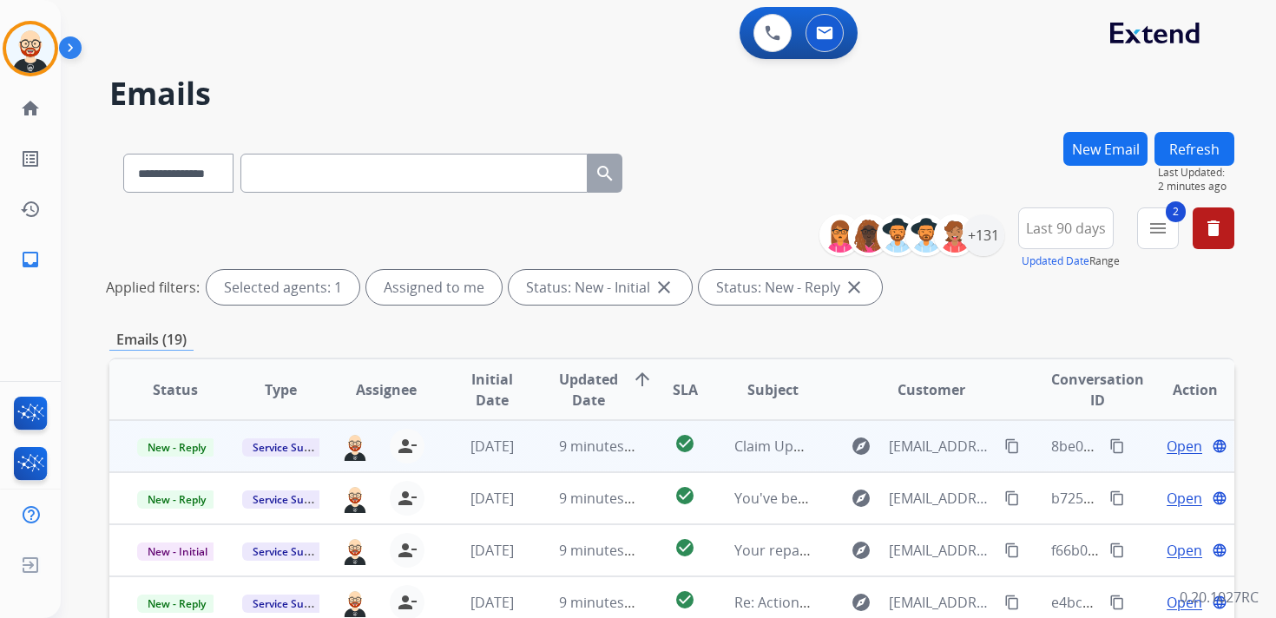
click at [1171, 444] on span "Open" at bounding box center [1185, 446] width 36 height 21
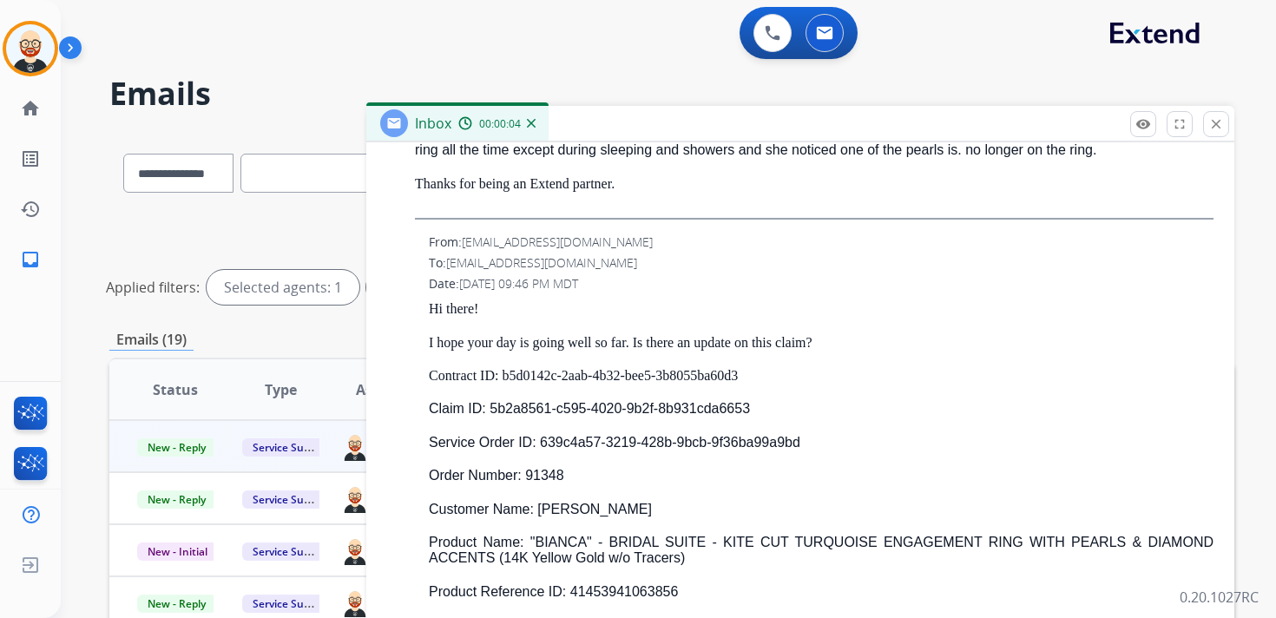
scroll to position [17, 0]
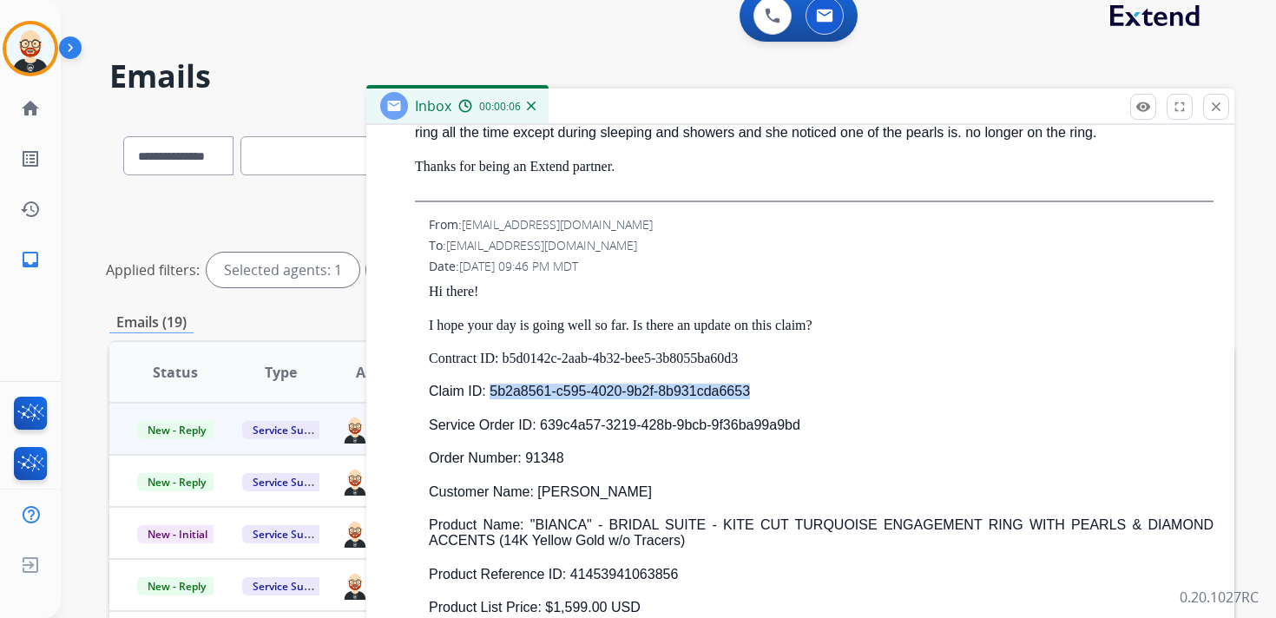
drag, startPoint x: 779, startPoint y: 384, endPoint x: 487, endPoint y: 389, distance: 291.7
click at [487, 389] on p "Claim ID: 5b2a8561-c595-4020-9b2f-8b931cda6653" at bounding box center [821, 392] width 785 height 16
copy p "5b2a8561-c595-4020-9b2f-8b931cda6653"
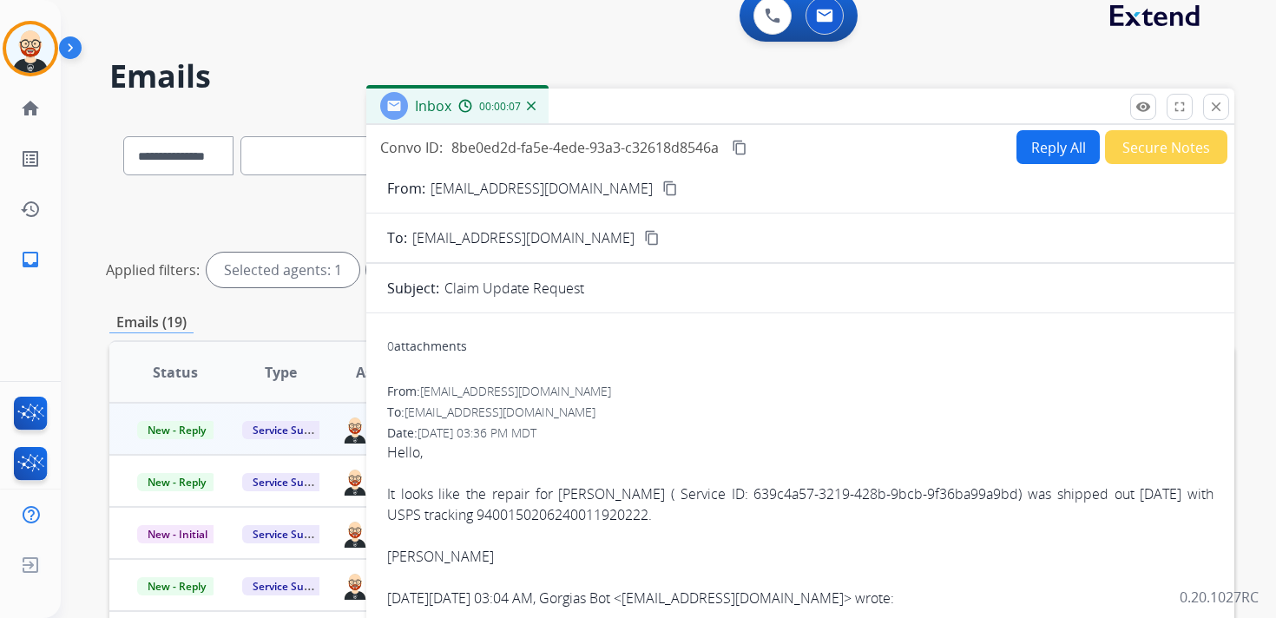
scroll to position [0, 0]
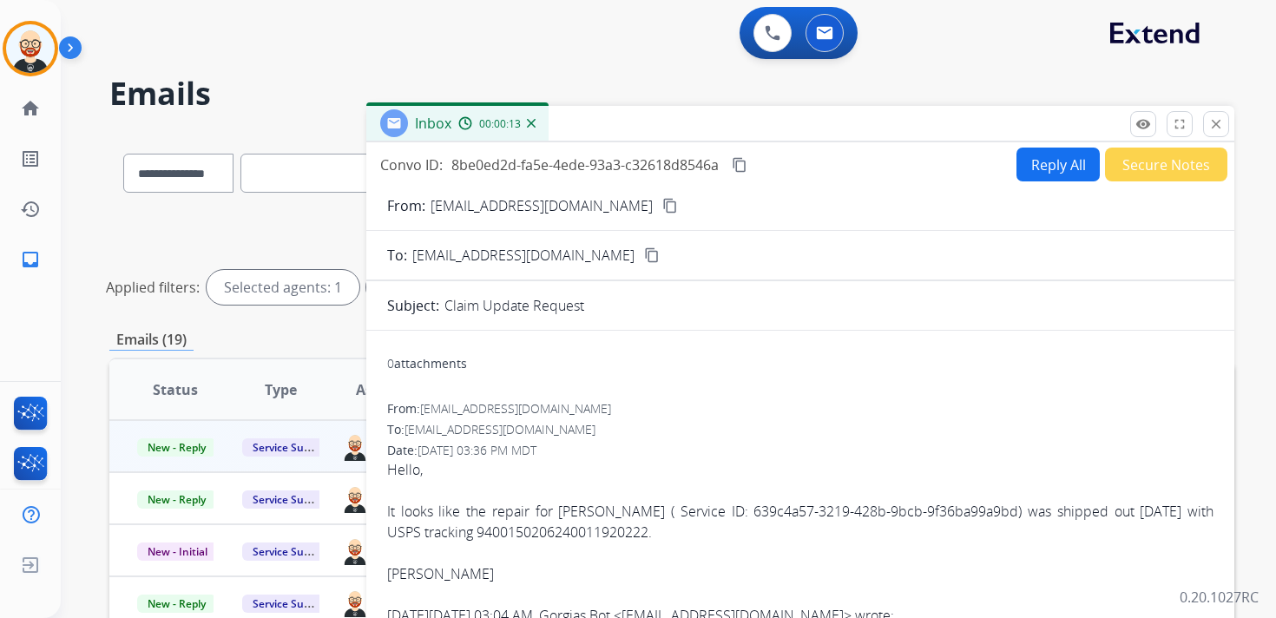
click at [738, 166] on mat-icon "content_copy" at bounding box center [740, 165] width 16 height 16
click at [529, 525] on div "It looks like the repair for [PERSON_NAME] ( Service ID: 639c4a57-3219-428b-9bc…" at bounding box center [800, 522] width 826 height 42
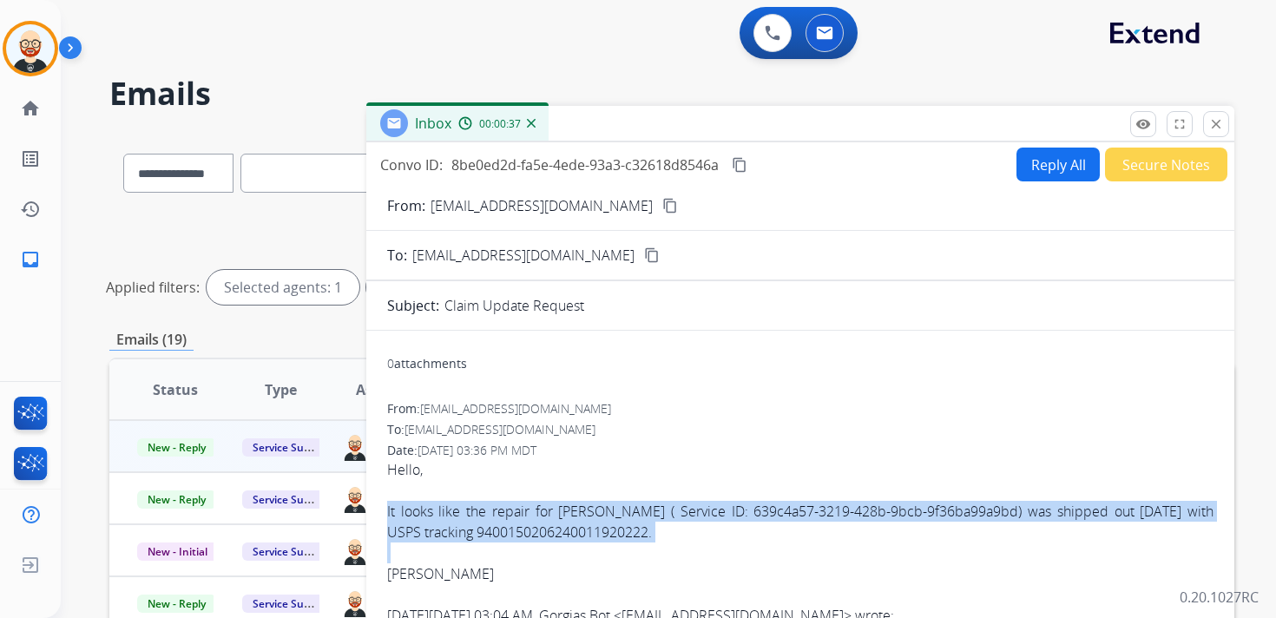
click at [529, 525] on div "It looks like the repair for [PERSON_NAME] ( Service ID: 639c4a57-3219-428b-9bc…" at bounding box center [800, 522] width 826 height 42
copy div "It looks like the repair for [PERSON_NAME] ( Service ID: 639c4a57-3219-428b-9bc…"
click at [1022, 161] on button "Reply All" at bounding box center [1057, 165] width 83 height 34
select select "**********"
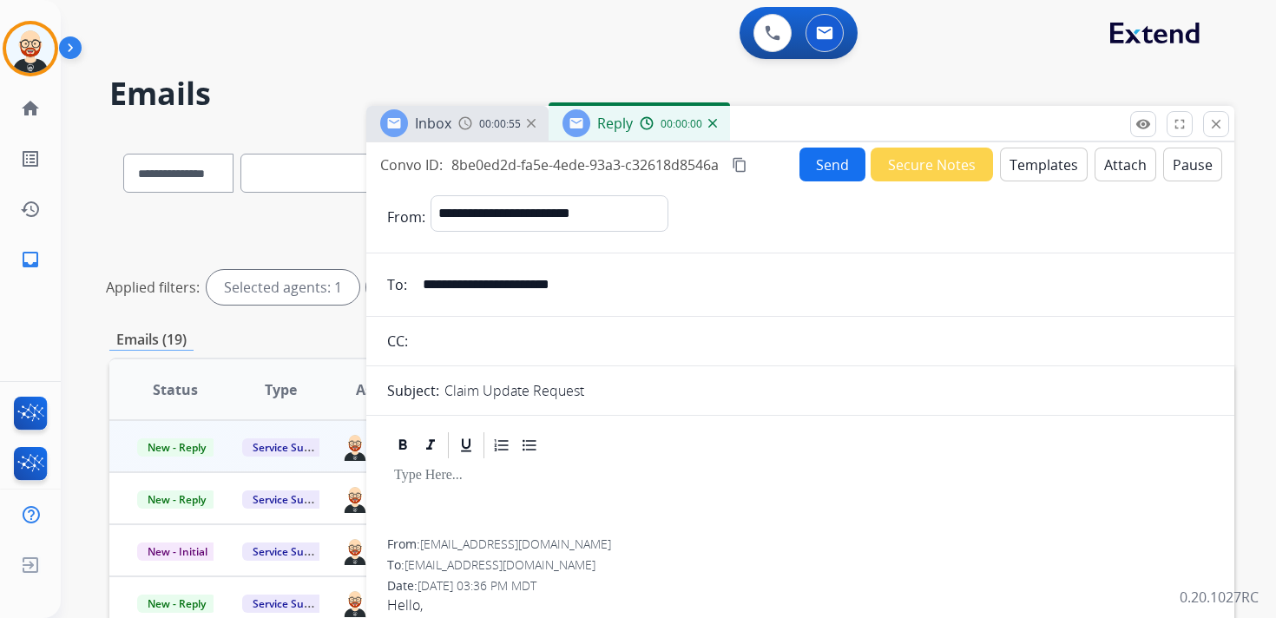
click at [541, 474] on p at bounding box center [800, 476] width 812 height 16
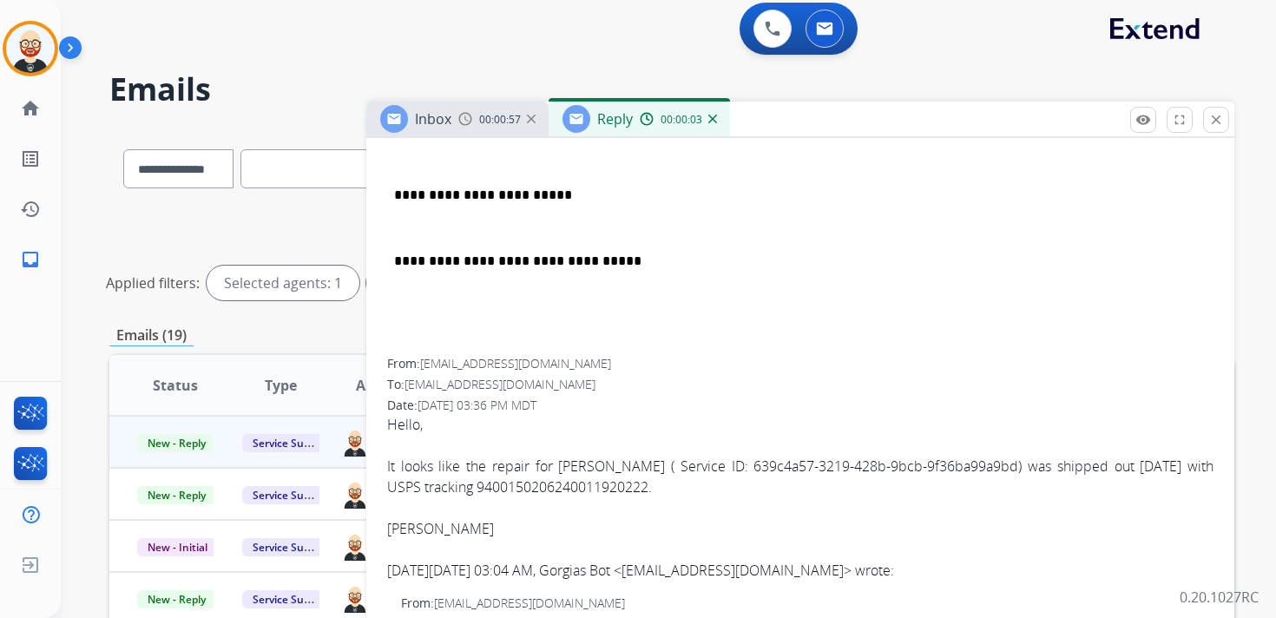
scroll to position [362, 0]
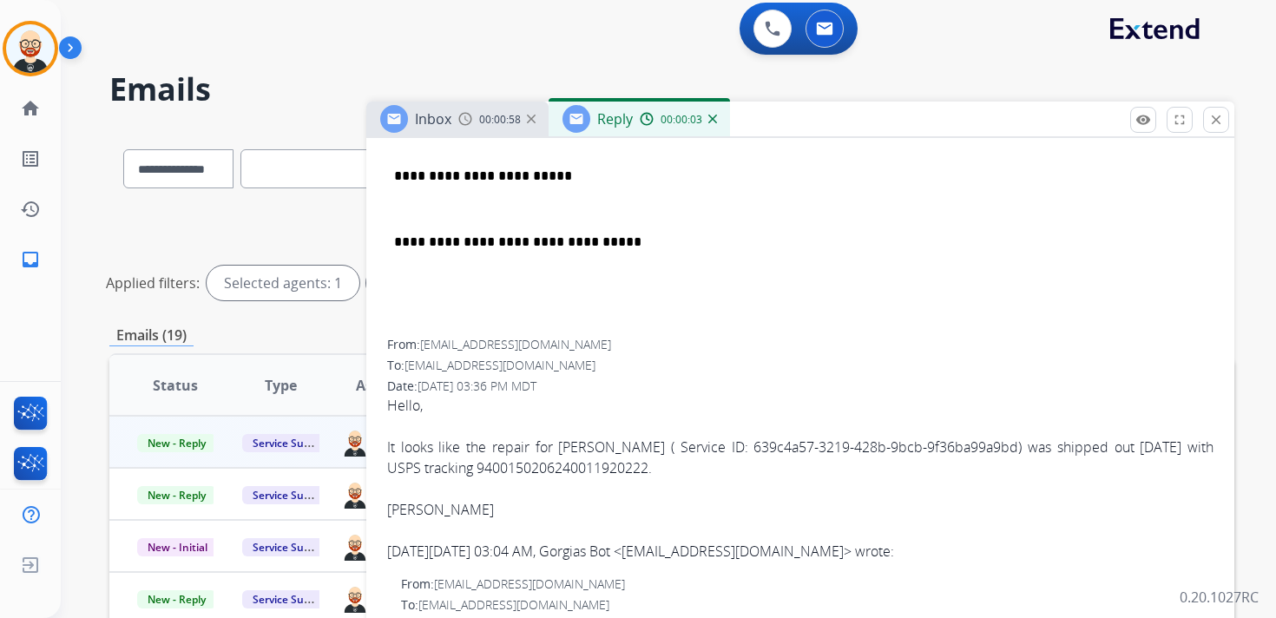
click at [411, 515] on div "[PERSON_NAME]" at bounding box center [800, 509] width 826 height 21
copy div "[PERSON_NAME]"
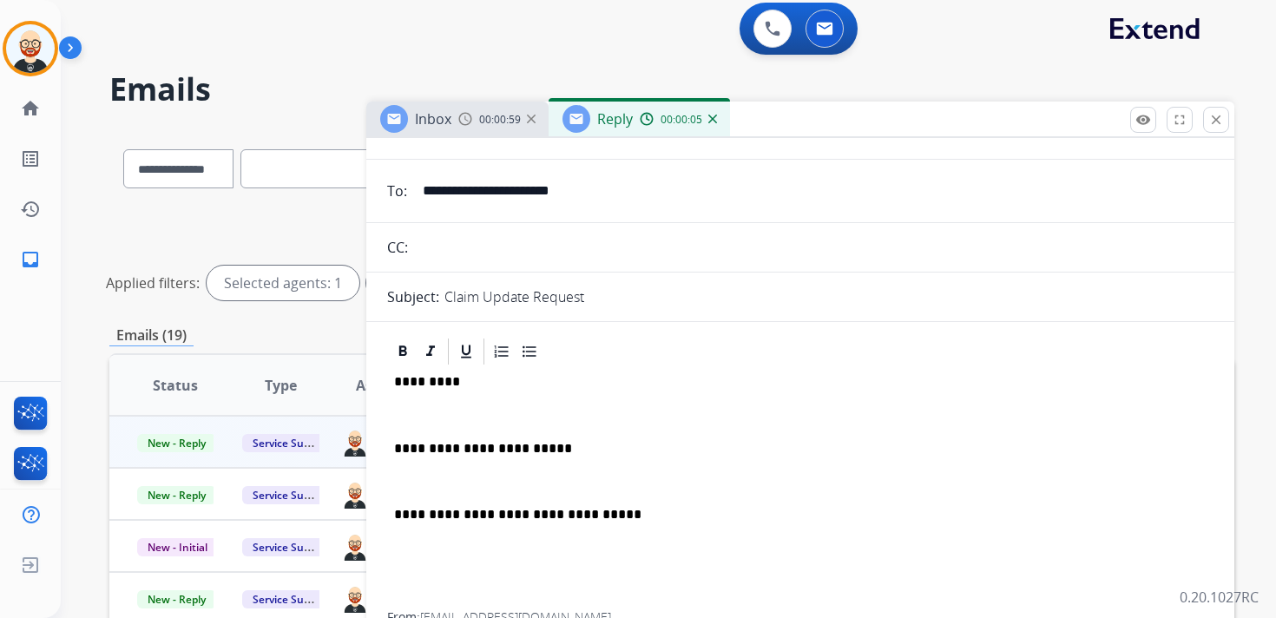
scroll to position [0, 0]
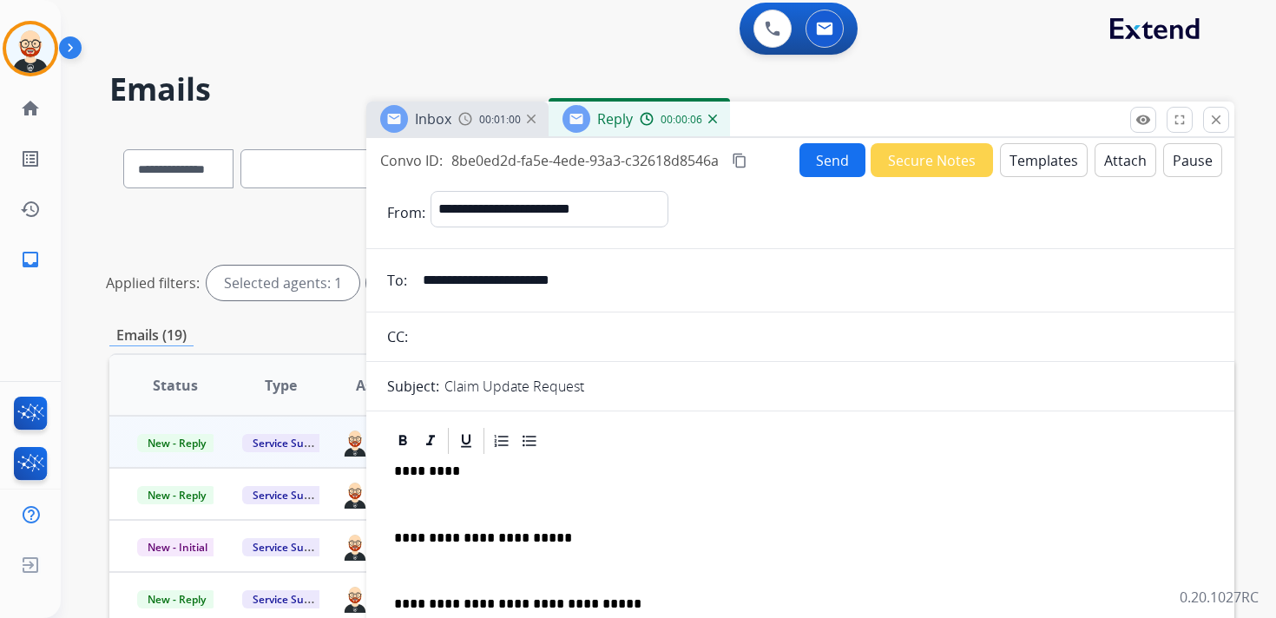
click at [425, 473] on p "*********" at bounding box center [793, 471] width 799 height 16
click at [424, 490] on div "**********" at bounding box center [800, 579] width 826 height 245
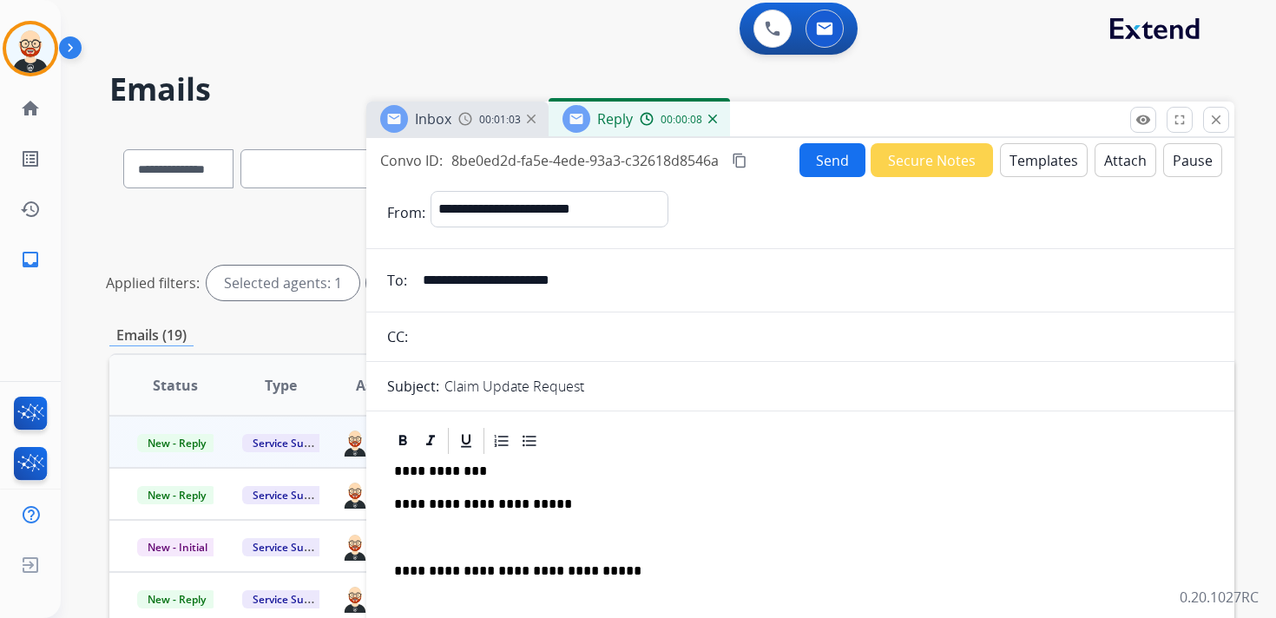
click at [450, 520] on div "**********" at bounding box center [800, 563] width 826 height 212
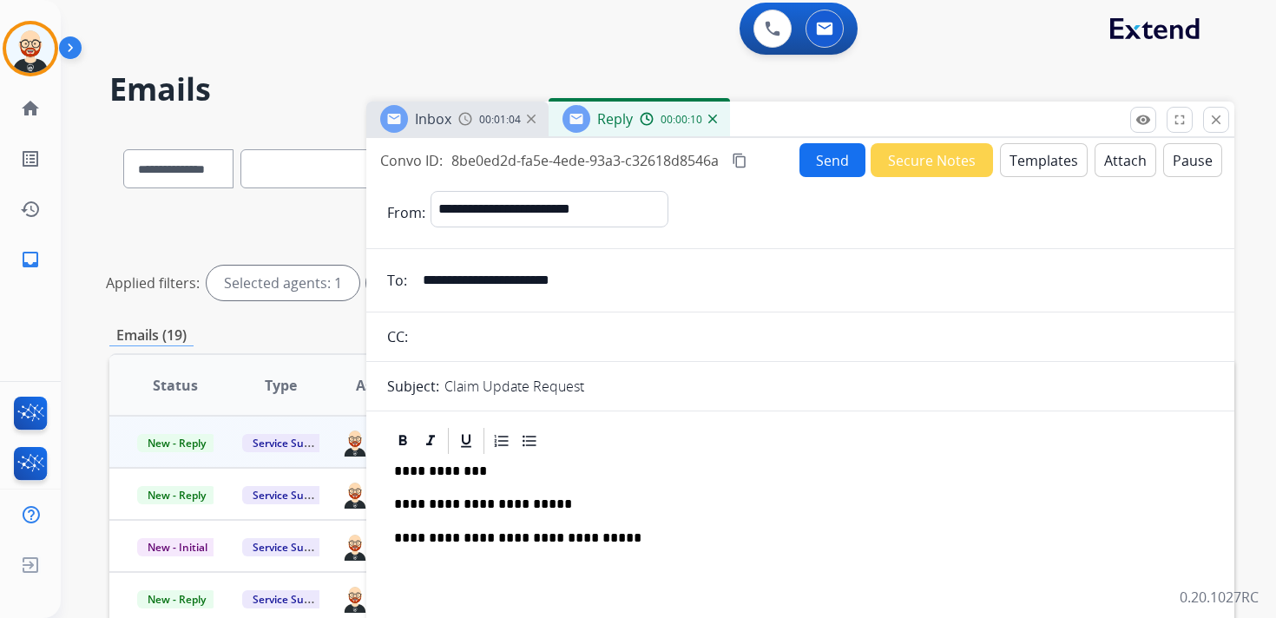
click at [829, 163] on button "Send" at bounding box center [832, 160] width 66 height 34
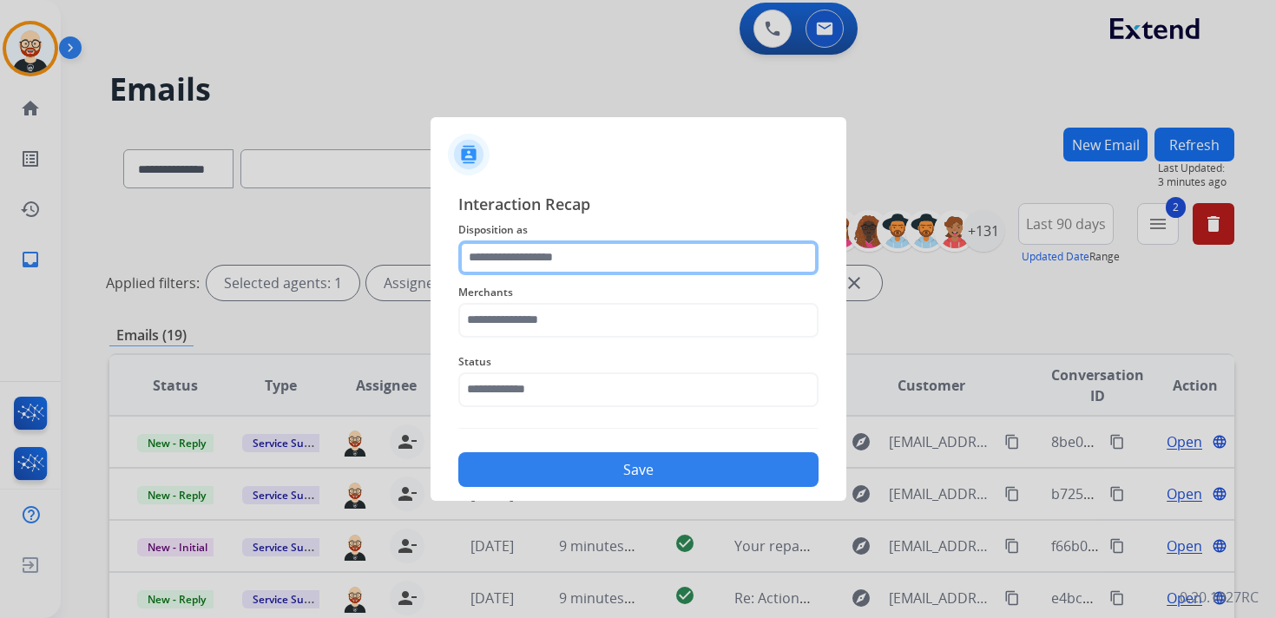
click at [540, 255] on input "text" at bounding box center [638, 257] width 360 height 35
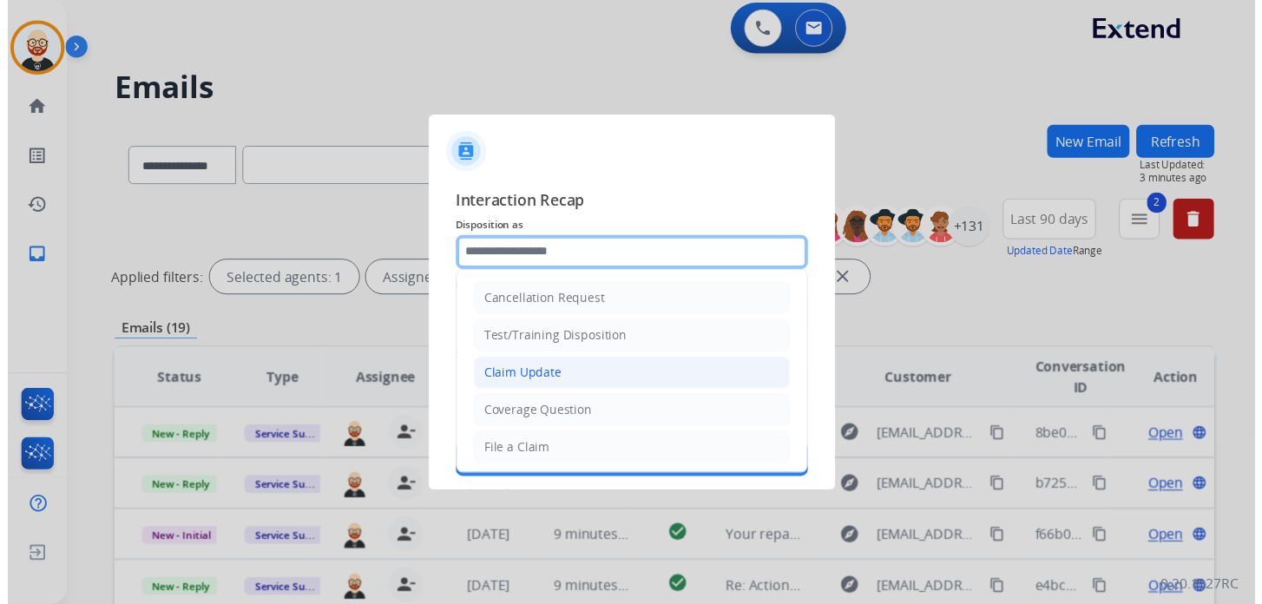
scroll to position [260, 0]
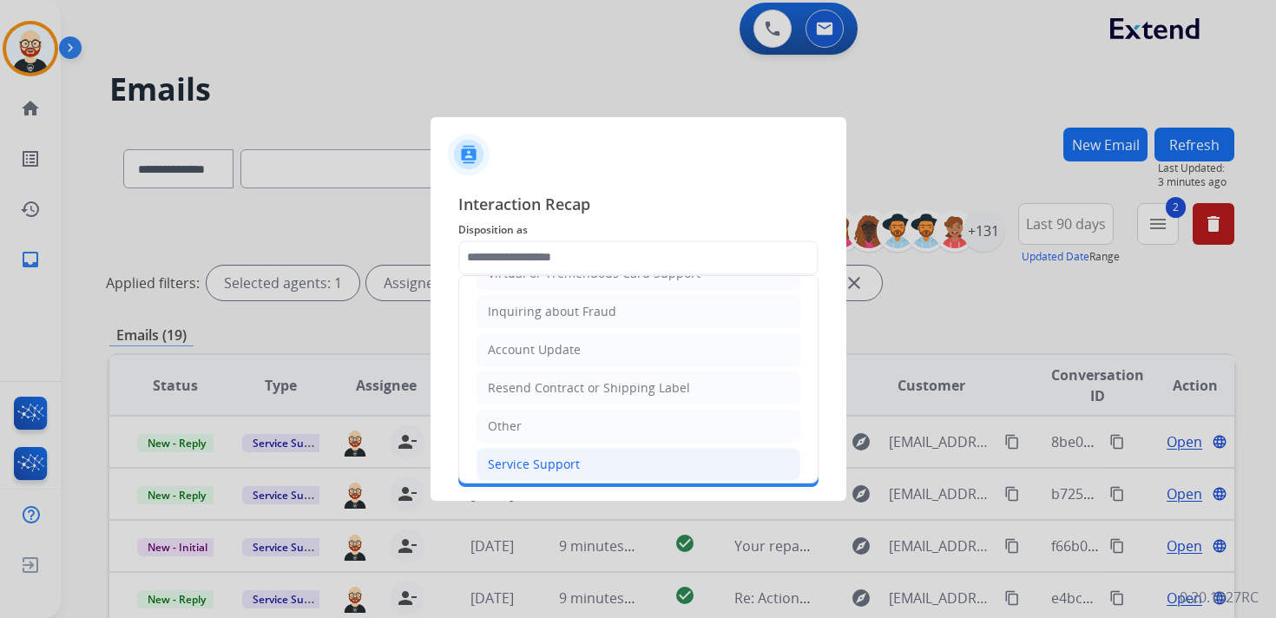
click at [510, 456] on div "Service Support" at bounding box center [534, 464] width 92 height 17
type input "**********"
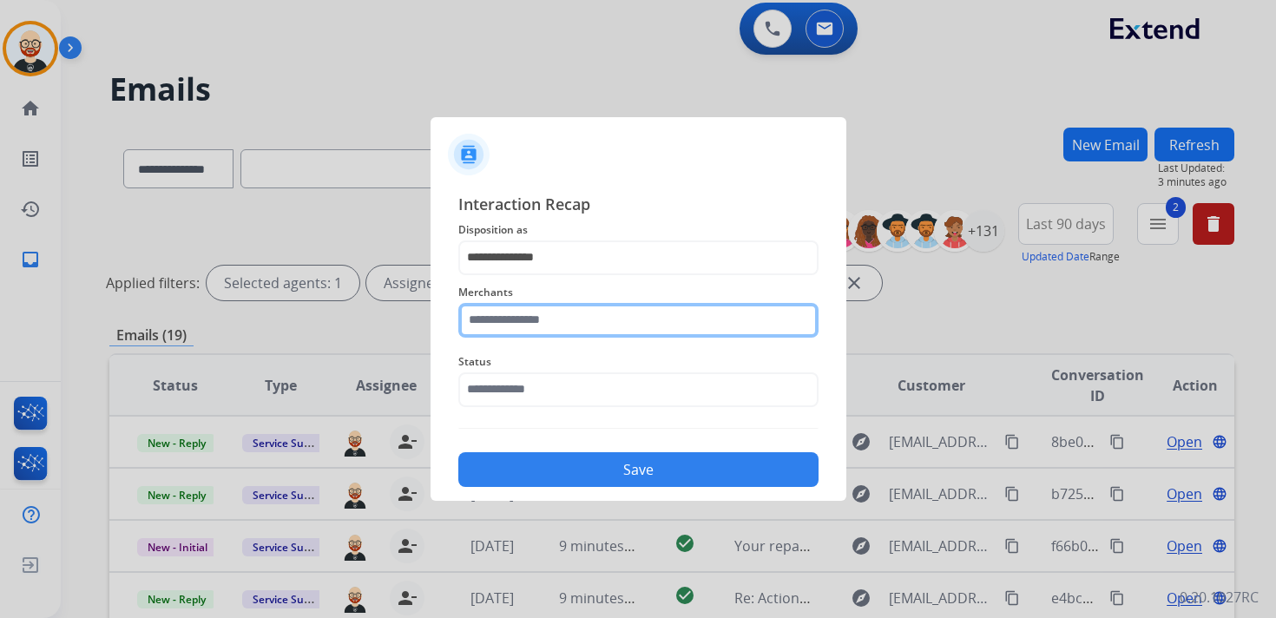
click at [506, 311] on input "text" at bounding box center [638, 320] width 360 height 35
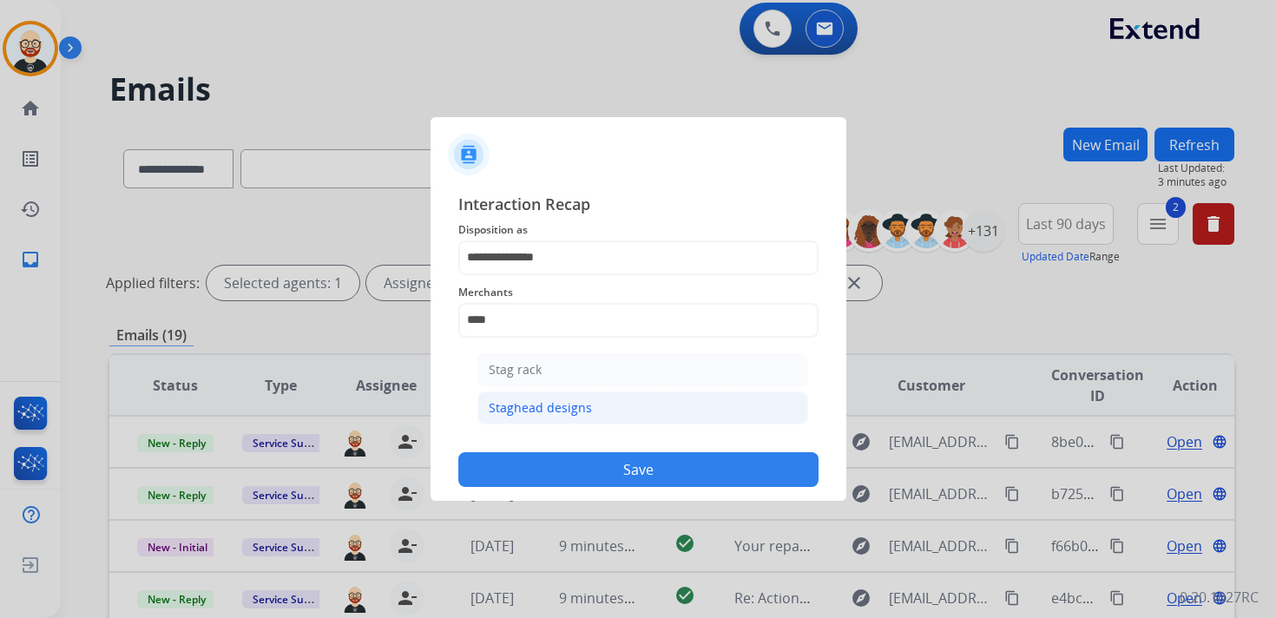
click at [516, 411] on div "Staghead designs" at bounding box center [540, 407] width 103 height 17
type input "**********"
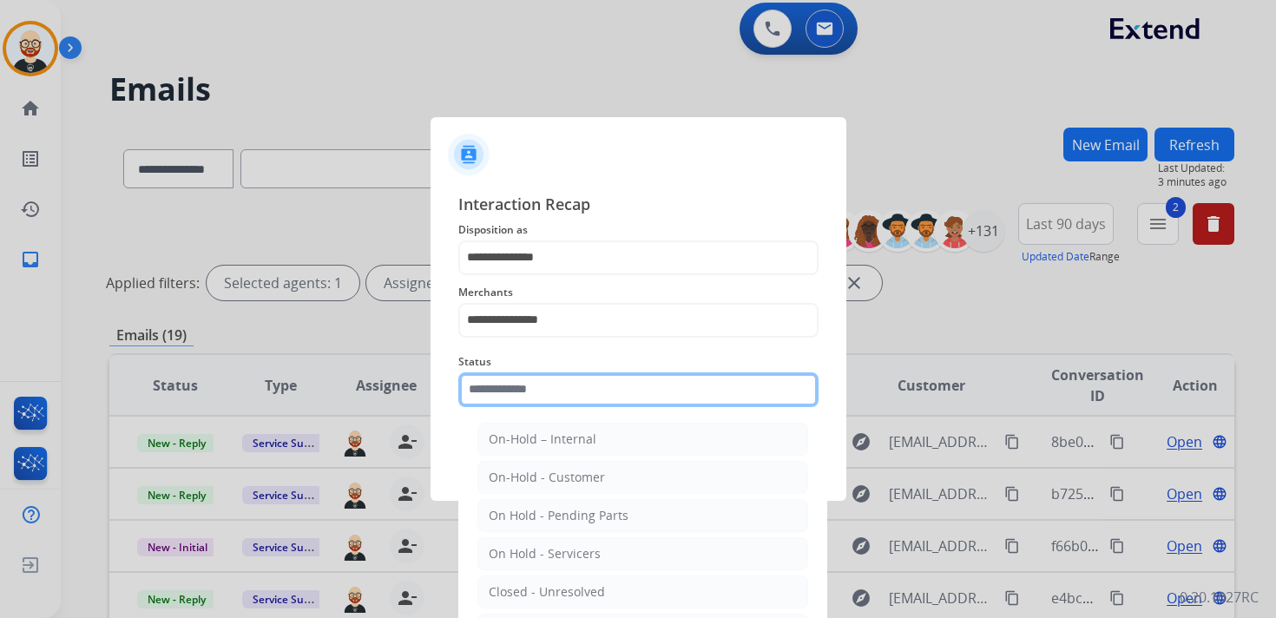
click at [524, 387] on input "text" at bounding box center [638, 389] width 360 height 35
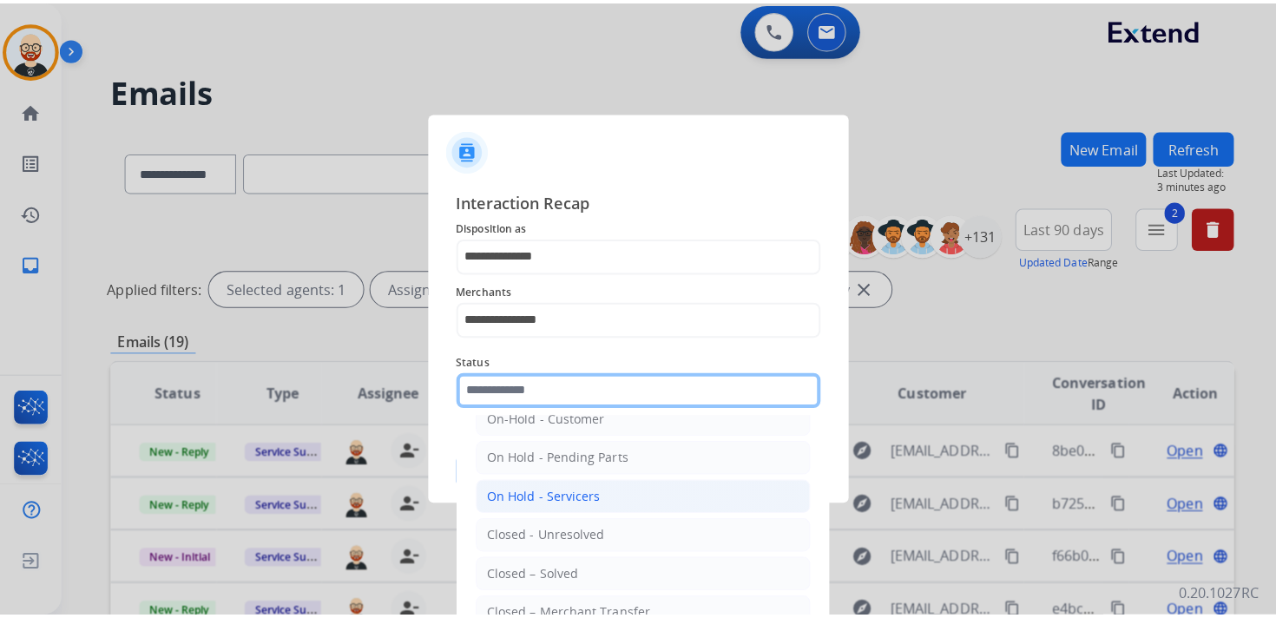
scroll to position [61, 0]
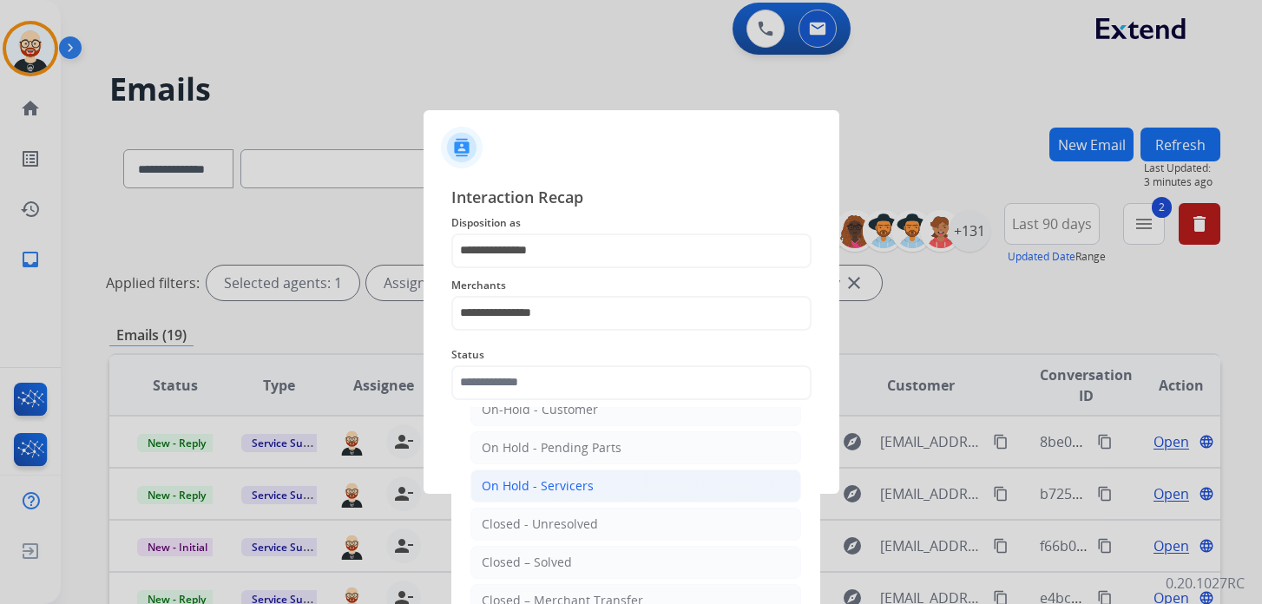
click at [543, 546] on li "Closed – Solved" at bounding box center [635, 562] width 331 height 33
type input "**********"
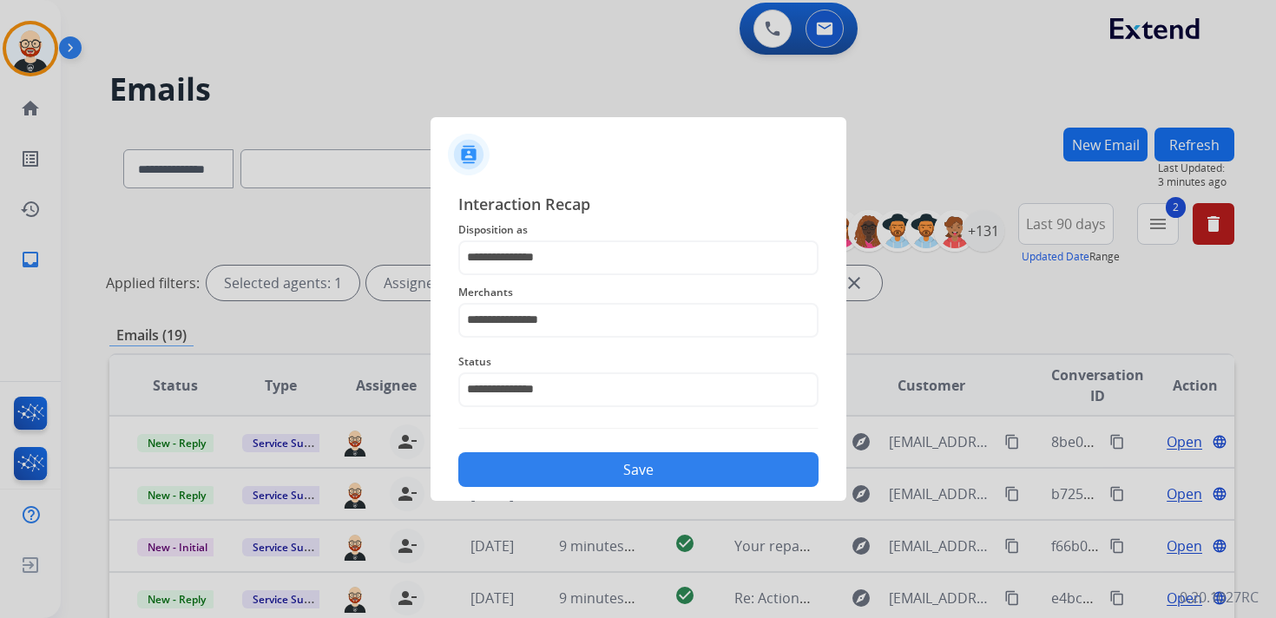
click at [562, 457] on button "Save" at bounding box center [638, 469] width 360 height 35
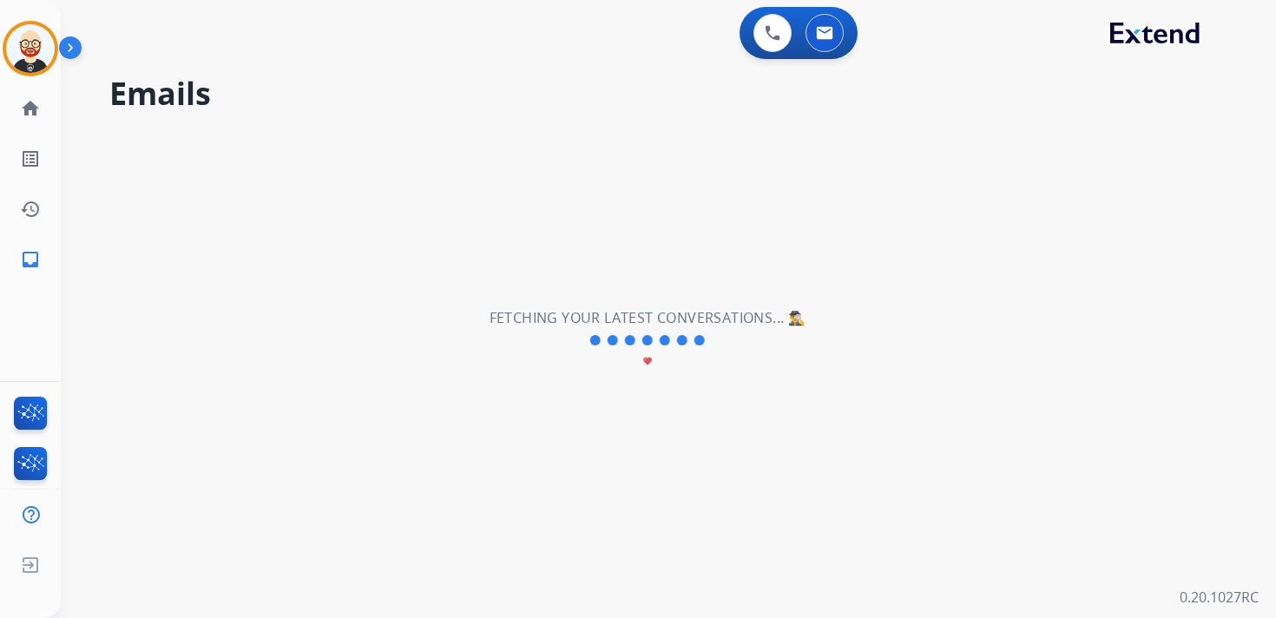
scroll to position [0, 0]
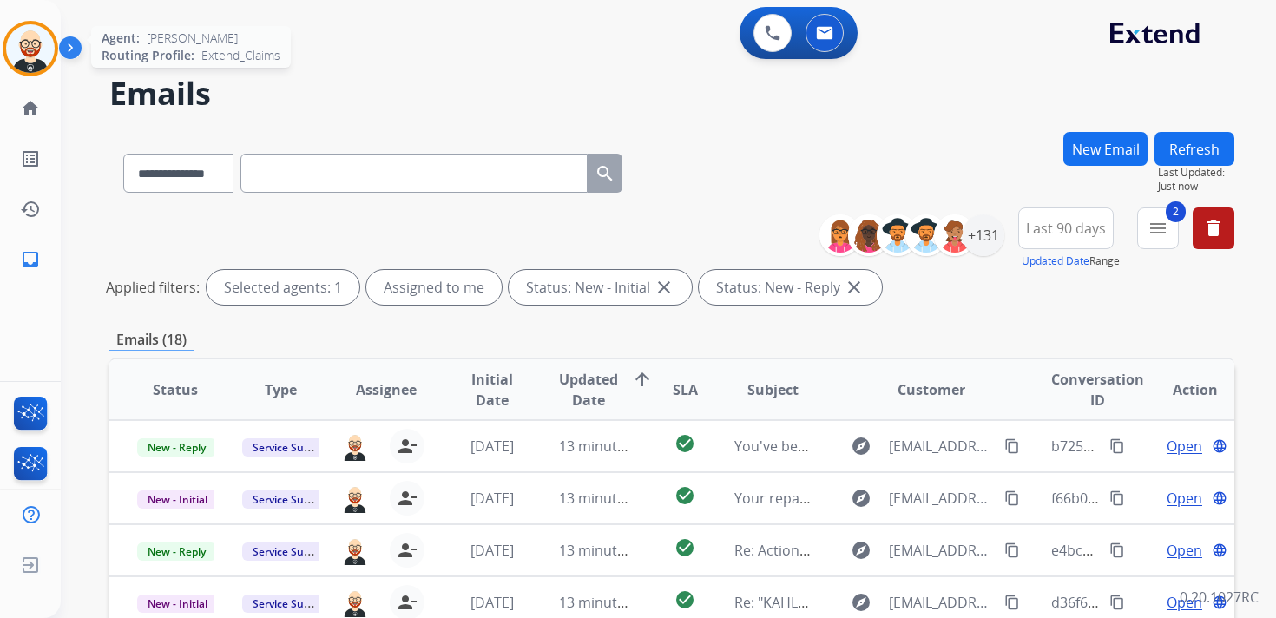
click at [26, 54] on img at bounding box center [30, 48] width 49 height 49
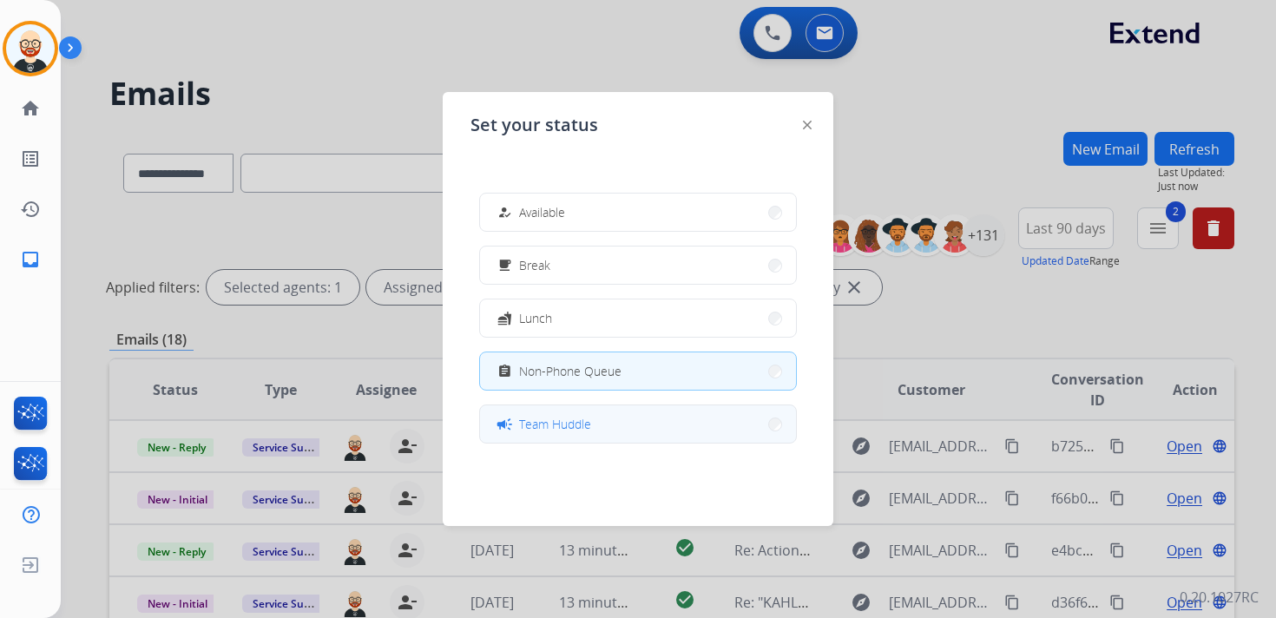
scroll to position [274, 0]
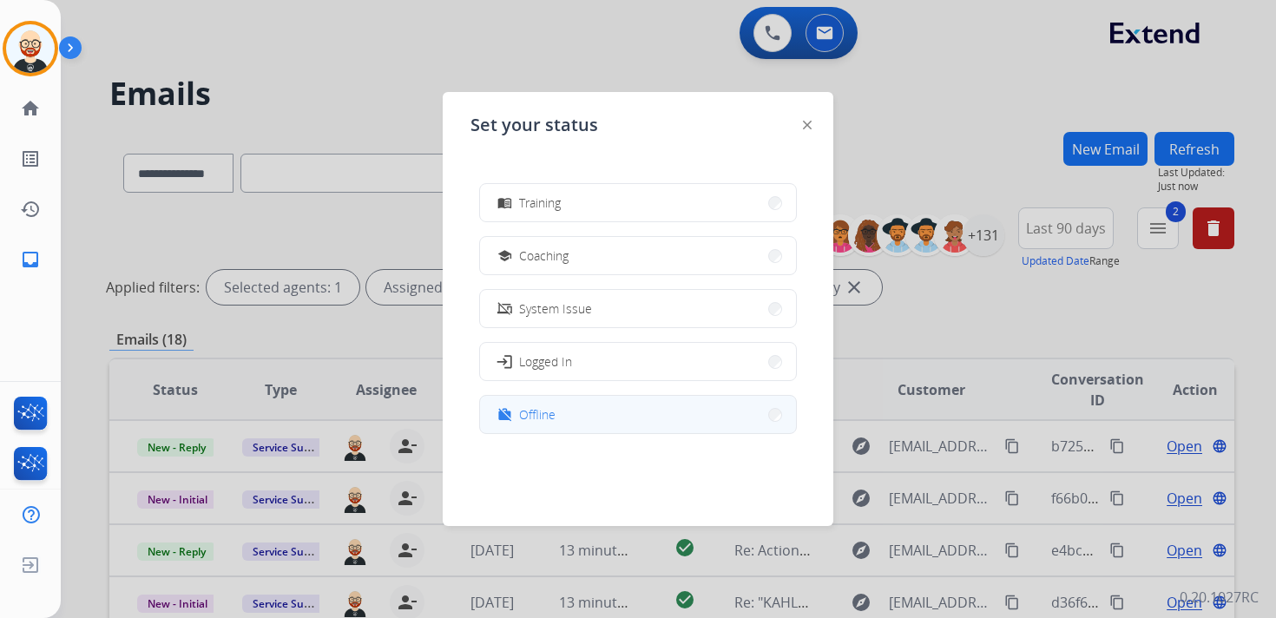
click at [547, 420] on span "Offline" at bounding box center [537, 414] width 36 height 18
